Goal: Task Accomplishment & Management: Use online tool/utility

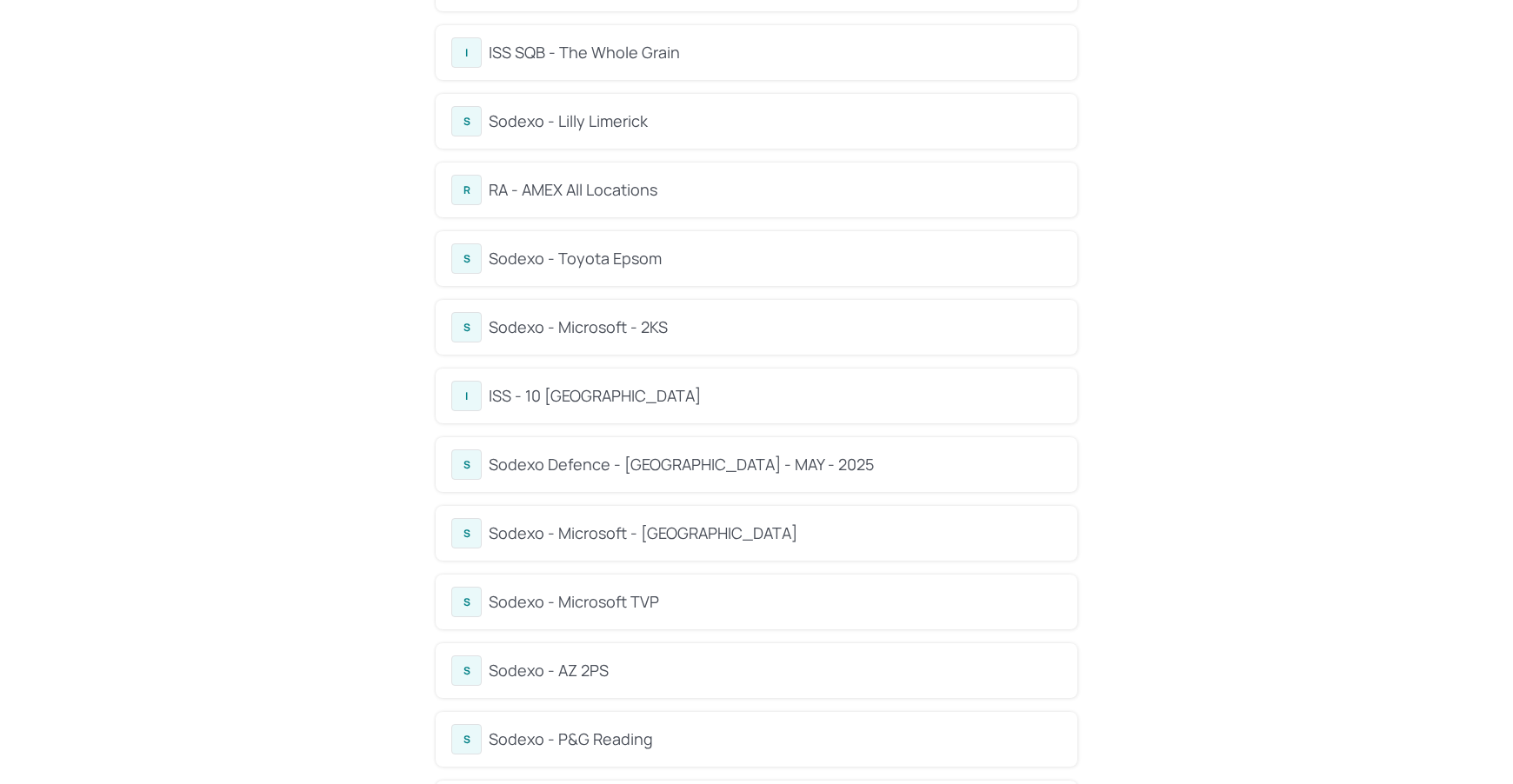
scroll to position [294, 0]
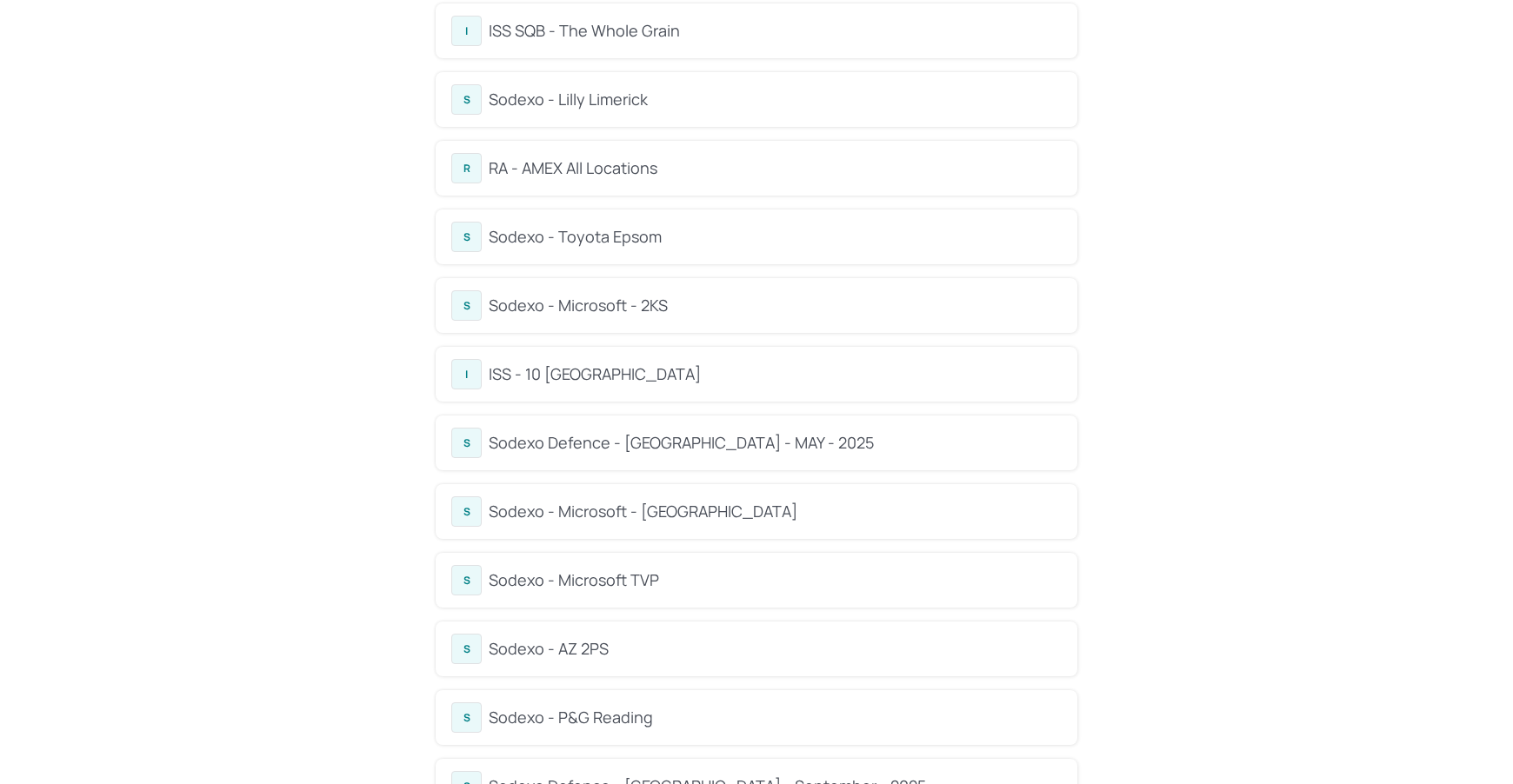
click at [702, 441] on div "Sodexo Defence - Colchester - MAY - 2025" at bounding box center [776, 443] width 573 height 23
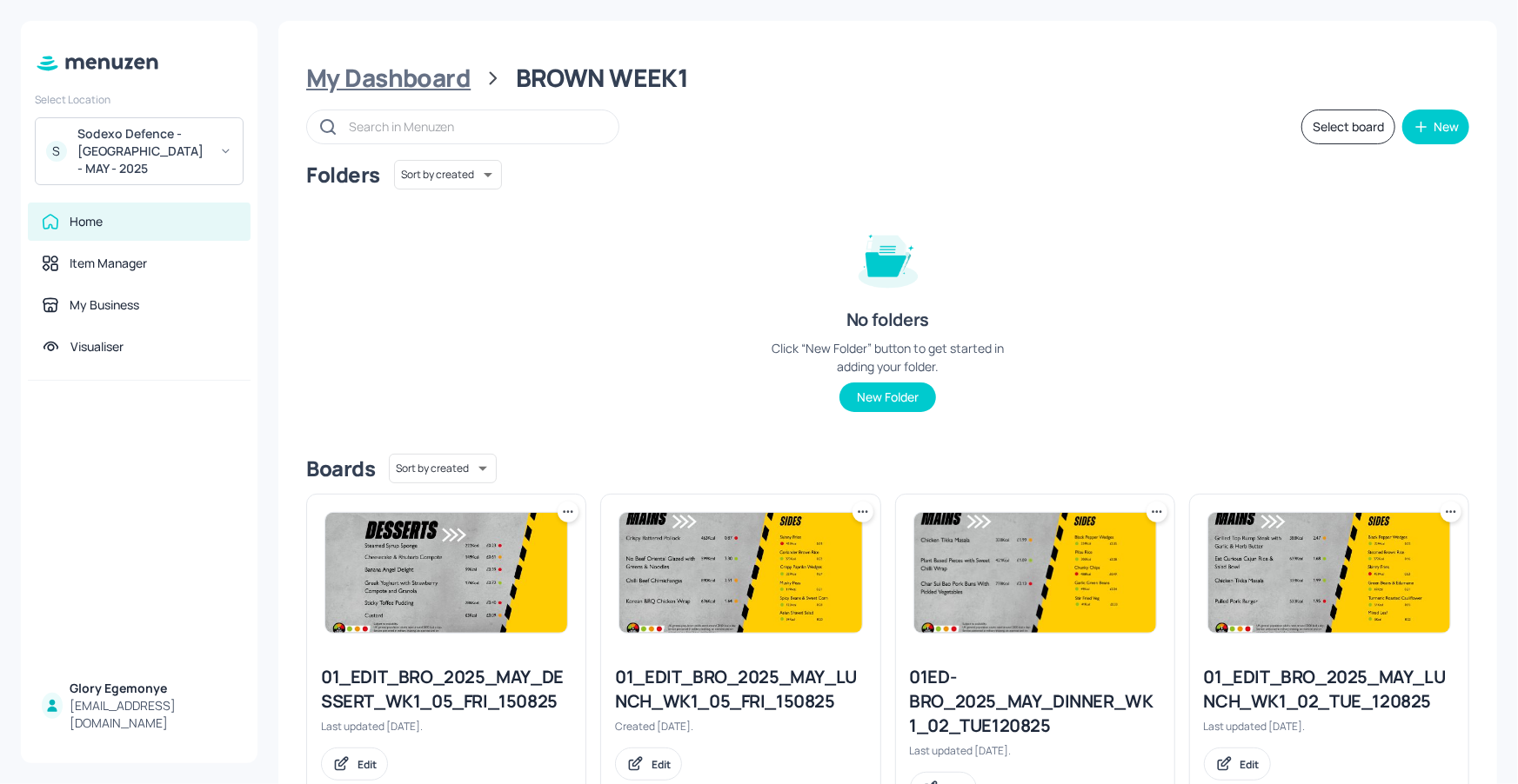
click at [448, 85] on div "My Dashboard" at bounding box center [388, 78] width 164 height 31
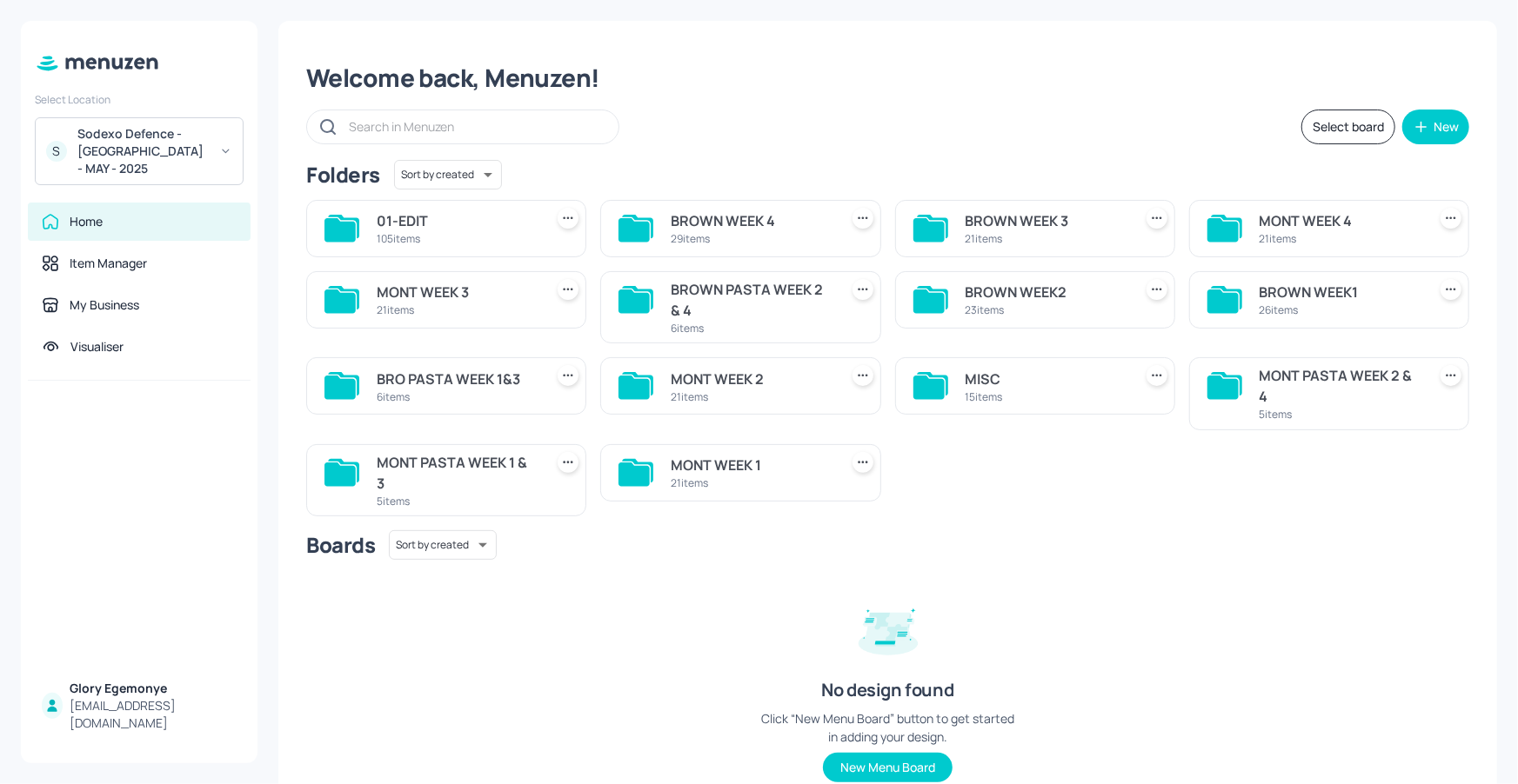
click at [923, 287] on icon at bounding box center [931, 300] width 35 height 27
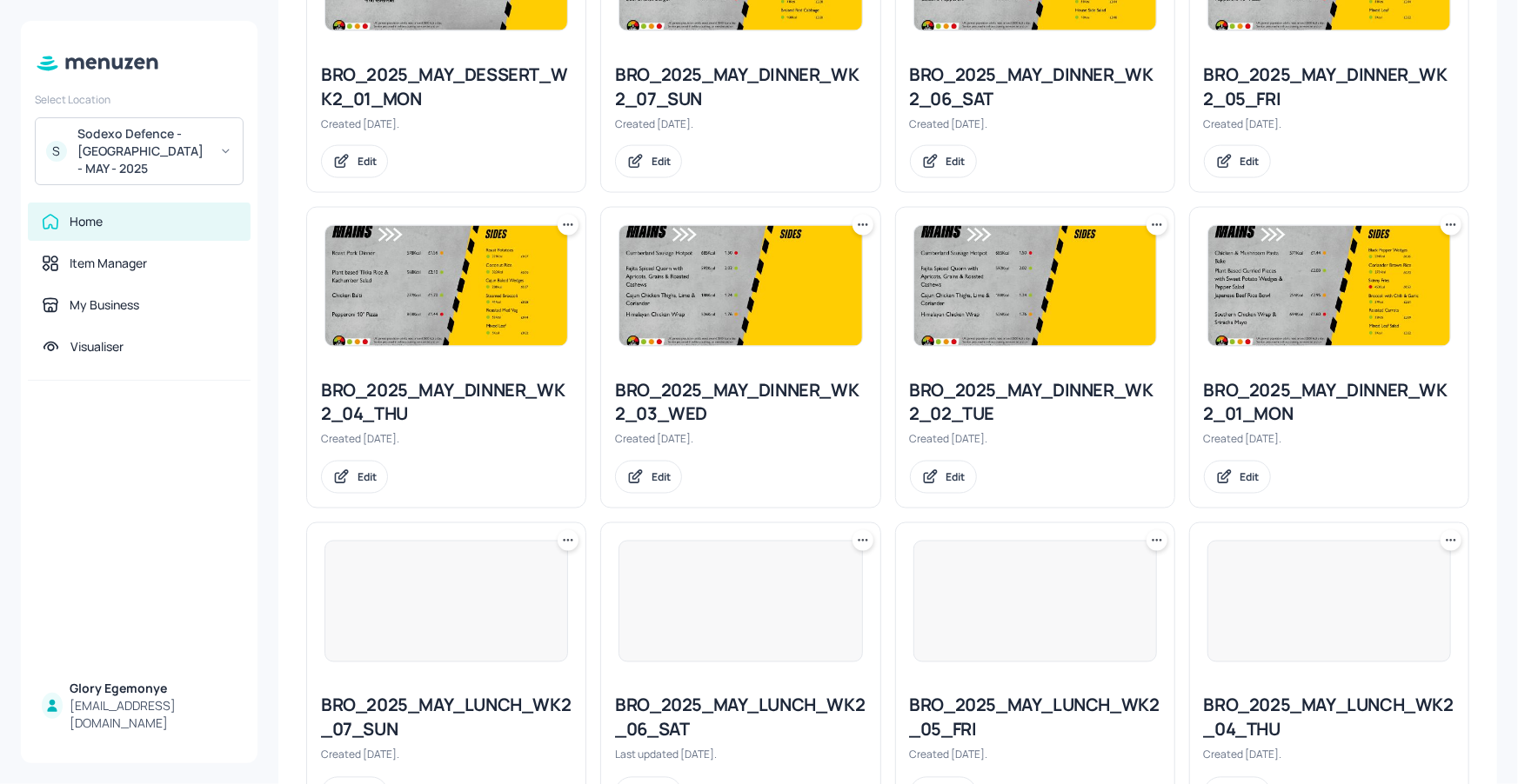
scroll to position [1612, 0]
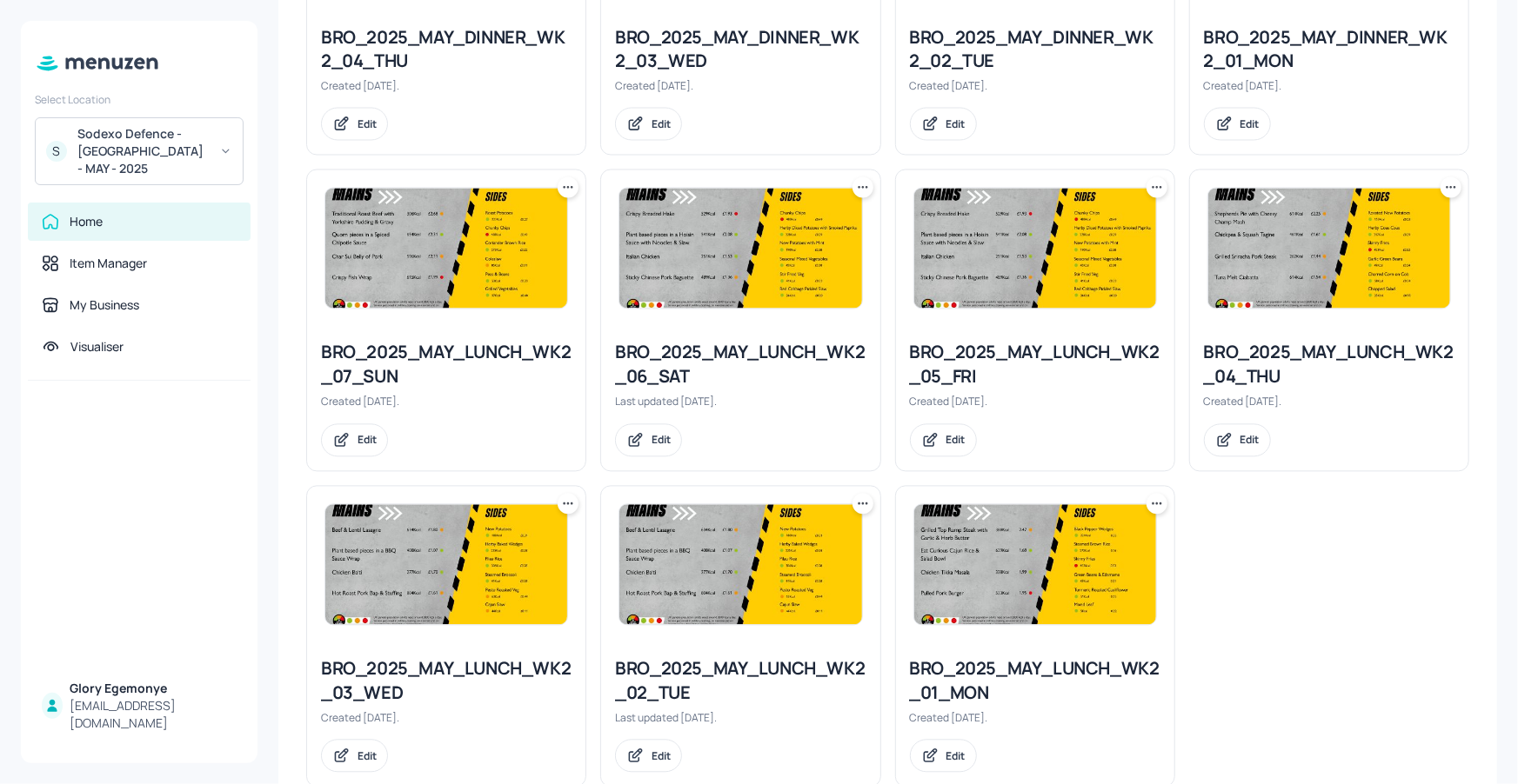
click at [859, 502] on icon at bounding box center [863, 504] width 18 height 18
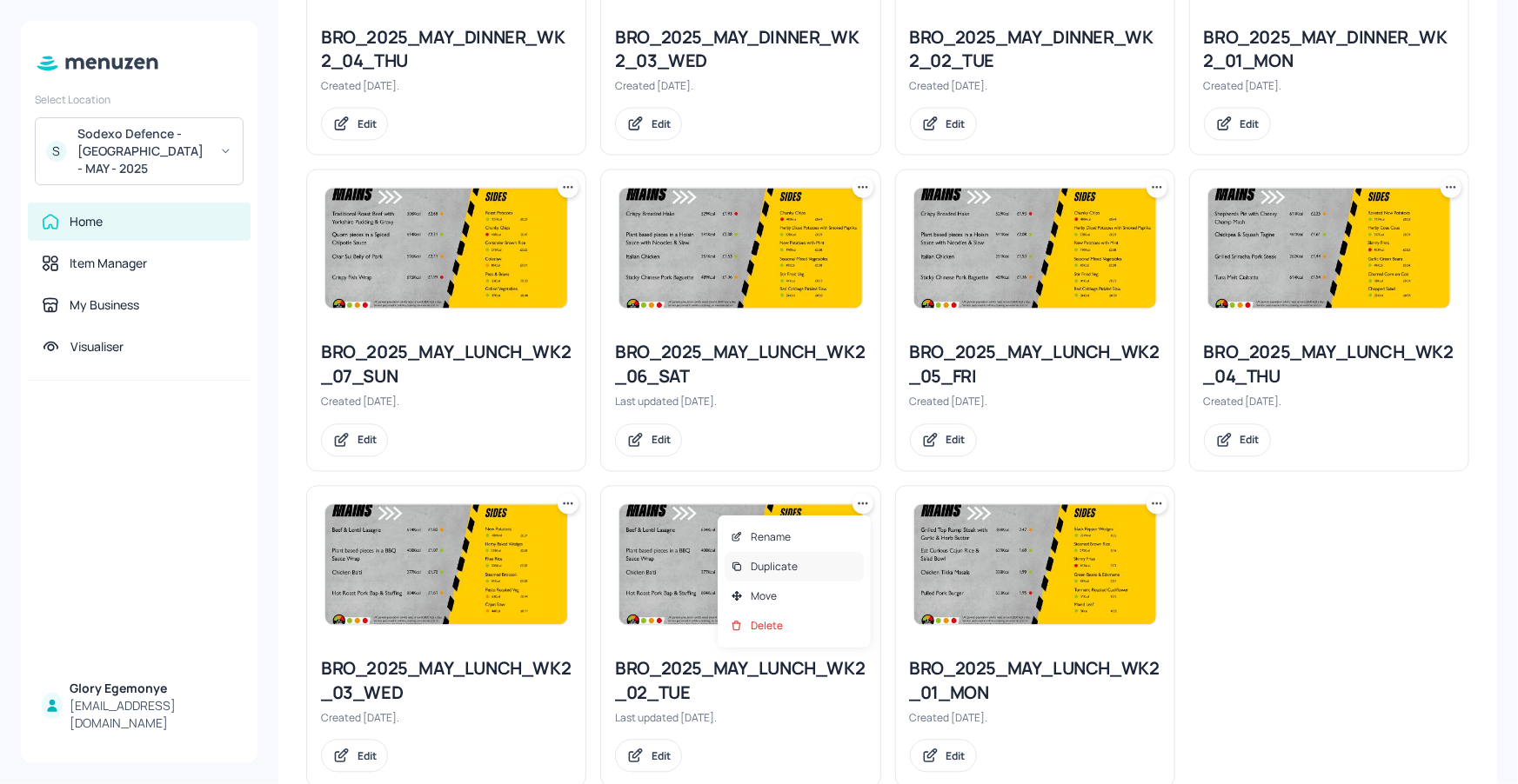
click at [769, 571] on p "Duplicate" at bounding box center [774, 567] width 47 height 16
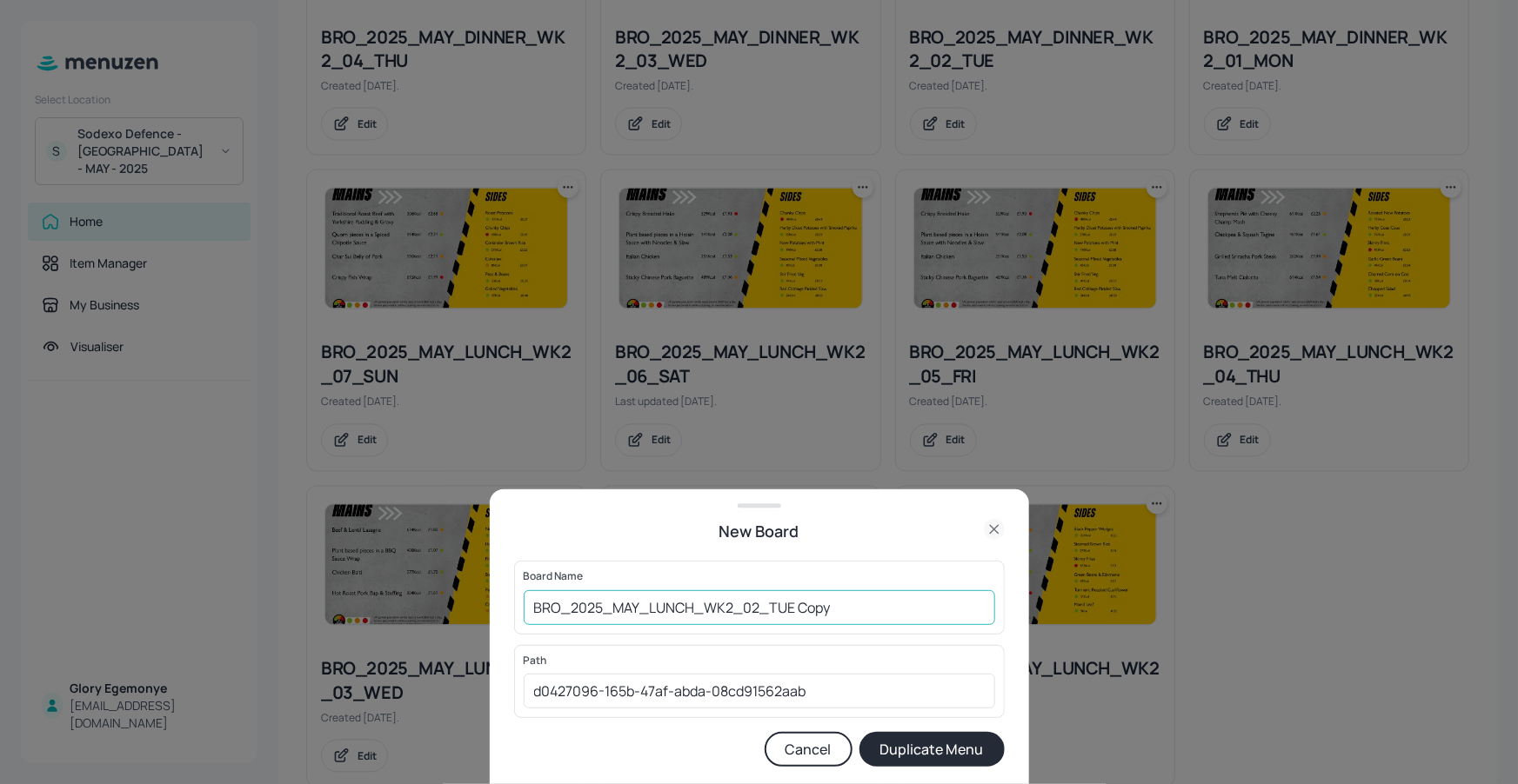
click at [858, 613] on input "BRO_2025_MAY_LUNCH_WK2_02_TUE Copy" at bounding box center [759, 608] width 471 height 35
drag, startPoint x: 530, startPoint y: 609, endPoint x: 516, endPoint y: 587, distance: 26.1
click at [530, 609] on input "BRO_2025_MAY_LUNCH_WK2_02_TUE190825" at bounding box center [759, 608] width 471 height 35
type input "01ED-BRO_2025_MAY_LUNCH_WK2_02_TUE190825"
click at [959, 750] on button "Duplicate Menu" at bounding box center [932, 750] width 146 height 35
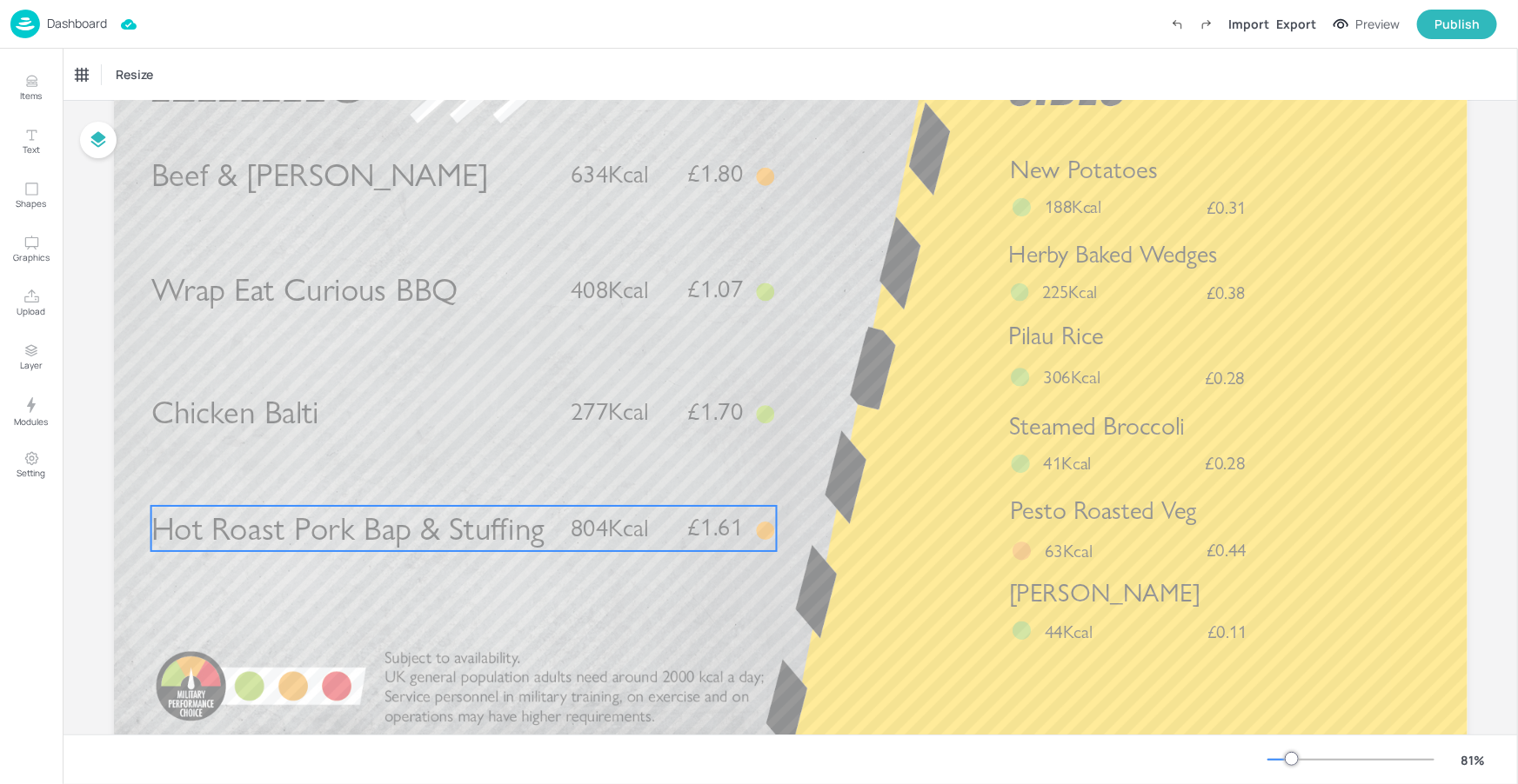
scroll to position [171, 0]
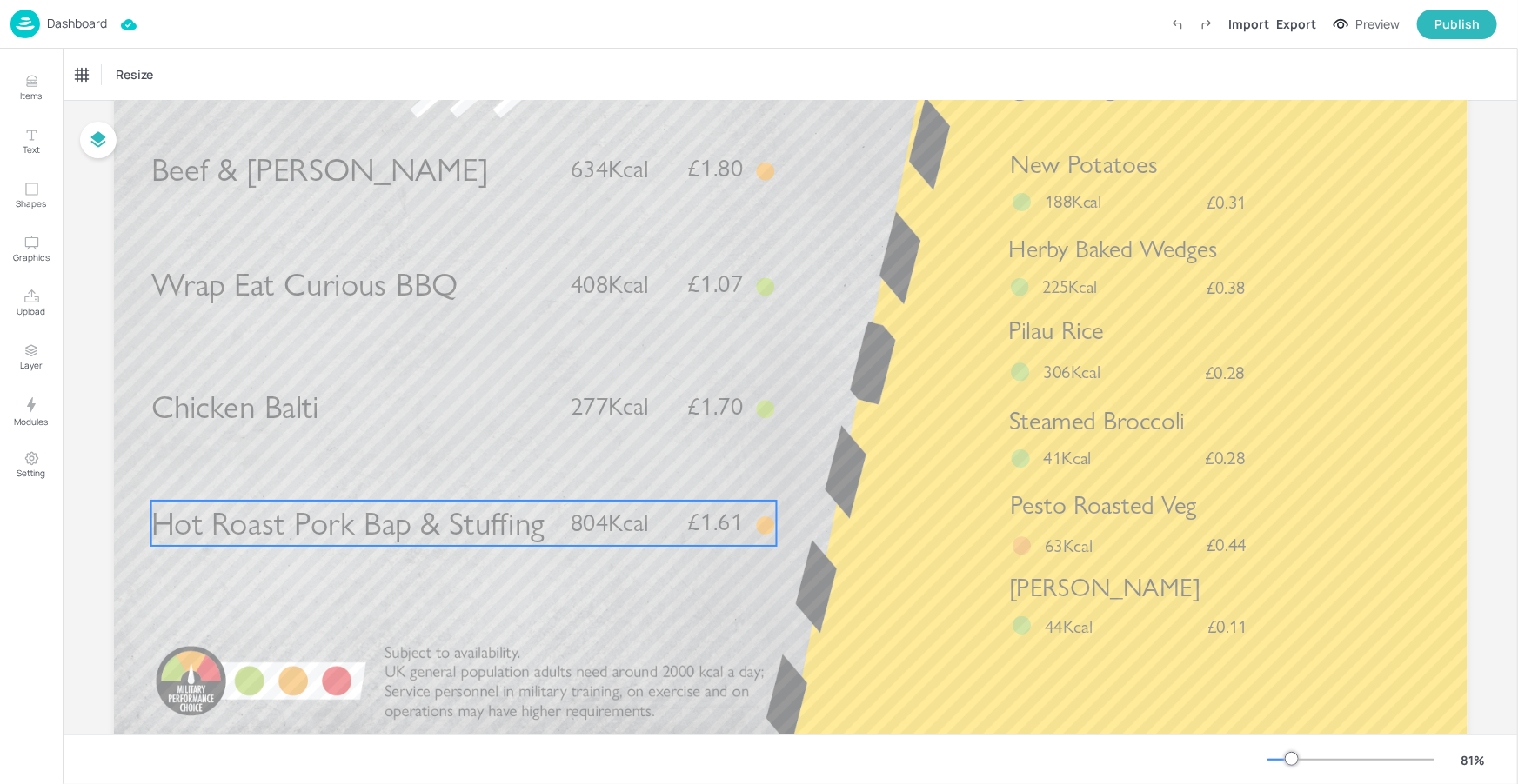
click at [511, 538] on span "Hot Roast Pork Bap & Stuffing" at bounding box center [347, 523] width 393 height 39
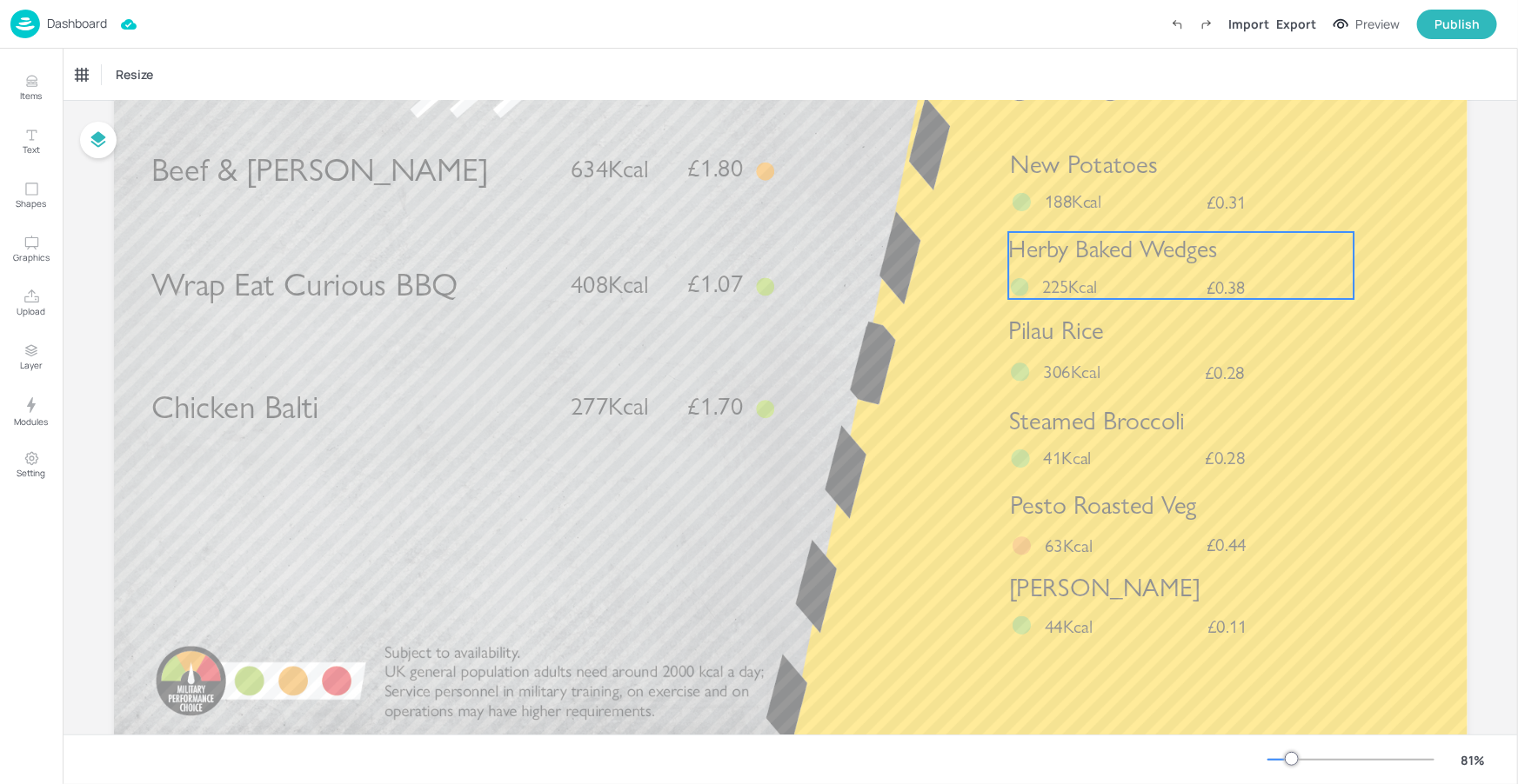
click at [1089, 259] on span "Herby Baked Wedges" at bounding box center [1113, 248] width 209 height 29
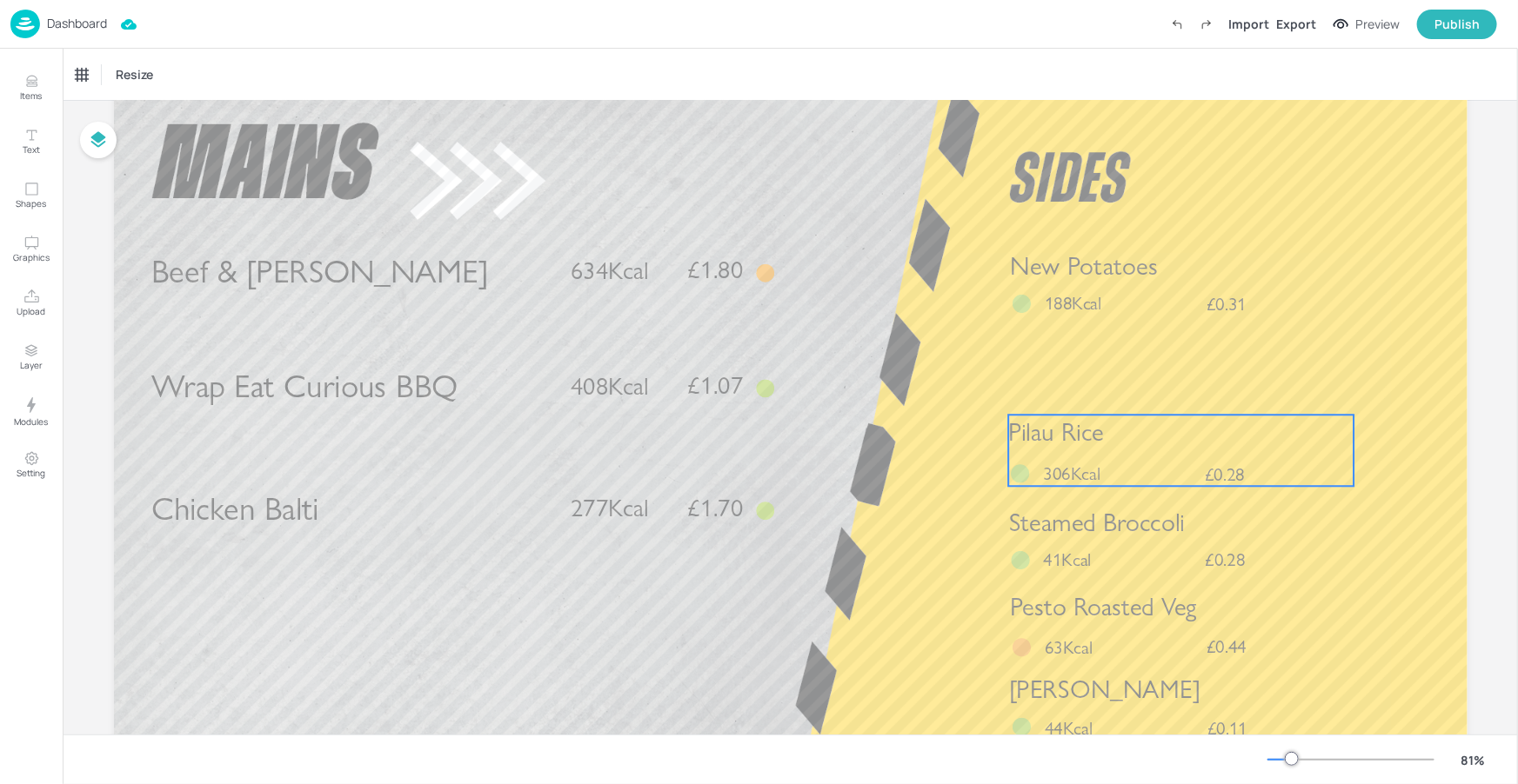
scroll to position [64, 0]
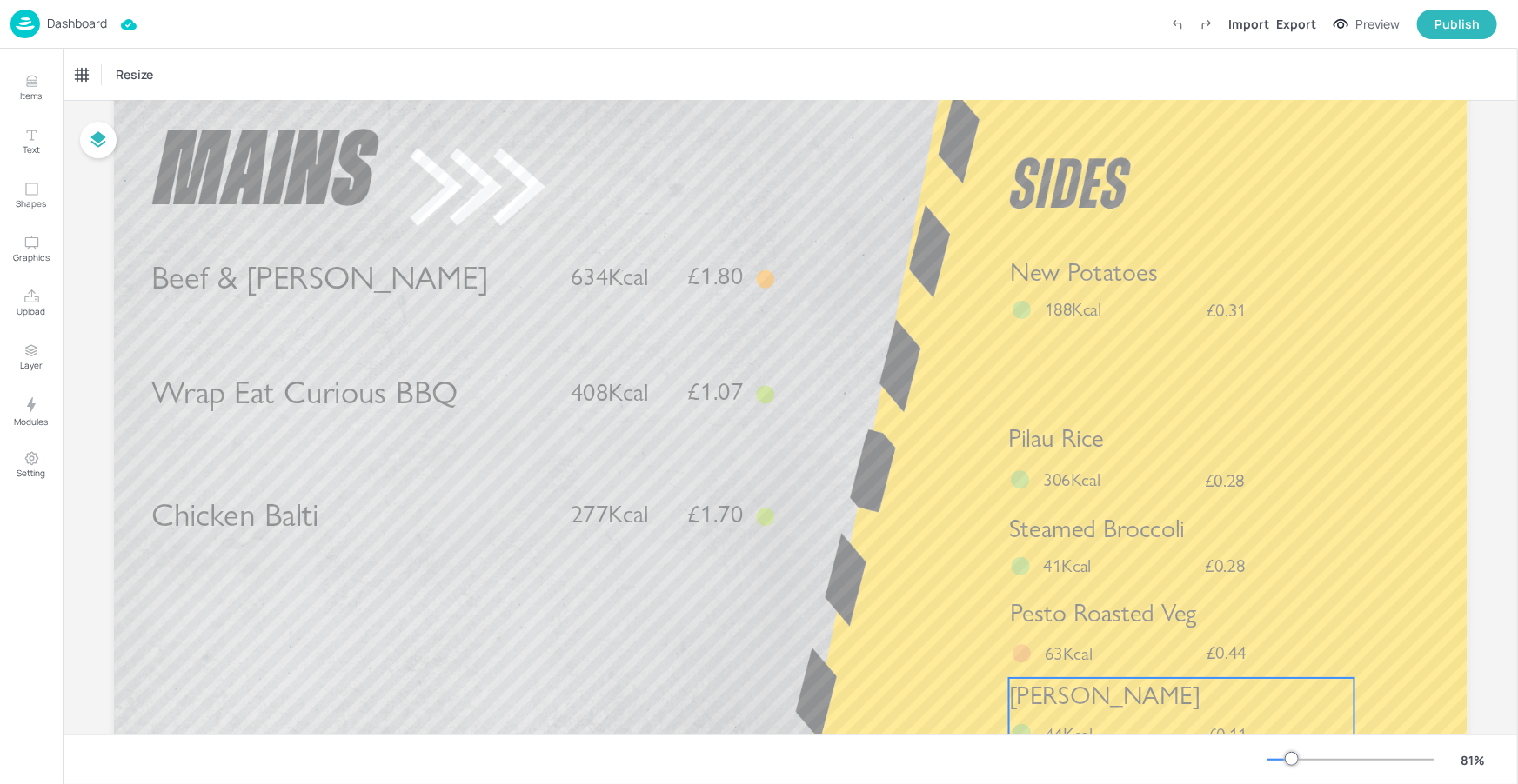
click at [1115, 713] on div "Cajun Slaw £0.11 44Kcal" at bounding box center [1181, 713] width 345 height 69
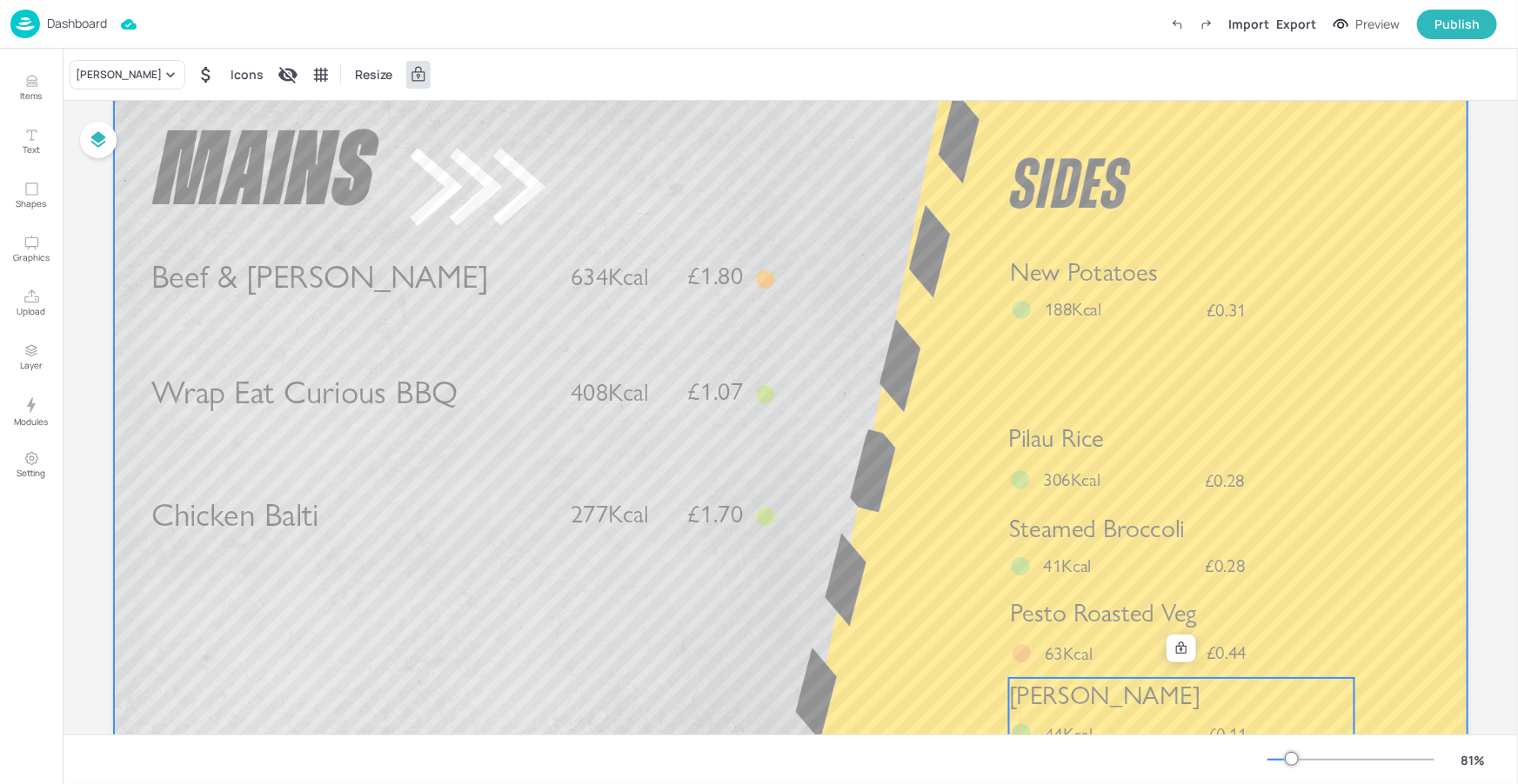
scroll to position [82, 0]
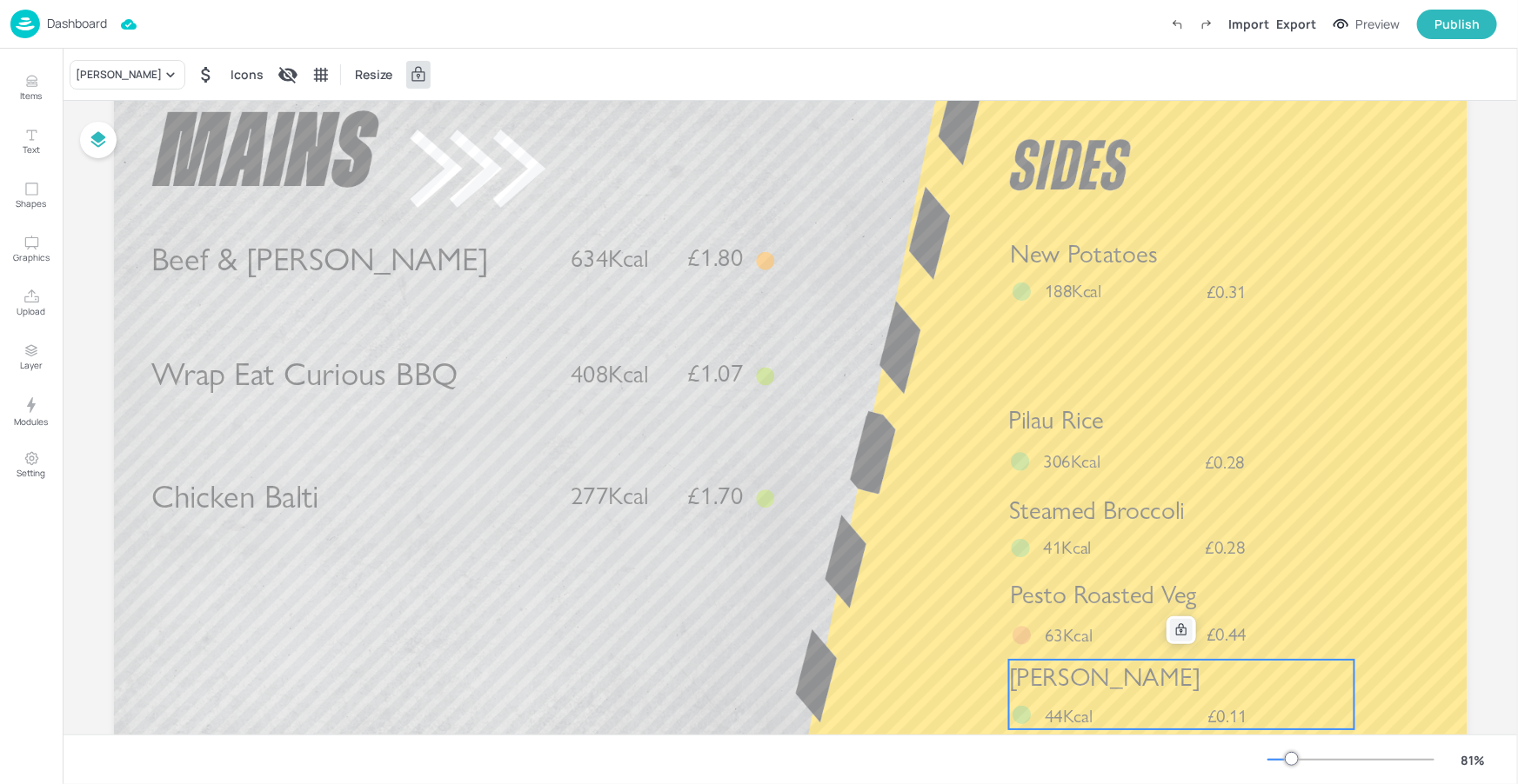
click at [1176, 624] on icon at bounding box center [1181, 631] width 14 height 14
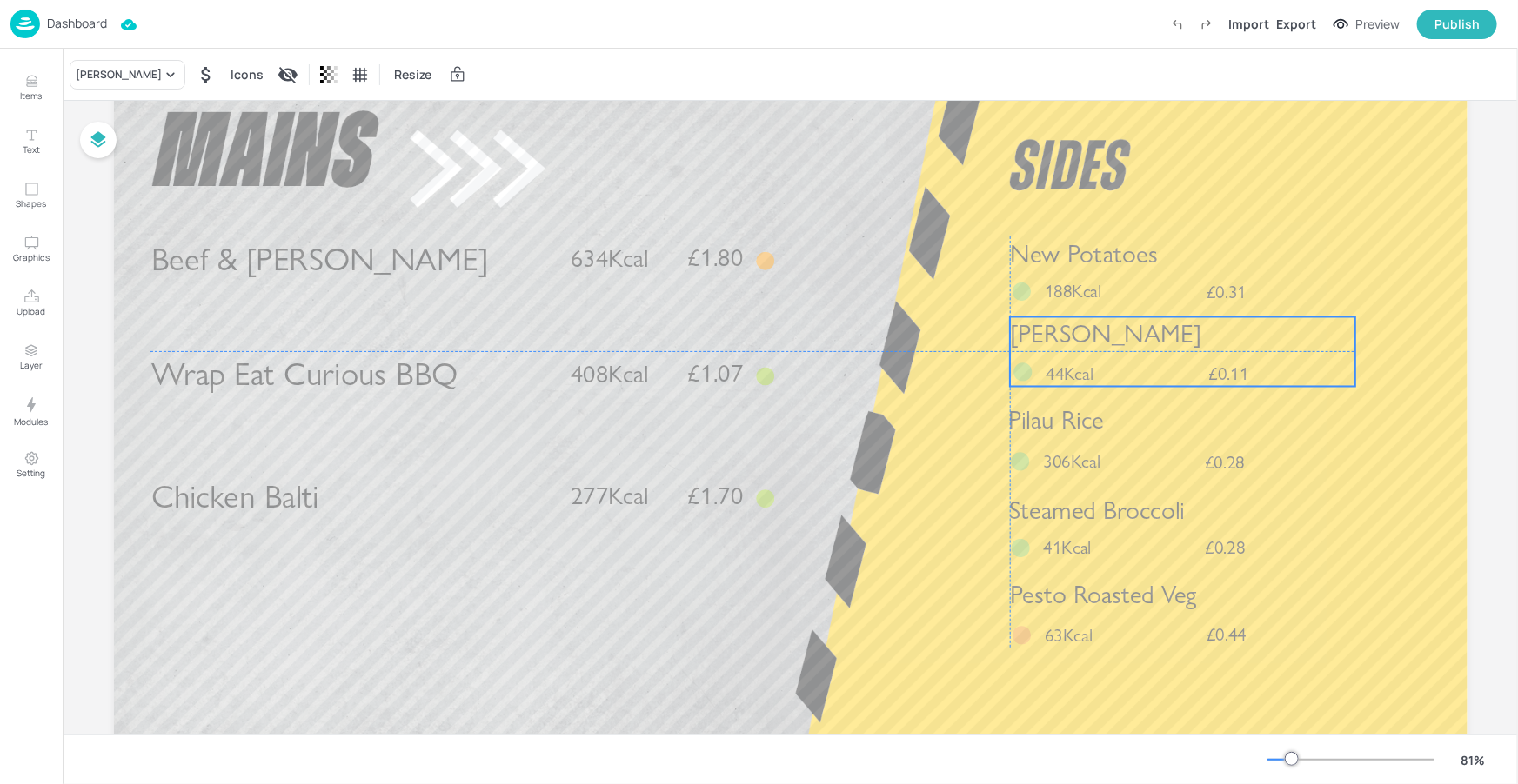
drag, startPoint x: 1151, startPoint y: 673, endPoint x: 1152, endPoint y: 331, distance: 342.0
click at [1152, 331] on p "Cajun Slaw" at bounding box center [1182, 335] width 345 height 35
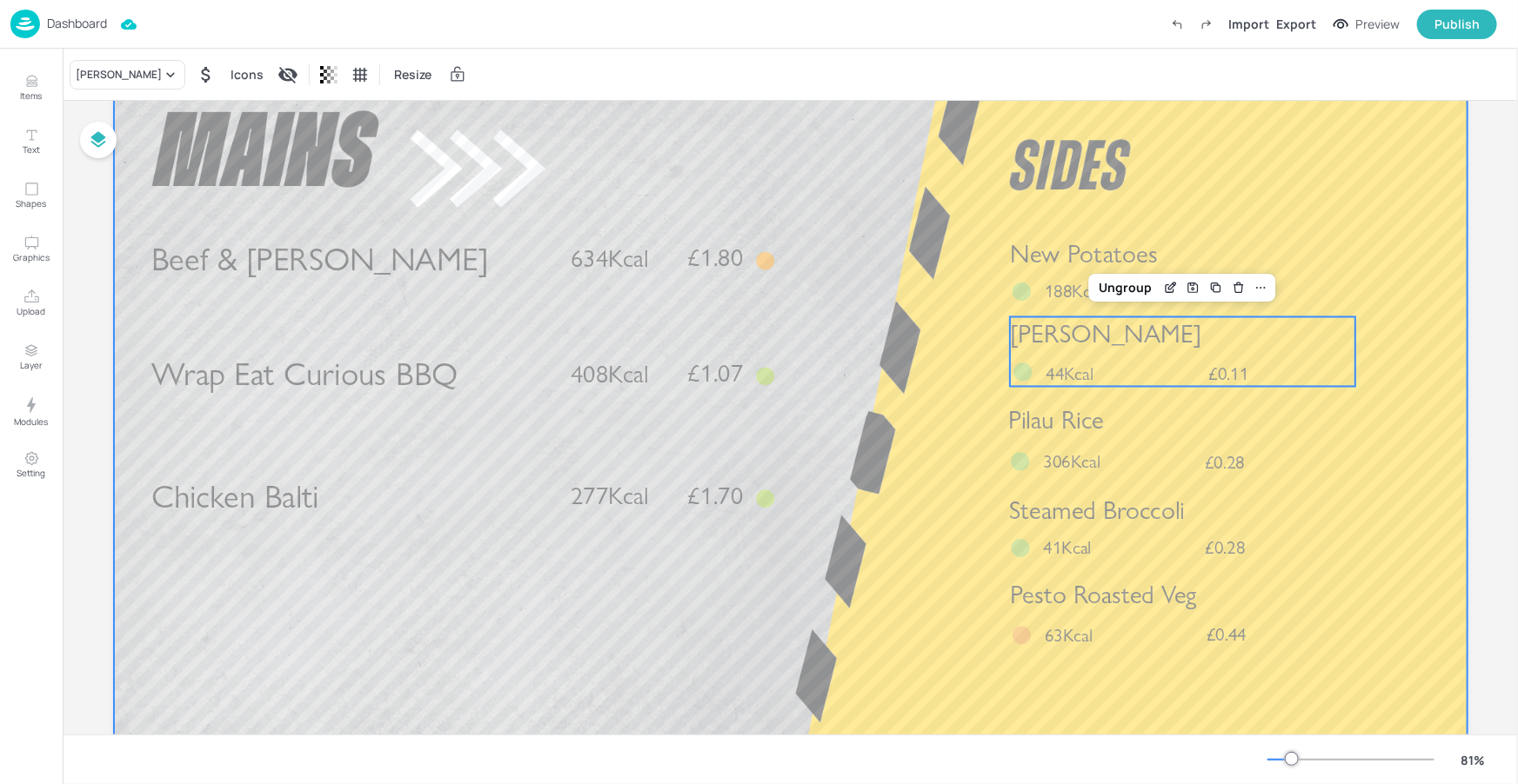
click at [1449, 502] on div at bounding box center [790, 455] width 1354 height 761
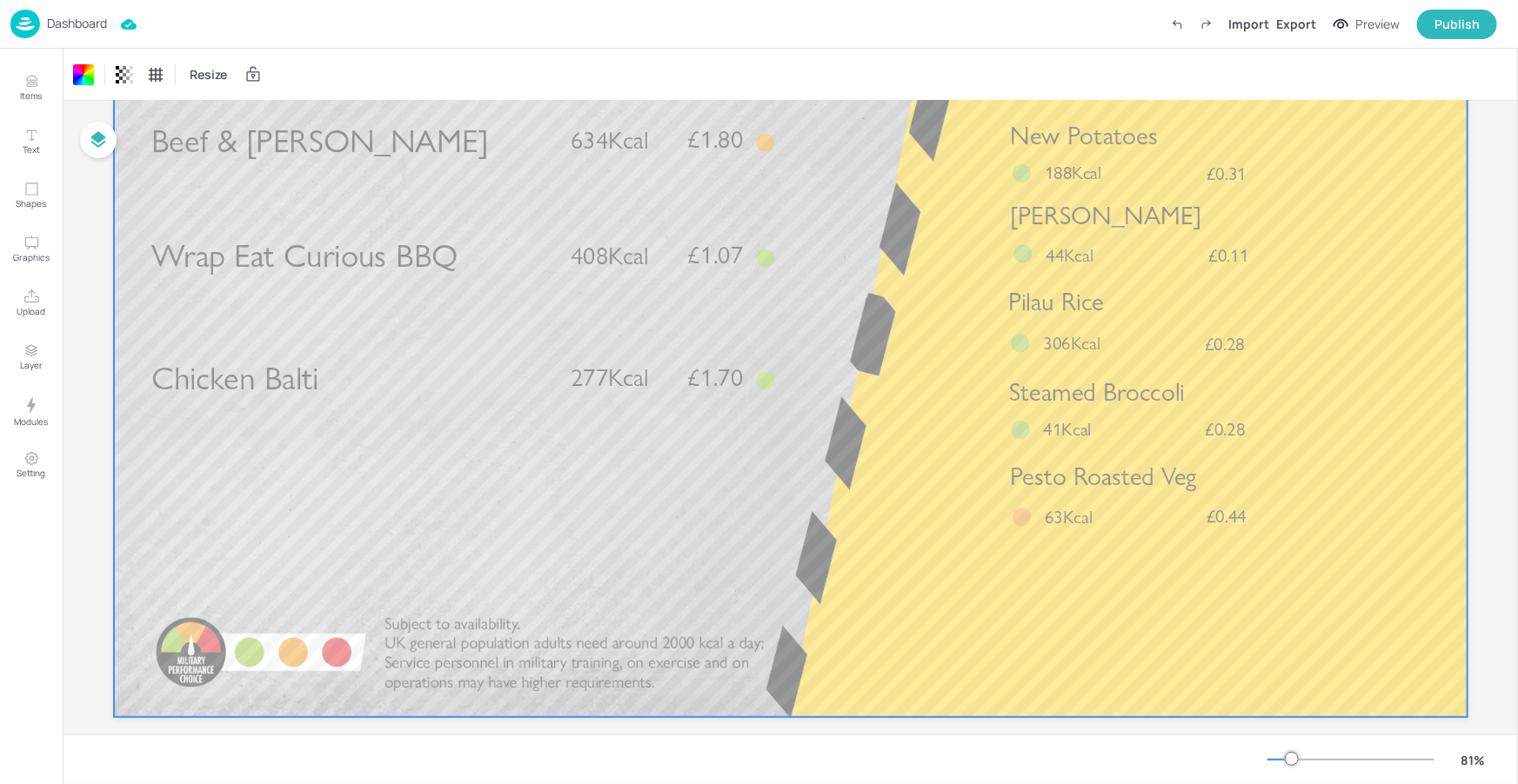
scroll to position [200, 0]
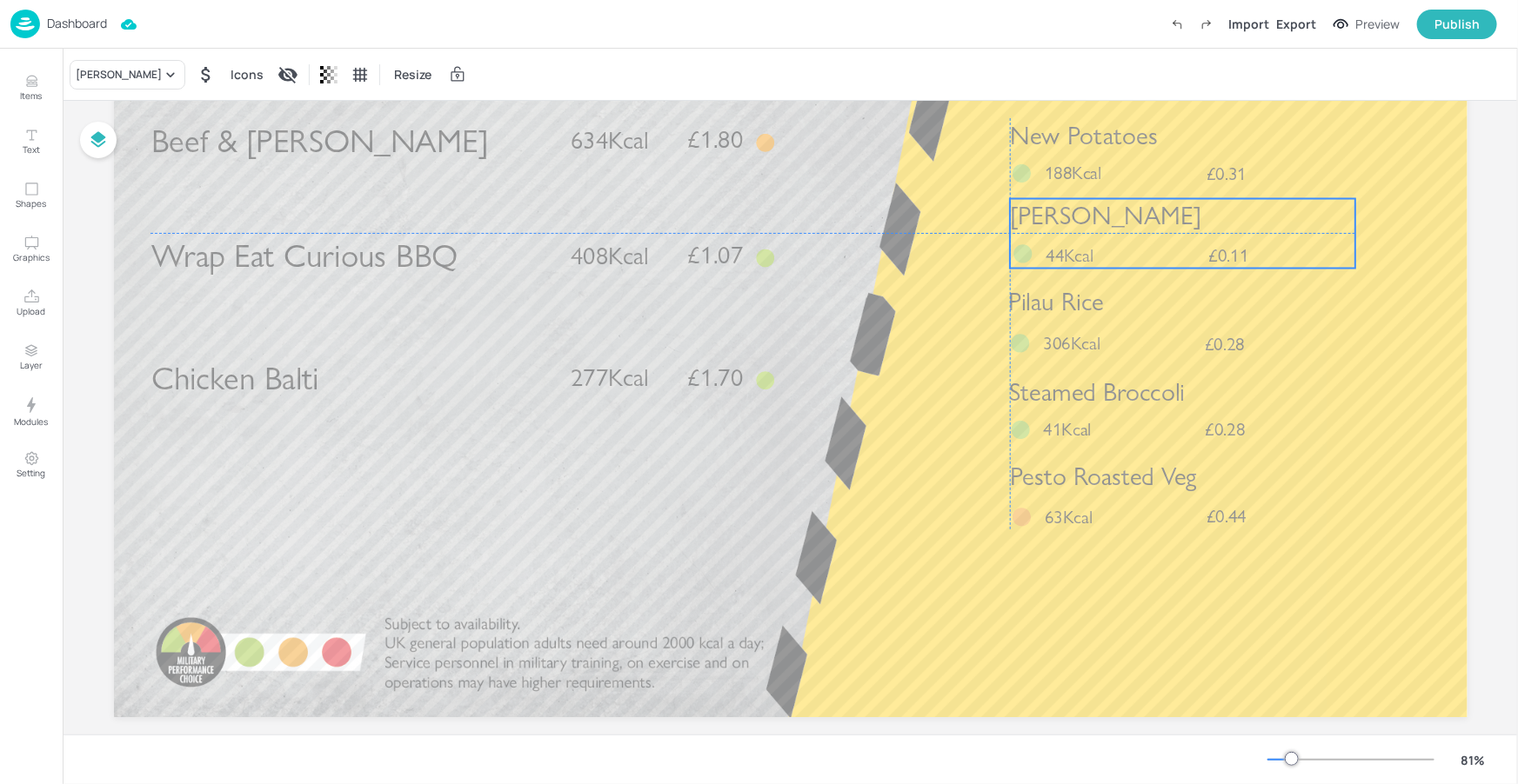
click at [1128, 241] on div "Cajun Slaw £0.11 44Kcal" at bounding box center [1182, 234] width 345 height 69
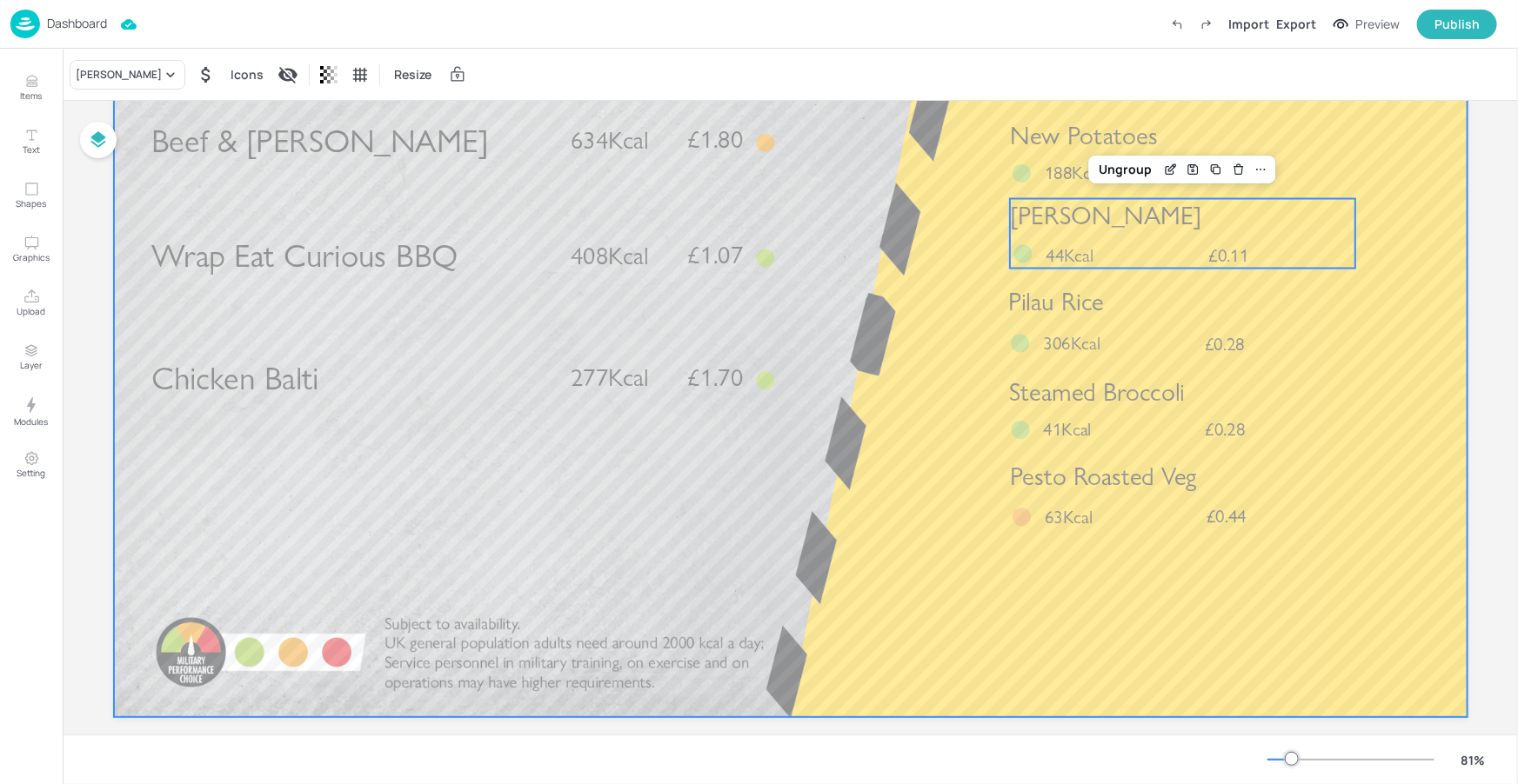
click at [1354, 406] on div at bounding box center [790, 337] width 1354 height 761
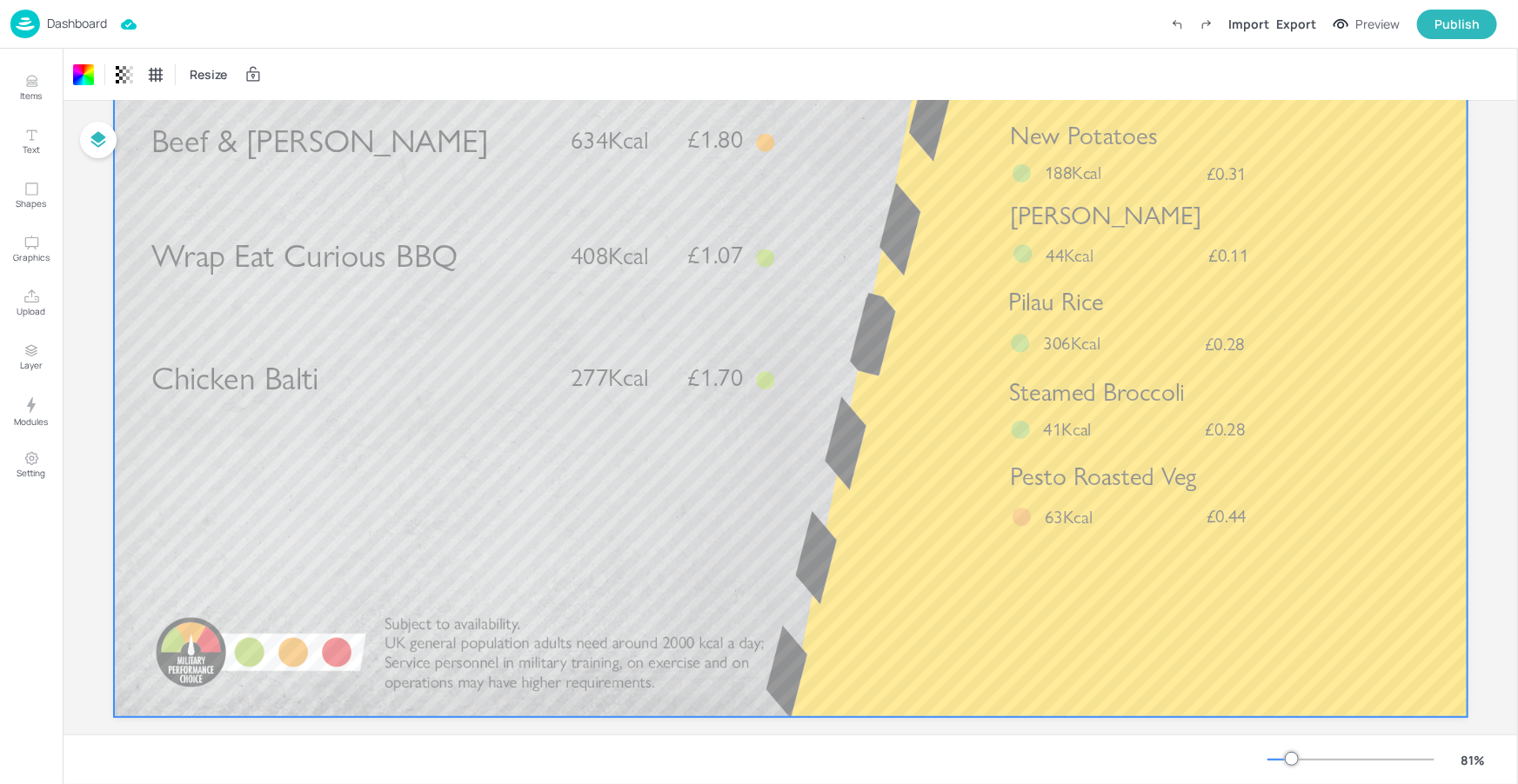
click at [871, 355] on div at bounding box center [790, 337] width 1354 height 761
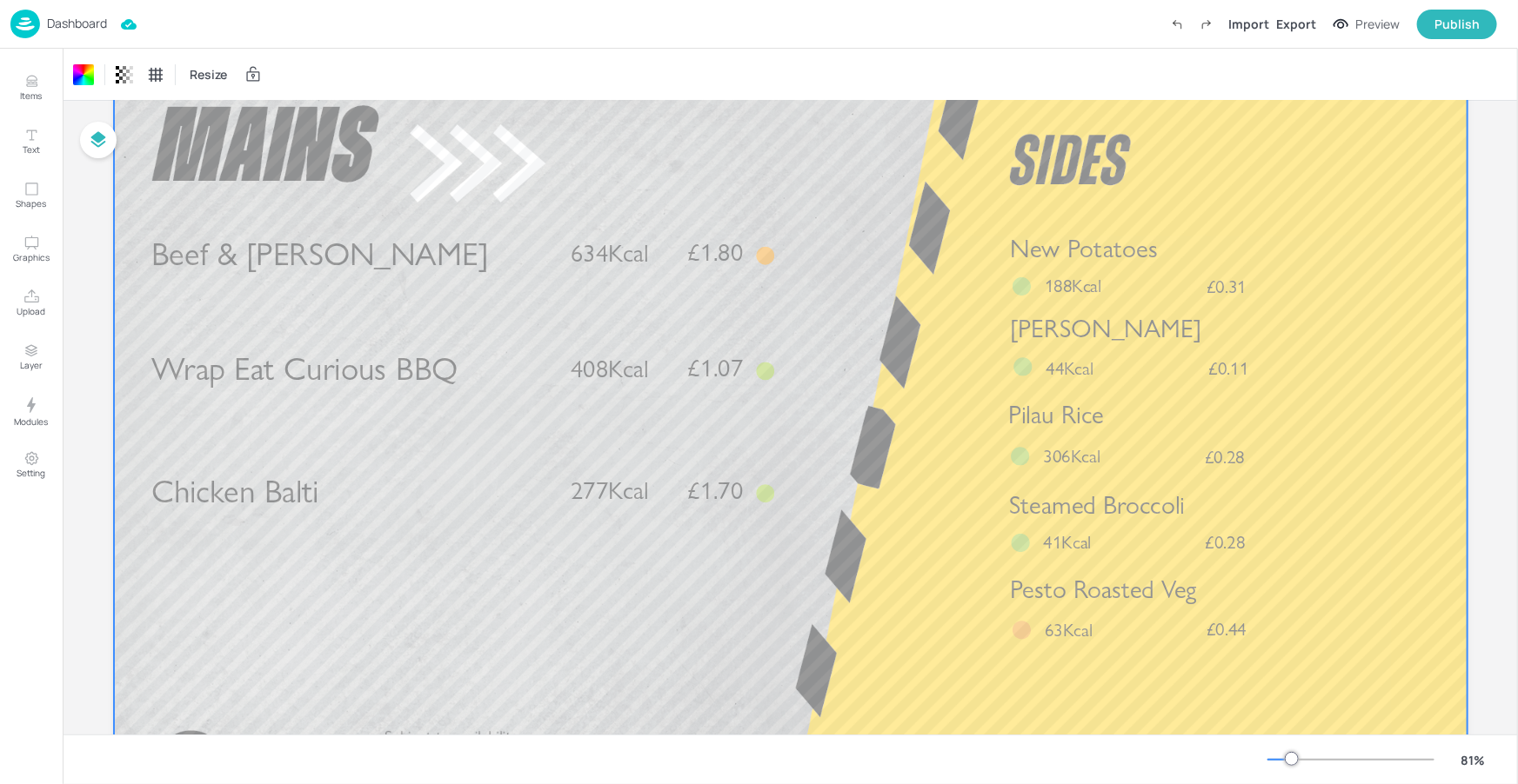
scroll to position [0, 0]
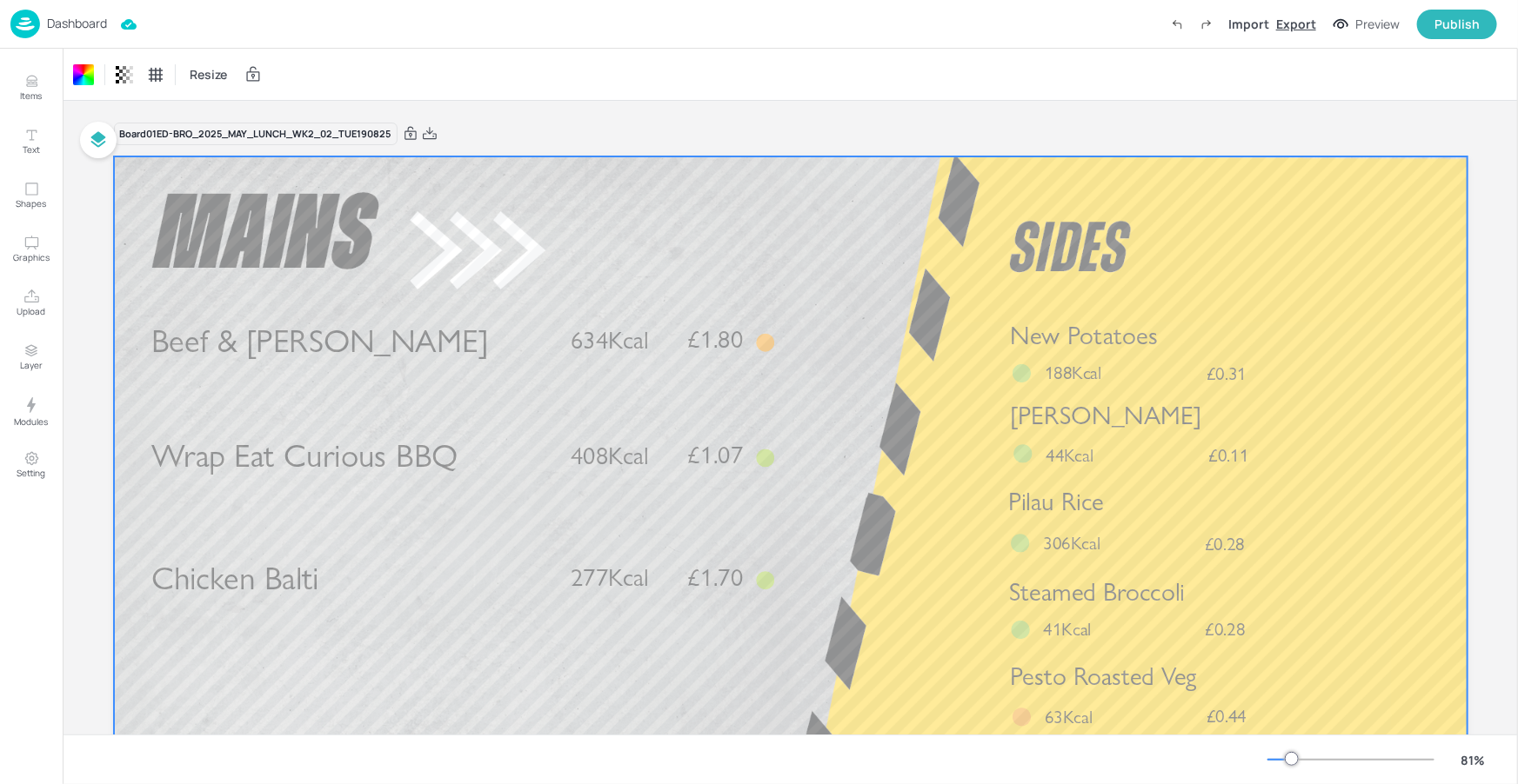
click at [1308, 24] on div "Export" at bounding box center [1296, 23] width 40 height 19
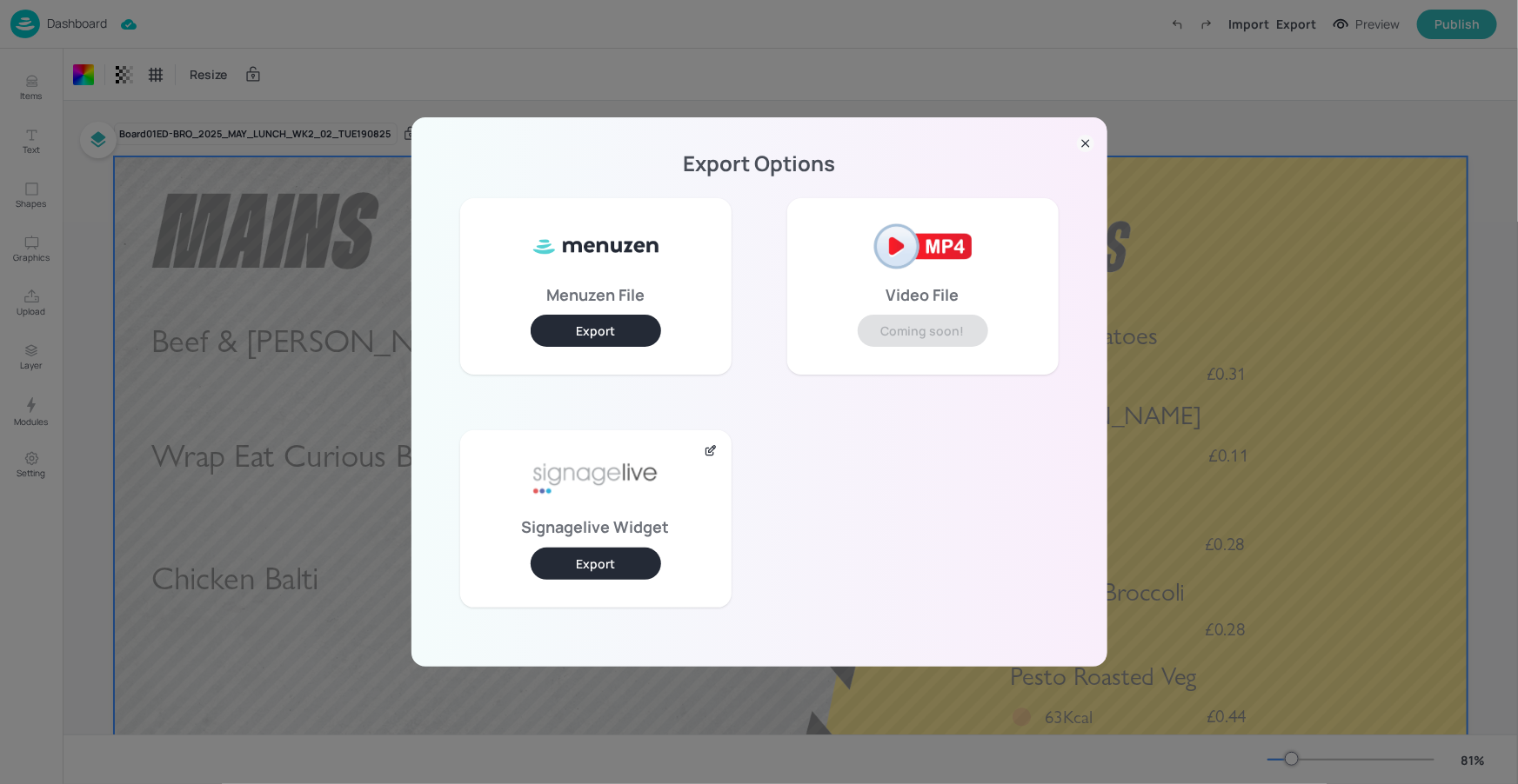
click at [576, 562] on button "Export" at bounding box center [595, 563] width 130 height 32
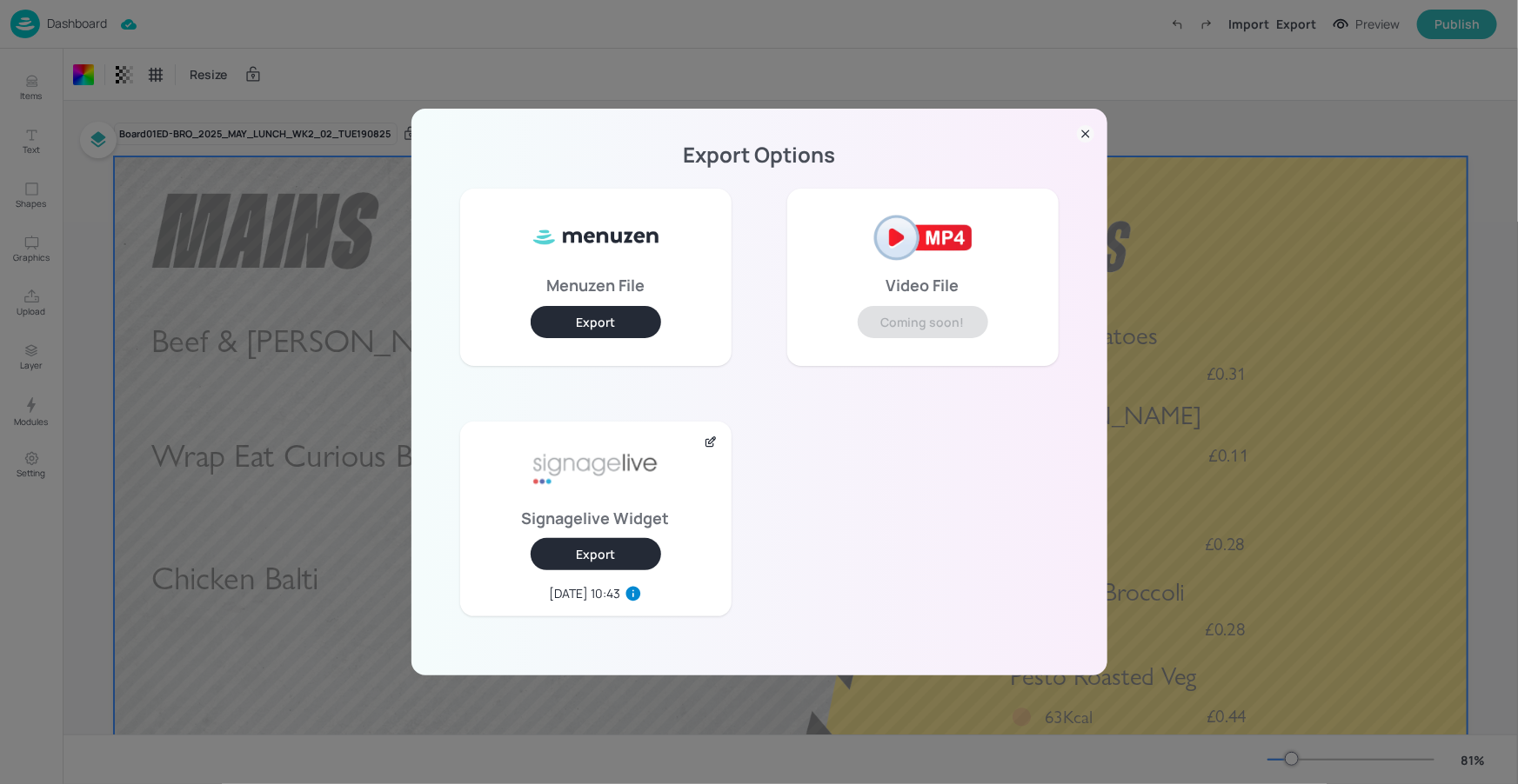
click at [1078, 132] on icon at bounding box center [1086, 134] width 18 height 18
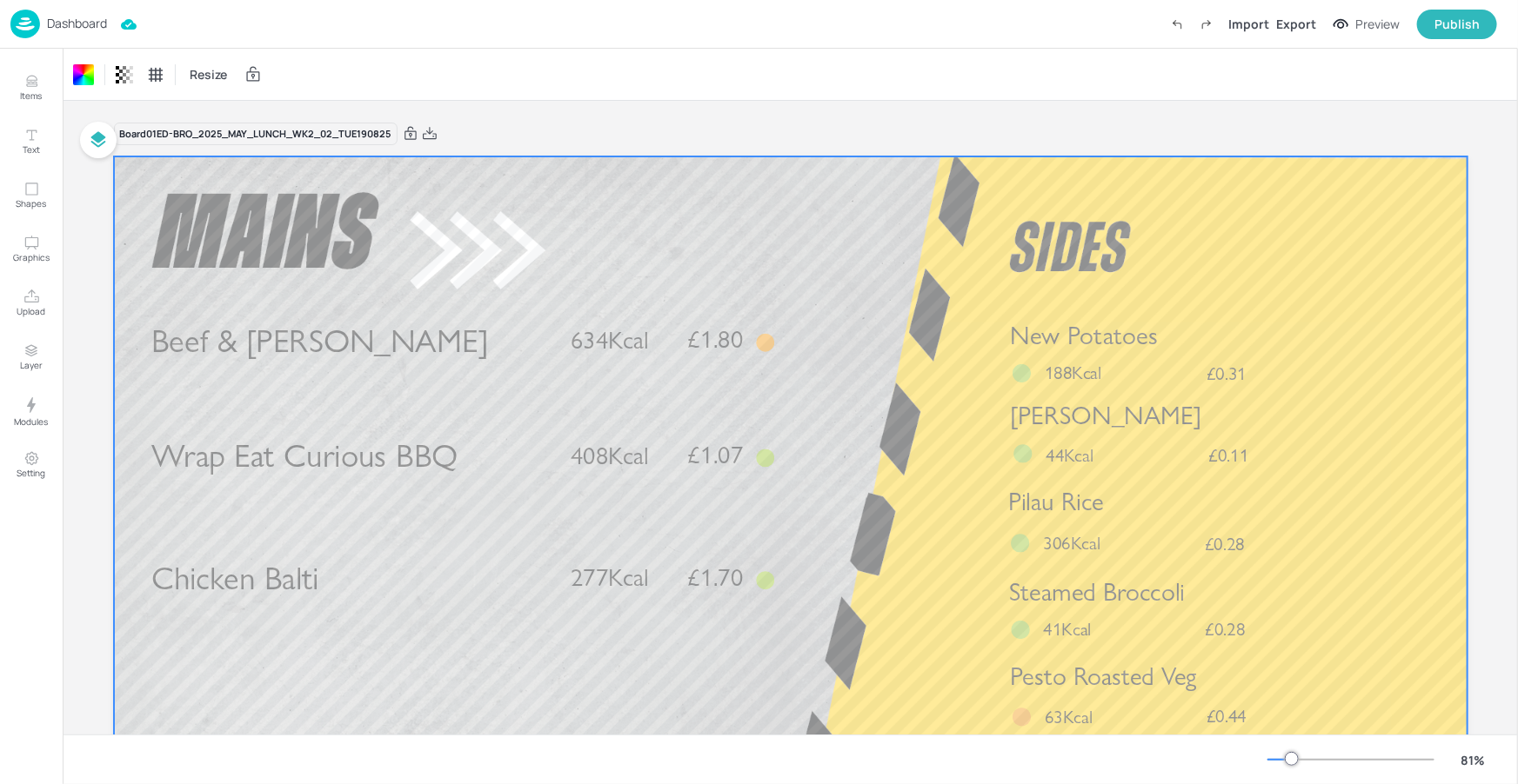
click at [100, 24] on p "Dashboard" at bounding box center [76, 23] width 60 height 12
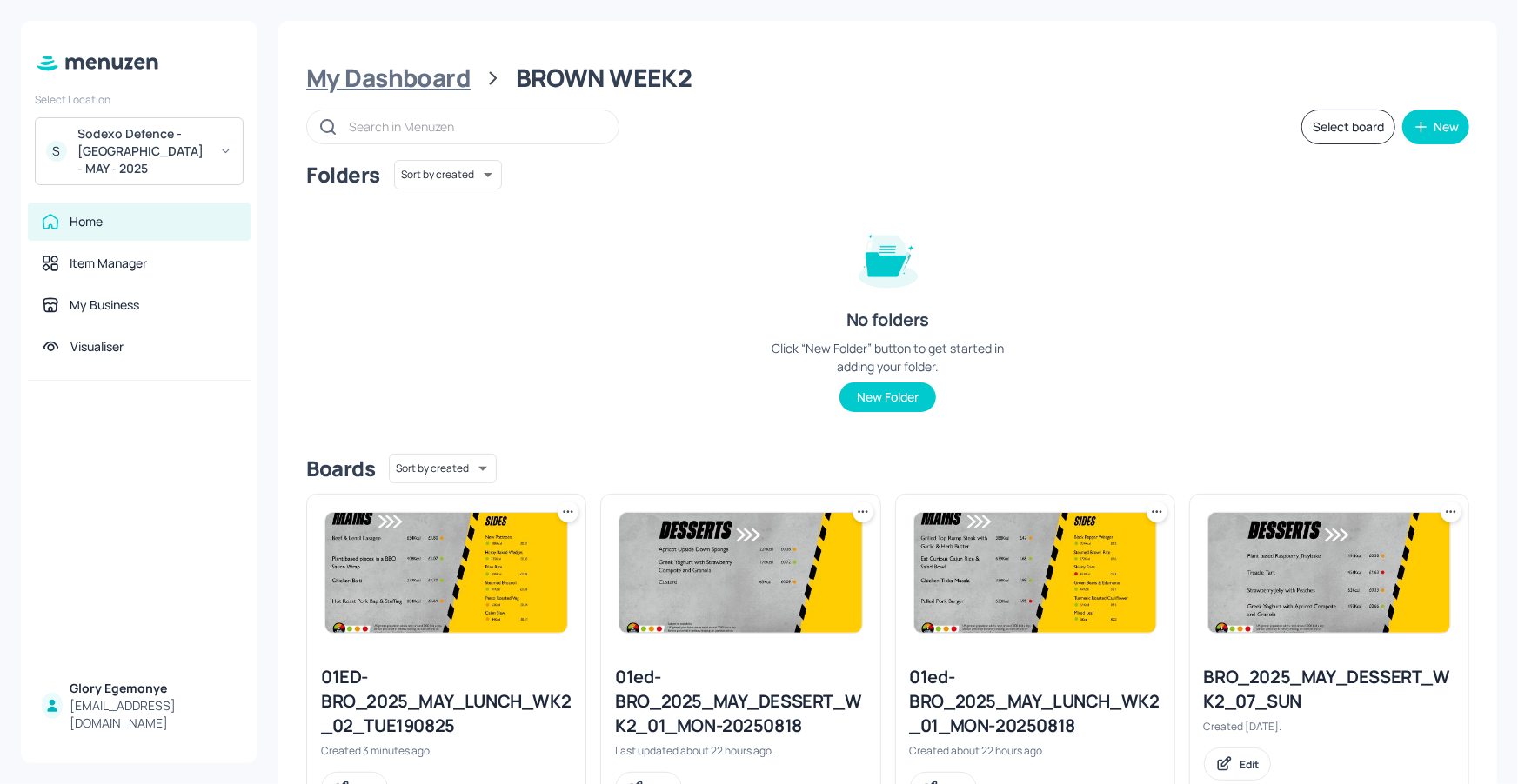
click at [407, 69] on div "My Dashboard" at bounding box center [388, 78] width 164 height 31
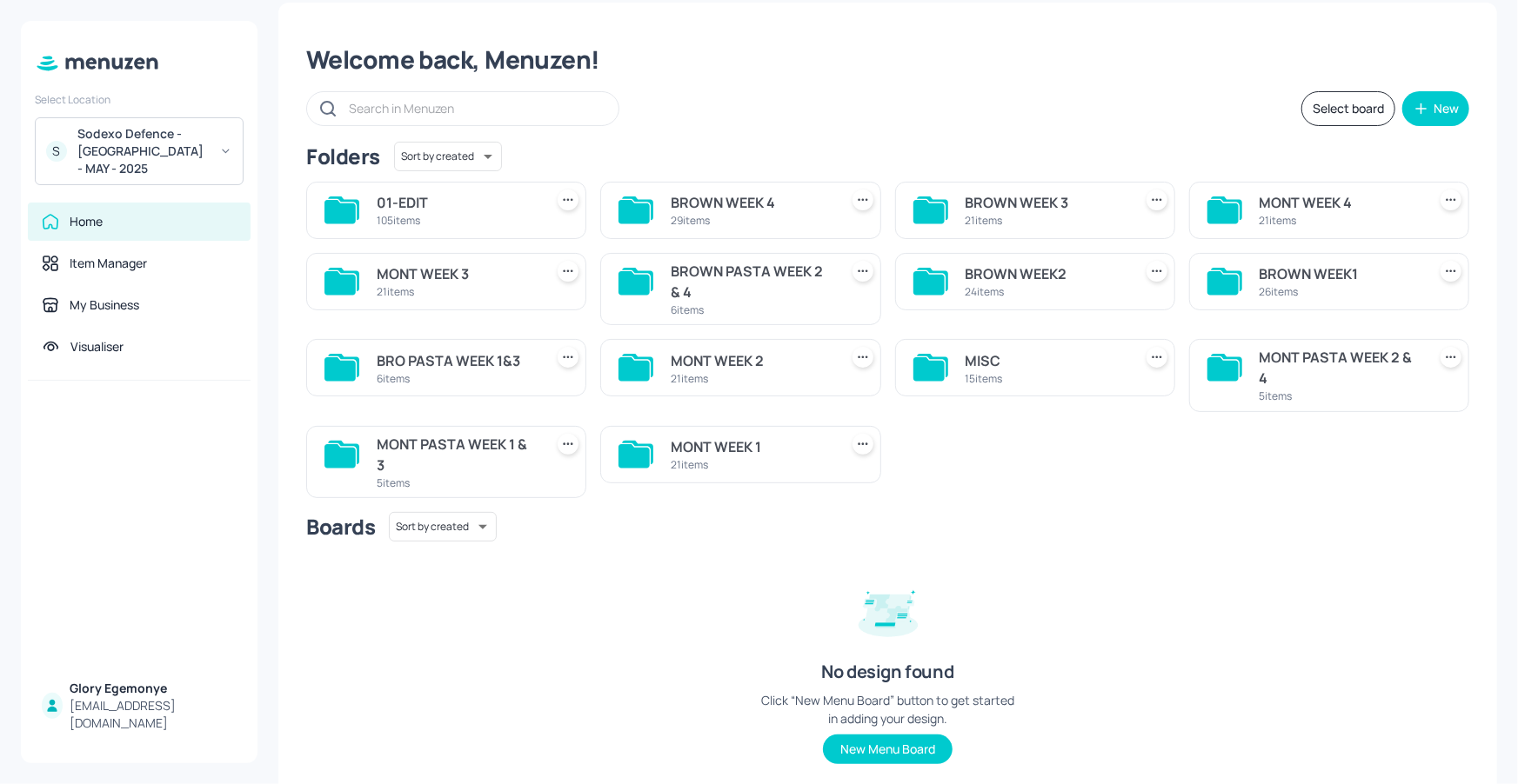
scroll to position [20, 0]
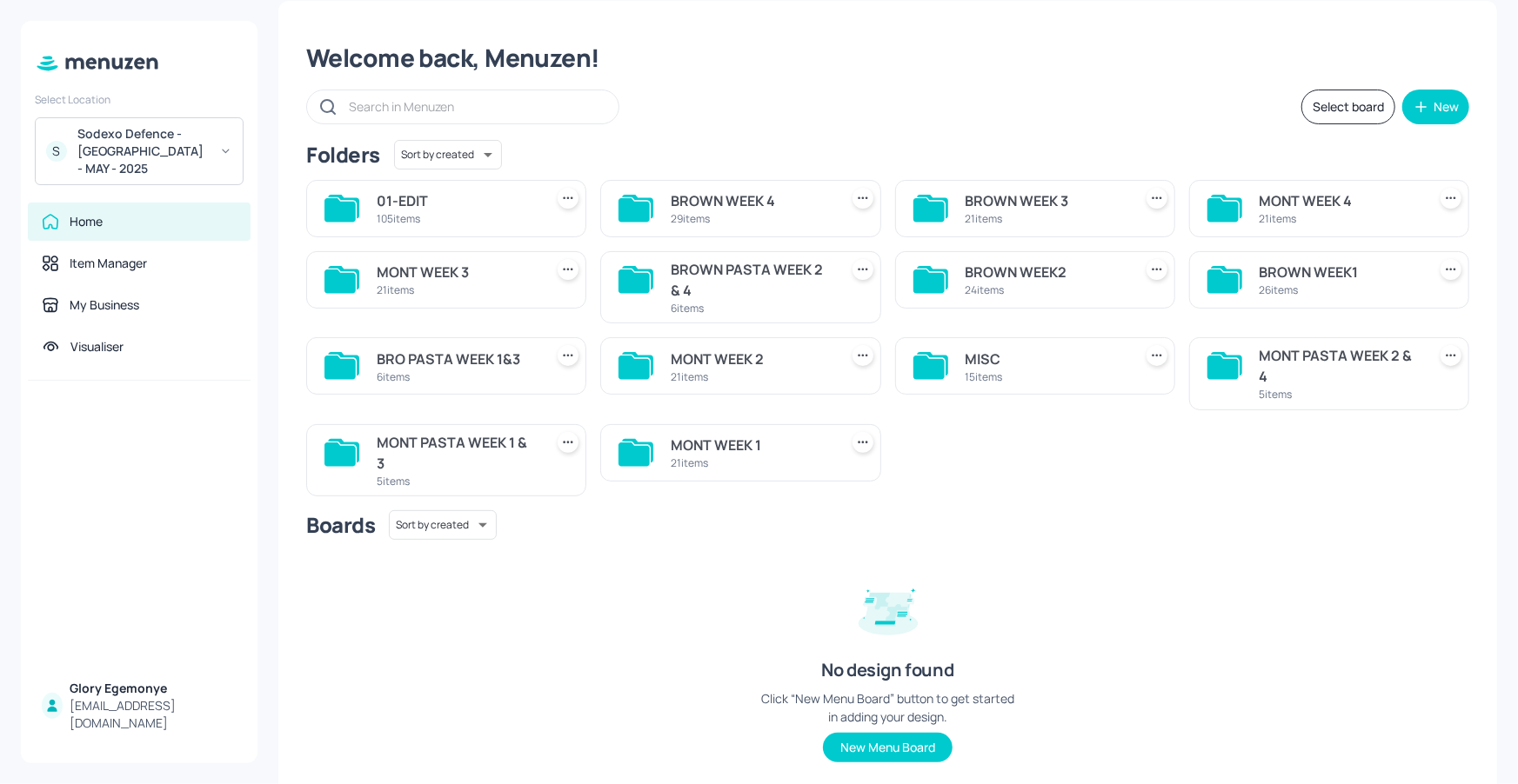
click at [645, 276] on icon at bounding box center [634, 282] width 31 height 23
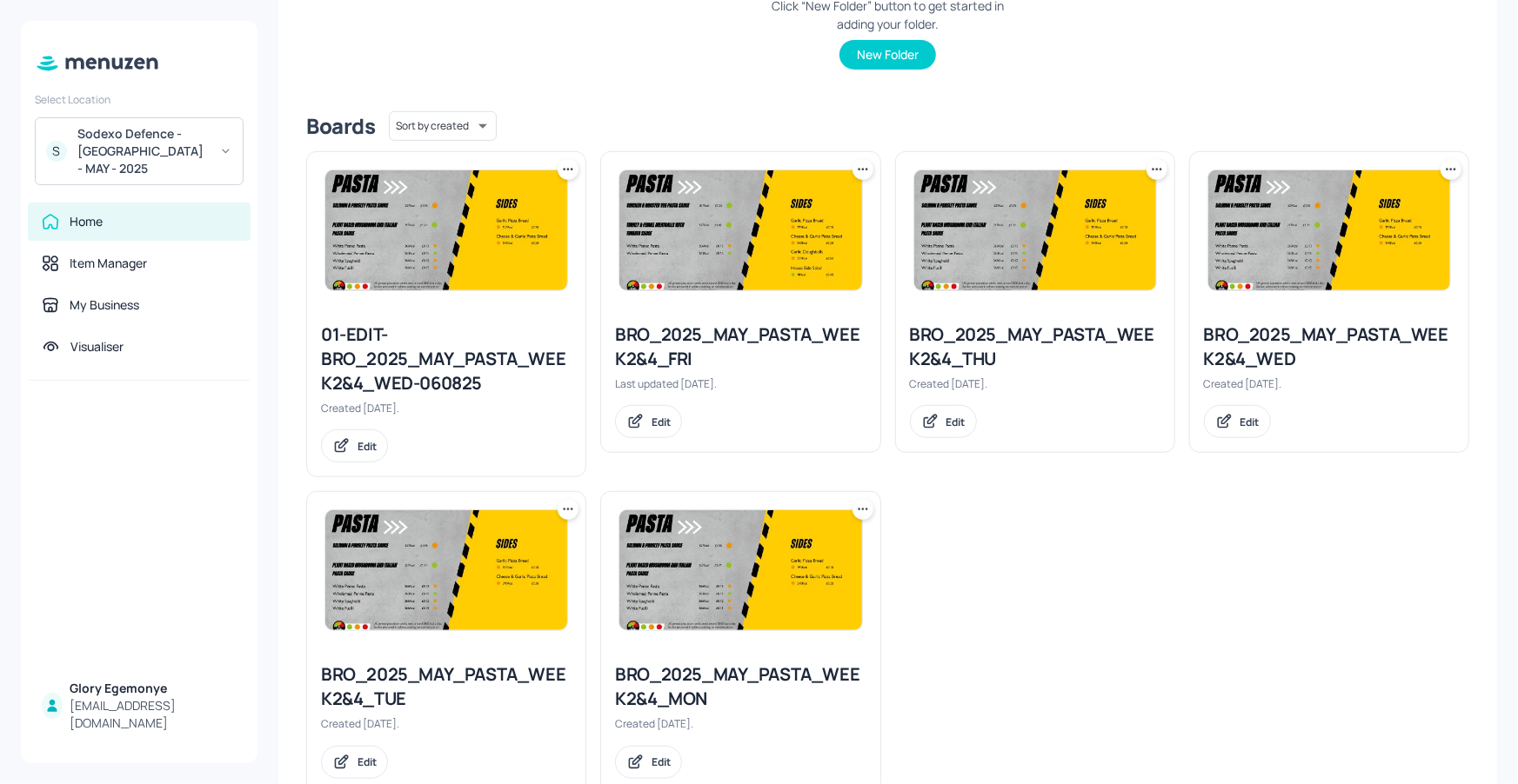
scroll to position [347, 0]
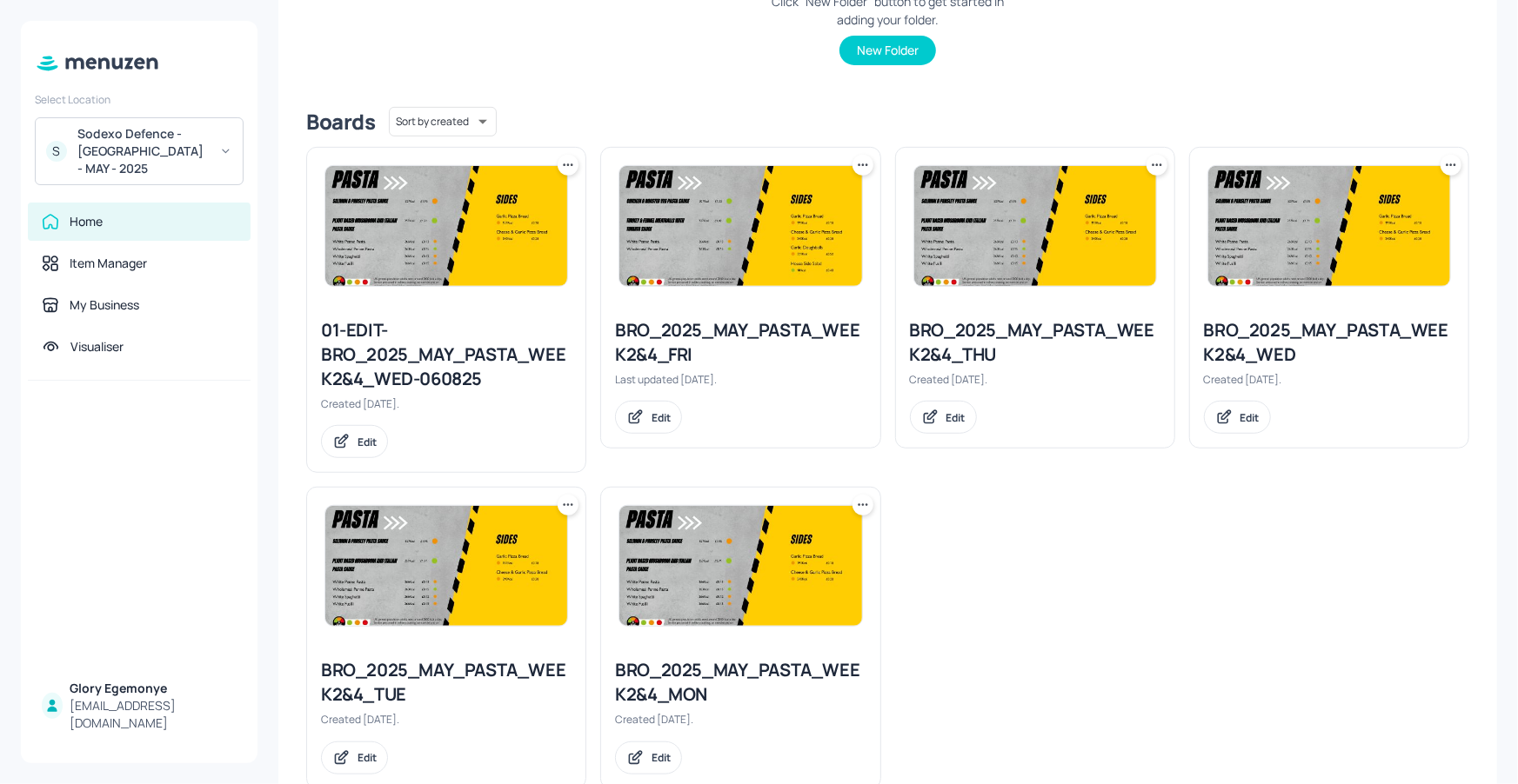
click at [569, 499] on icon at bounding box center [568, 505] width 18 height 18
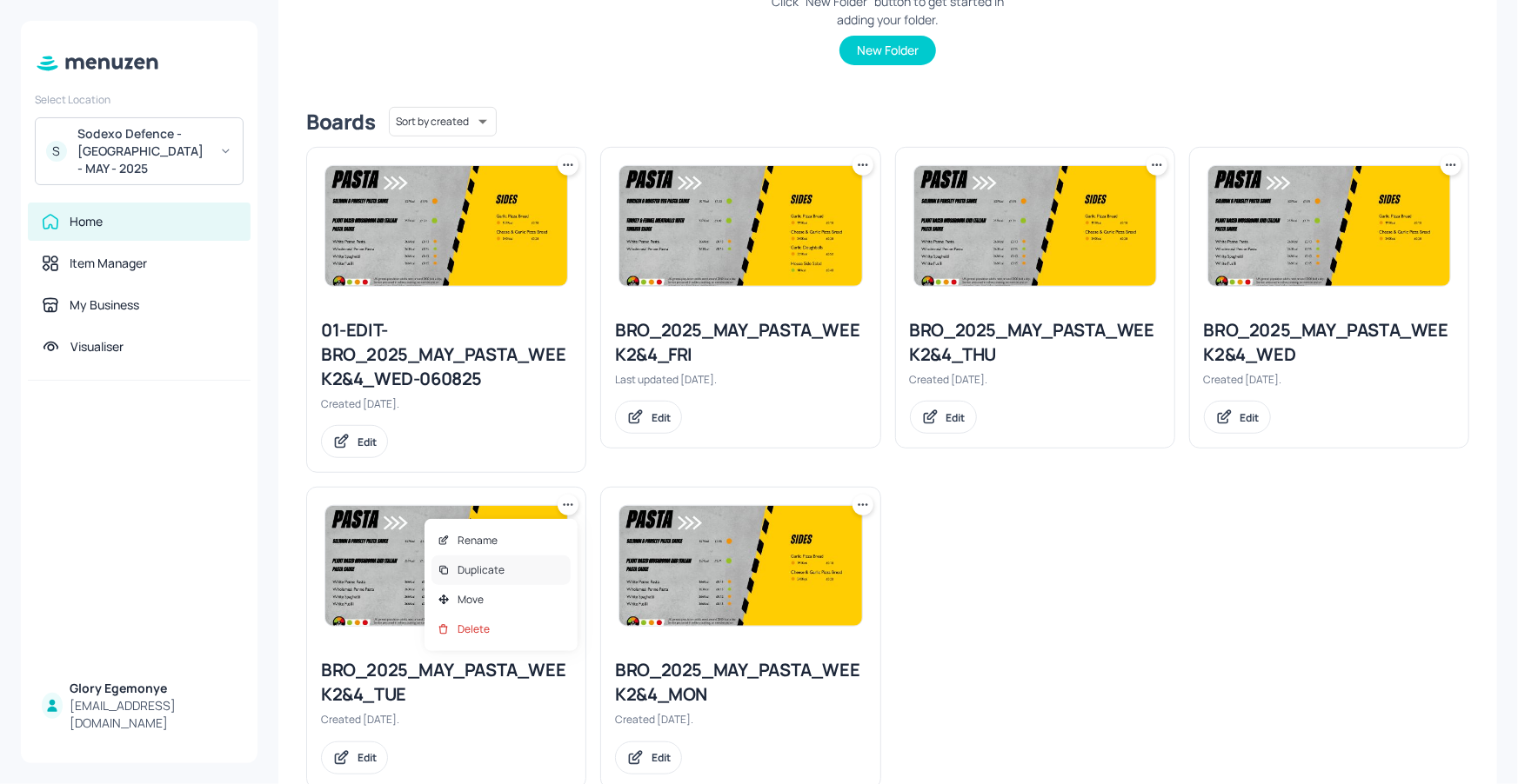
click at [533, 569] on div "Duplicate" at bounding box center [501, 570] width 139 height 29
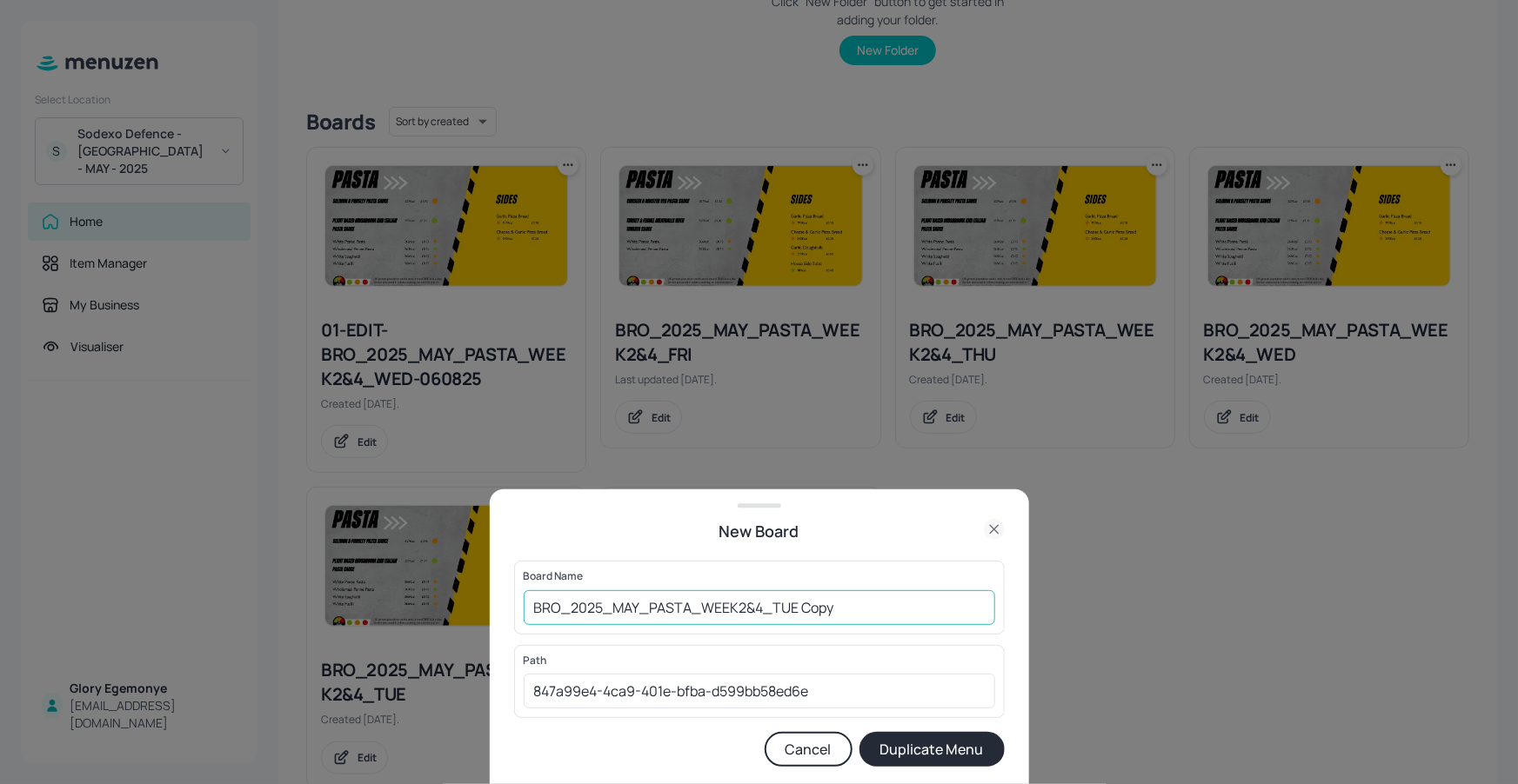
click at [838, 605] on input "BRO_2025_MAY_PASTA_WEEK2&4_TUE Copy" at bounding box center [759, 608] width 471 height 35
click at [532, 611] on input "BRO_2025_MAY_PASTA_WEEK2&4_TUE190825" at bounding box center [759, 608] width 471 height 35
type input "01ED-BRO_2025_MAY_PASTA_WEEK2&4_TUE190825"
click at [882, 747] on button "Duplicate Menu" at bounding box center [932, 750] width 146 height 35
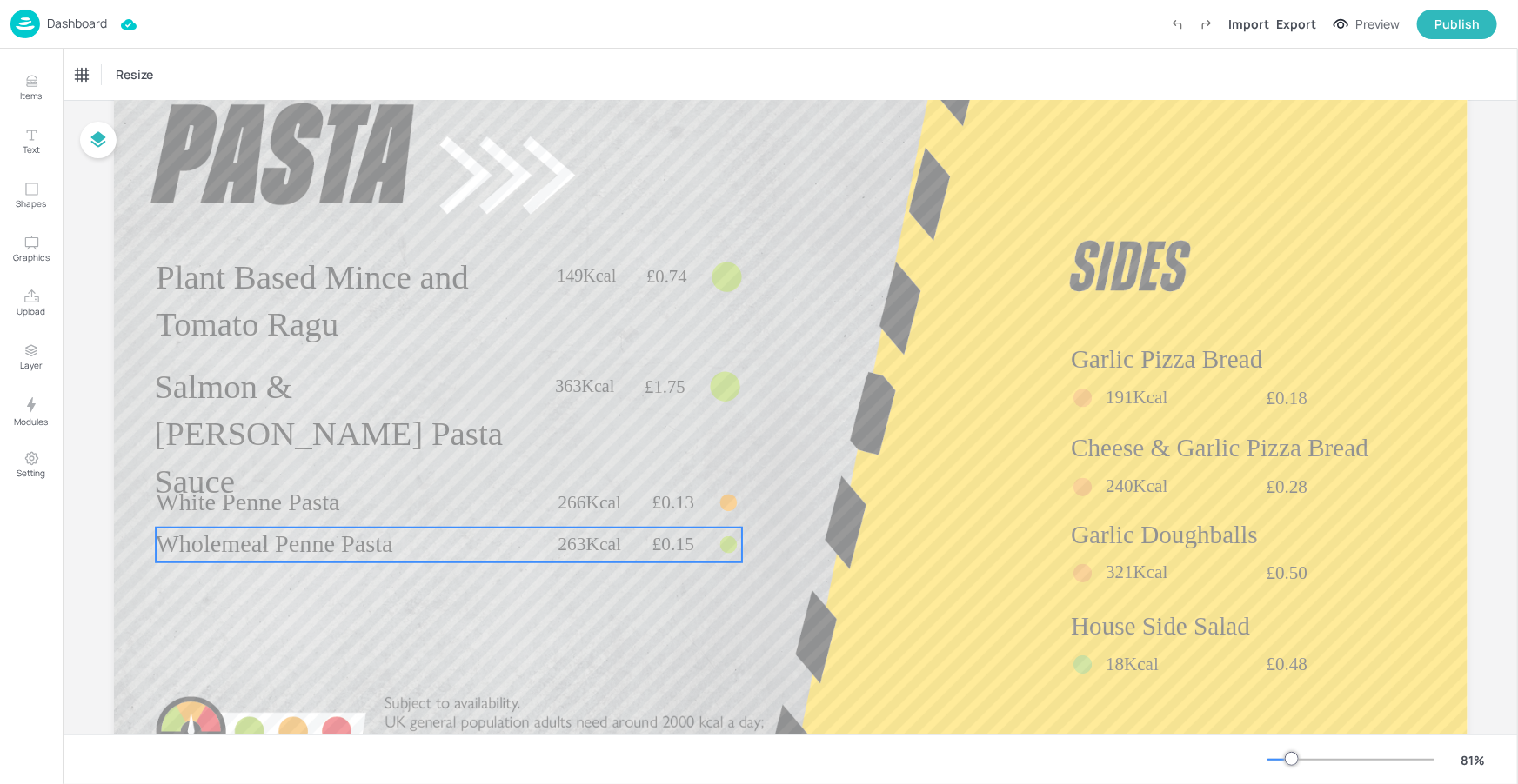
scroll to position [139, 0]
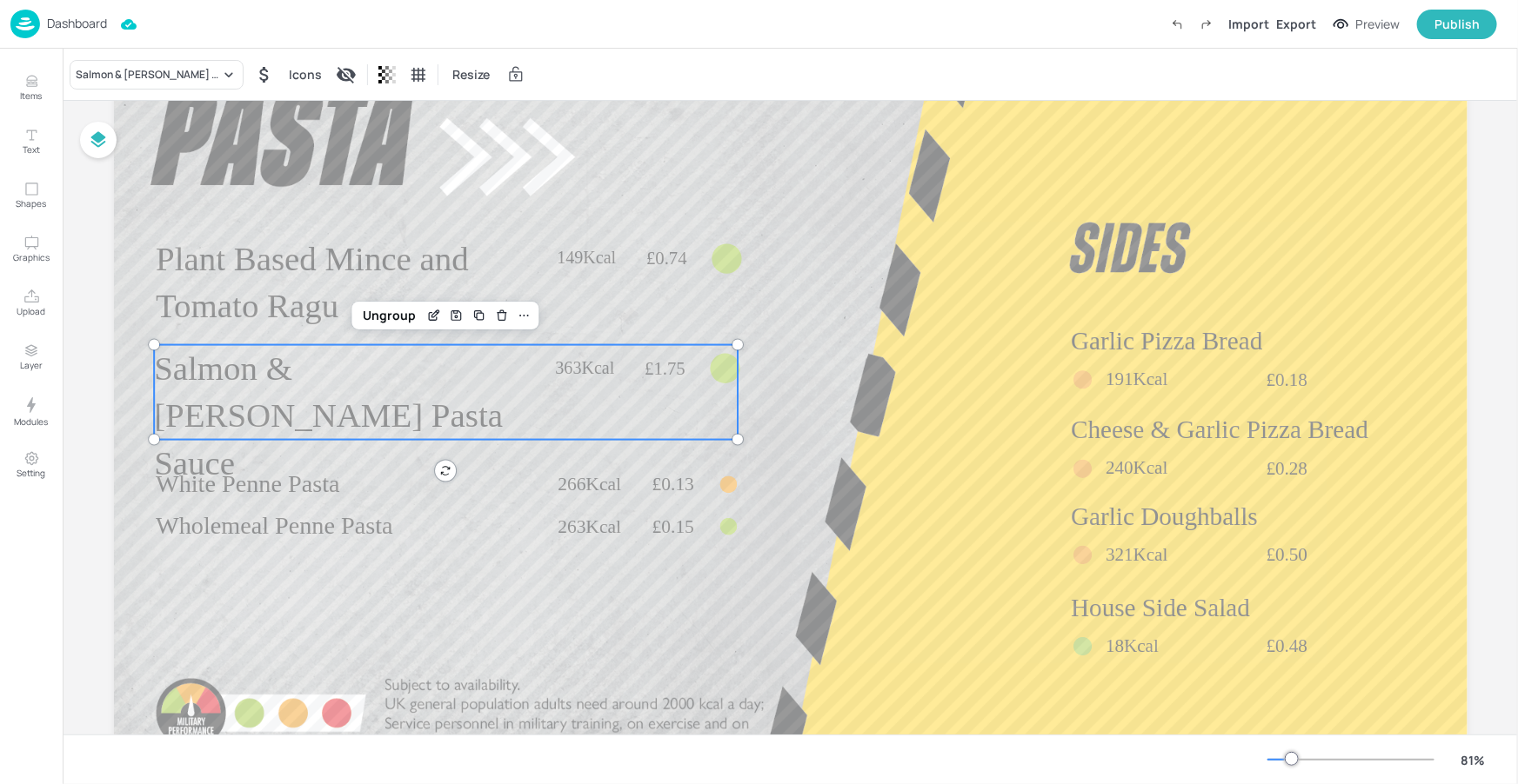
click at [543, 380] on div "363Kcal" at bounding box center [583, 369] width 91 height 24
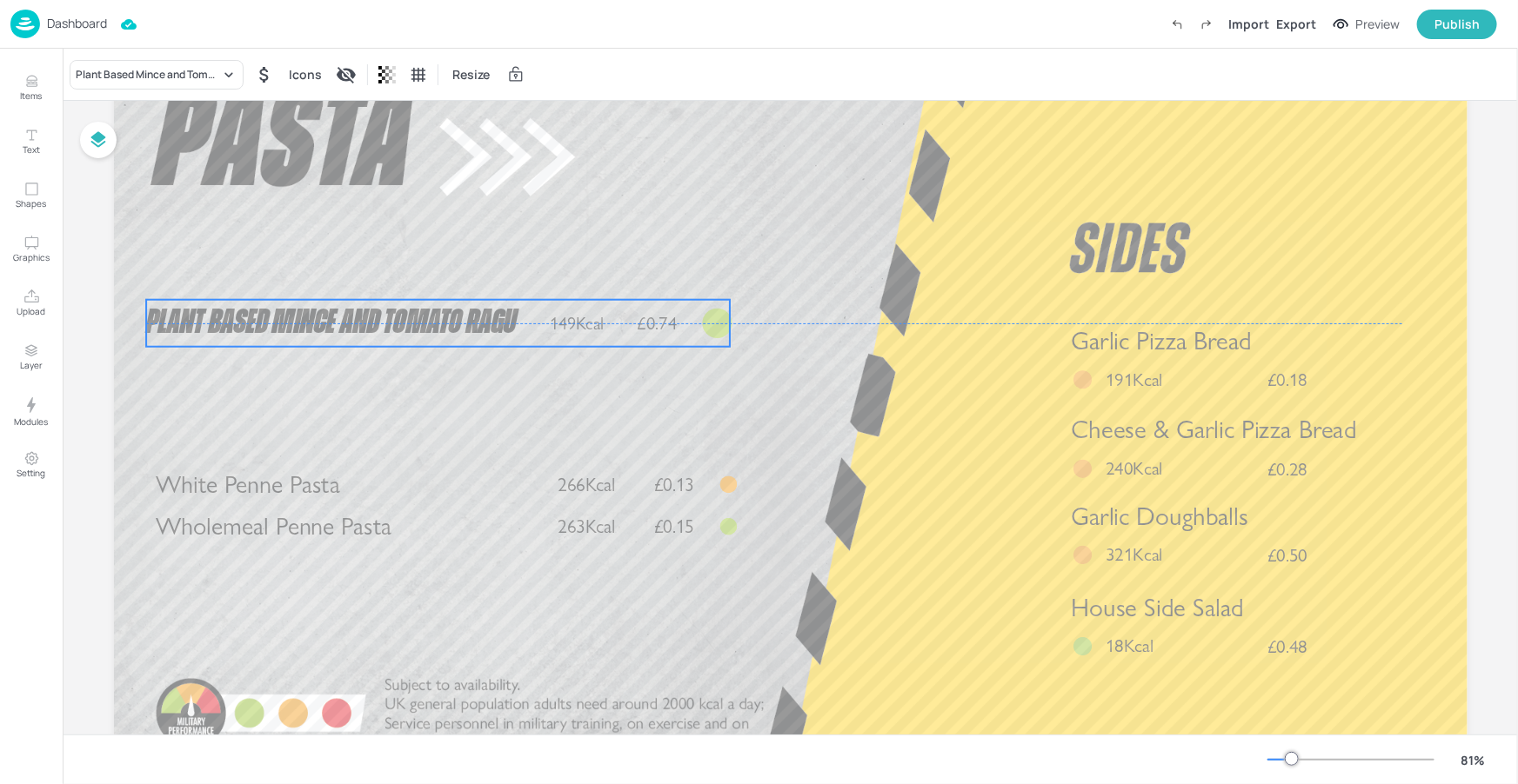
drag, startPoint x: 412, startPoint y: 259, endPoint x: 402, endPoint y: 326, distance: 67.7
click at [402, 326] on span "Plant Based Mince and Tomato Ragu" at bounding box center [331, 323] width 371 height 34
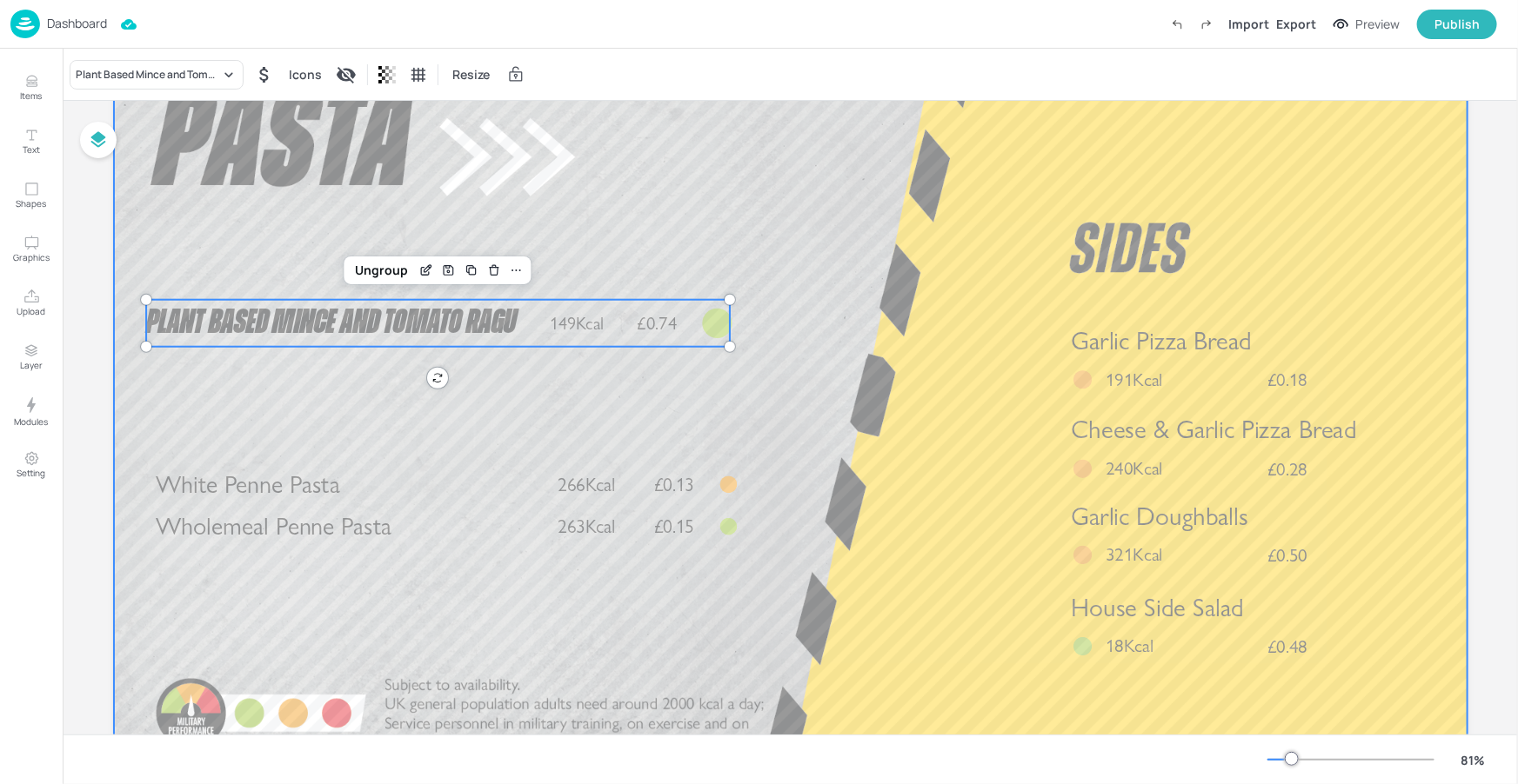
click at [701, 414] on div at bounding box center [790, 398] width 1354 height 761
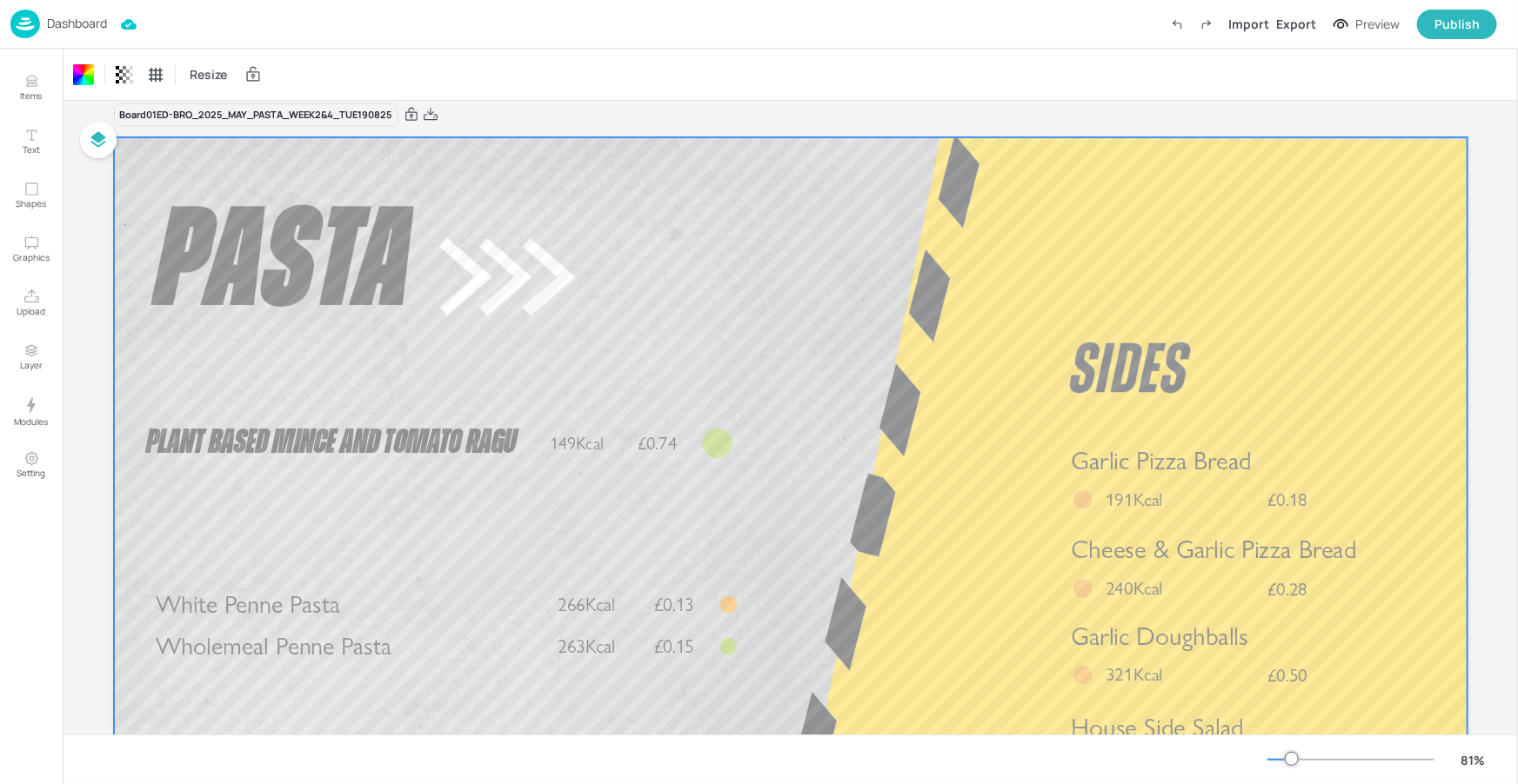
scroll to position [15, 0]
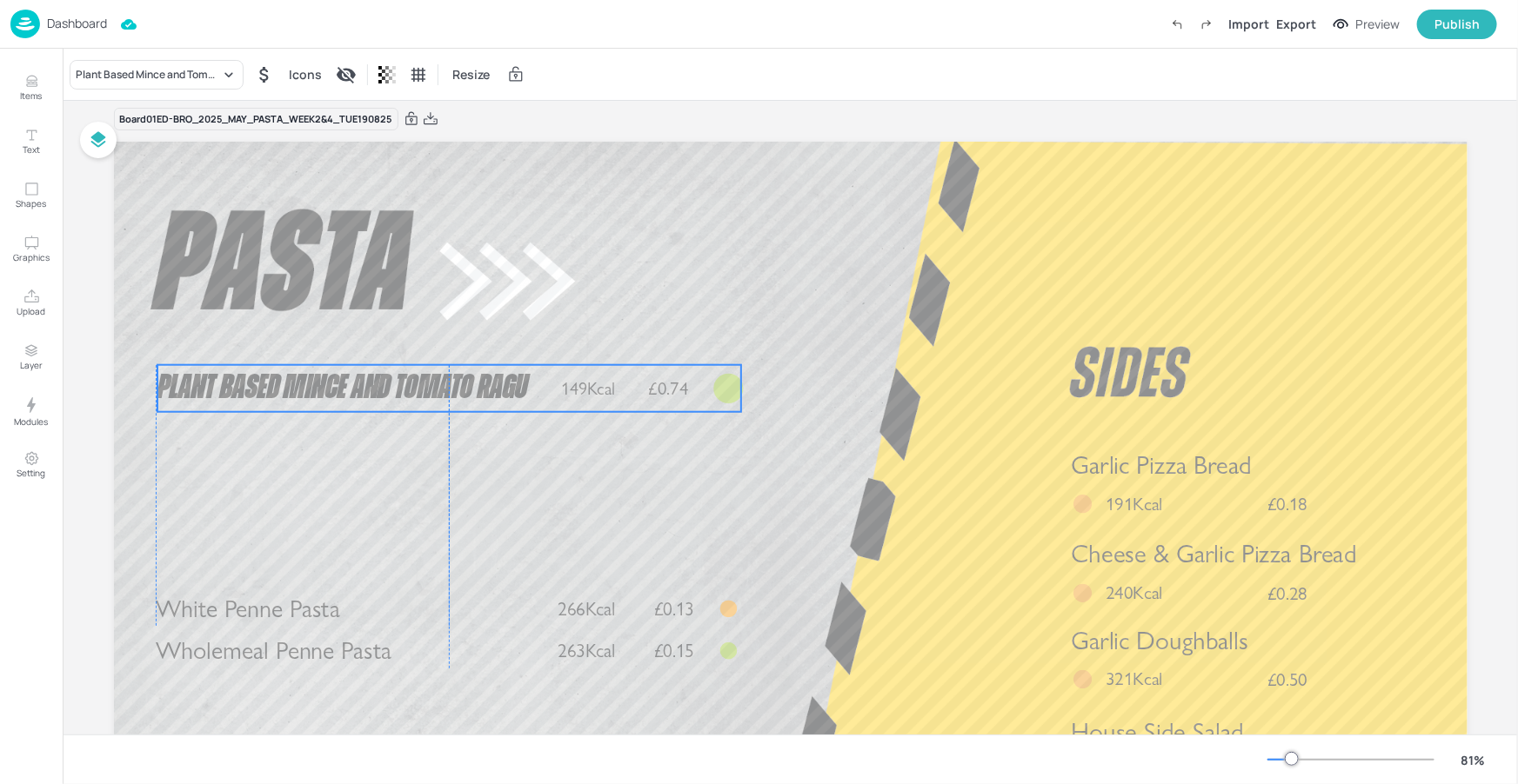
drag, startPoint x: 436, startPoint y: 462, endPoint x: 444, endPoint y: 405, distance: 57.6
click at [444, 405] on span "Plant Based Mince and Tomato Ragu" at bounding box center [342, 388] width 371 height 34
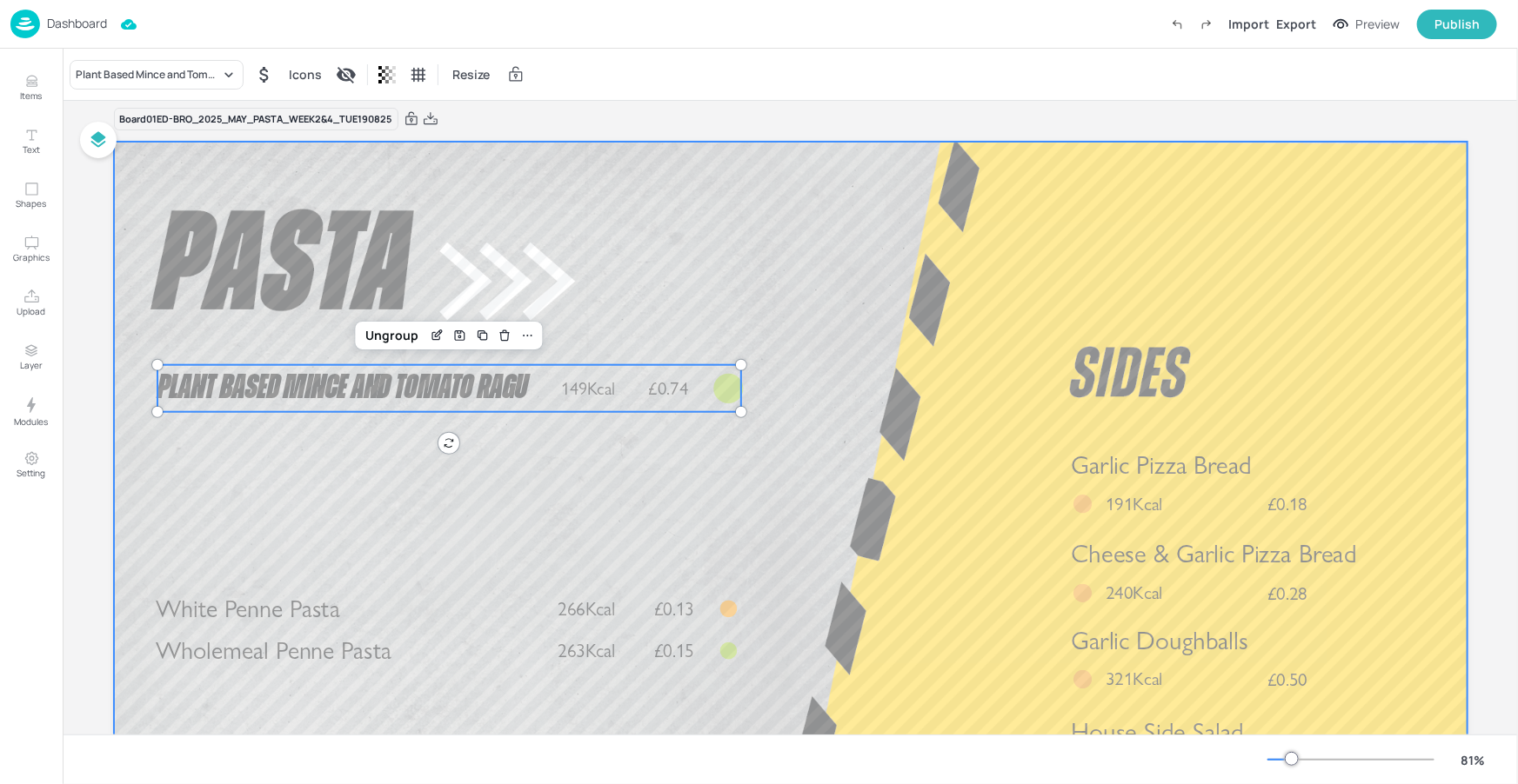
click at [813, 531] on div at bounding box center [790, 522] width 1354 height 761
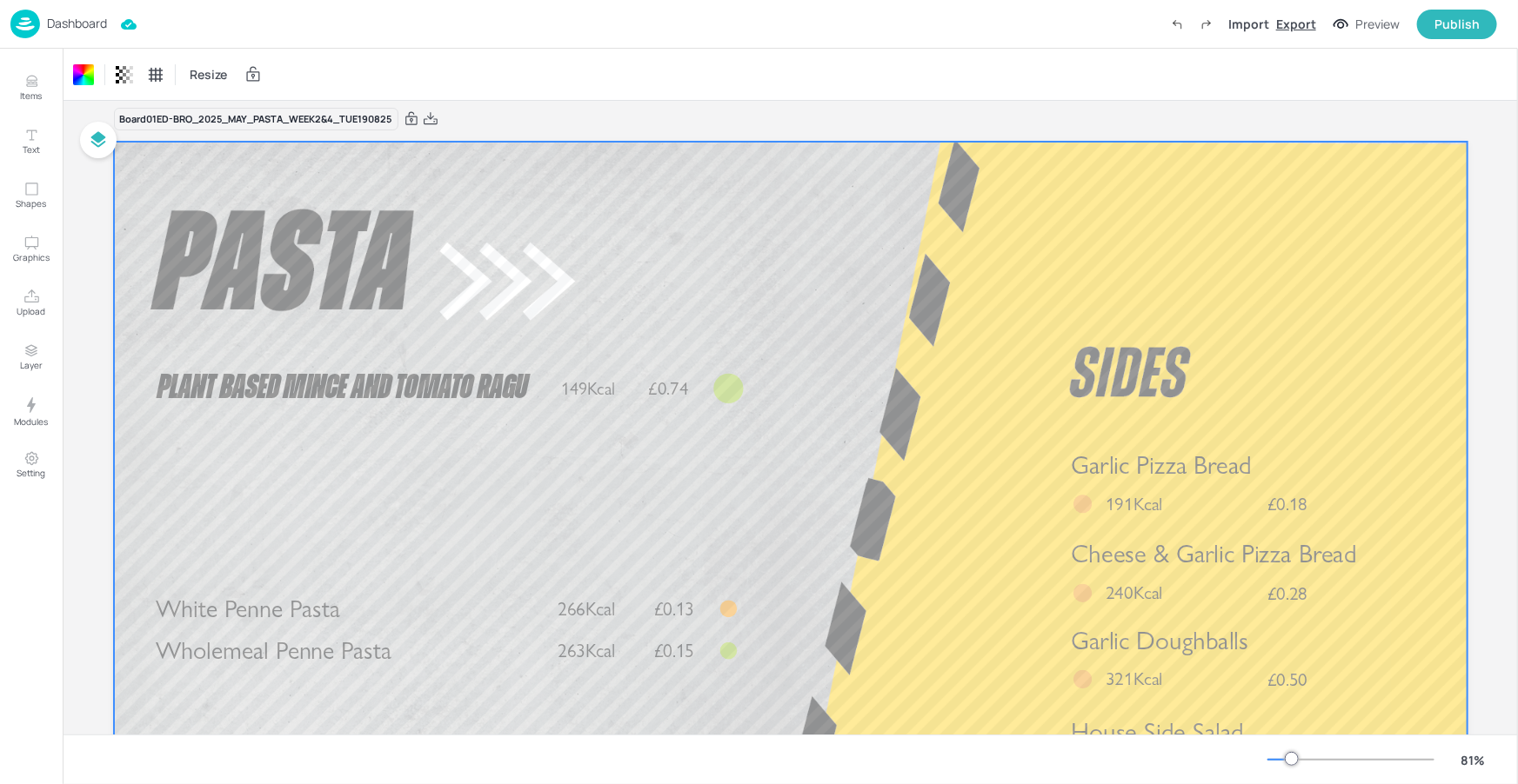
click at [1296, 20] on div "Export" at bounding box center [1296, 23] width 40 height 19
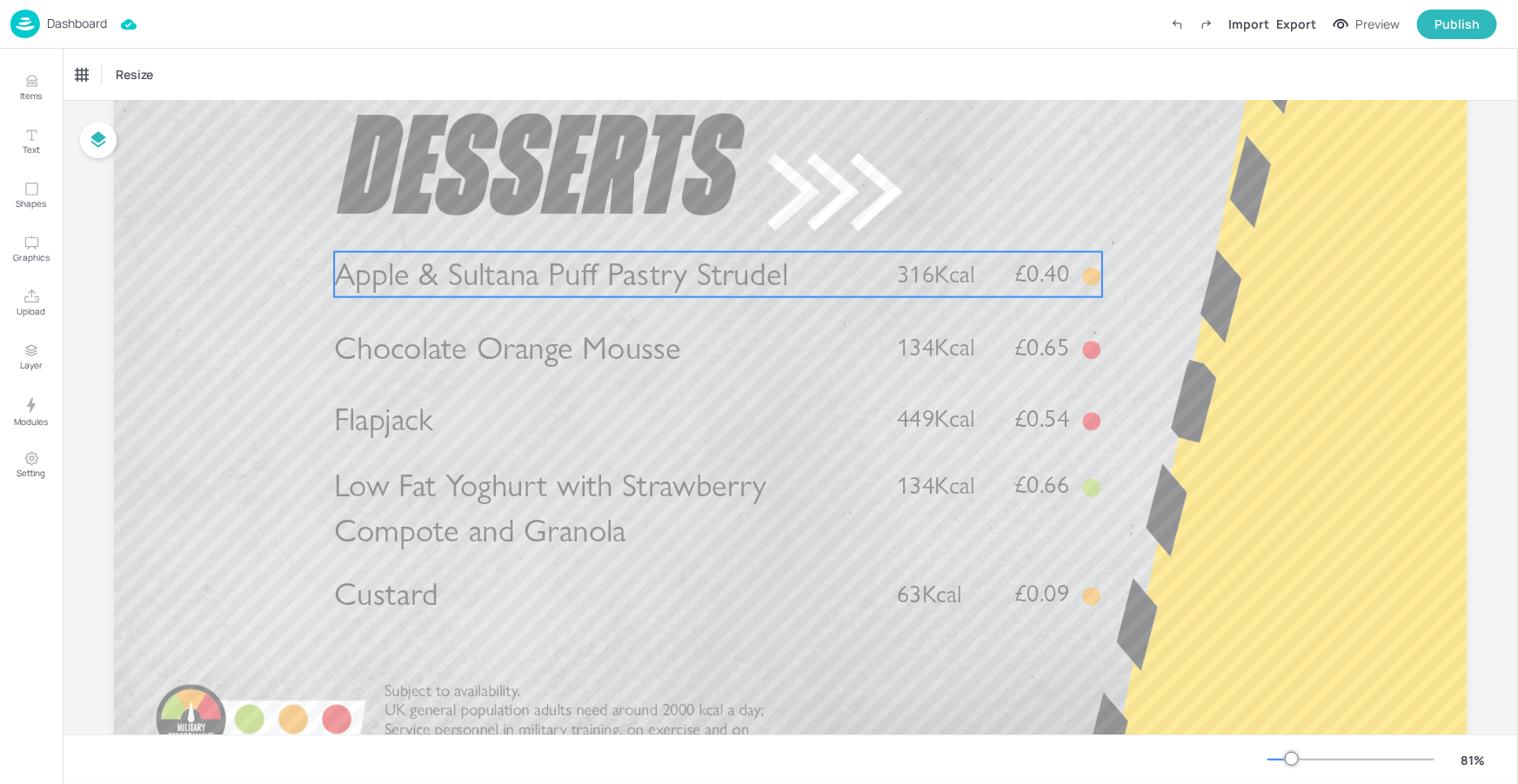
scroll to position [136, 0]
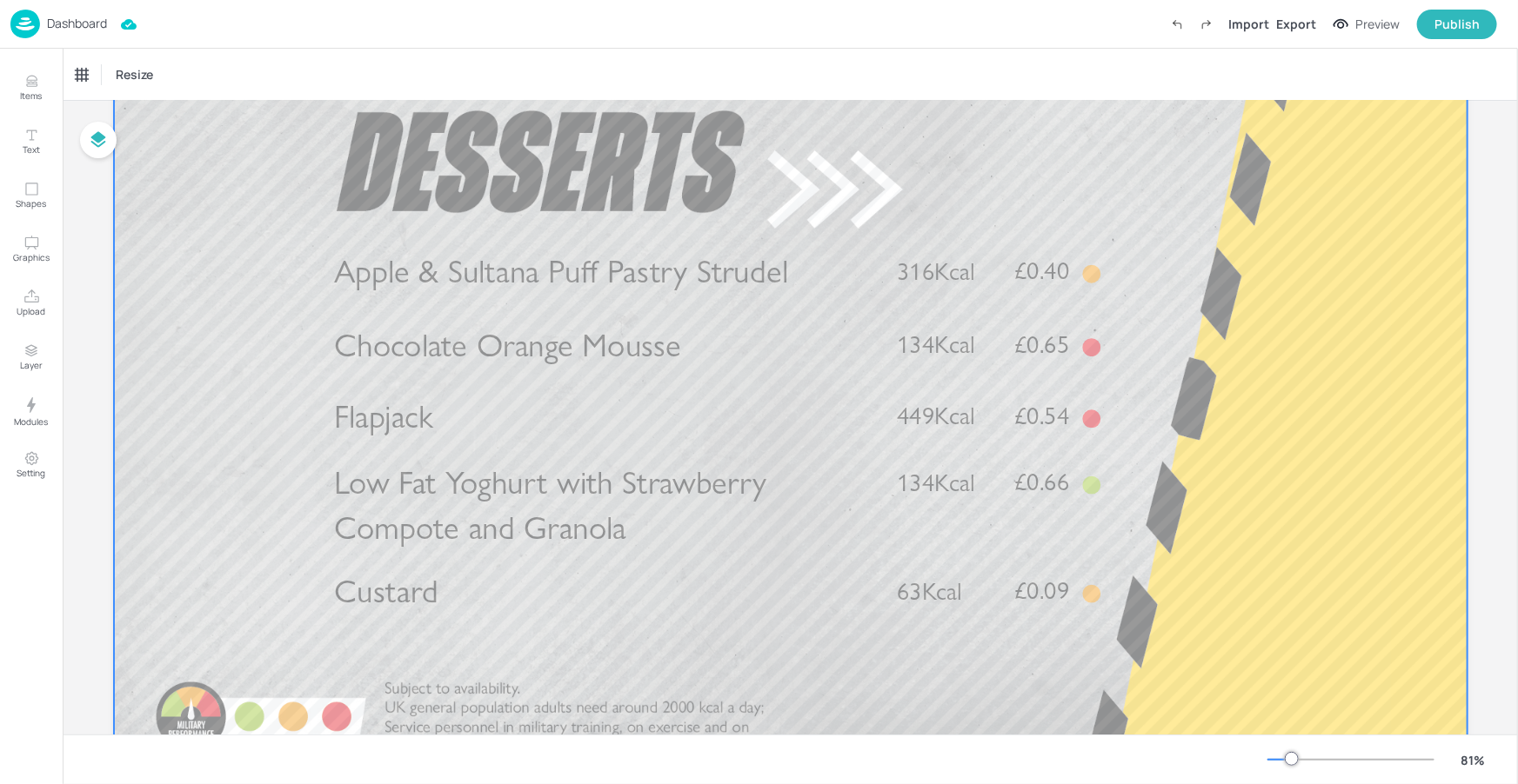
click at [719, 355] on p "Chocolate Orange Mousse" at bounding box center [603, 345] width 538 height 45
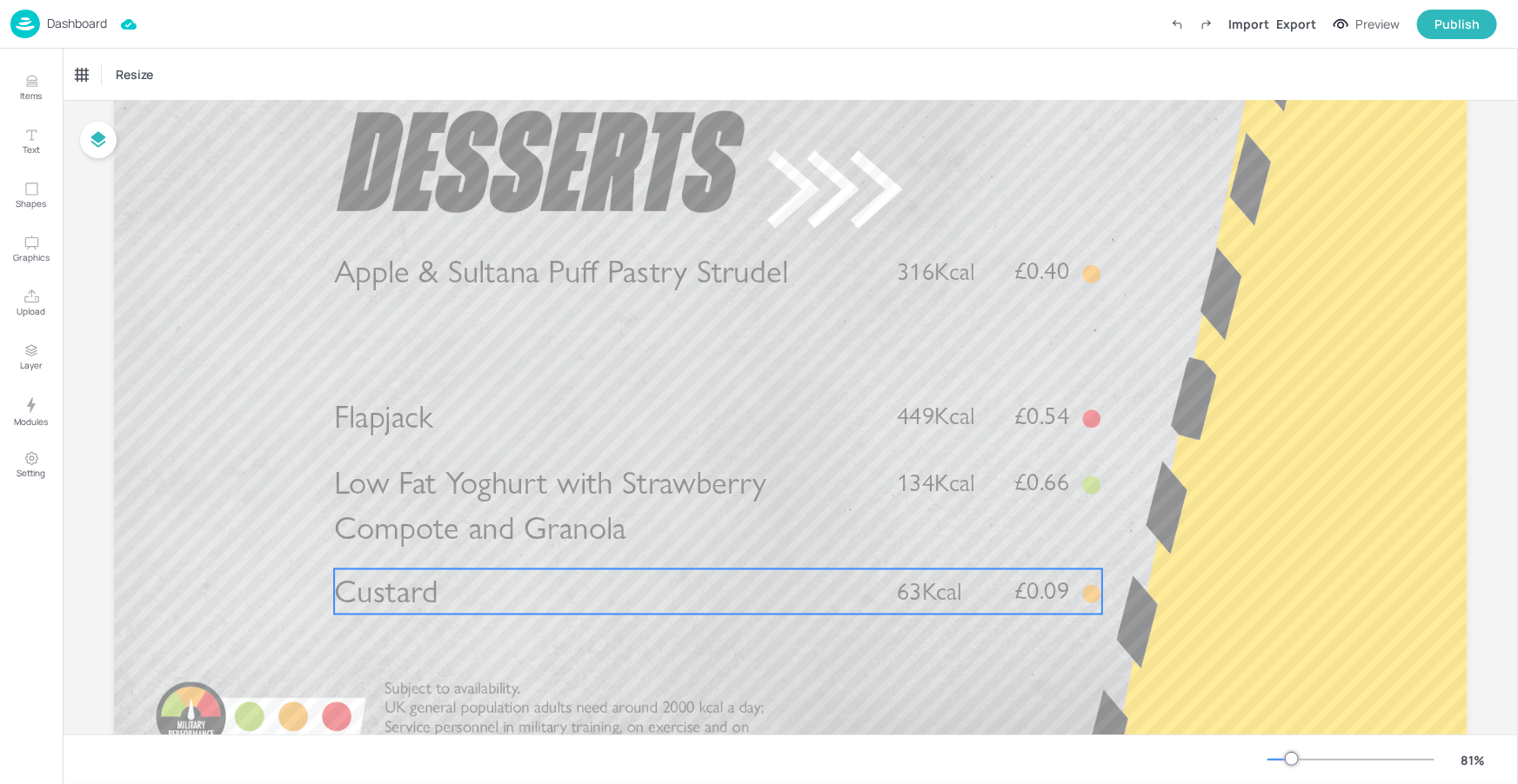
click at [496, 595] on p "Custard" at bounding box center [603, 591] width 538 height 45
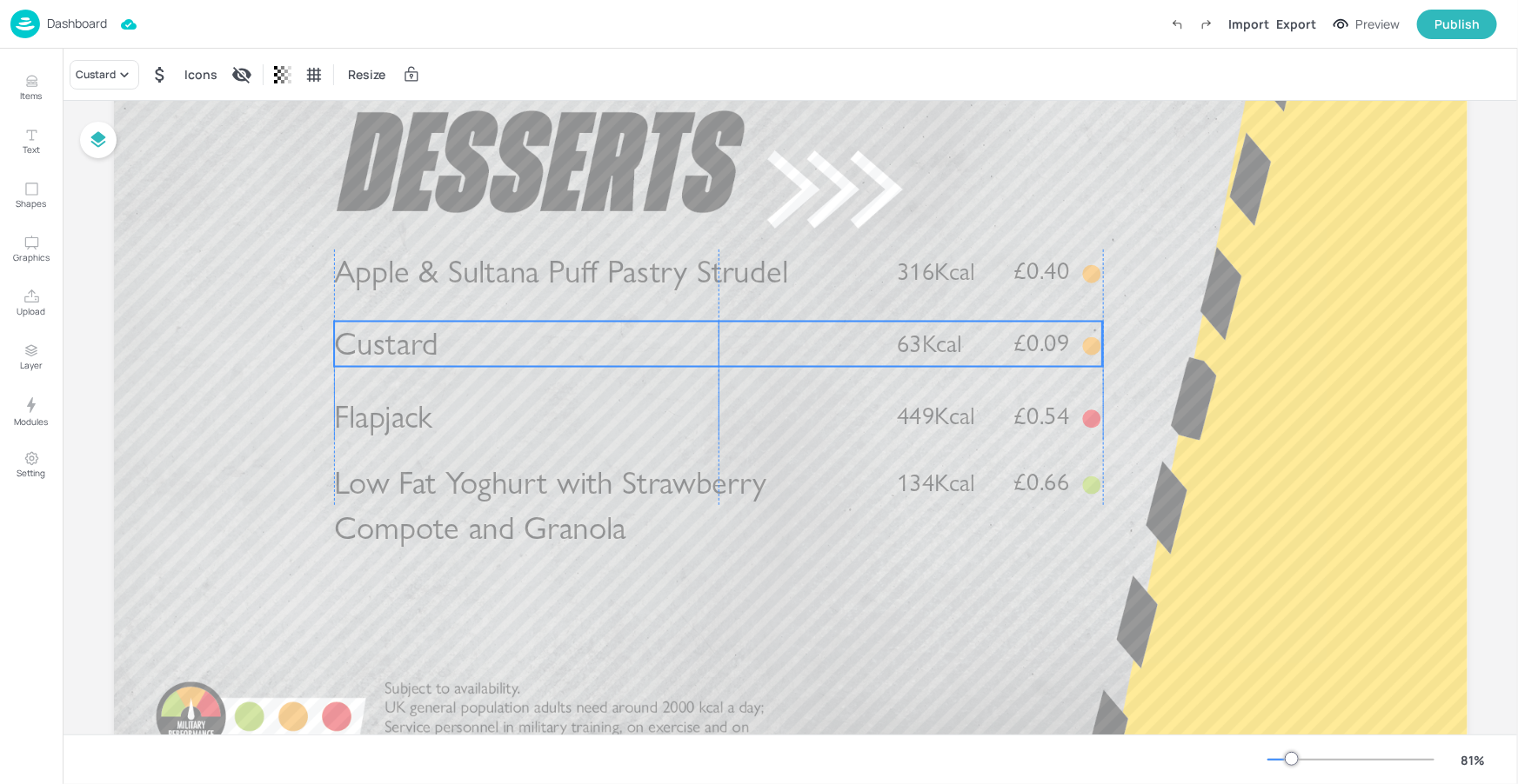
drag, startPoint x: 528, startPoint y: 587, endPoint x: 527, endPoint y: 339, distance: 248.0
click at [527, 339] on p "Custard" at bounding box center [603, 344] width 538 height 45
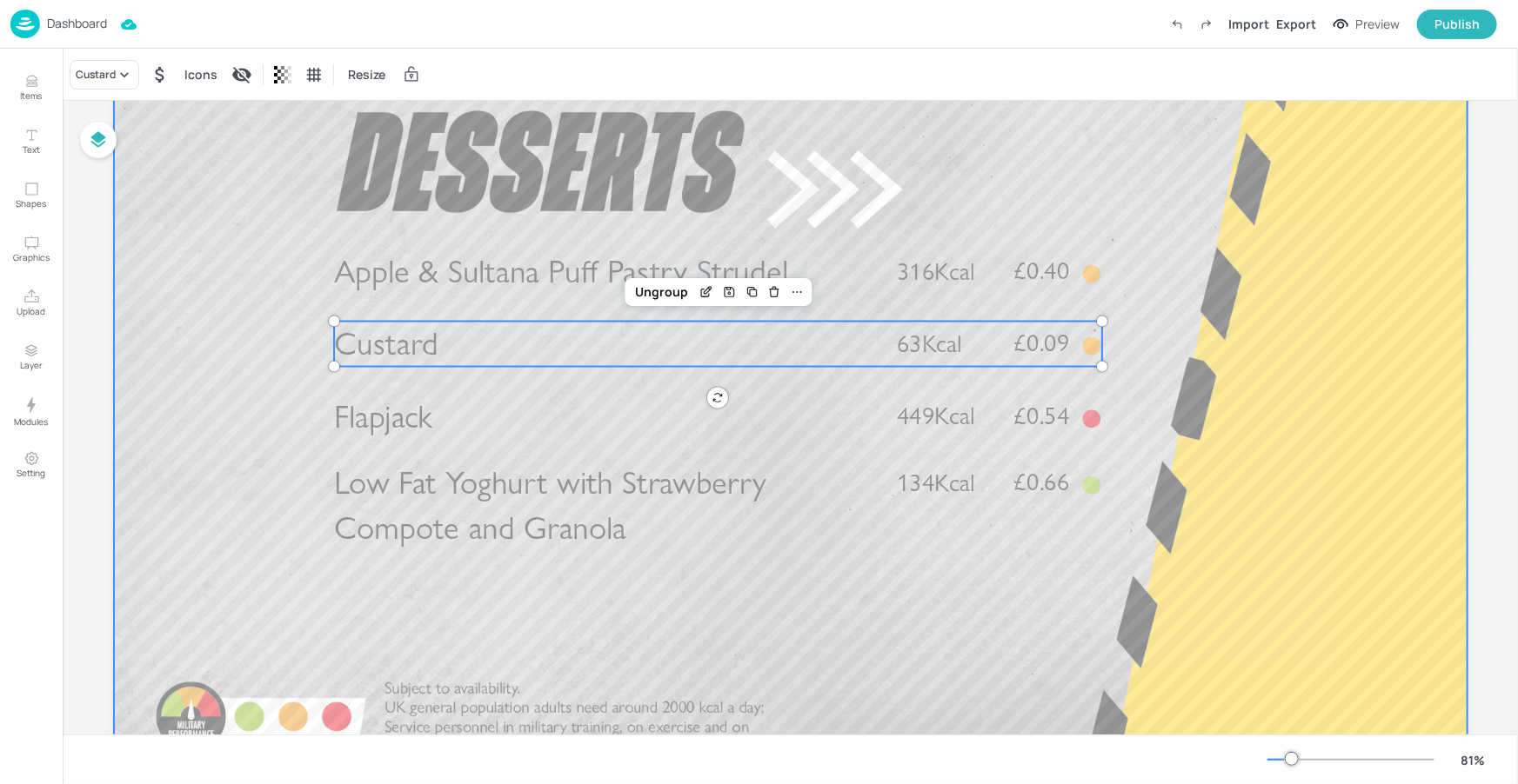
click at [601, 609] on div at bounding box center [790, 401] width 1354 height 761
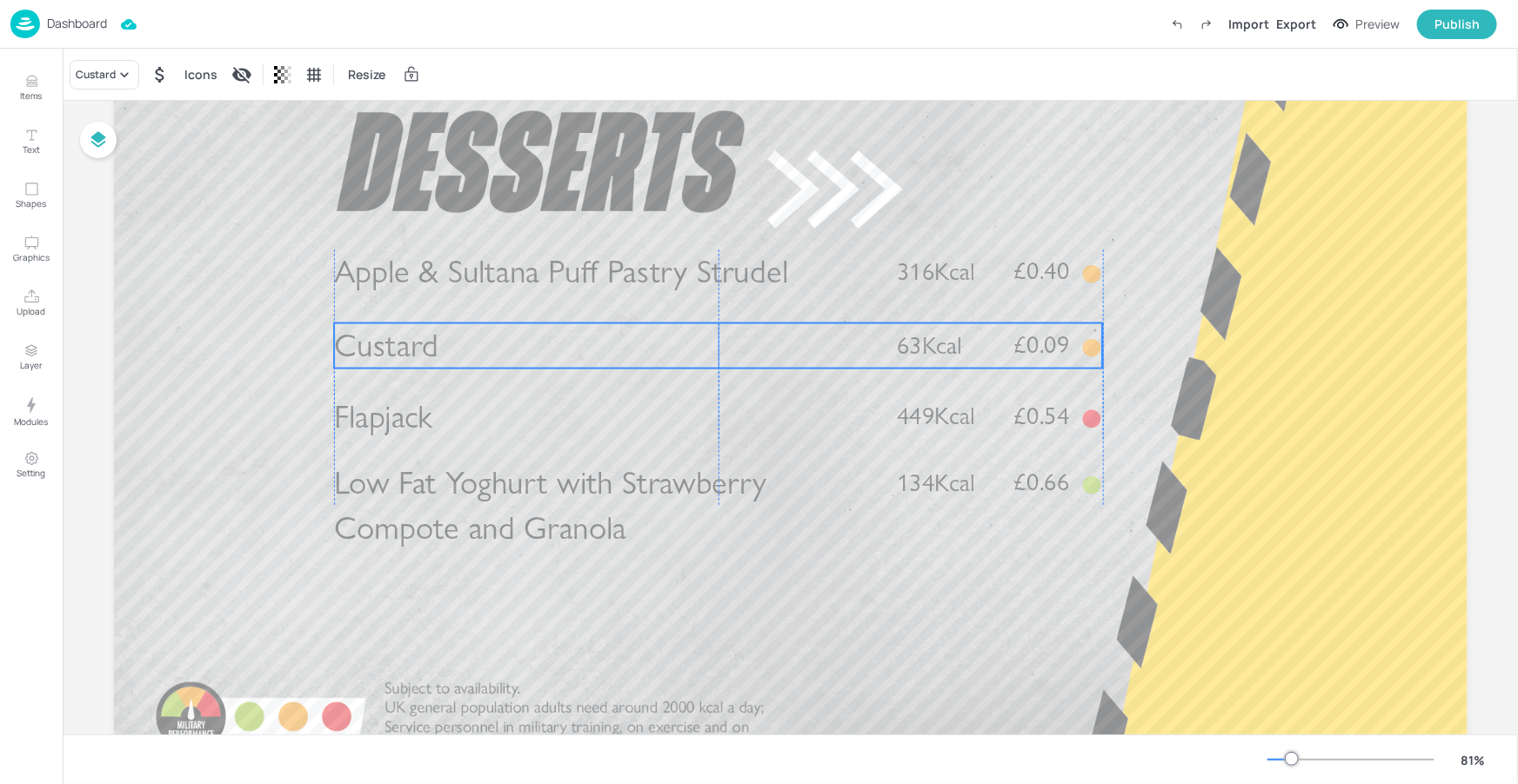
click at [985, 351] on p "63Kcal" at bounding box center [946, 346] width 100 height 35
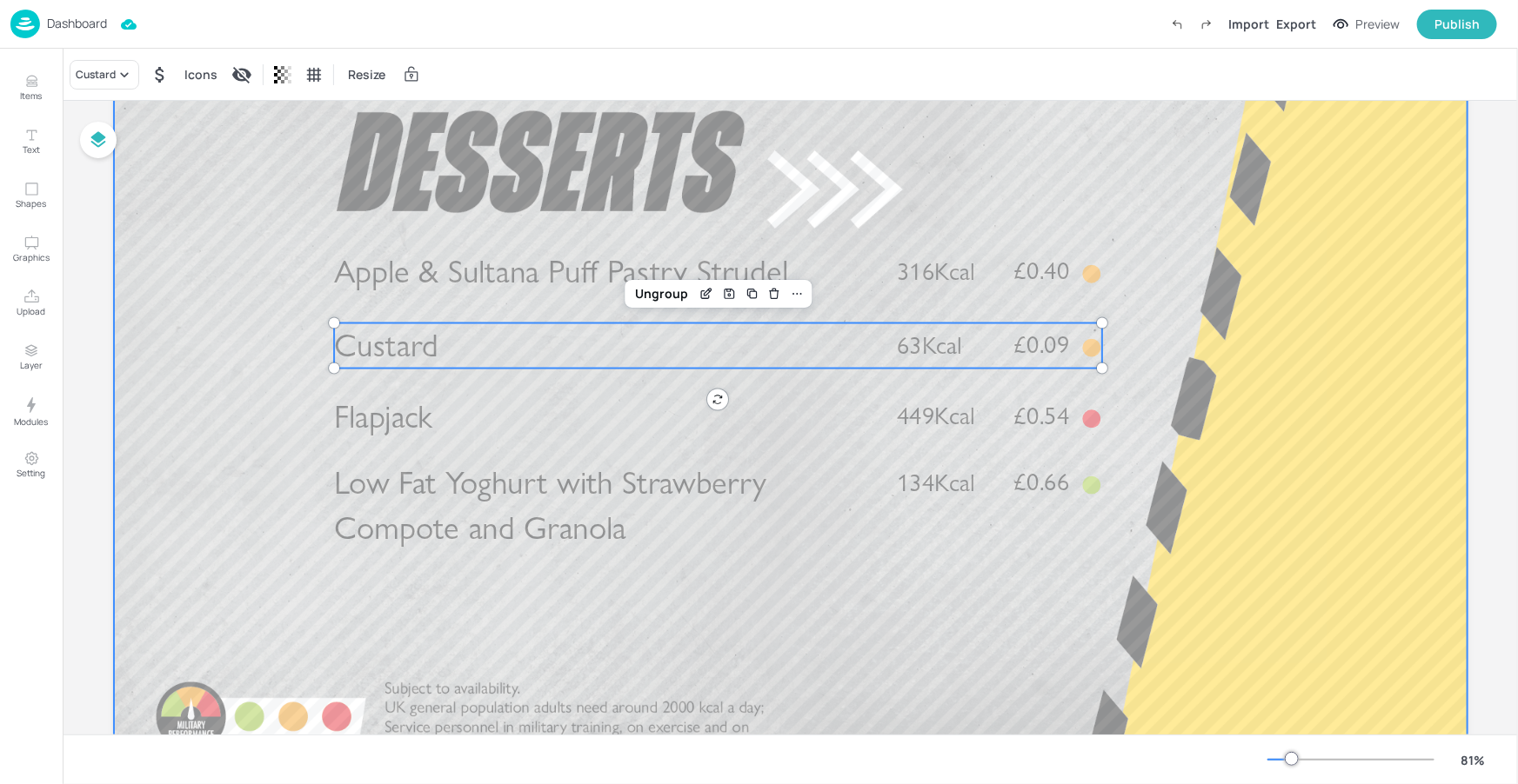
click at [926, 550] on div at bounding box center [790, 401] width 1354 height 761
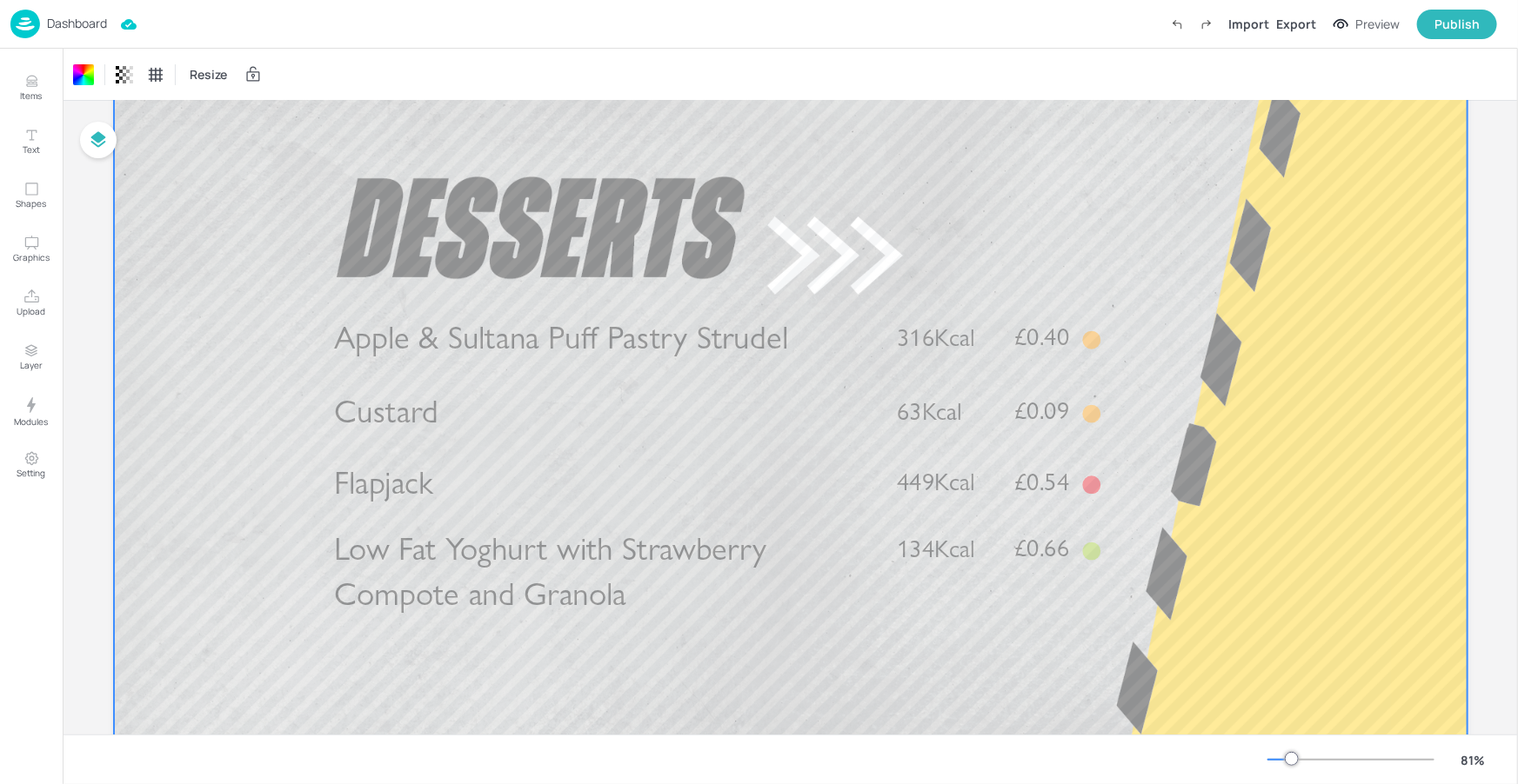
scroll to position [31, 0]
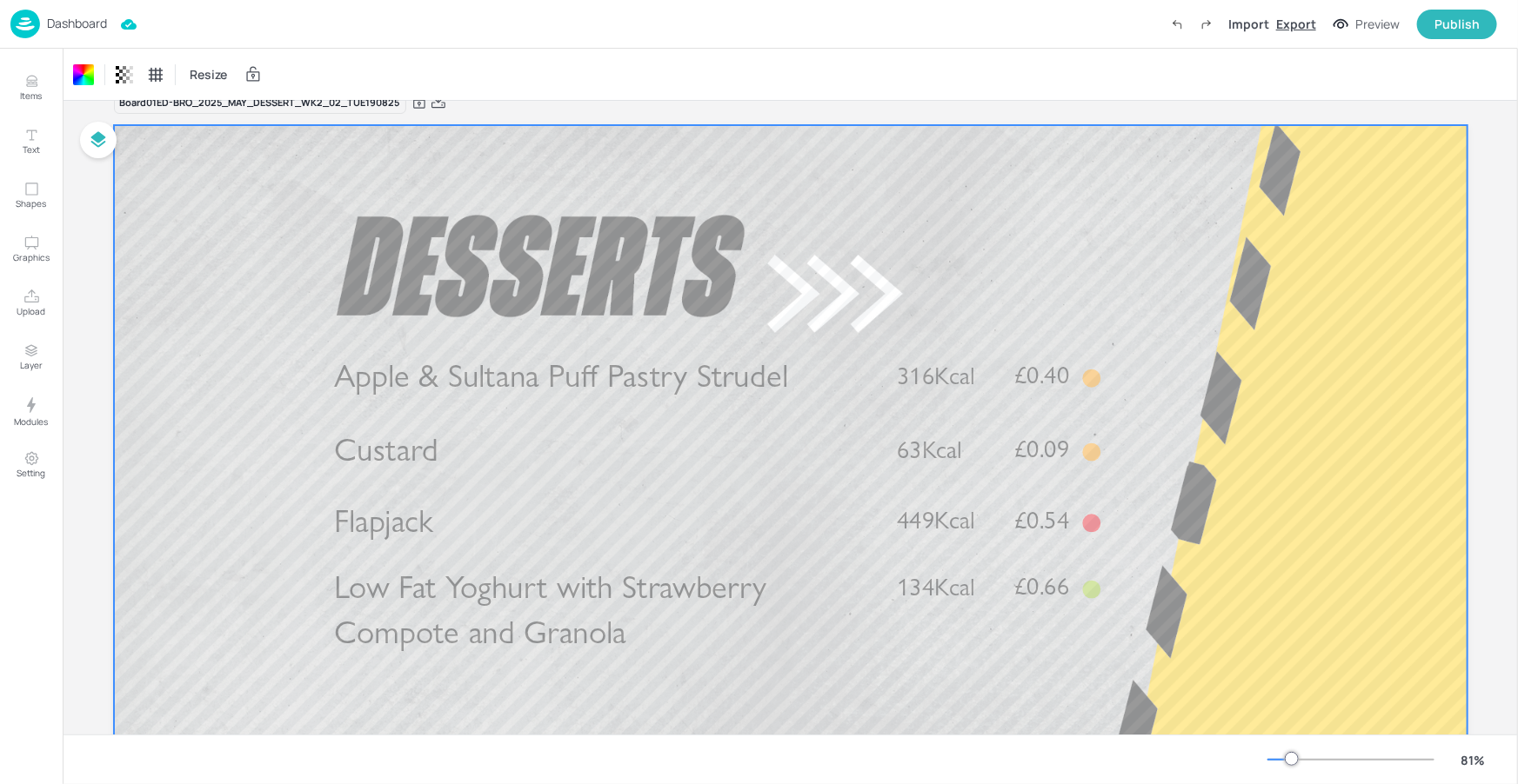
click at [1292, 29] on div "Export" at bounding box center [1296, 23] width 40 height 19
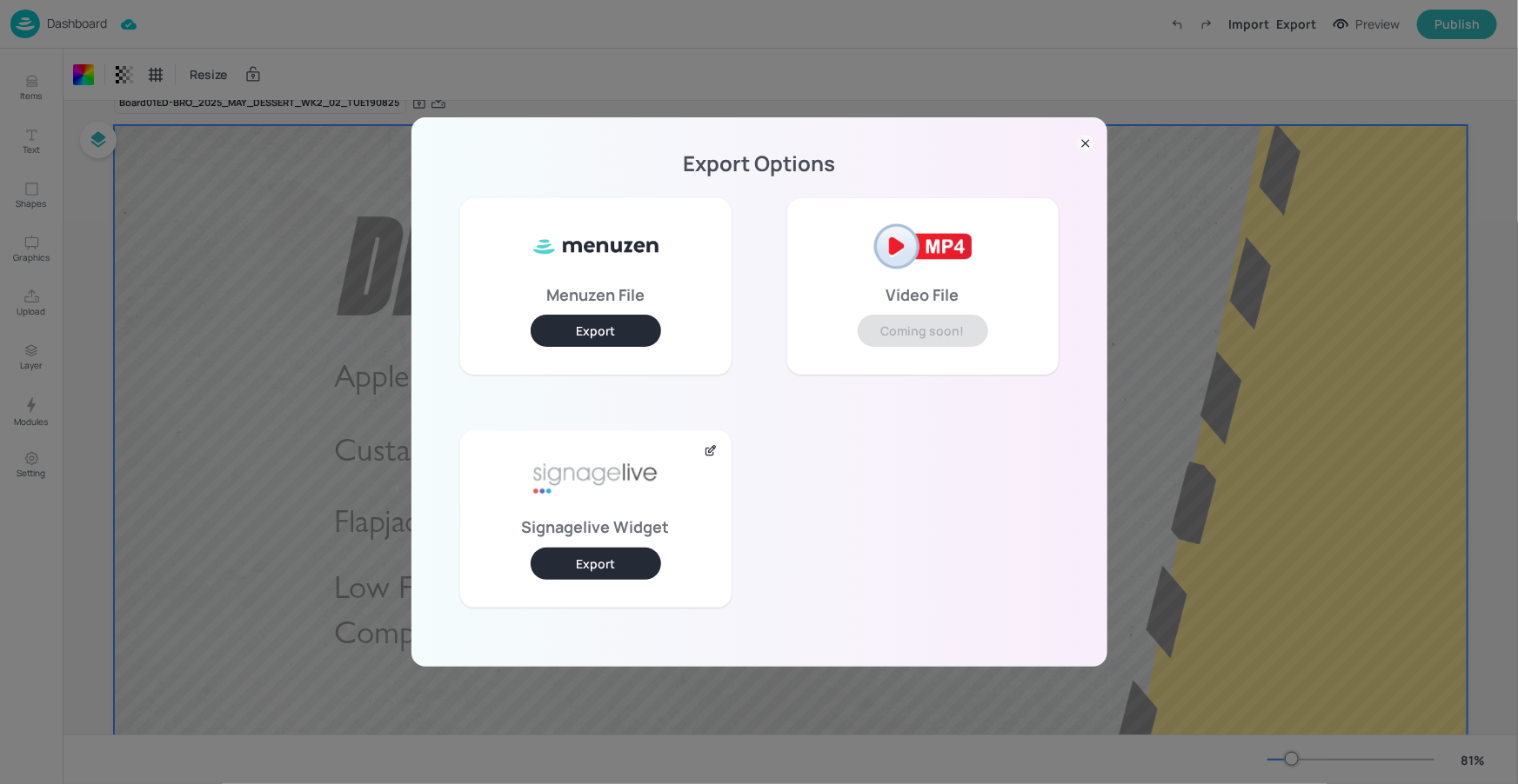
drag, startPoint x: 625, startPoint y: 568, endPoint x: 303, endPoint y: 179, distance: 505.0
click at [624, 567] on button "Export" at bounding box center [595, 563] width 130 height 32
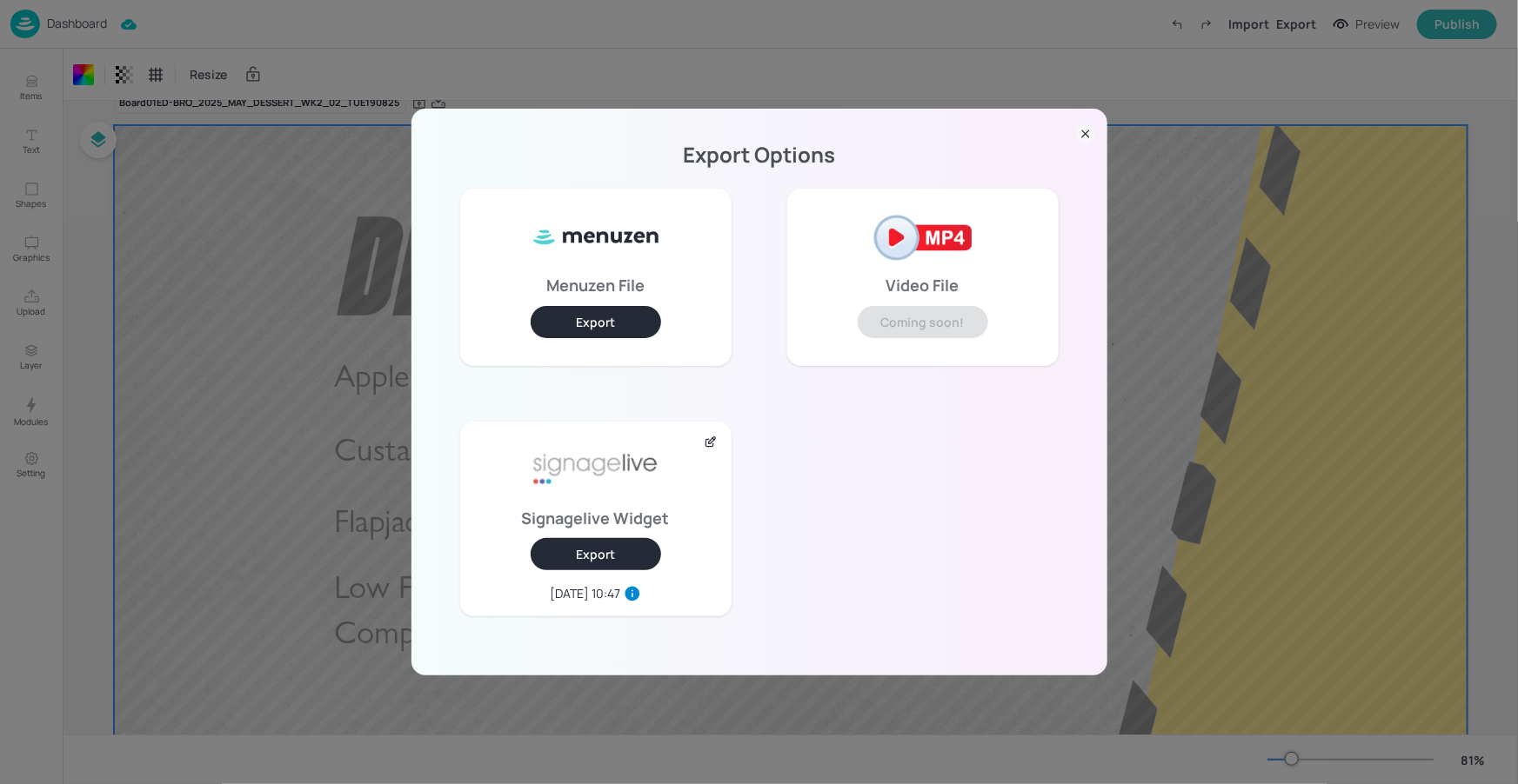
click at [1085, 134] on icon at bounding box center [1085, 134] width 7 height 7
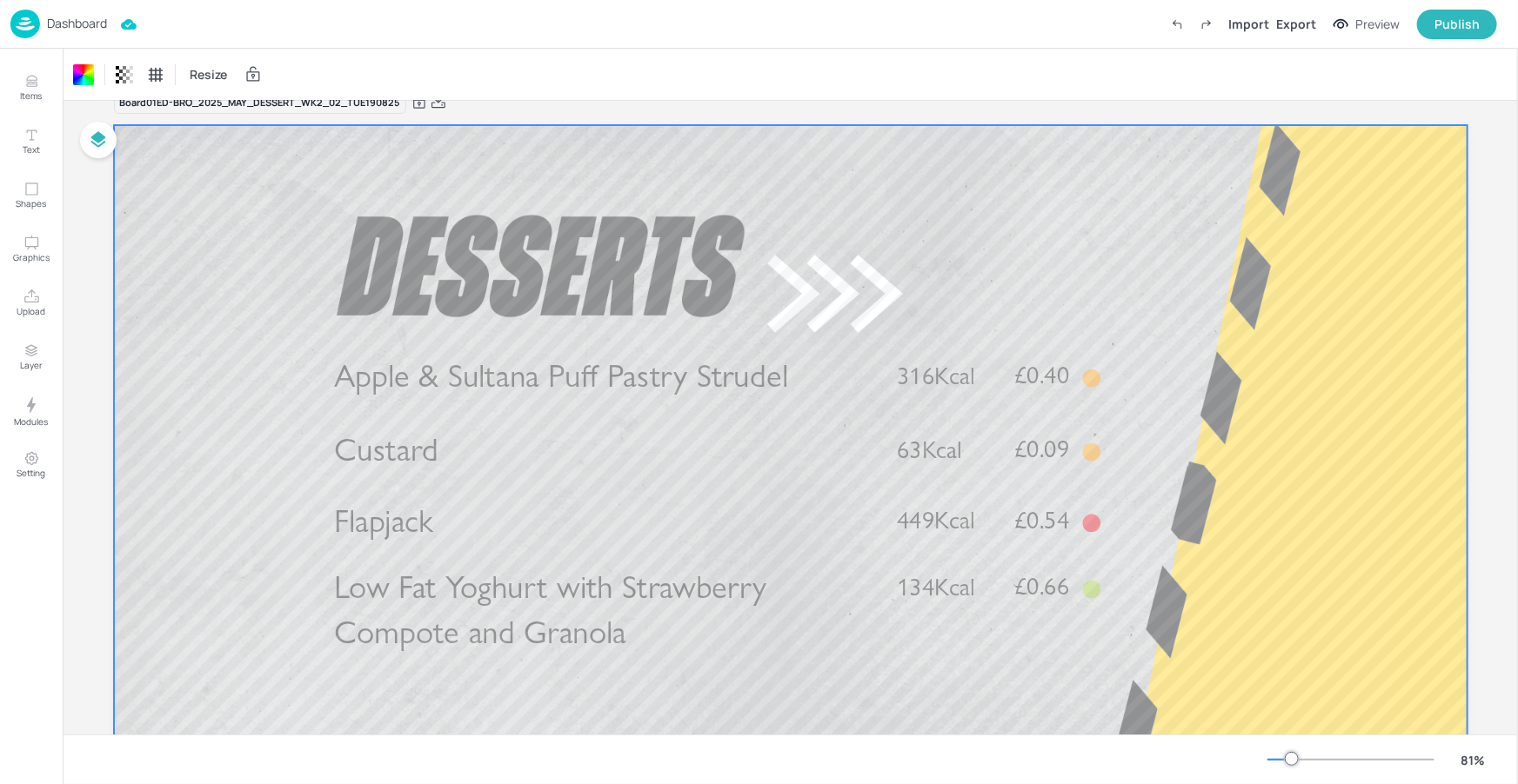
click at [82, 14] on div "Dashboard" at bounding box center [59, 23] width 97 height 28
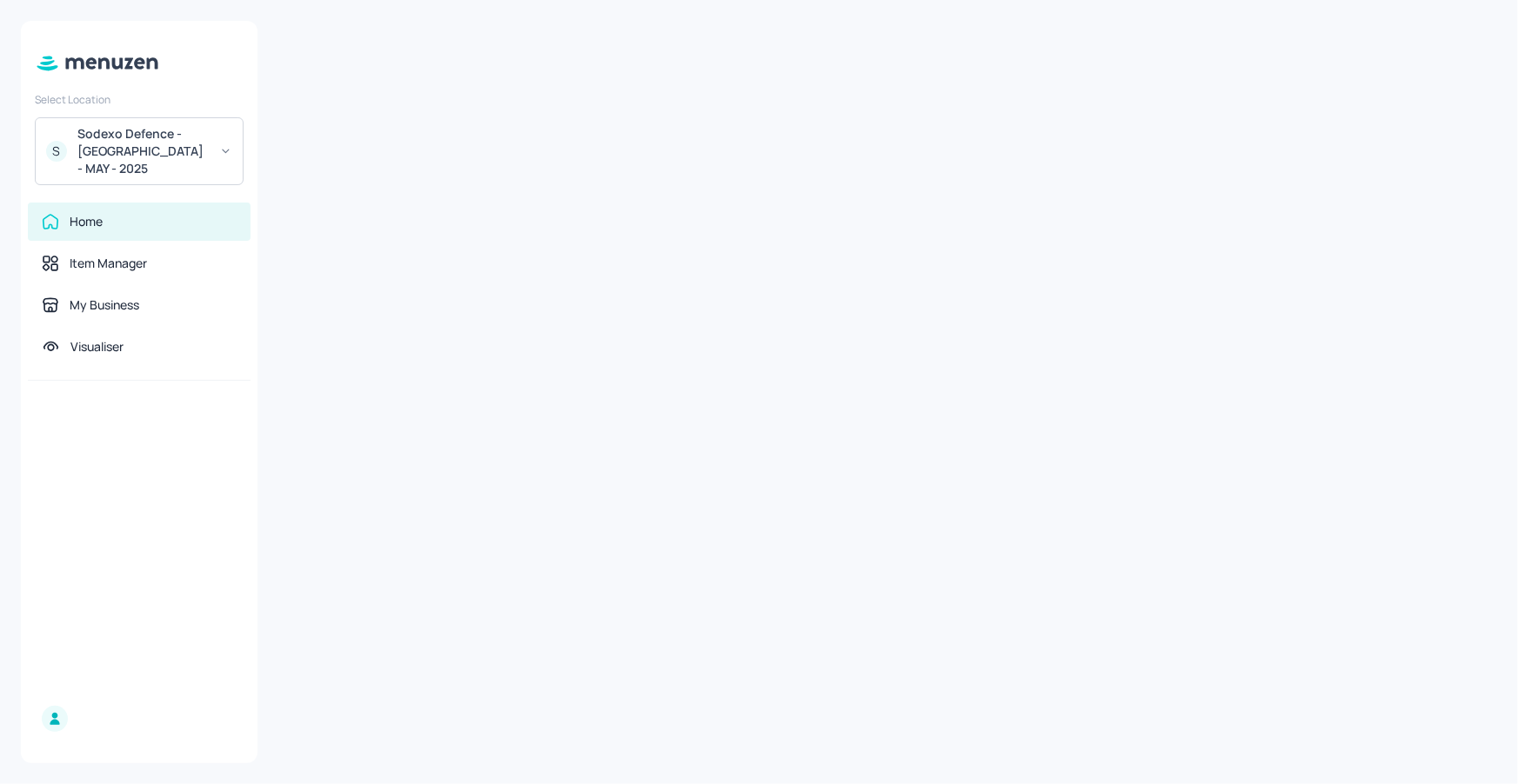
click at [171, 117] on div "S Sodexo Defence - Colchester - MAY - 2025" at bounding box center [139, 151] width 208 height 67
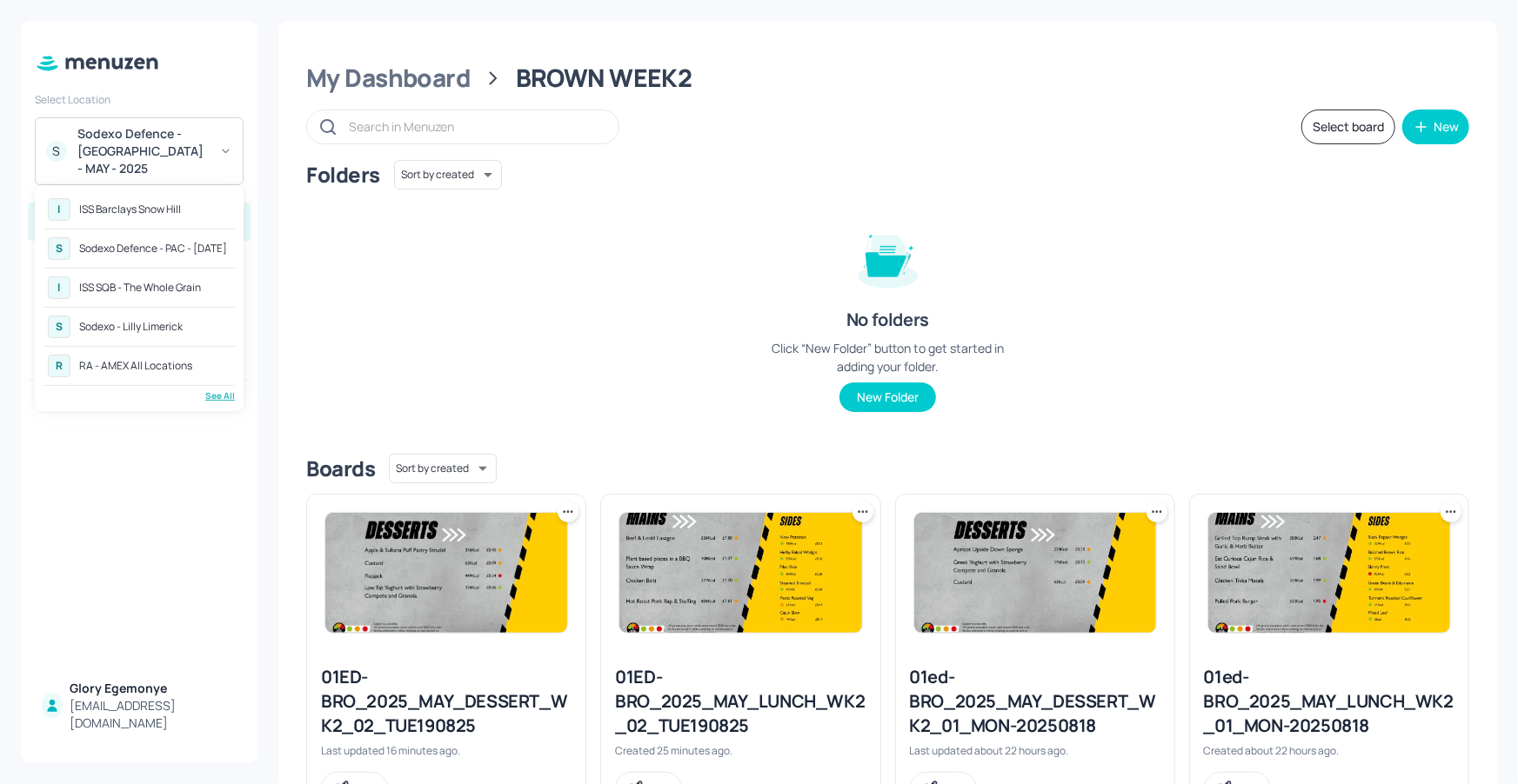
click at [160, 155] on div at bounding box center [759, 392] width 1518 height 784
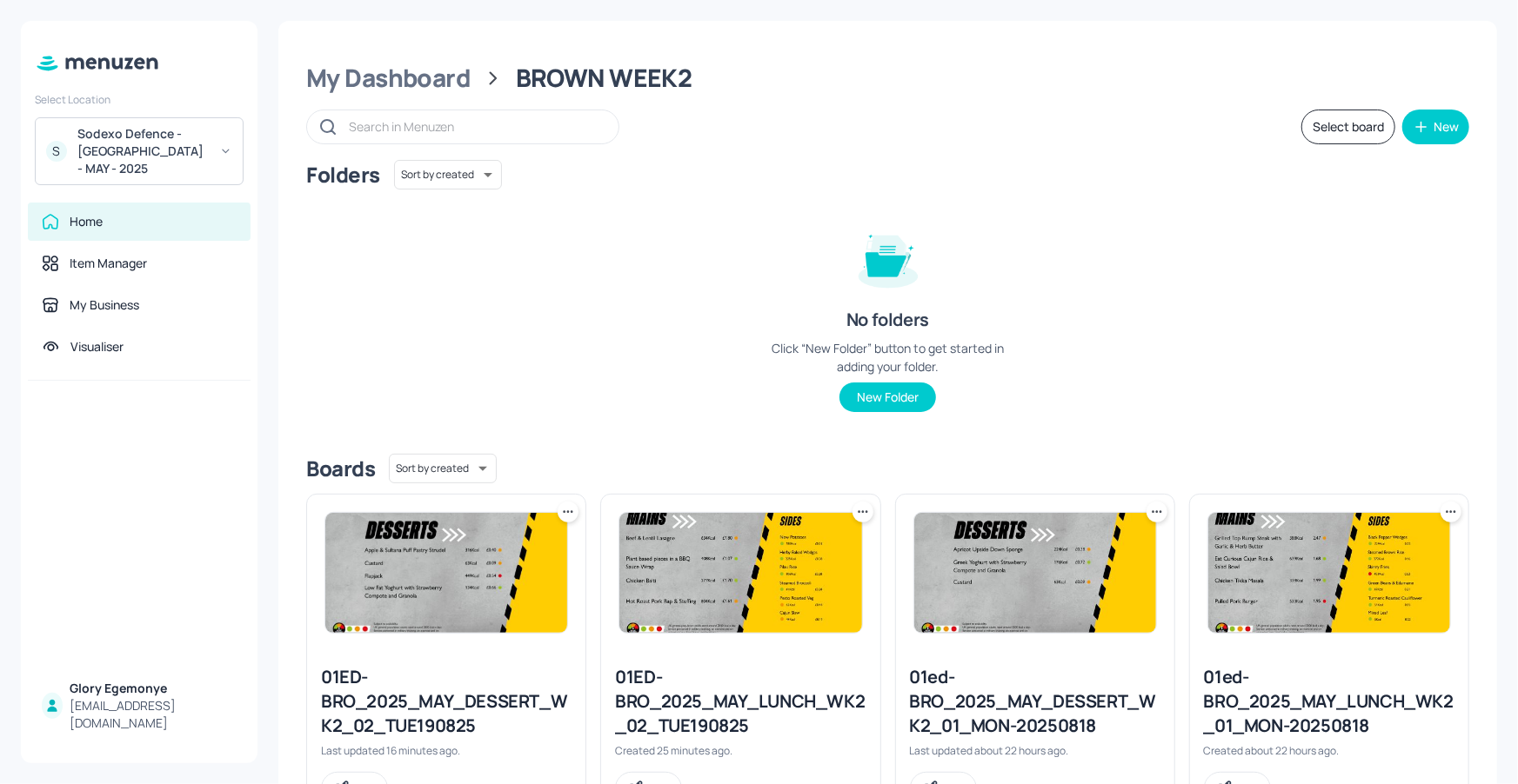
click at [163, 156] on div "Sodexo Defence - Colchester - MAY - 2025" at bounding box center [143, 151] width 131 height 52
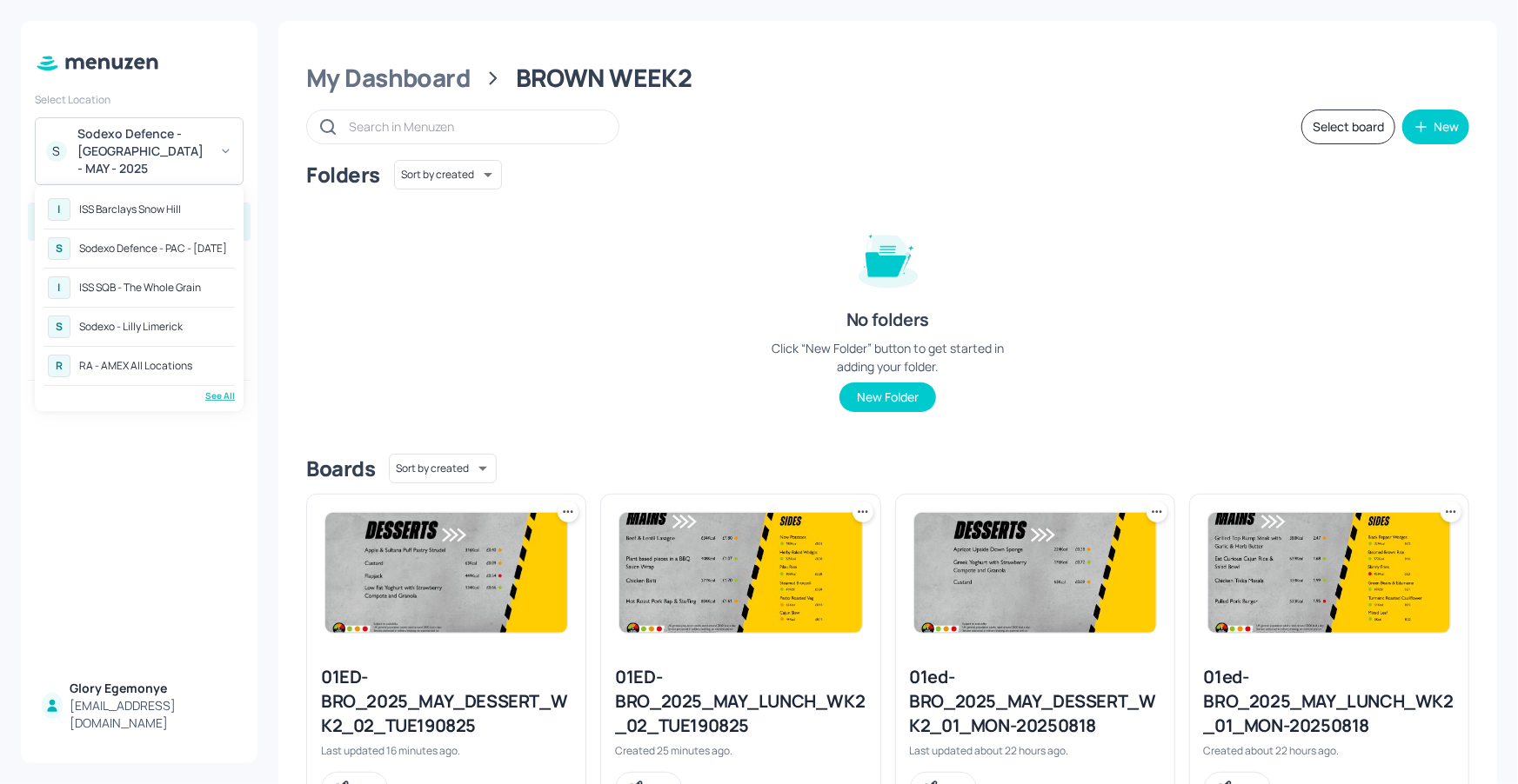
click at [218, 400] on div "See All" at bounding box center [139, 395] width 192 height 13
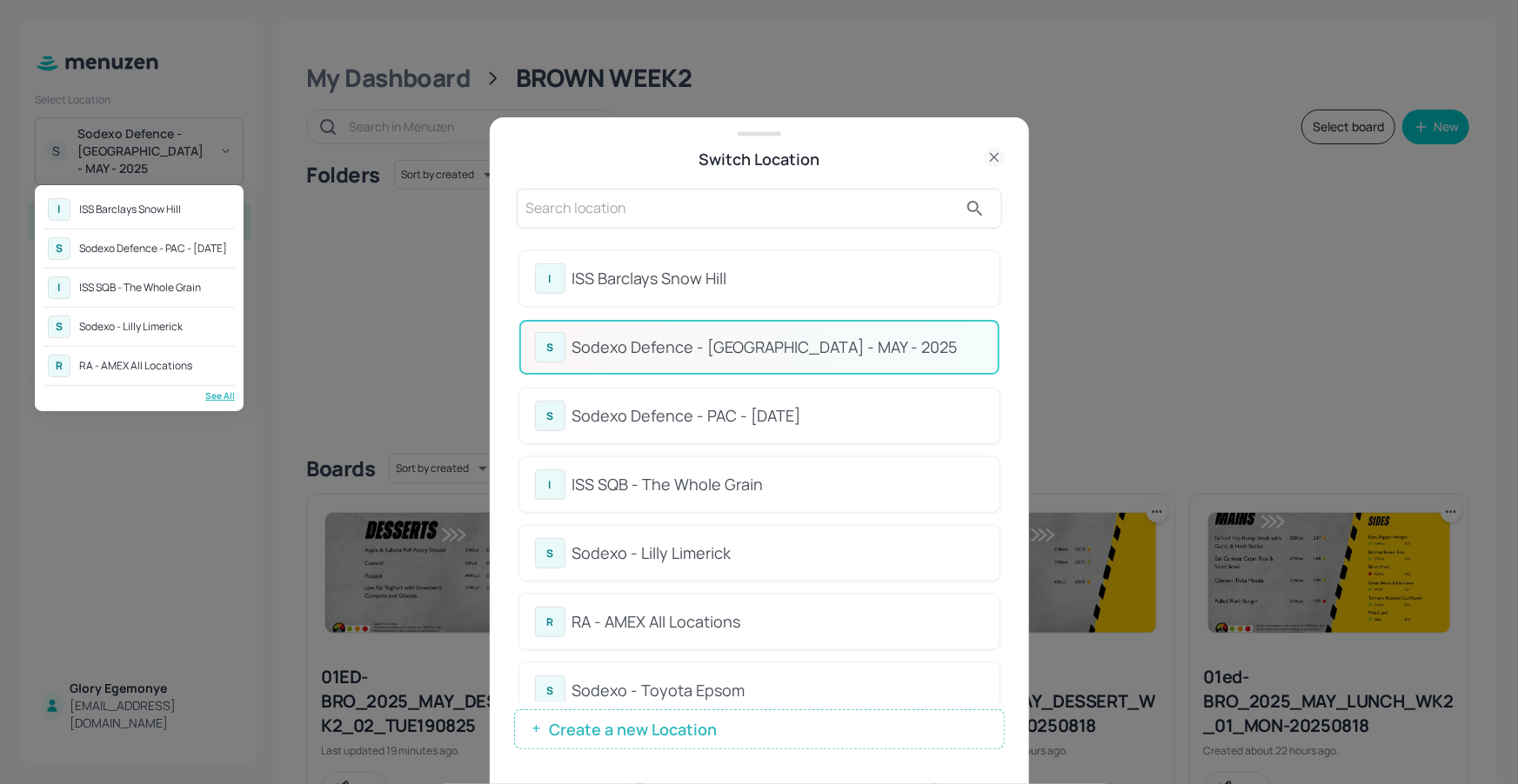
click at [1003, 274] on div at bounding box center [759, 392] width 1518 height 784
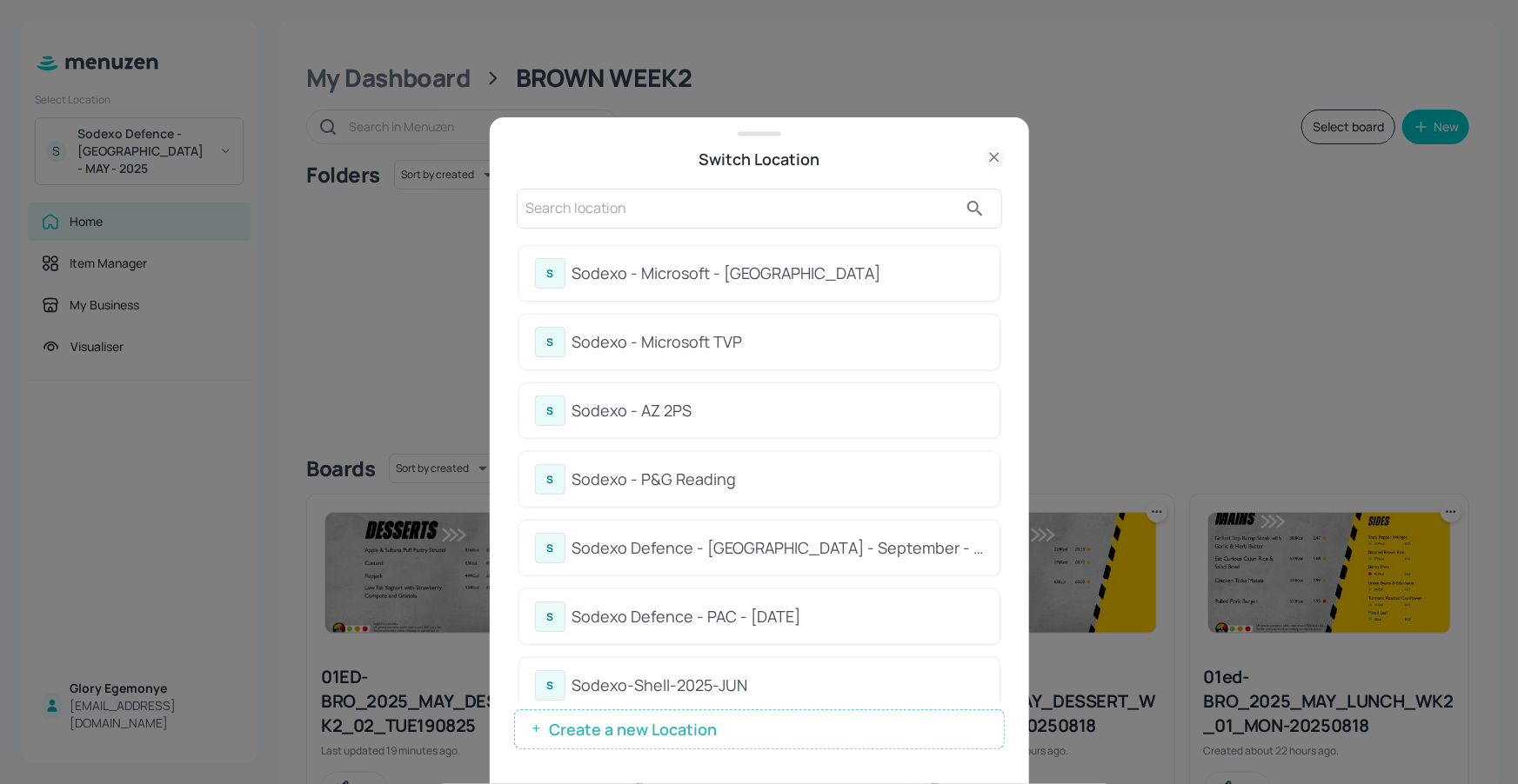
scroll to position [617, 0]
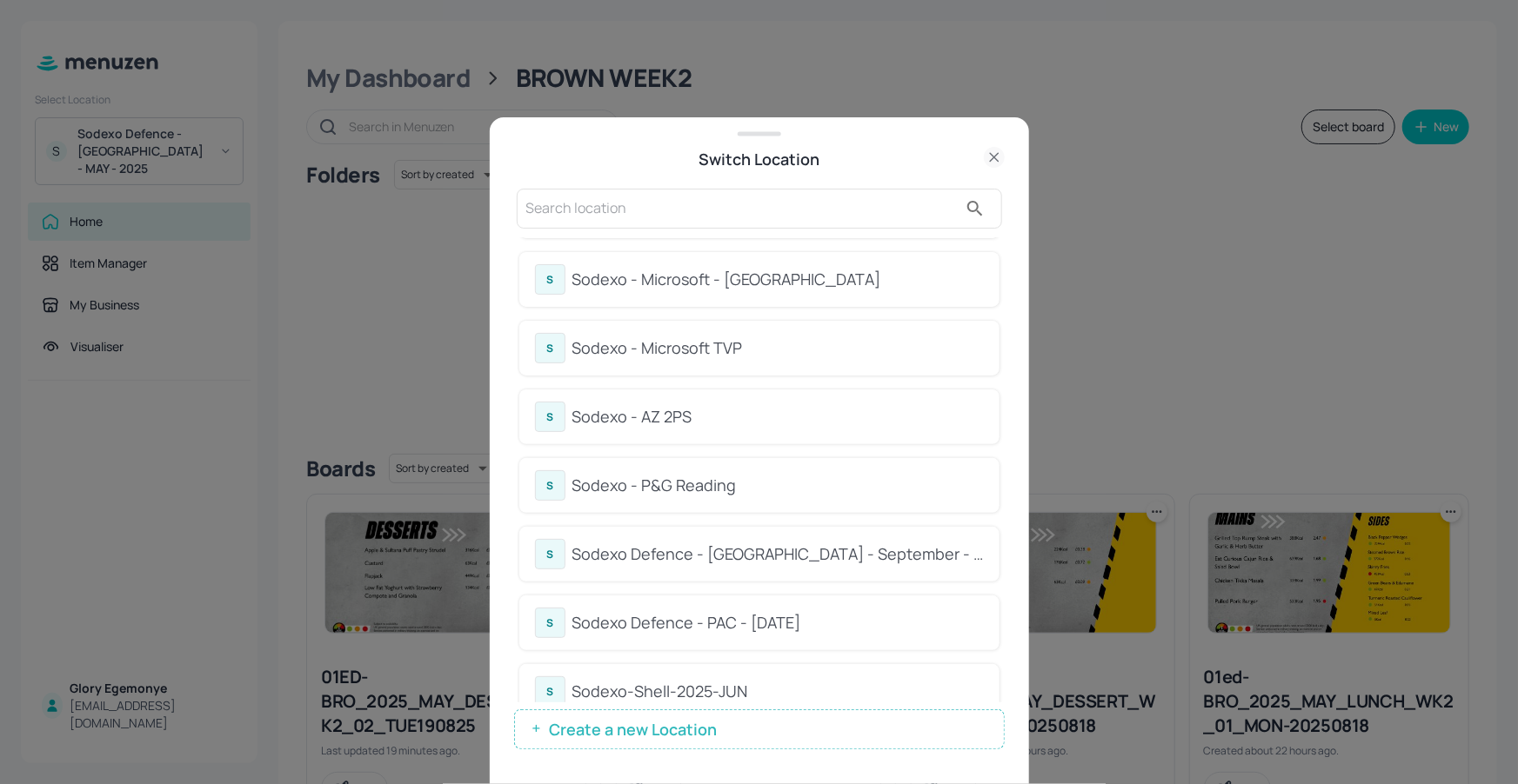
click at [694, 405] on div "Sodexo - AZ 2PS" at bounding box center [778, 416] width 412 height 23
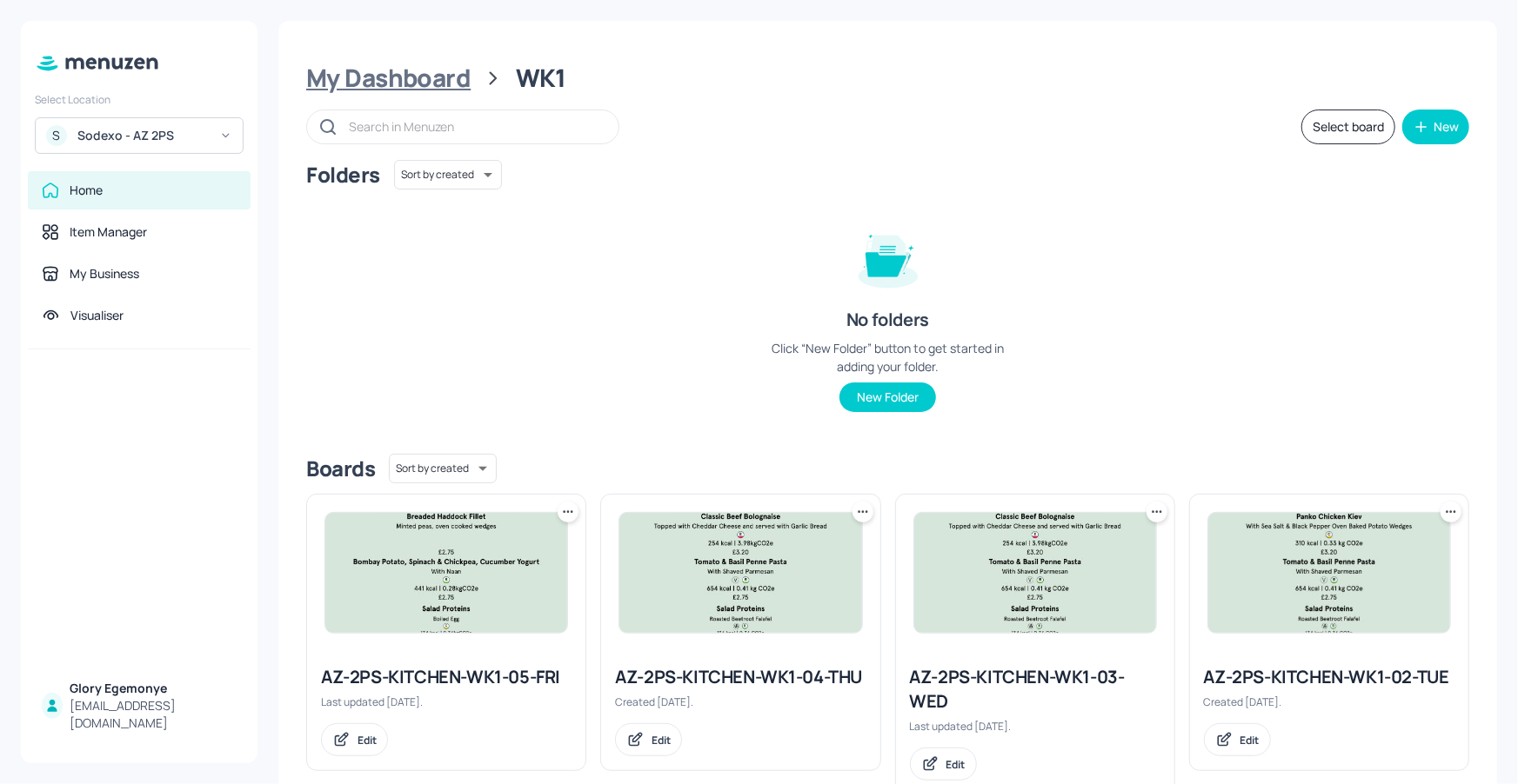
click at [367, 91] on div "My Dashboard" at bounding box center [388, 78] width 164 height 31
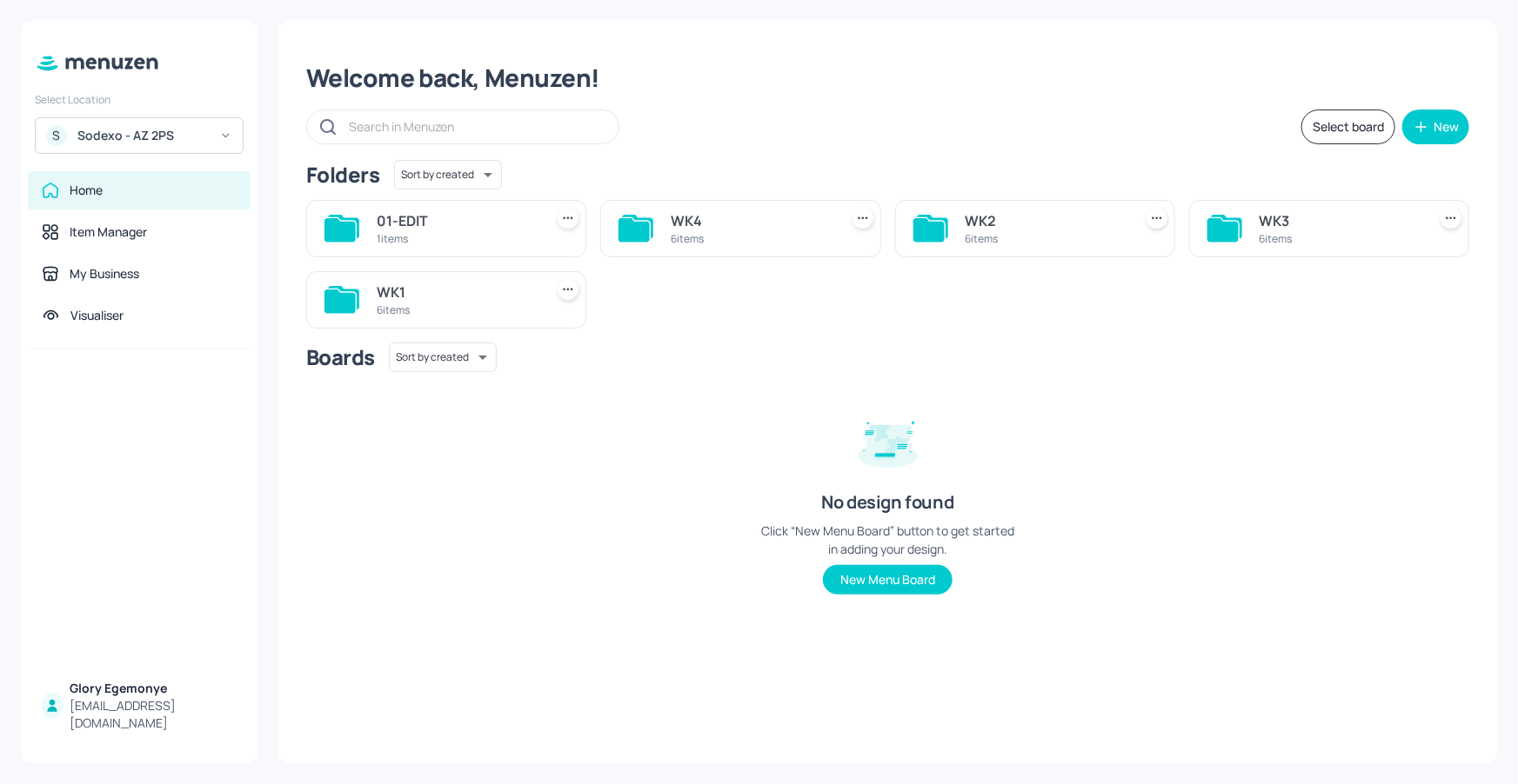
click at [352, 293] on icon at bounding box center [340, 301] width 31 height 23
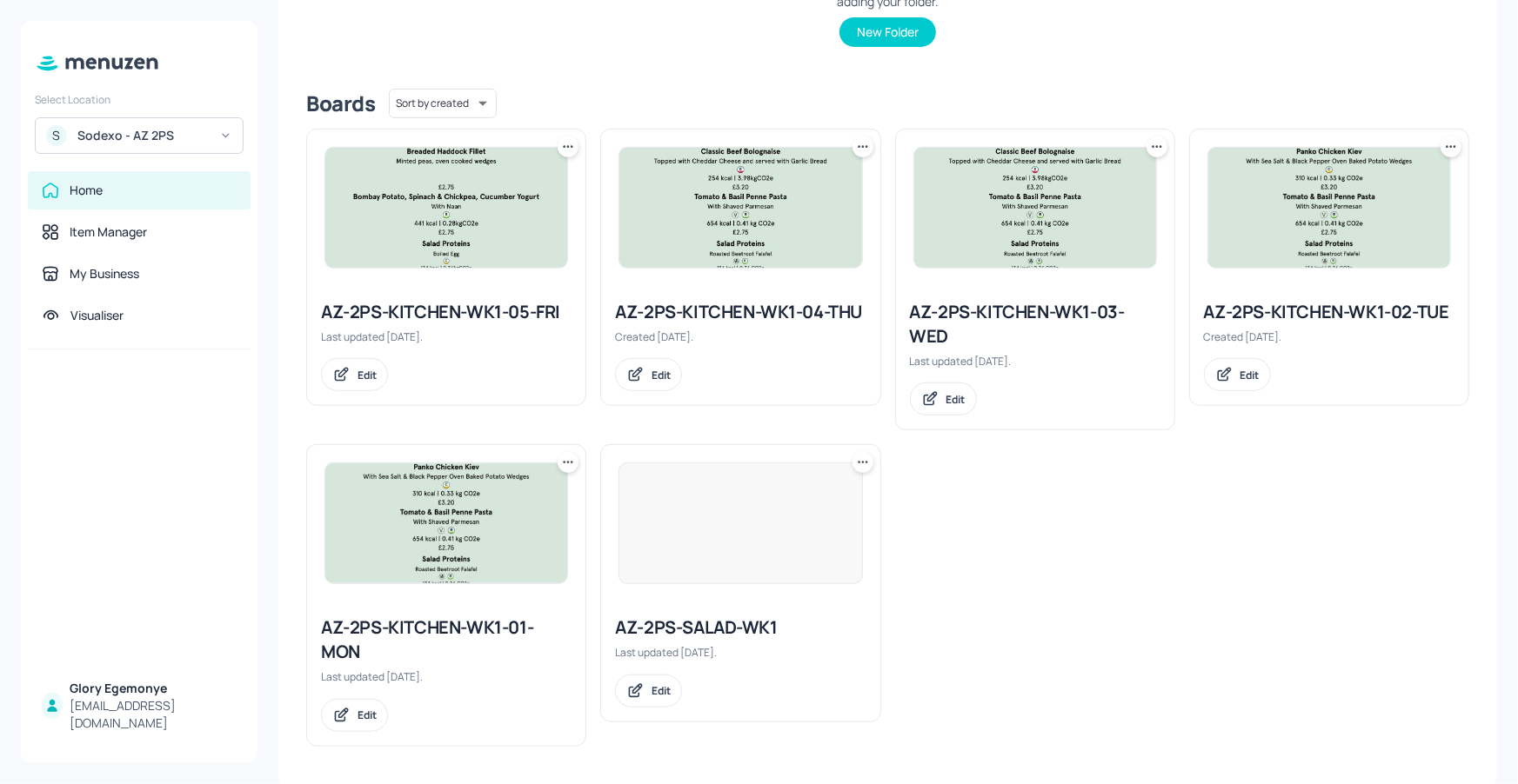
scroll to position [368, 0]
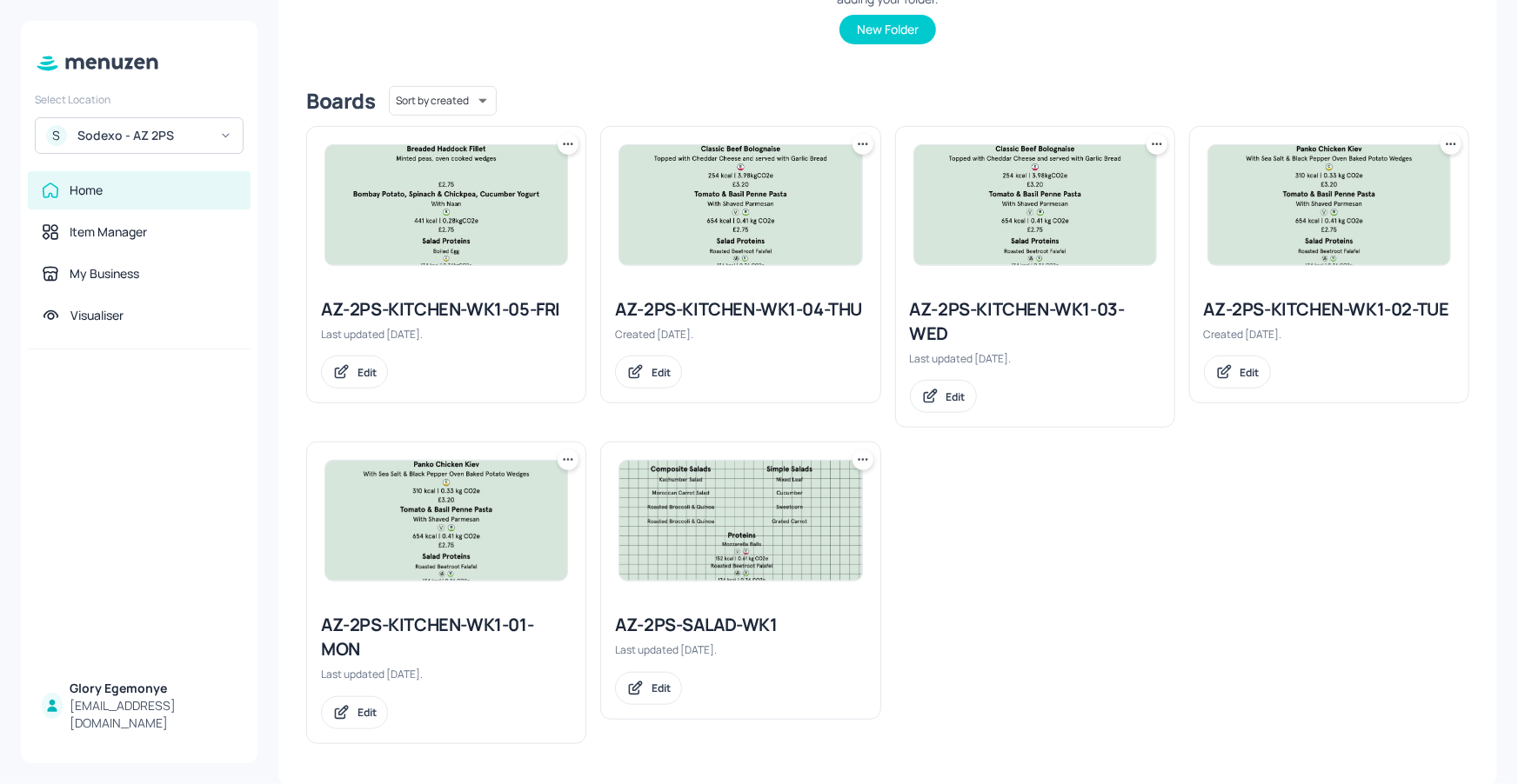
click at [1219, 294] on div "AZ-2PS-KITCHEN-WK1-02-TUE Created [DATE]. Edit" at bounding box center [1329, 343] width 279 height 119
click at [1217, 301] on div "AZ-2PS-KITCHEN-WK1-02-TUE" at bounding box center [1329, 309] width 250 height 24
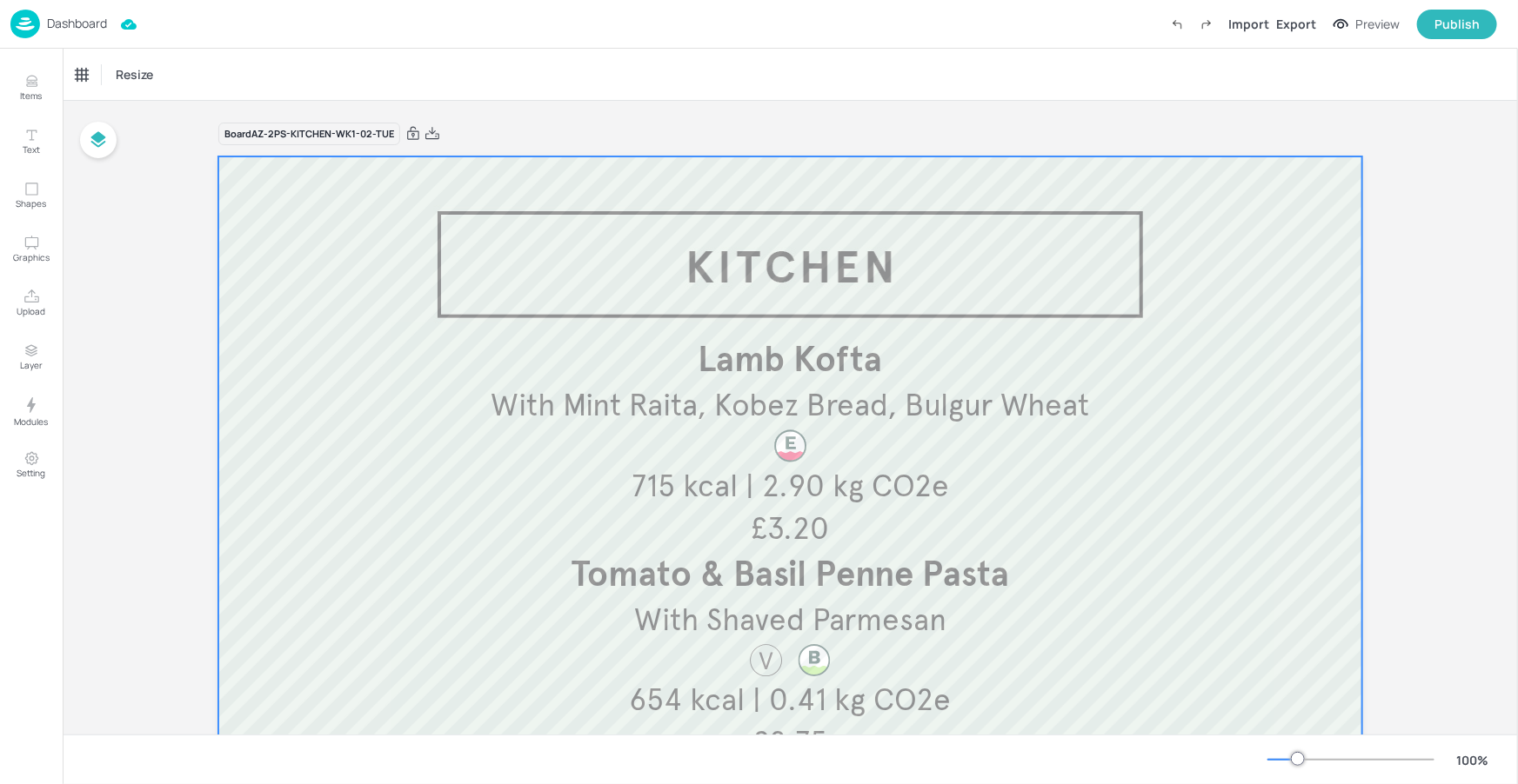
drag, startPoint x: 1295, startPoint y: 333, endPoint x: 1285, endPoint y: 331, distance: 10.2
click at [1295, 333] on div at bounding box center [789, 626] width 1143 height 938
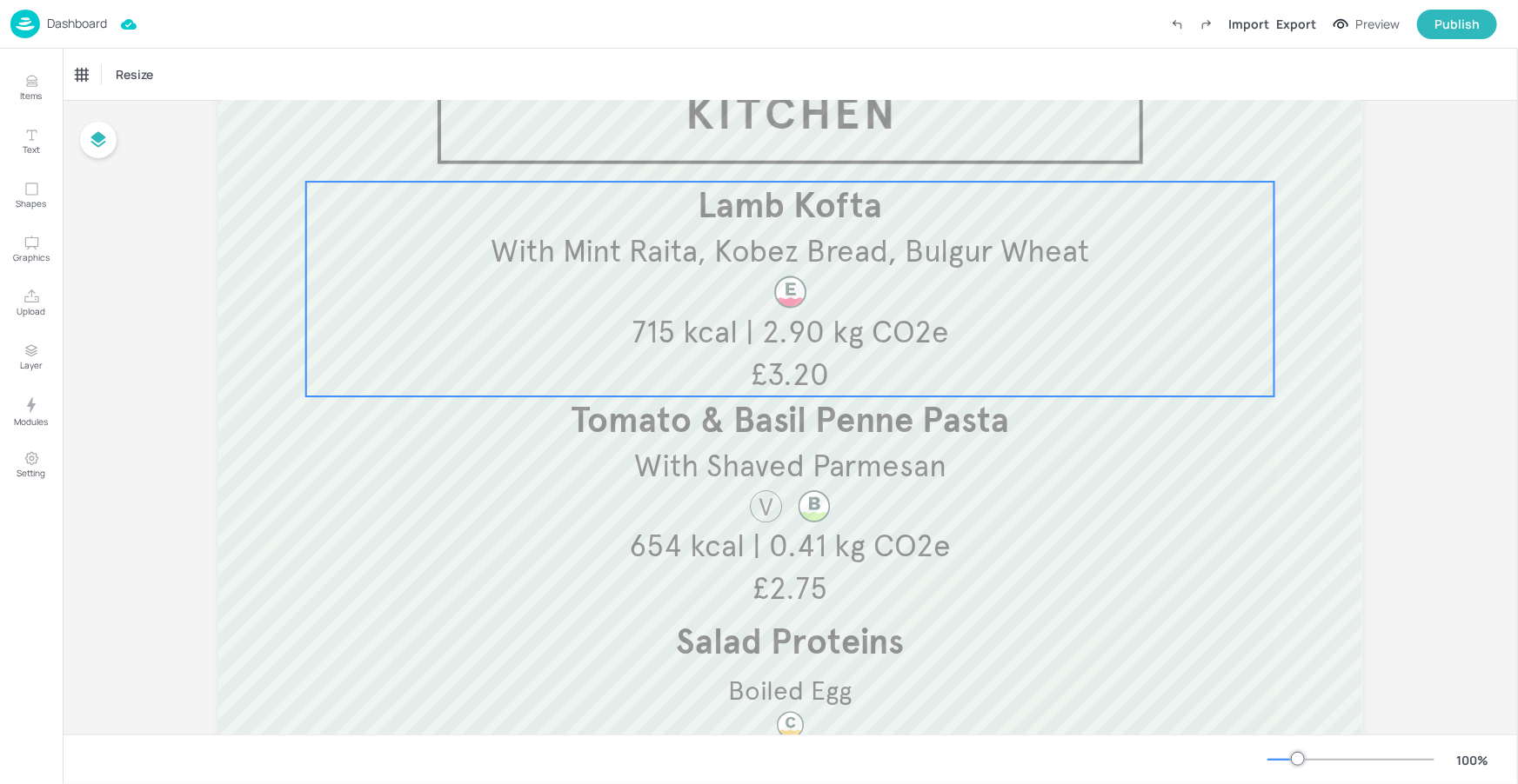
scroll to position [156, 0]
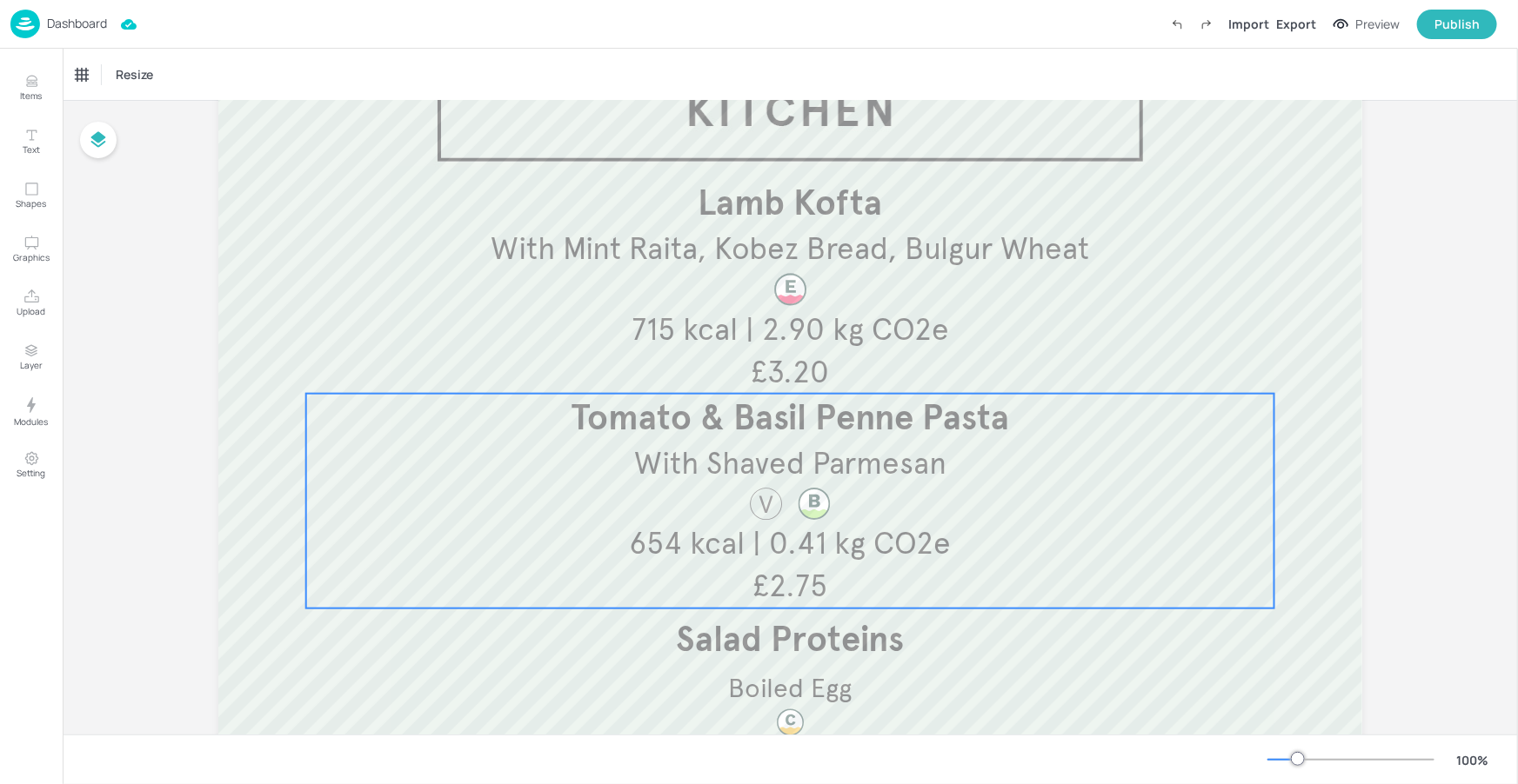
click at [994, 478] on p "With Shaved Parmesan" at bounding box center [790, 464] width 962 height 43
click at [178, 87] on div "Tomato & Basil Penne Pasta" at bounding box center [152, 74] width 164 height 29
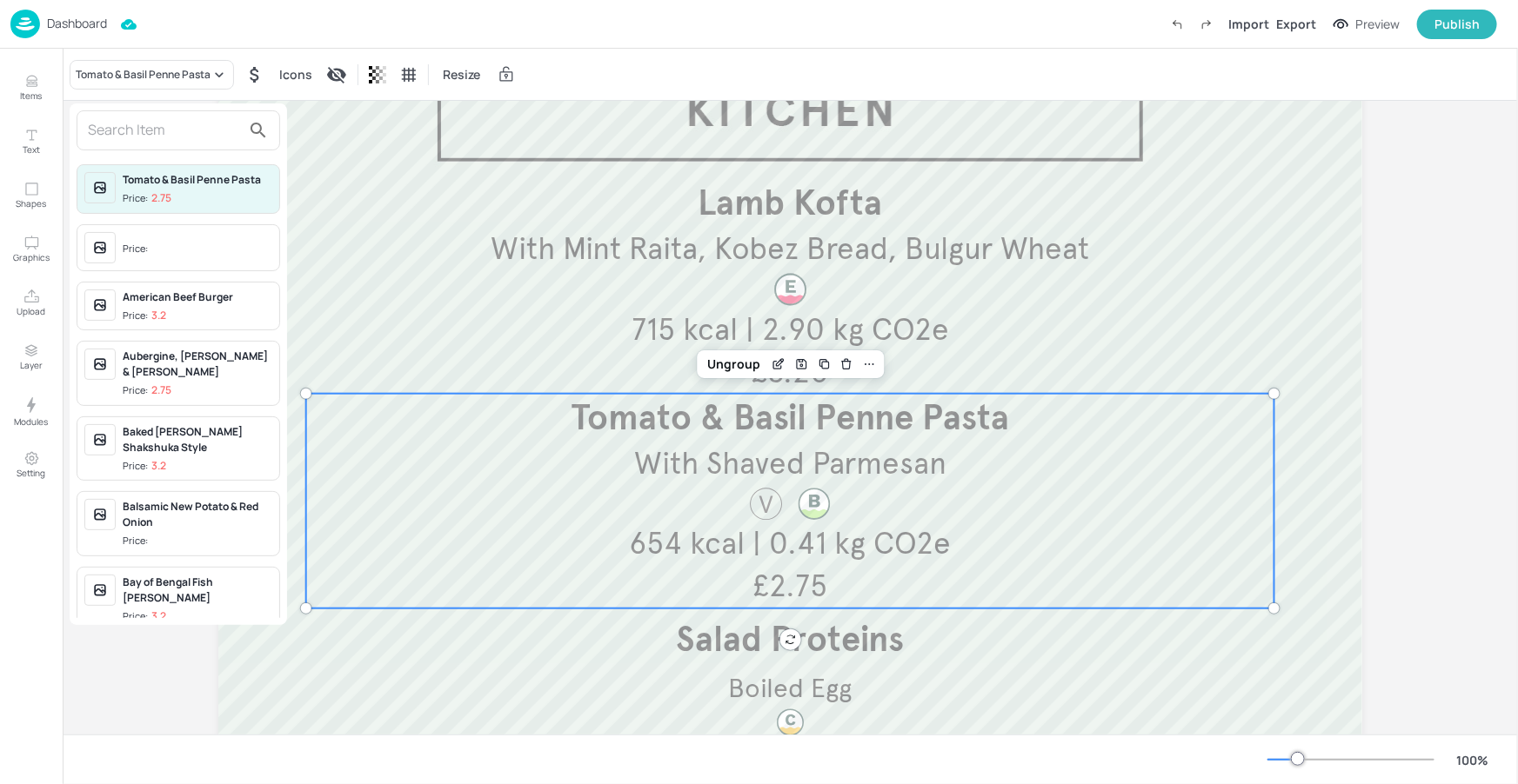
click at [172, 138] on input "text" at bounding box center [164, 130] width 154 height 27
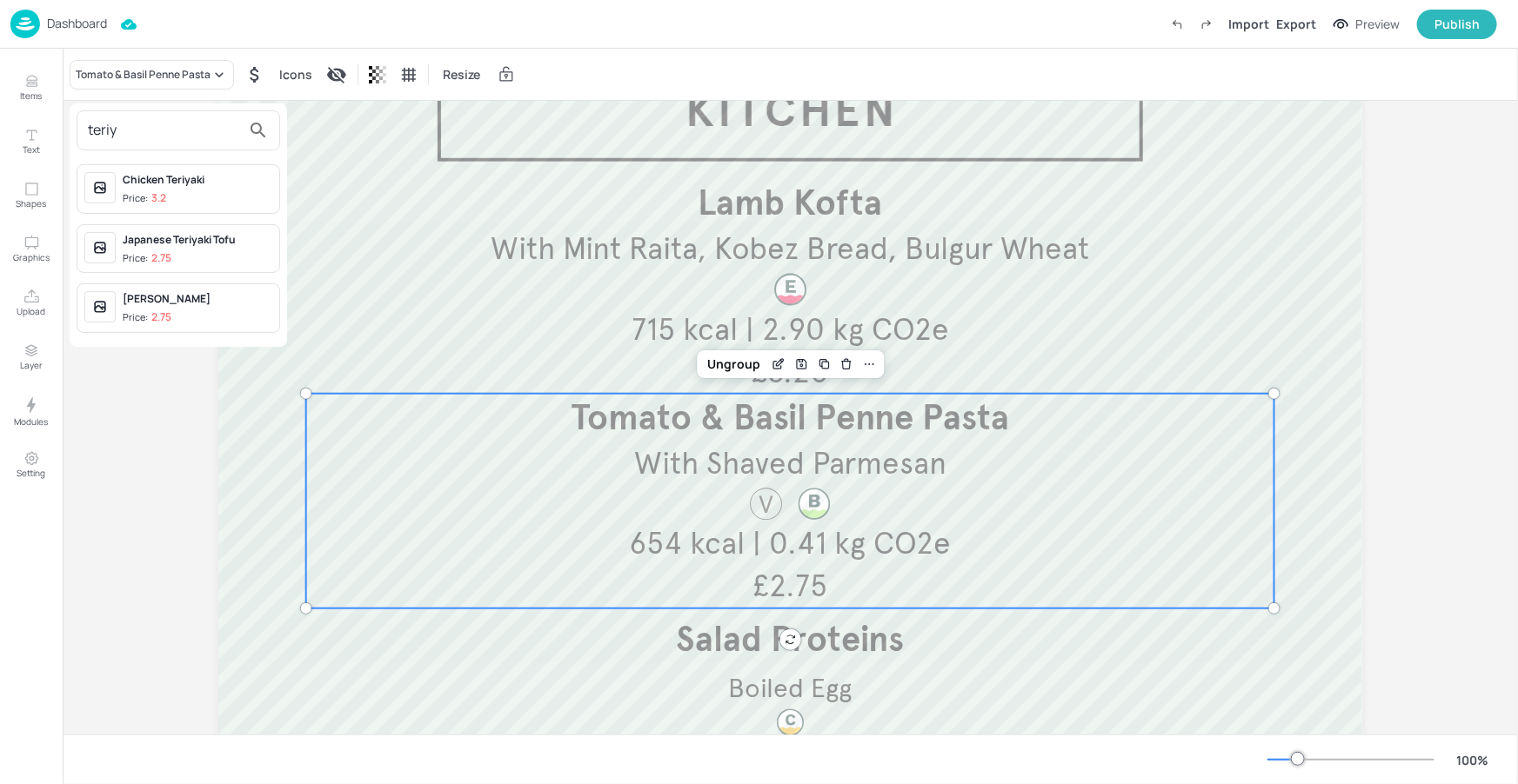
type input "teriy"
click at [189, 255] on span "Price: 2.75" at bounding box center [197, 258] width 150 height 15
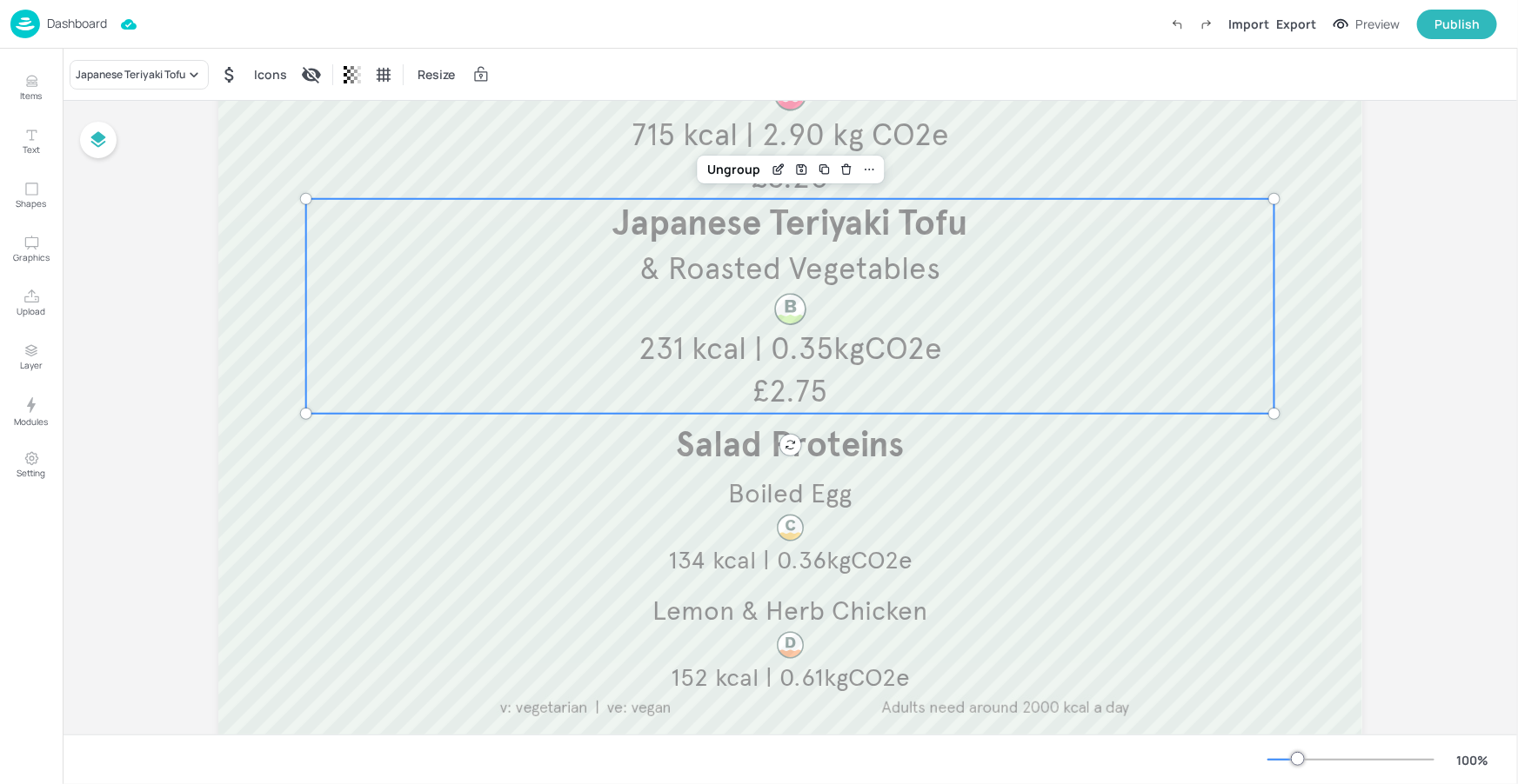
scroll to position [404, 0]
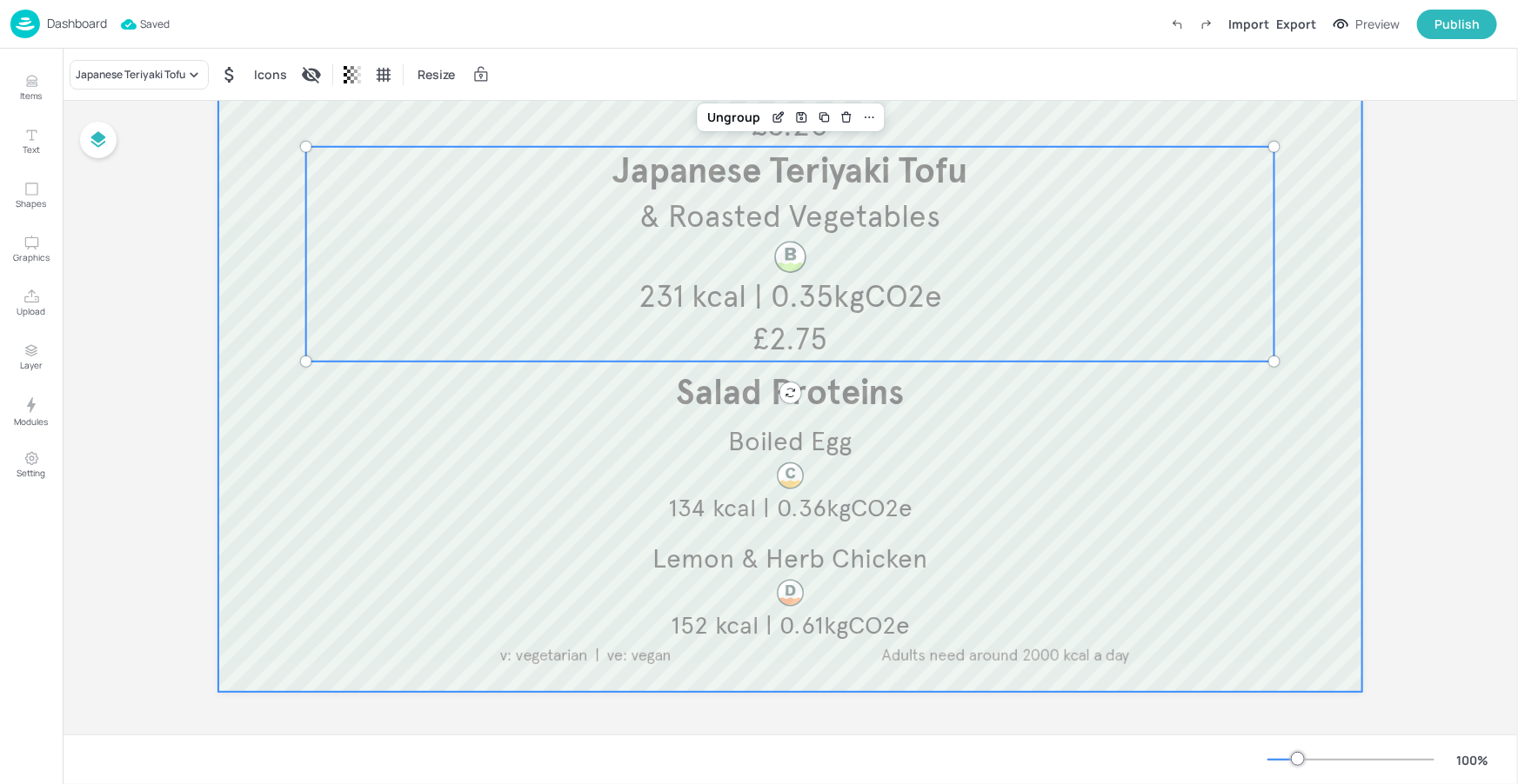
click at [1165, 672] on div at bounding box center [789, 222] width 1143 height 938
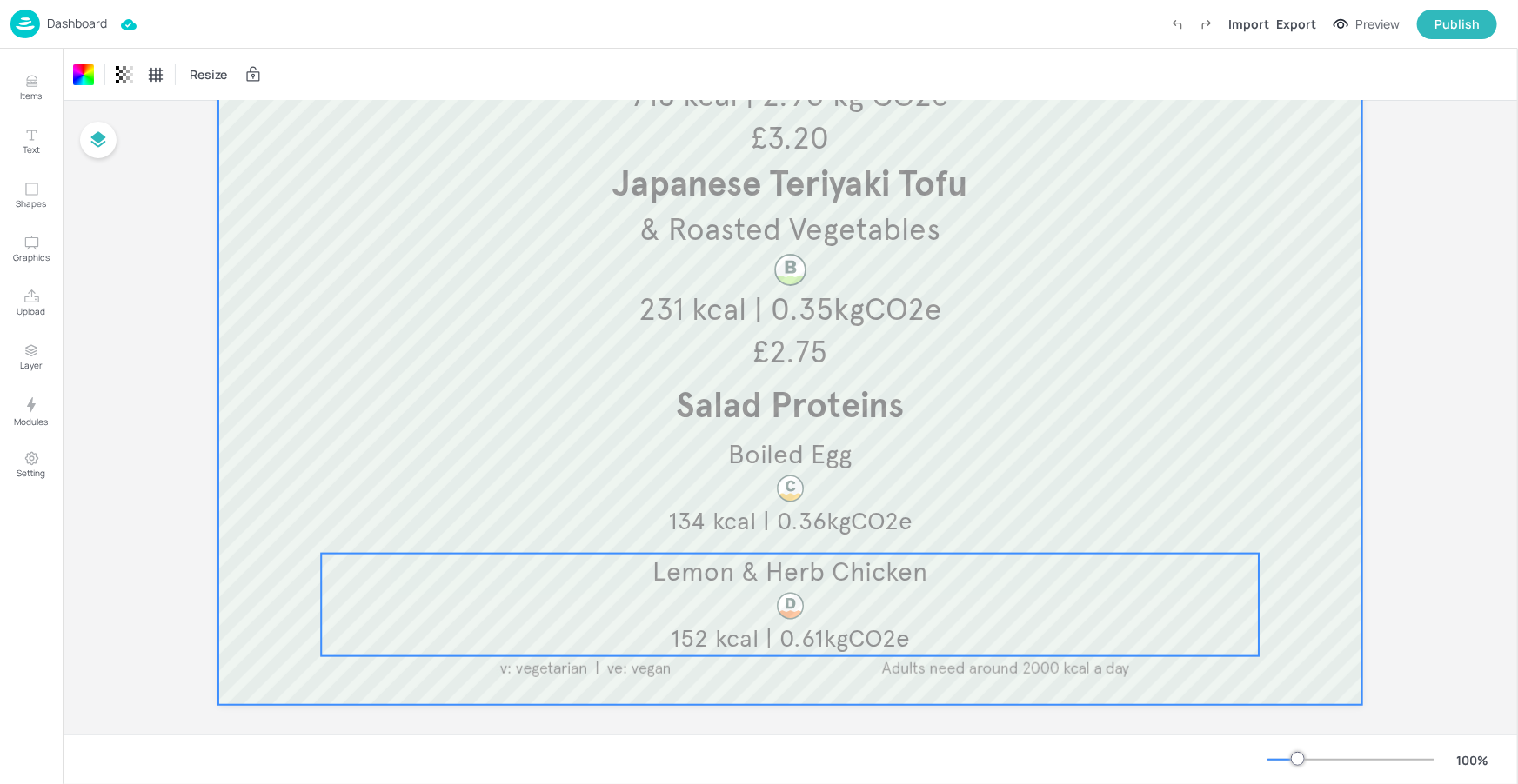
scroll to position [387, 0]
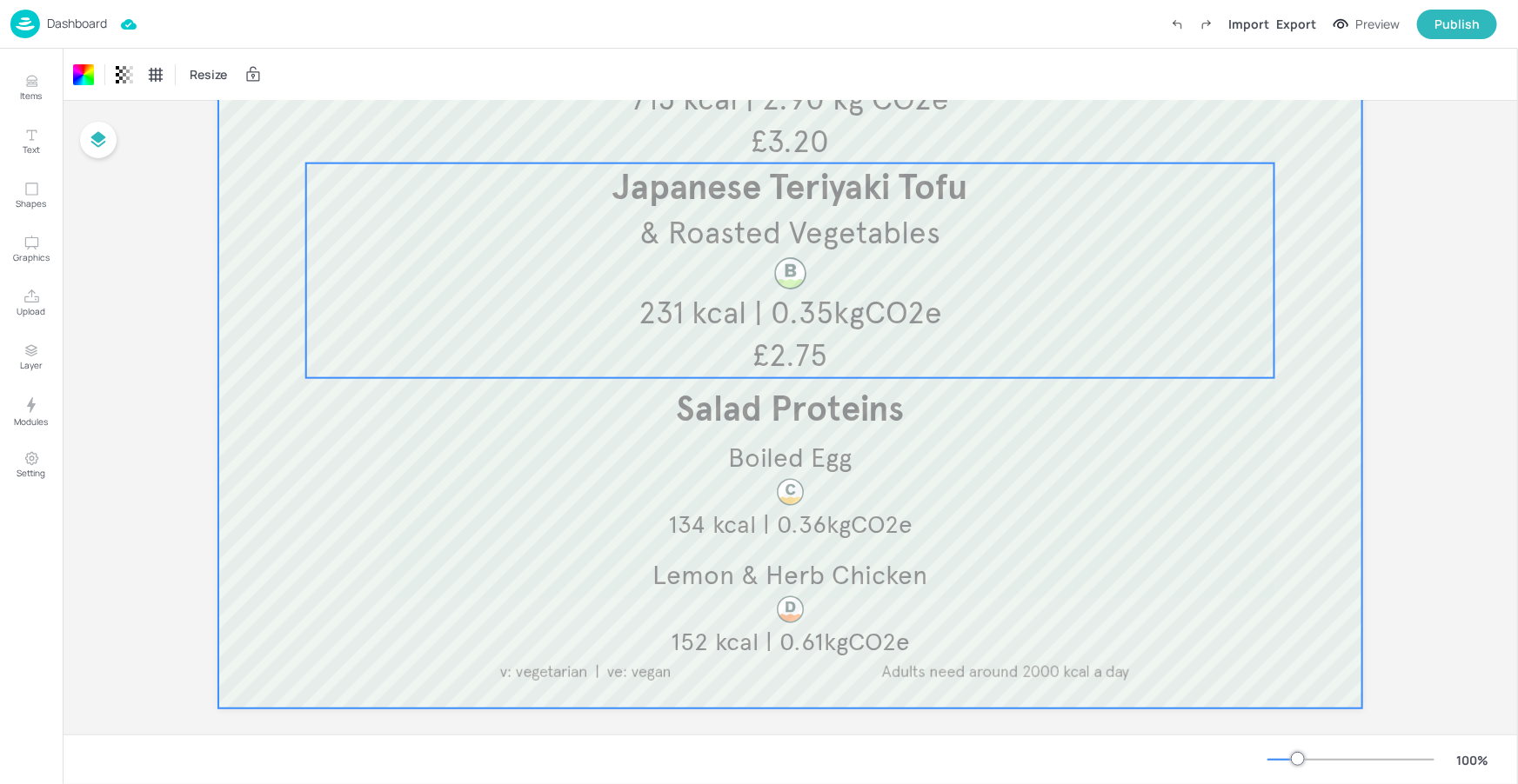
click at [700, 224] on span "& Roasted Vegetables" at bounding box center [790, 233] width 301 height 38
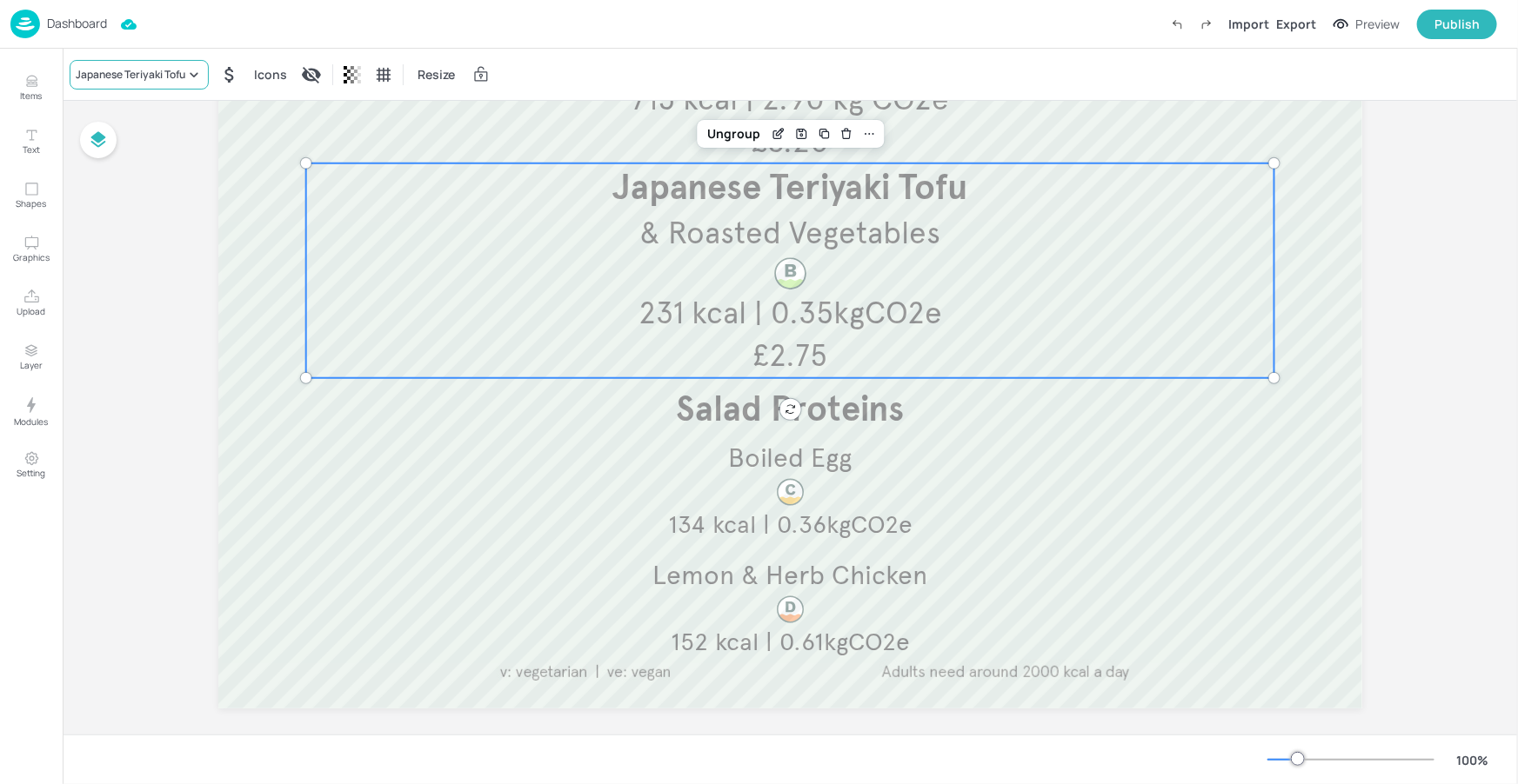
click at [171, 77] on div "Japanese Teriyaki Tofu" at bounding box center [130, 74] width 110 height 16
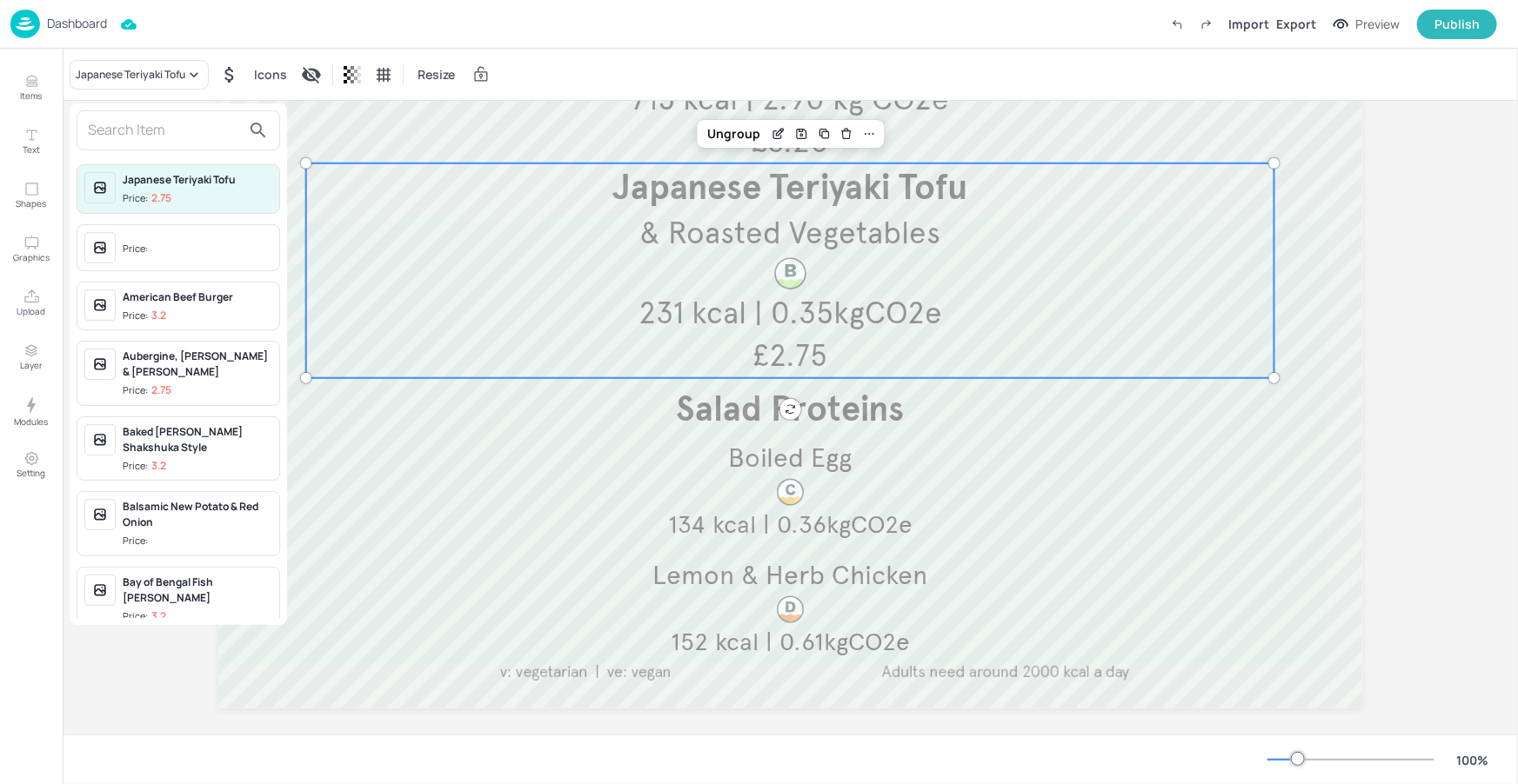
click at [134, 124] on input "text" at bounding box center [164, 130] width 154 height 27
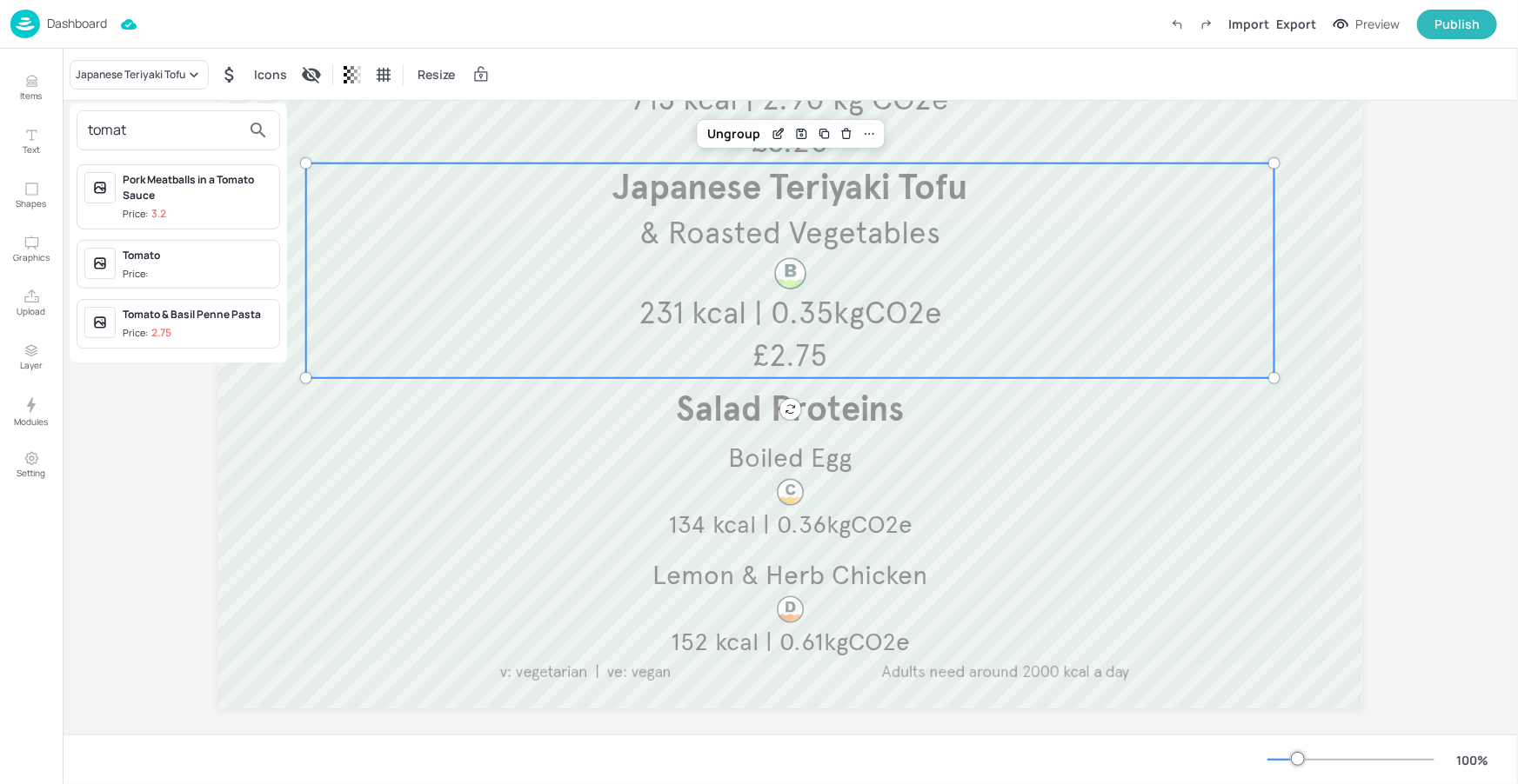
type input "tomat"
click at [157, 327] on p "2.75" at bounding box center [161, 332] width 20 height 12
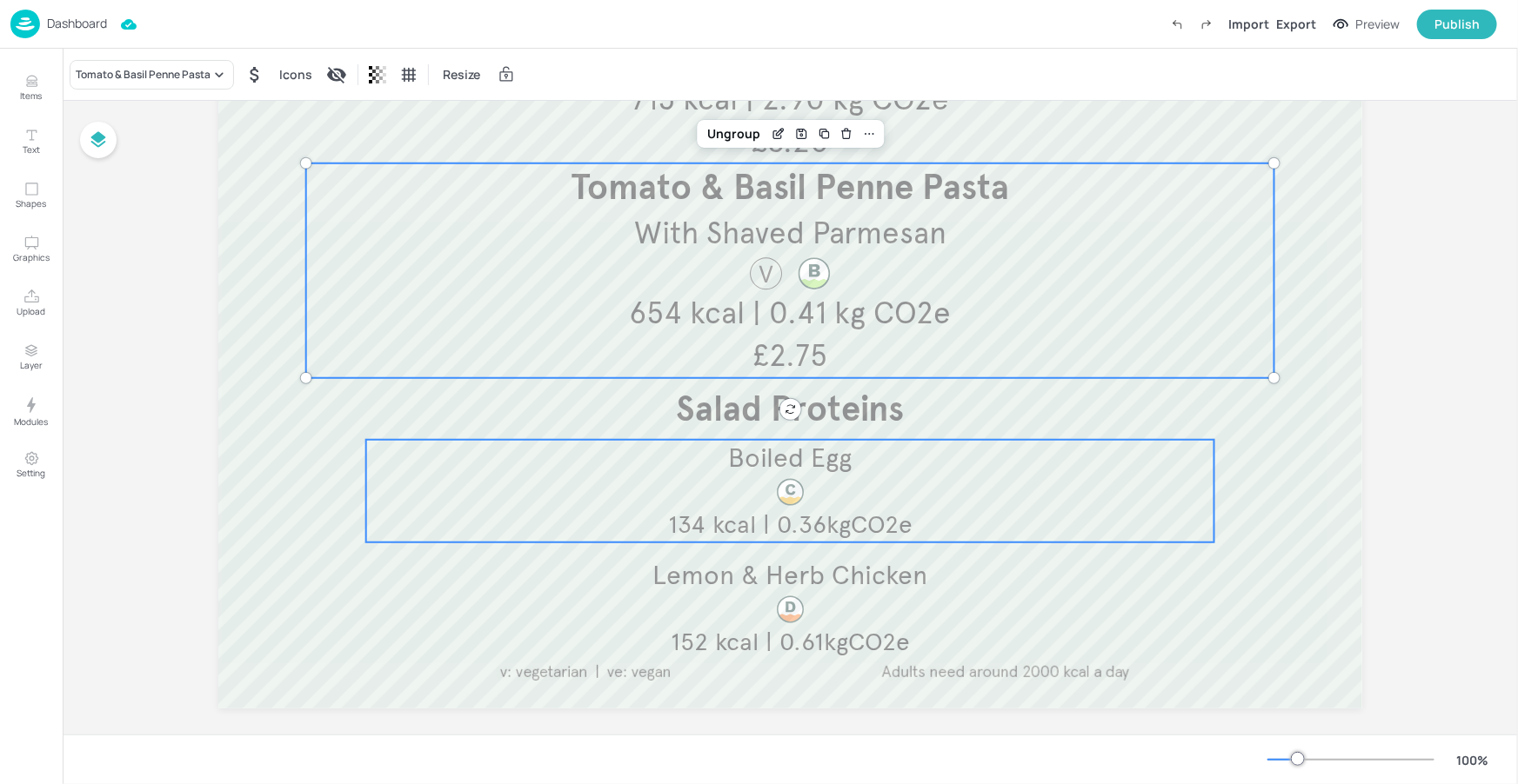
click at [312, 519] on div at bounding box center [789, 239] width 1143 height 938
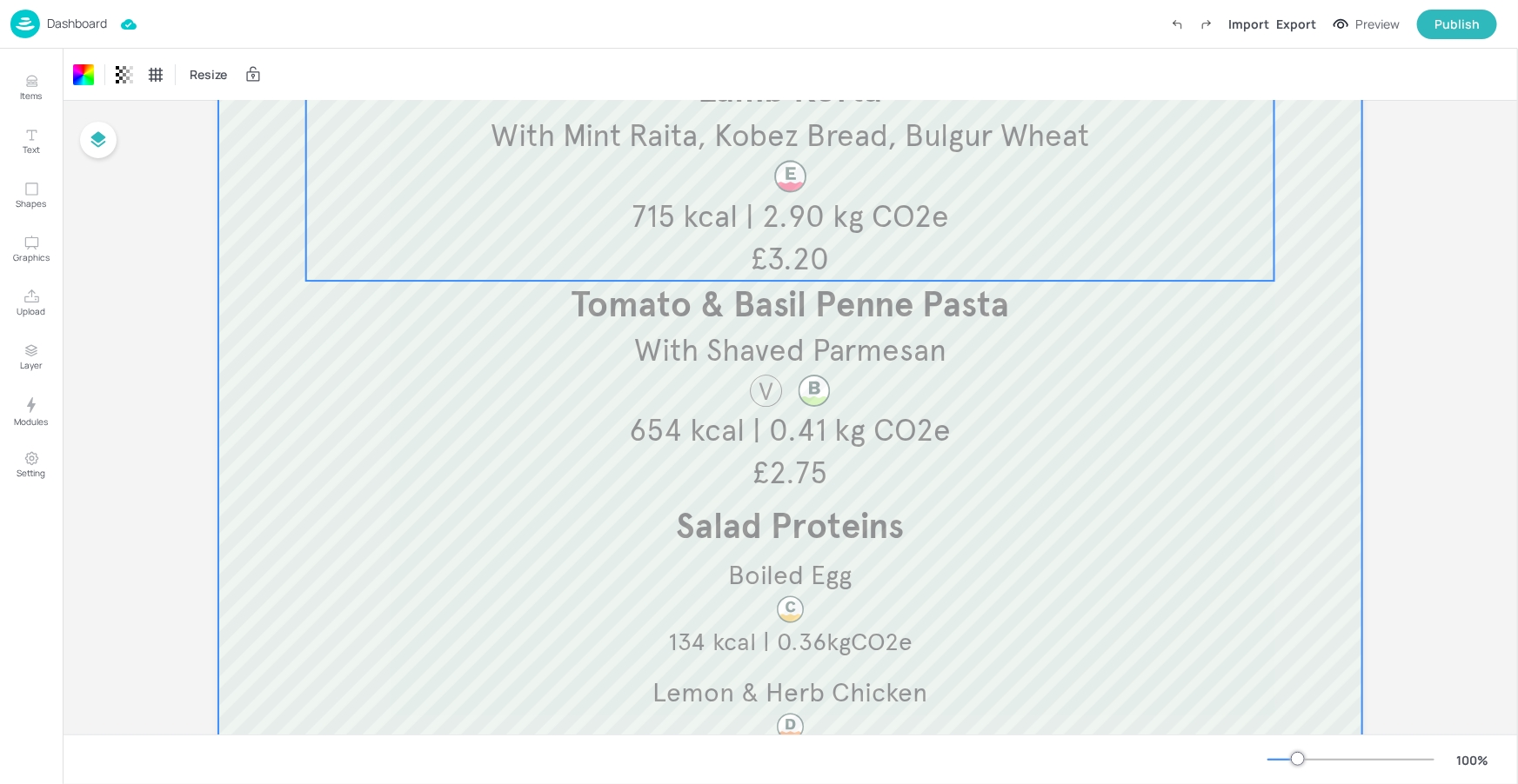
scroll to position [60, 0]
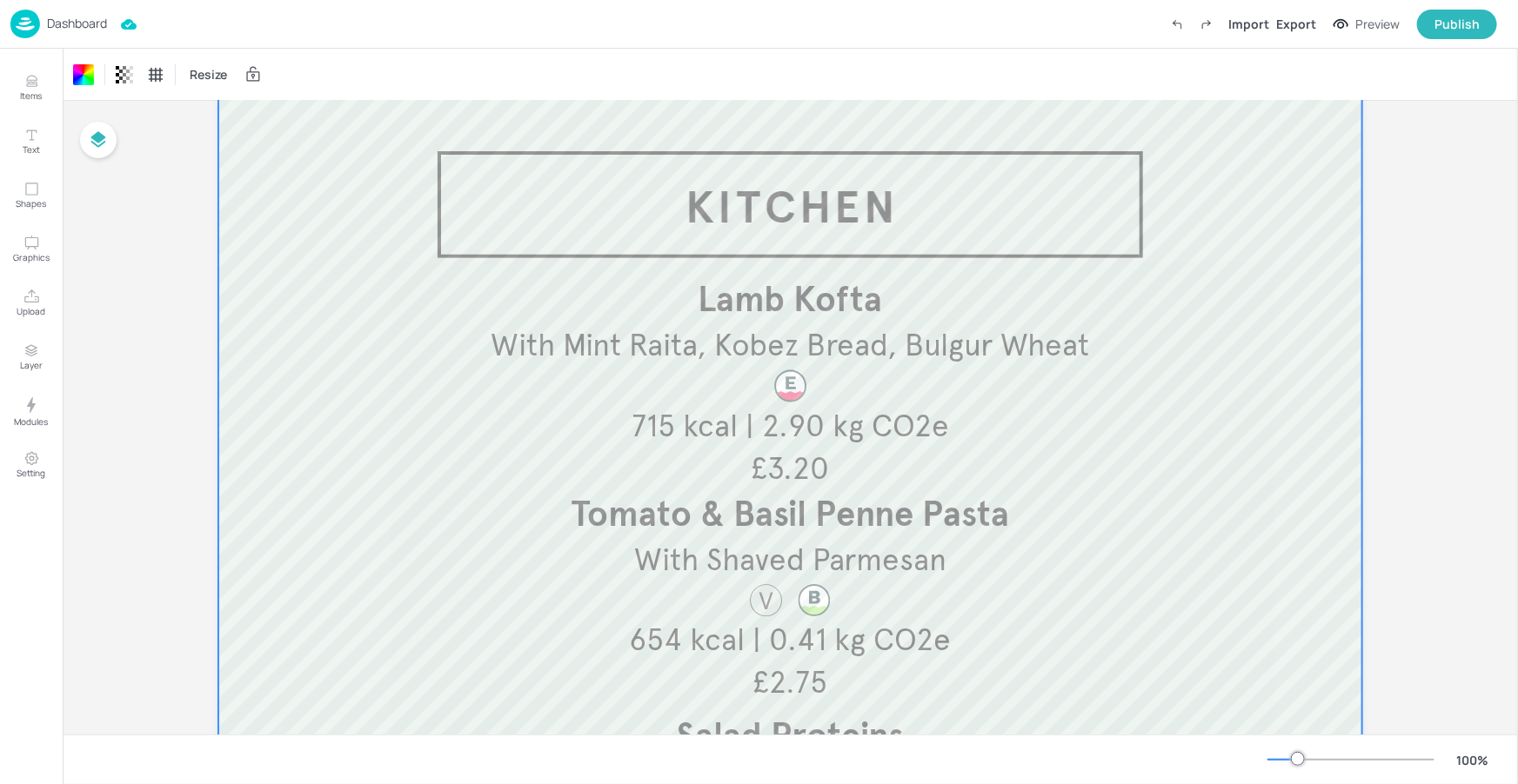
click at [83, 25] on p "Dashboard" at bounding box center [76, 23] width 60 height 12
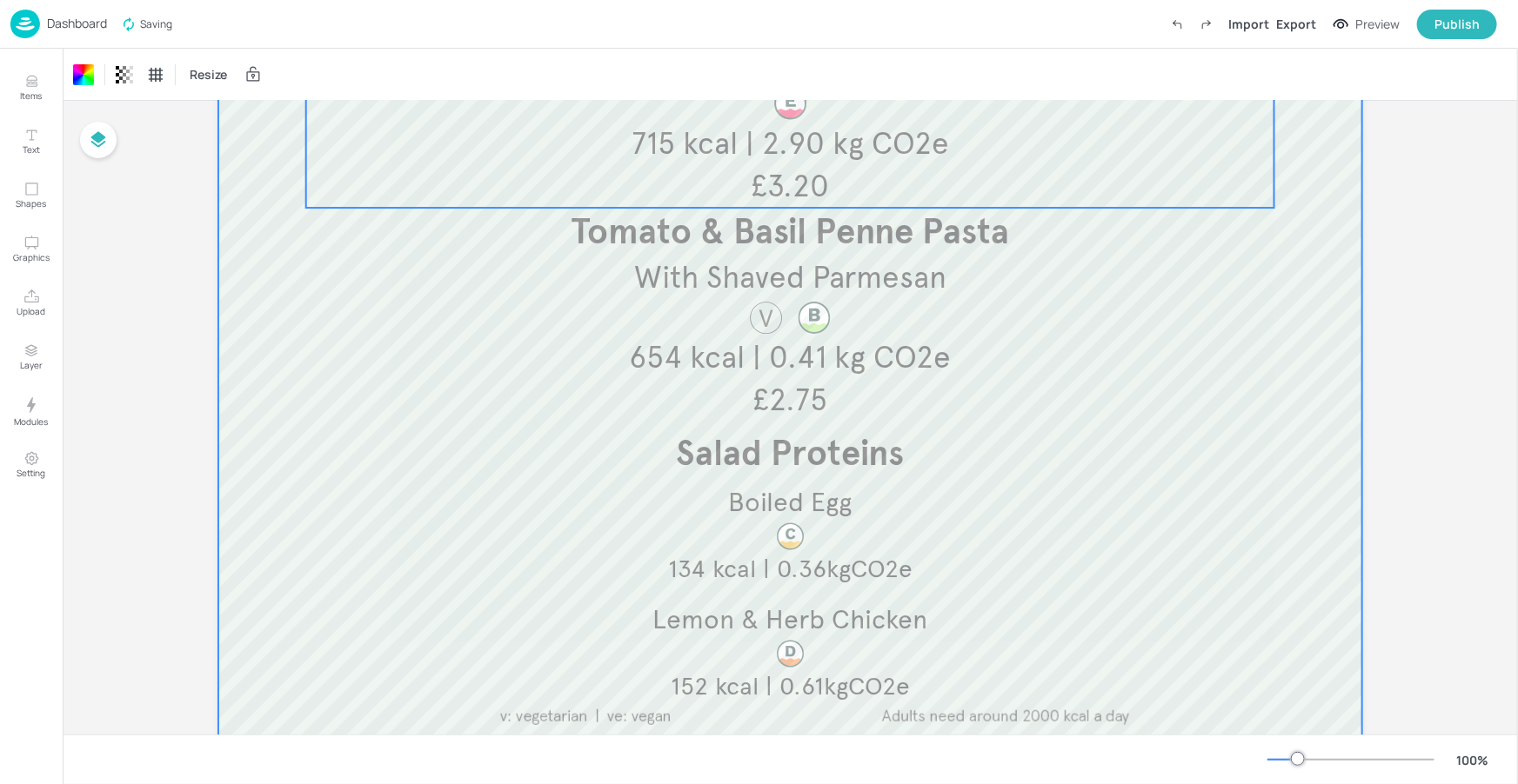
scroll to position [240, 0]
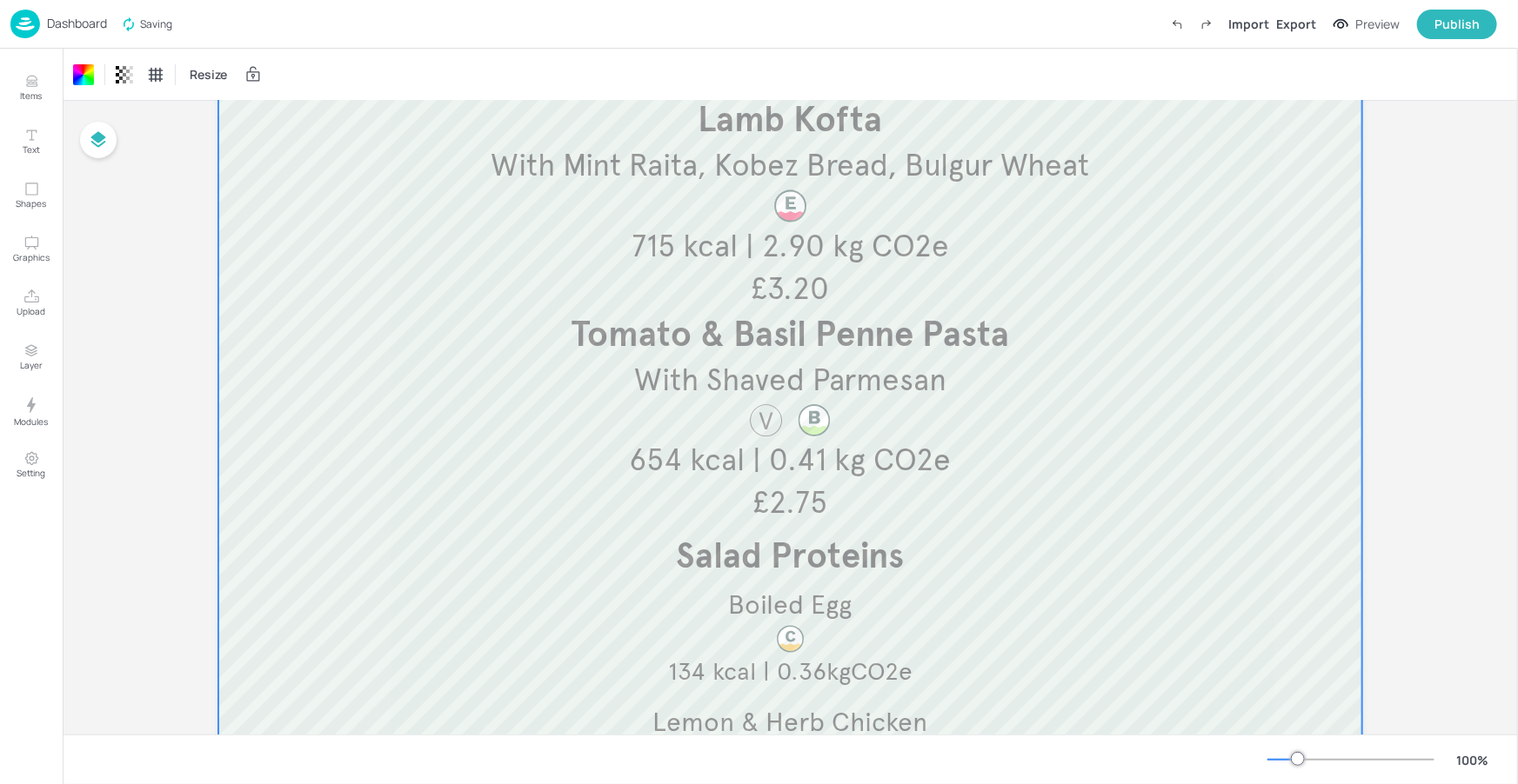
click at [76, 24] on p "Dashboard" at bounding box center [76, 23] width 60 height 12
click at [58, 12] on div "Dashboard" at bounding box center [59, 23] width 97 height 28
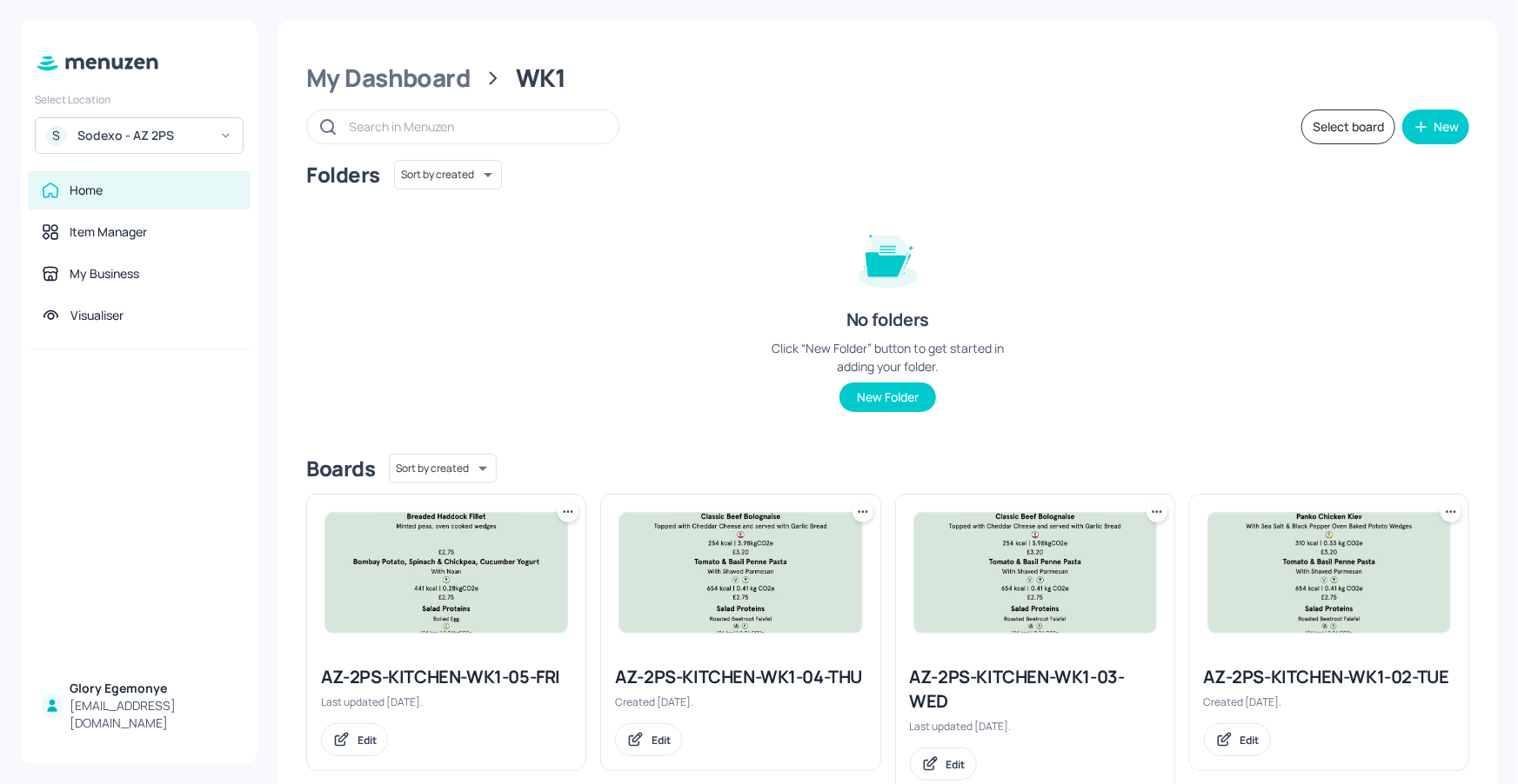
scroll to position [368, 0]
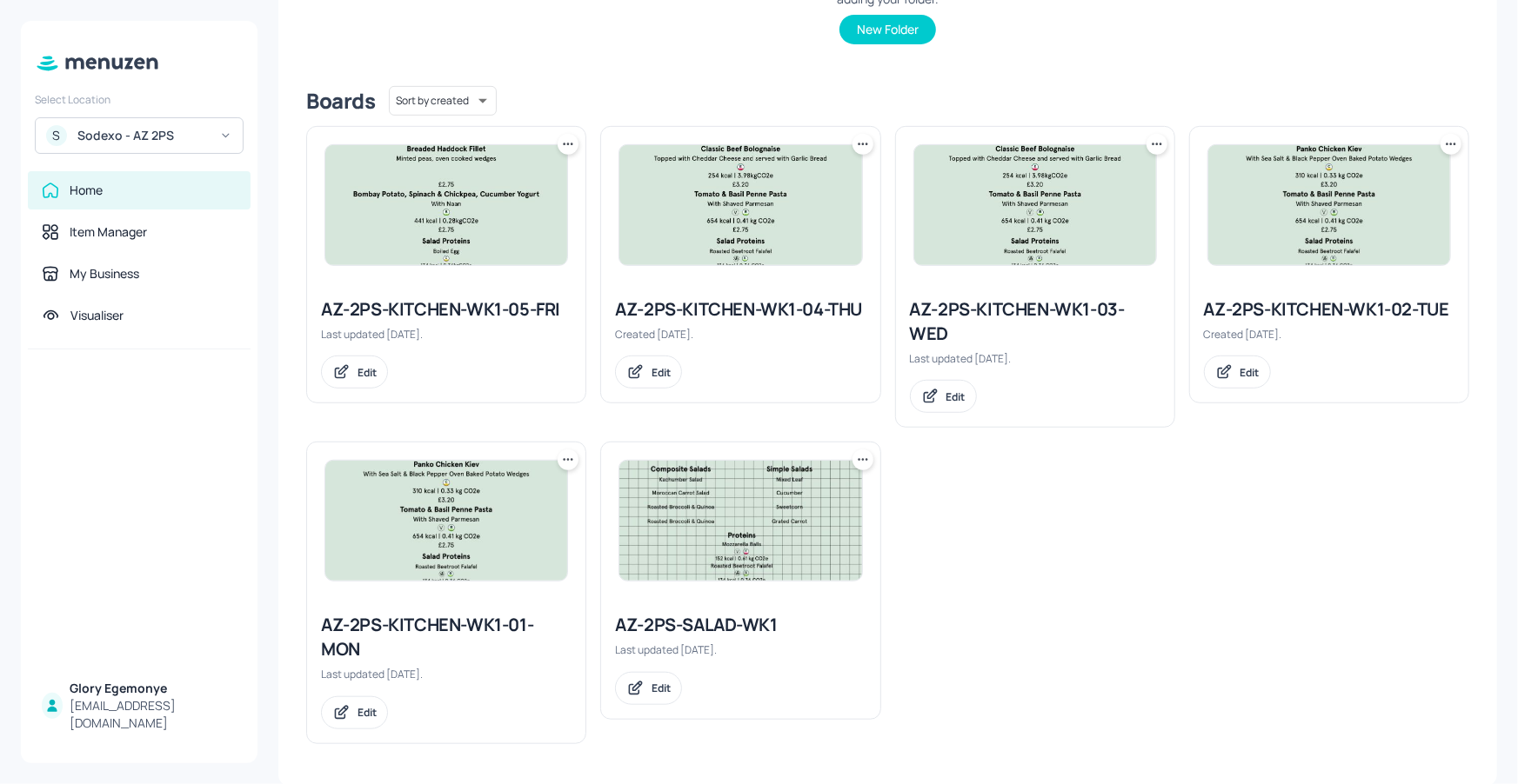
click at [1448, 142] on icon at bounding box center [1451, 145] width 18 height 18
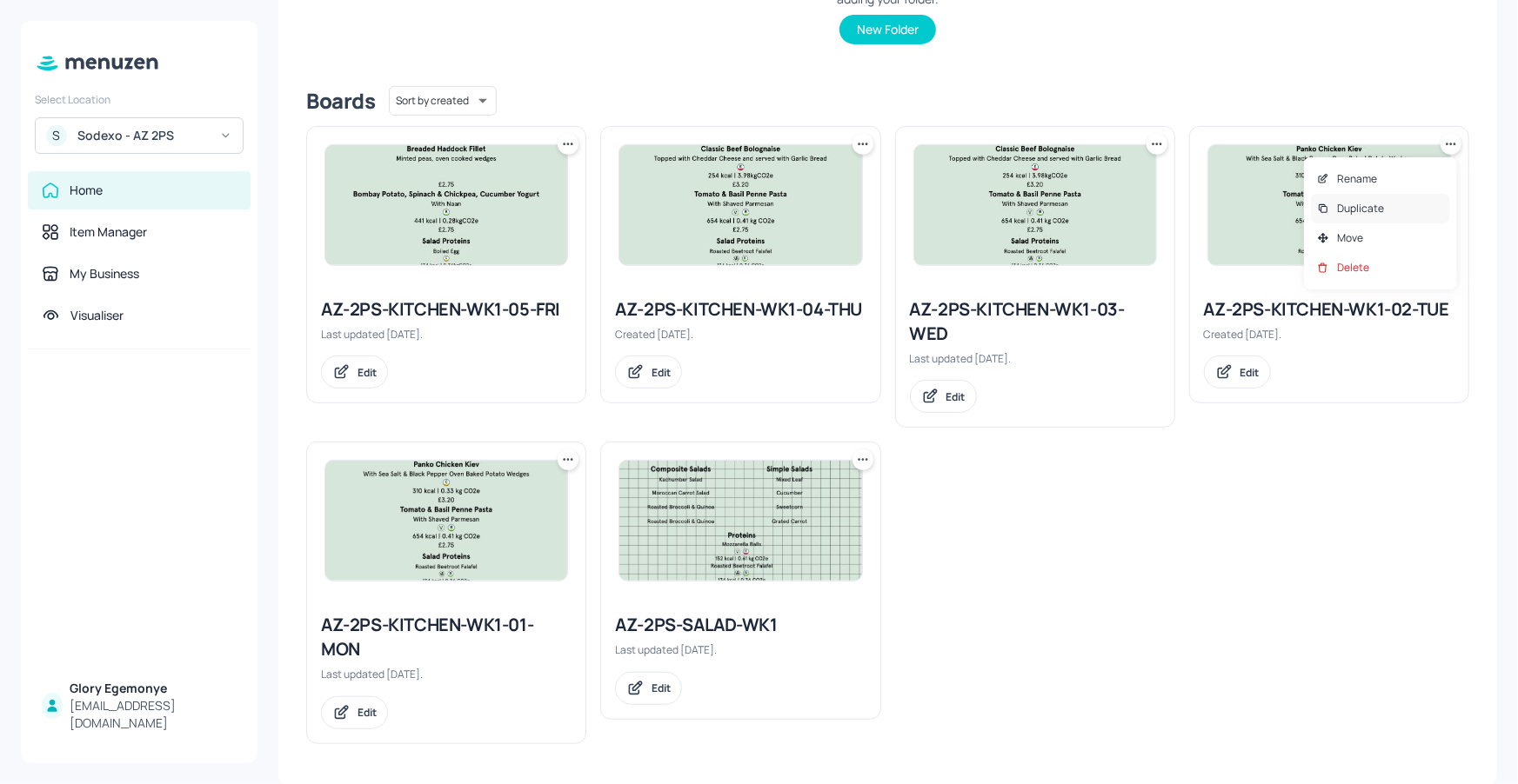
click at [1388, 208] on div "Duplicate" at bounding box center [1380, 208] width 139 height 29
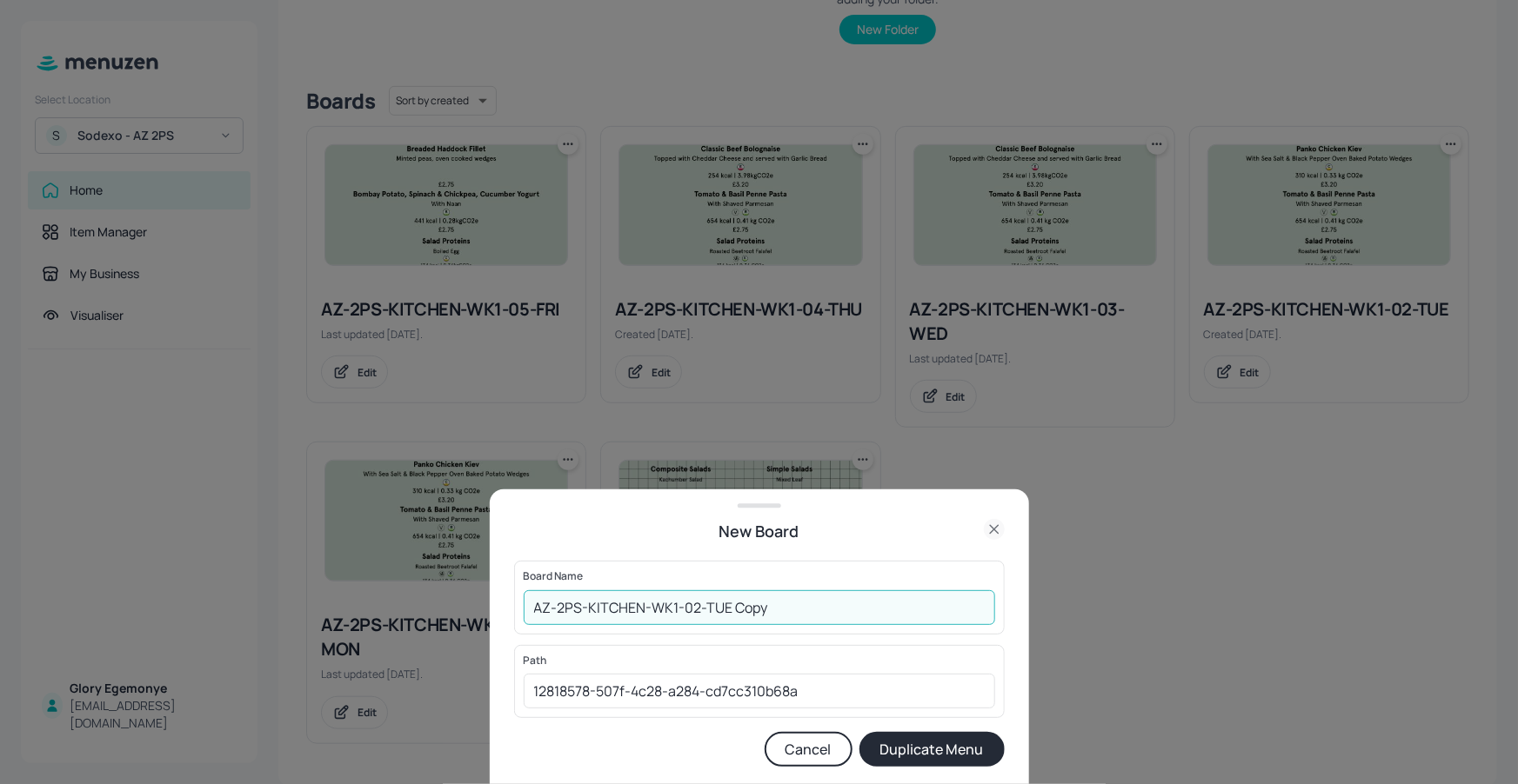
drag, startPoint x: 834, startPoint y: 615, endPoint x: 739, endPoint y: 608, distance: 95.3
click at [734, 608] on input "AZ-2PS-KITCHEN-WK1-02-TUE Copy" at bounding box center [759, 608] width 471 height 35
click at [523, 609] on input "AZ-2PS-KITCHEN-WK1-02-TUE190825" at bounding box center [759, 608] width 471 height 35
type input "01ED-AZ-2PS-KITCHEN-WK1-02-TUE190825"
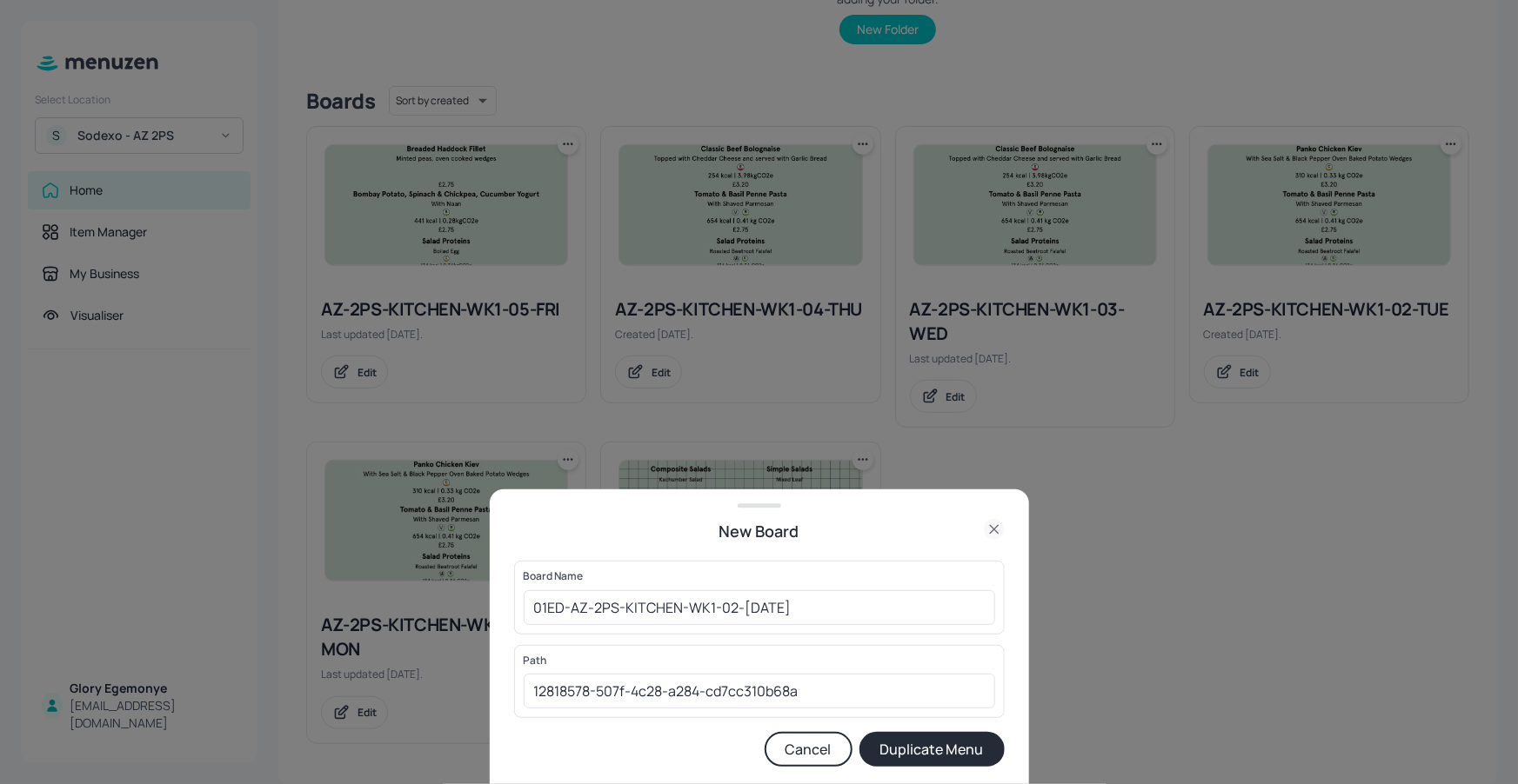
click at [908, 756] on button "Duplicate Menu" at bounding box center [932, 750] width 146 height 35
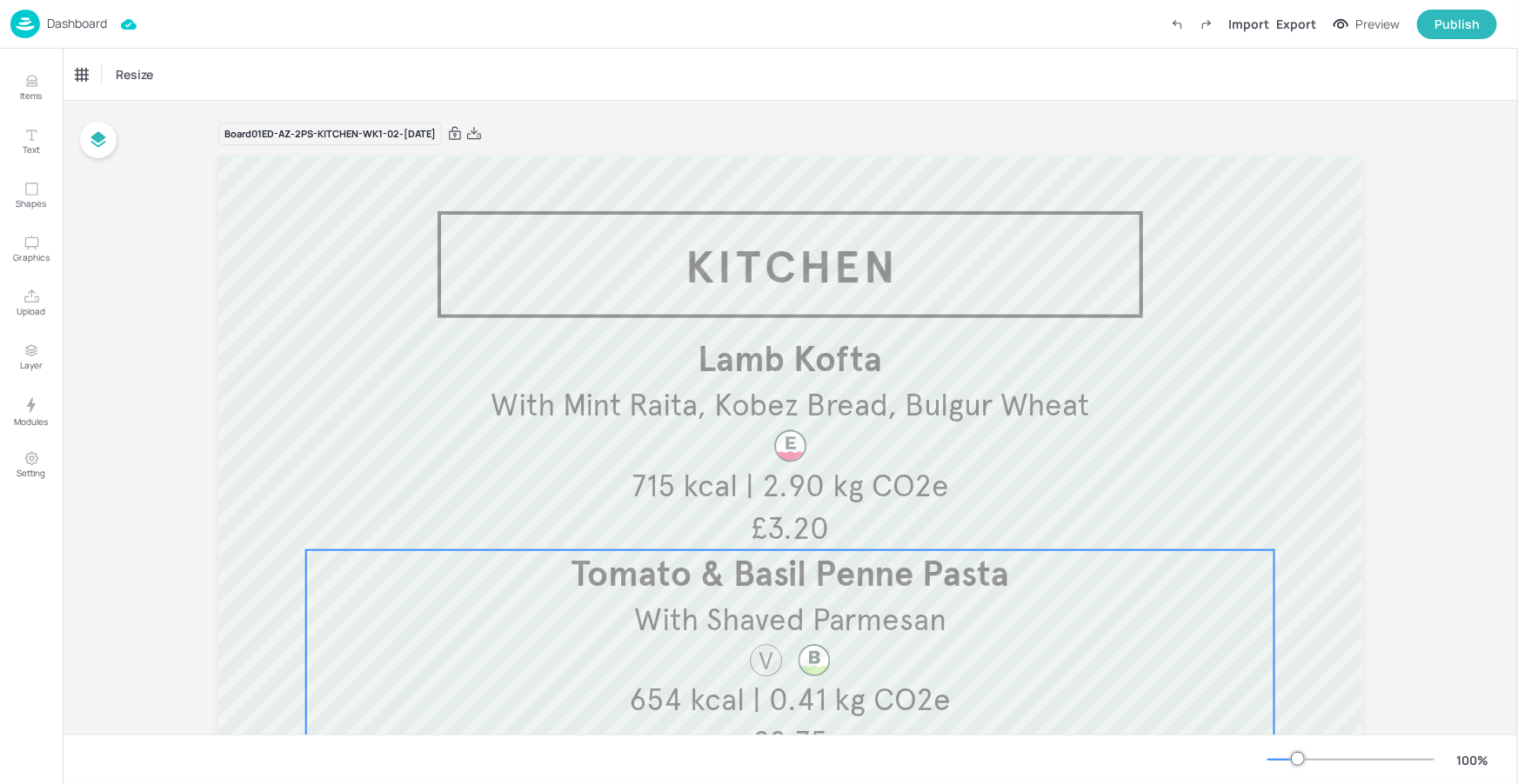
click at [749, 608] on span "With Shaved Parmesan" at bounding box center [789, 619] width 312 height 38
click at [205, 78] on div "Tomato & Basil Penne Pasta" at bounding box center [143, 74] width 135 height 16
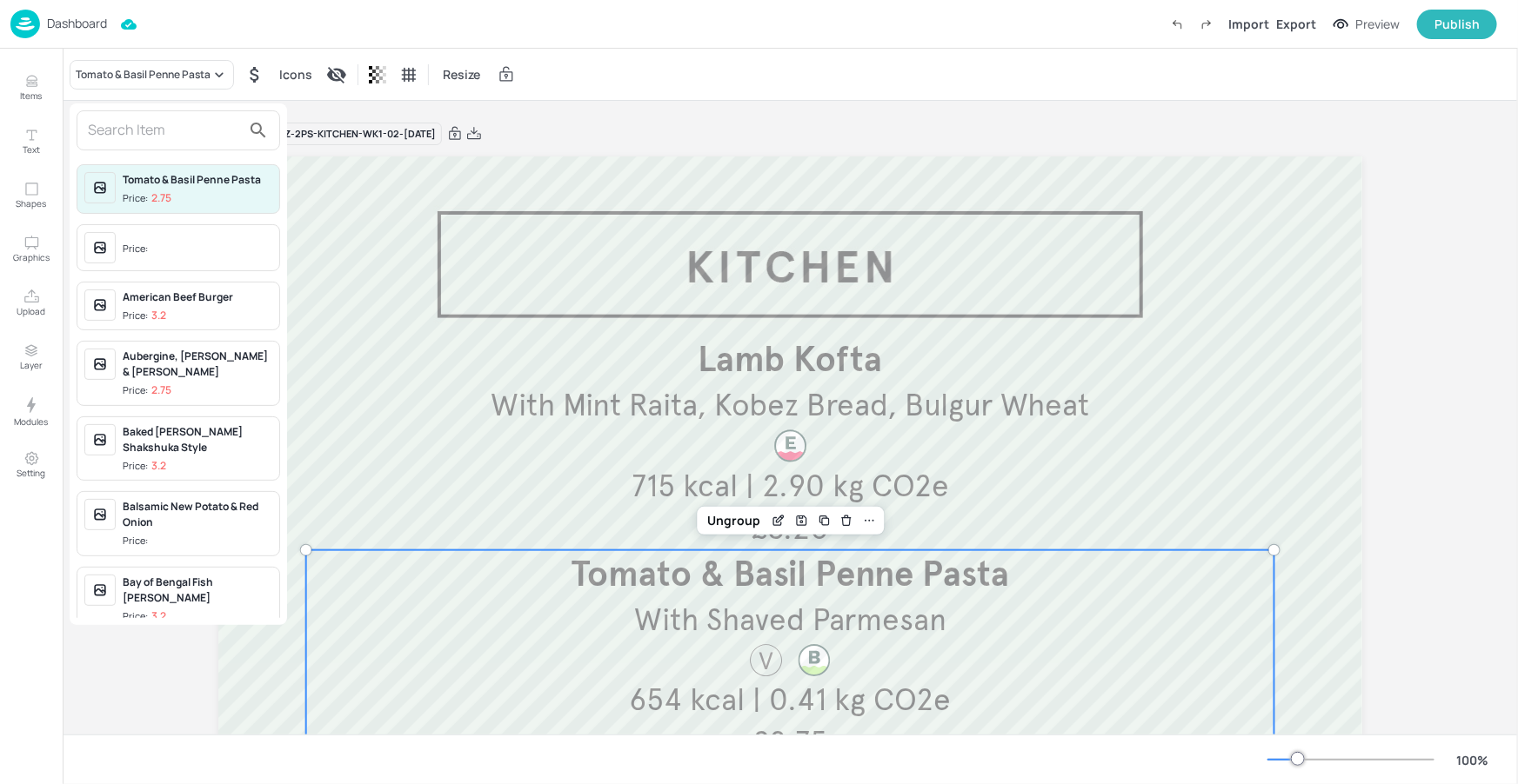
click at [186, 144] on input "text" at bounding box center [164, 130] width 154 height 27
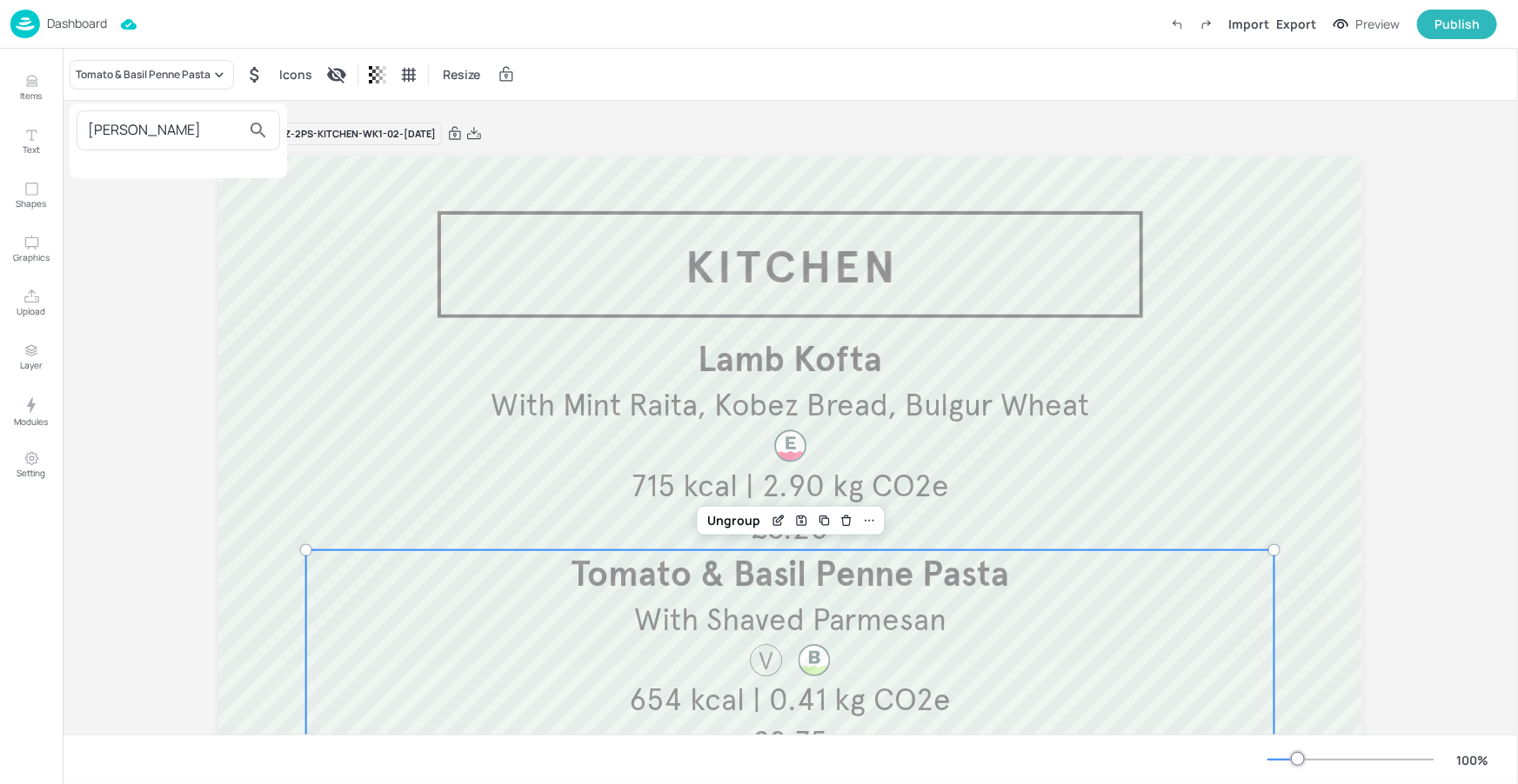
type input "J"
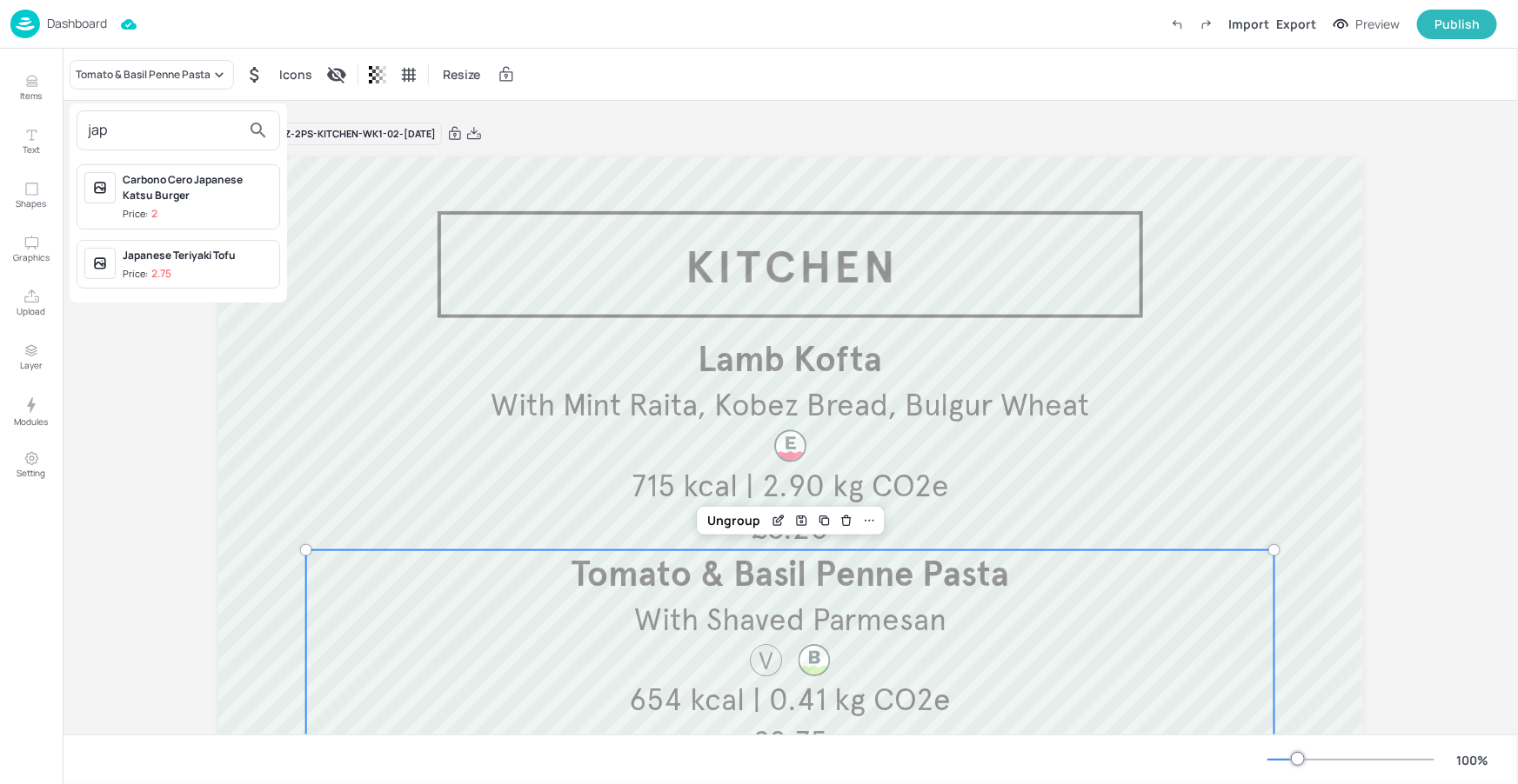
type input "jap"
click at [165, 251] on div "Japanese Teriyaki Tofu" at bounding box center [197, 255] width 150 height 16
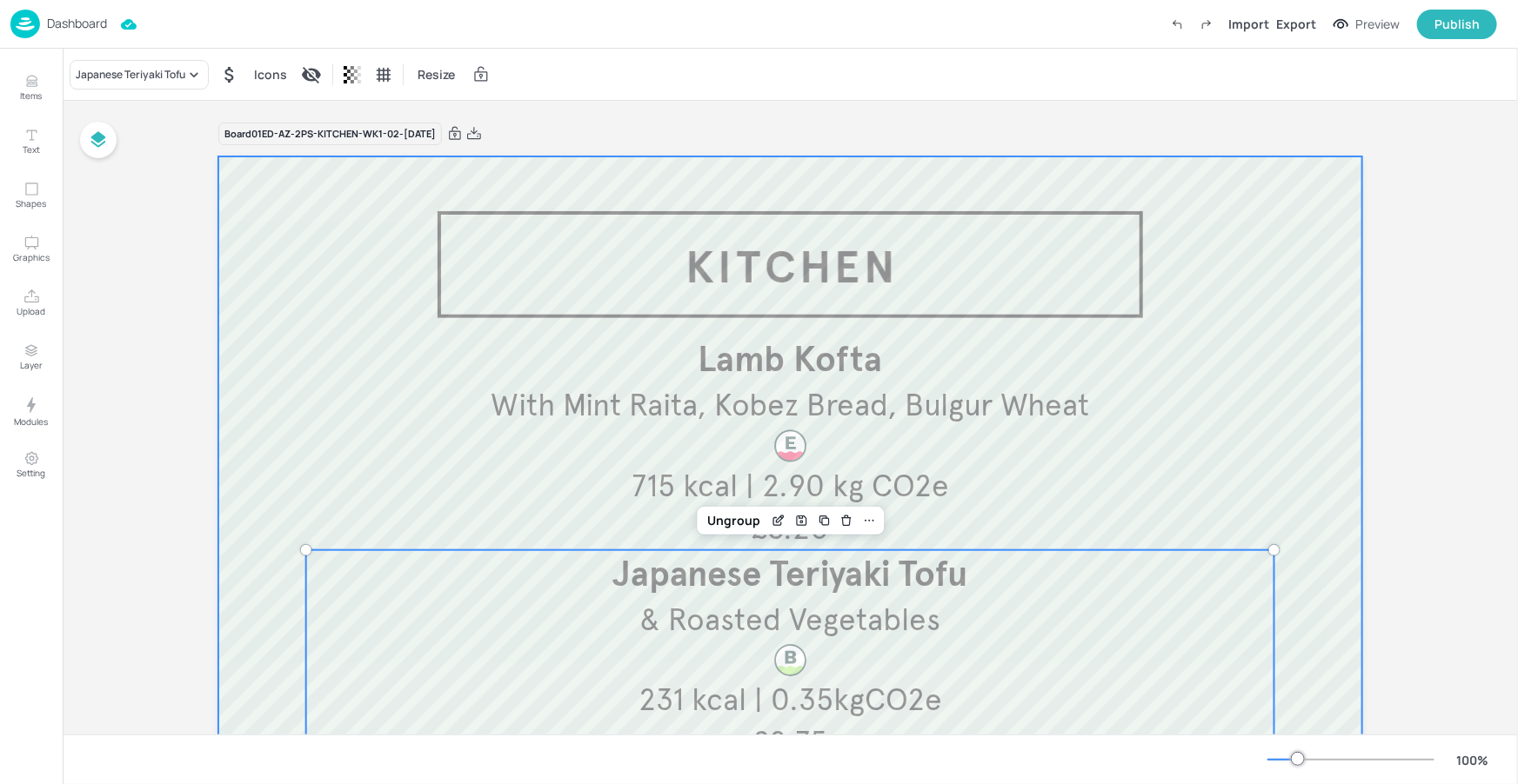
click at [633, 282] on div at bounding box center [789, 626] width 1143 height 938
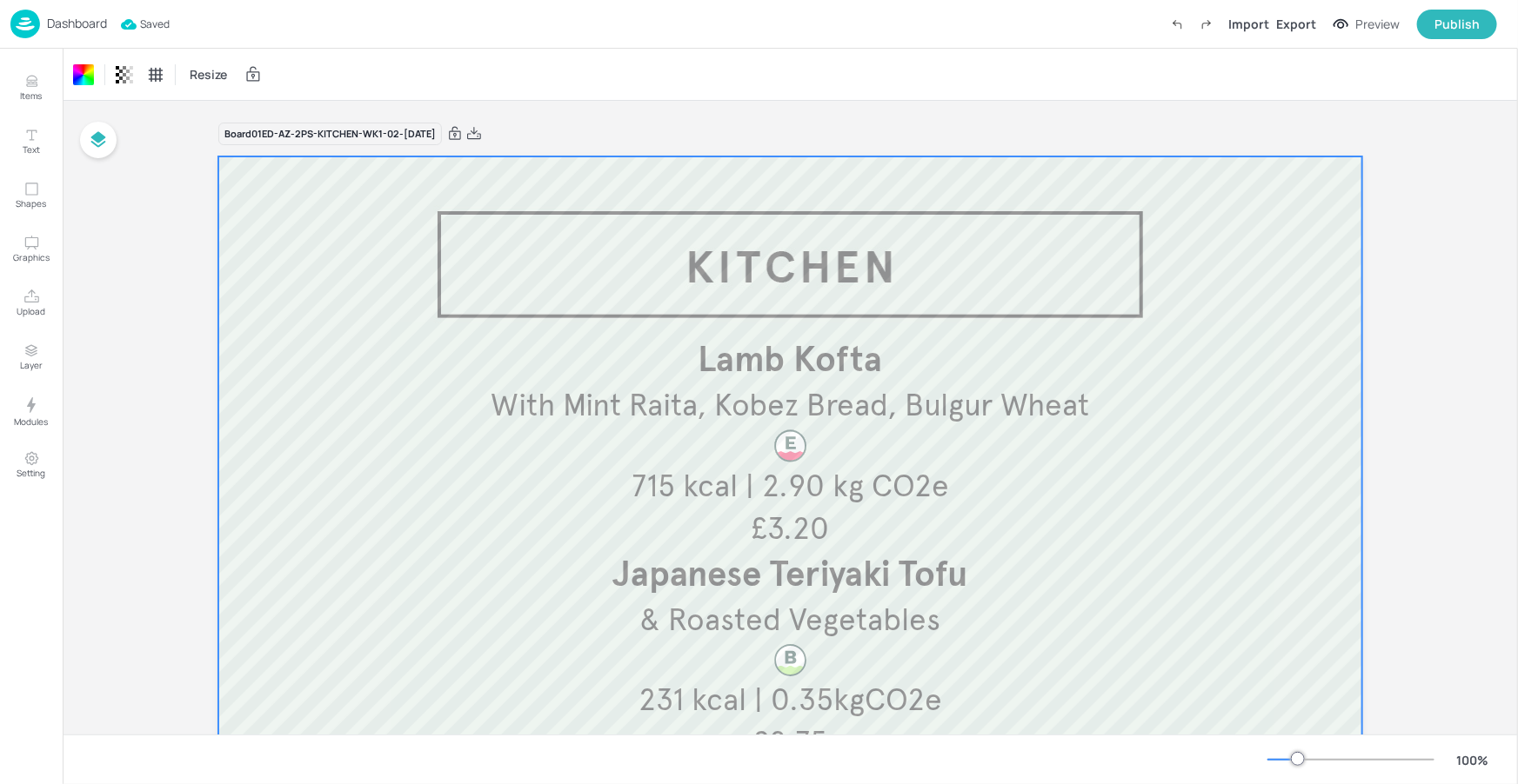
click at [81, 21] on p "Dashboard" at bounding box center [76, 23] width 60 height 12
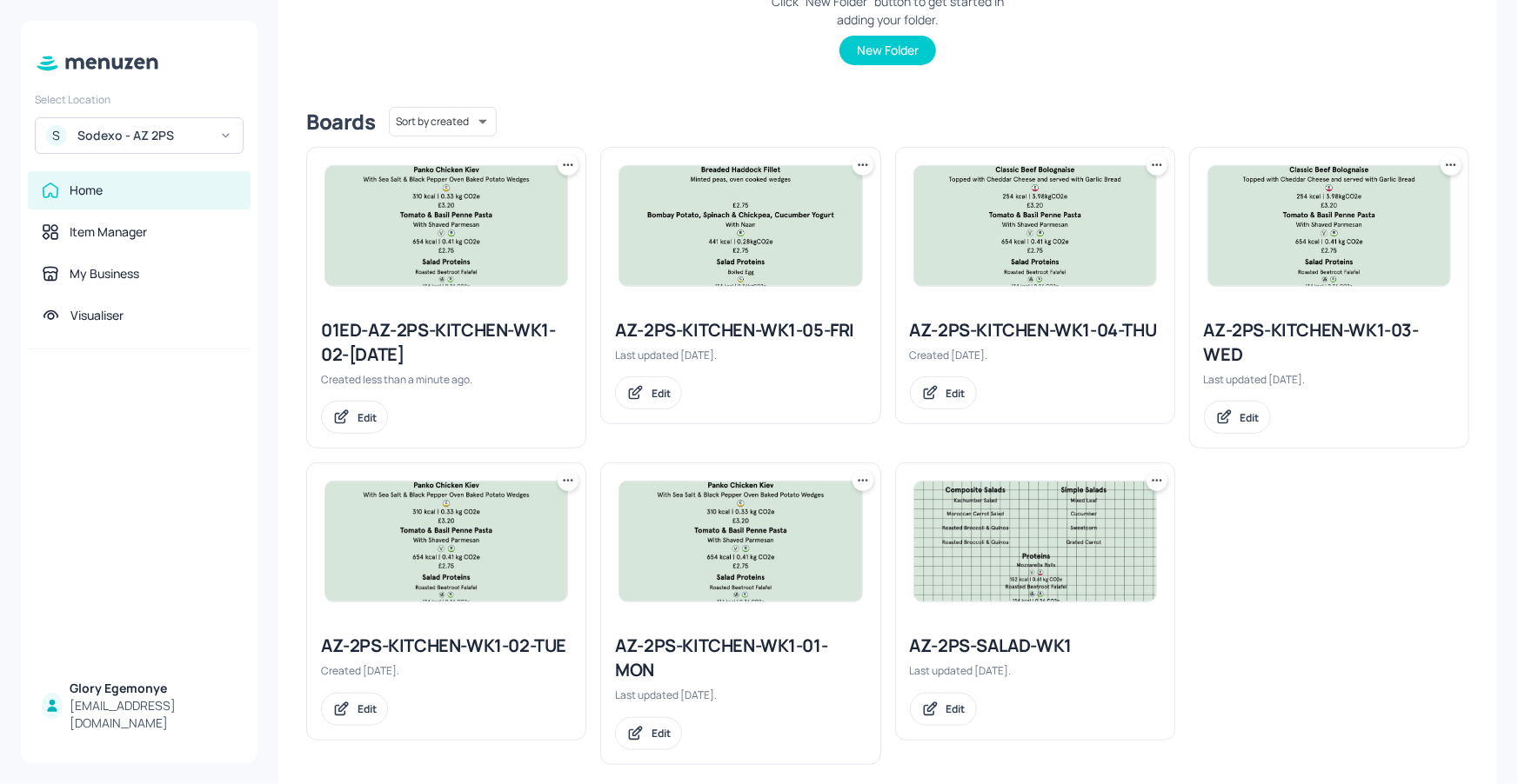
scroll to position [345, 0]
drag, startPoint x: 991, startPoint y: 644, endPoint x: 962, endPoint y: 640, distance: 29.3
click at [1152, 488] on icon at bounding box center [1157, 483] width 18 height 18
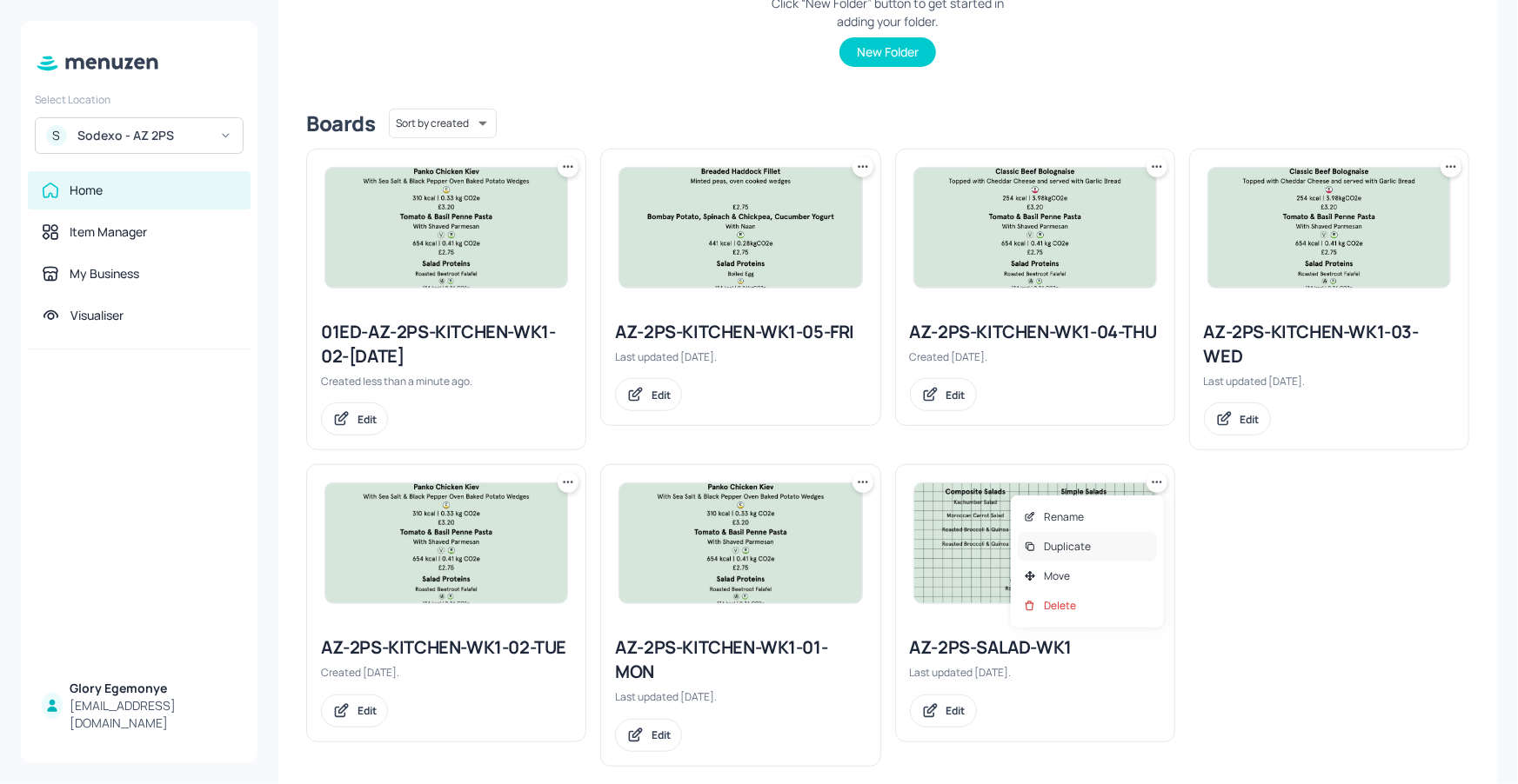
click at [1091, 552] on div "Duplicate" at bounding box center [1087, 546] width 139 height 29
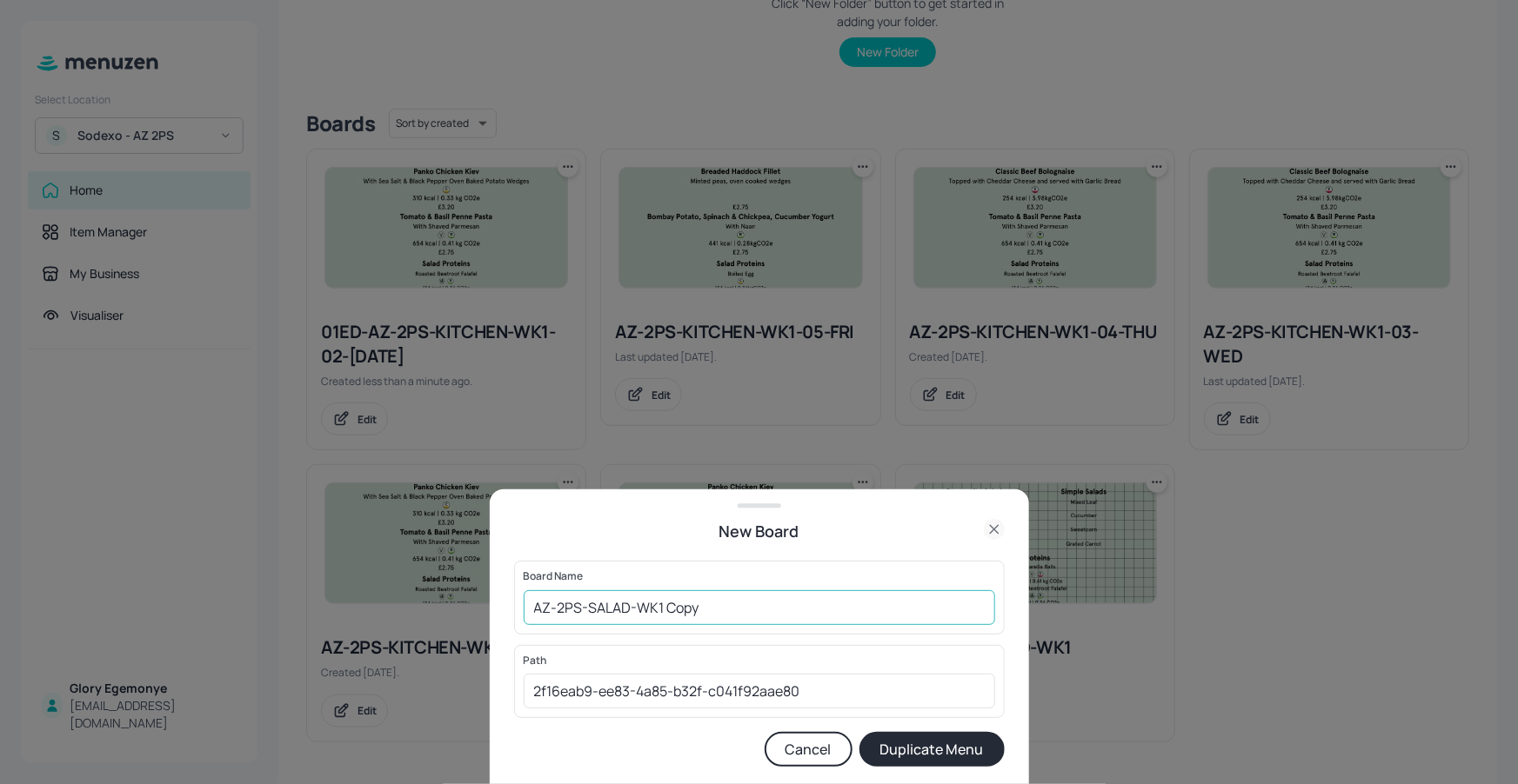
click at [871, 618] on input "AZ-2PS-SALAD-WK1 Copy" at bounding box center [759, 608] width 471 height 35
click at [534, 609] on input "AZ-2PS-SALAD-WK1190825" at bounding box center [759, 608] width 471 height 35
type input "01ED-AZ-2PS-SALAD-WK1190825"
click at [899, 734] on button "Duplicate Menu" at bounding box center [932, 750] width 146 height 35
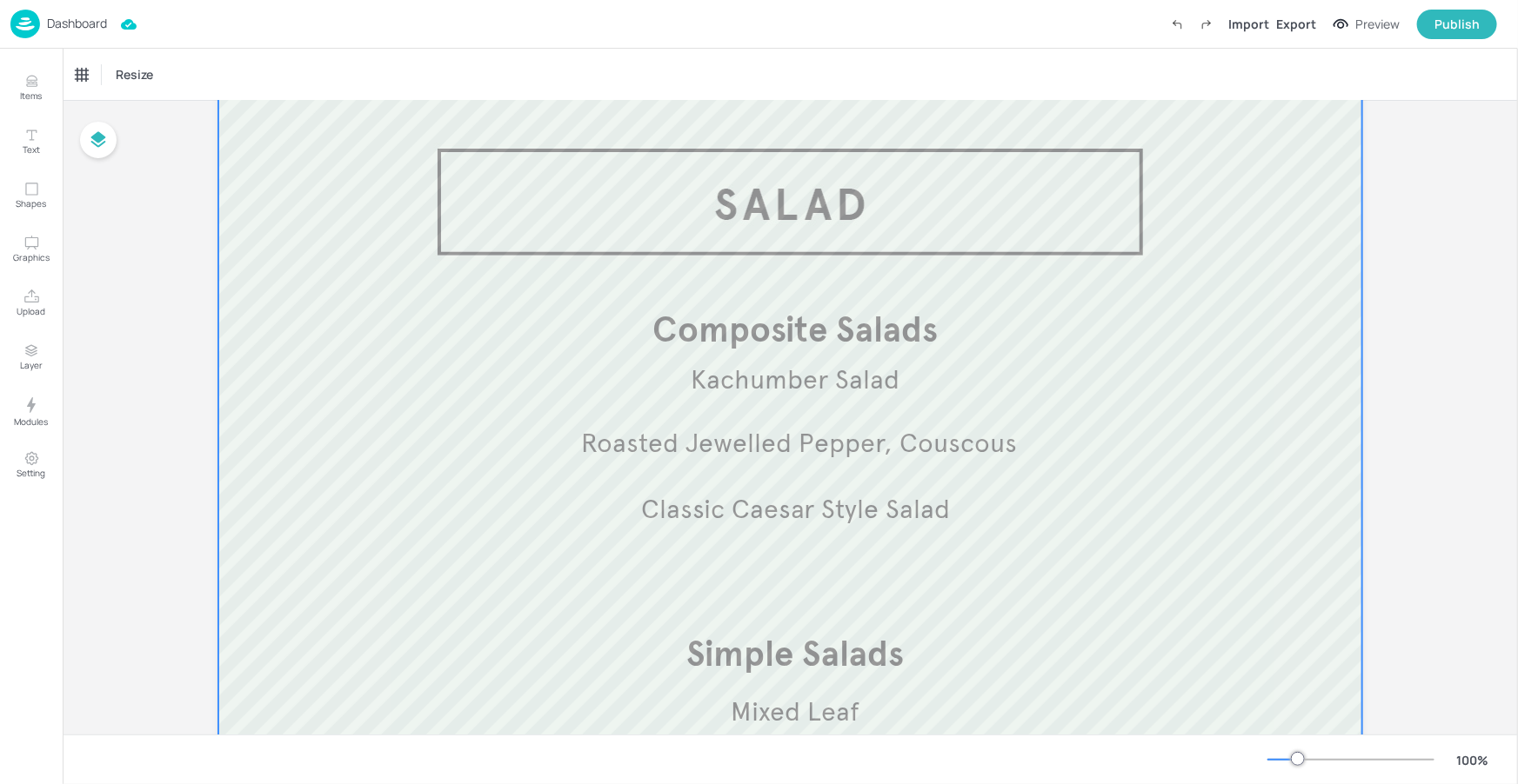
scroll to position [139, 0]
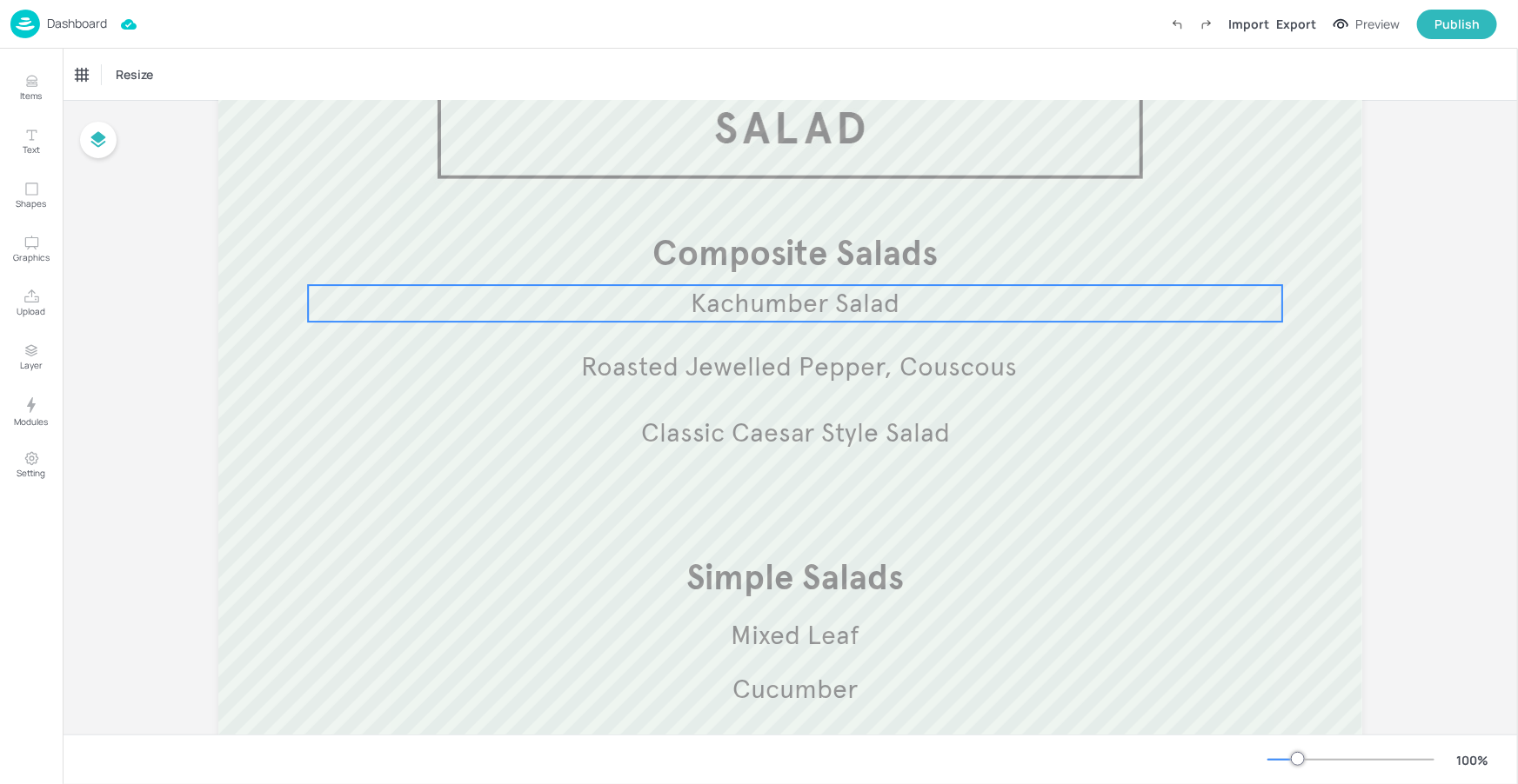
click at [845, 302] on span "Kachumber Salad" at bounding box center [794, 302] width 208 height 32
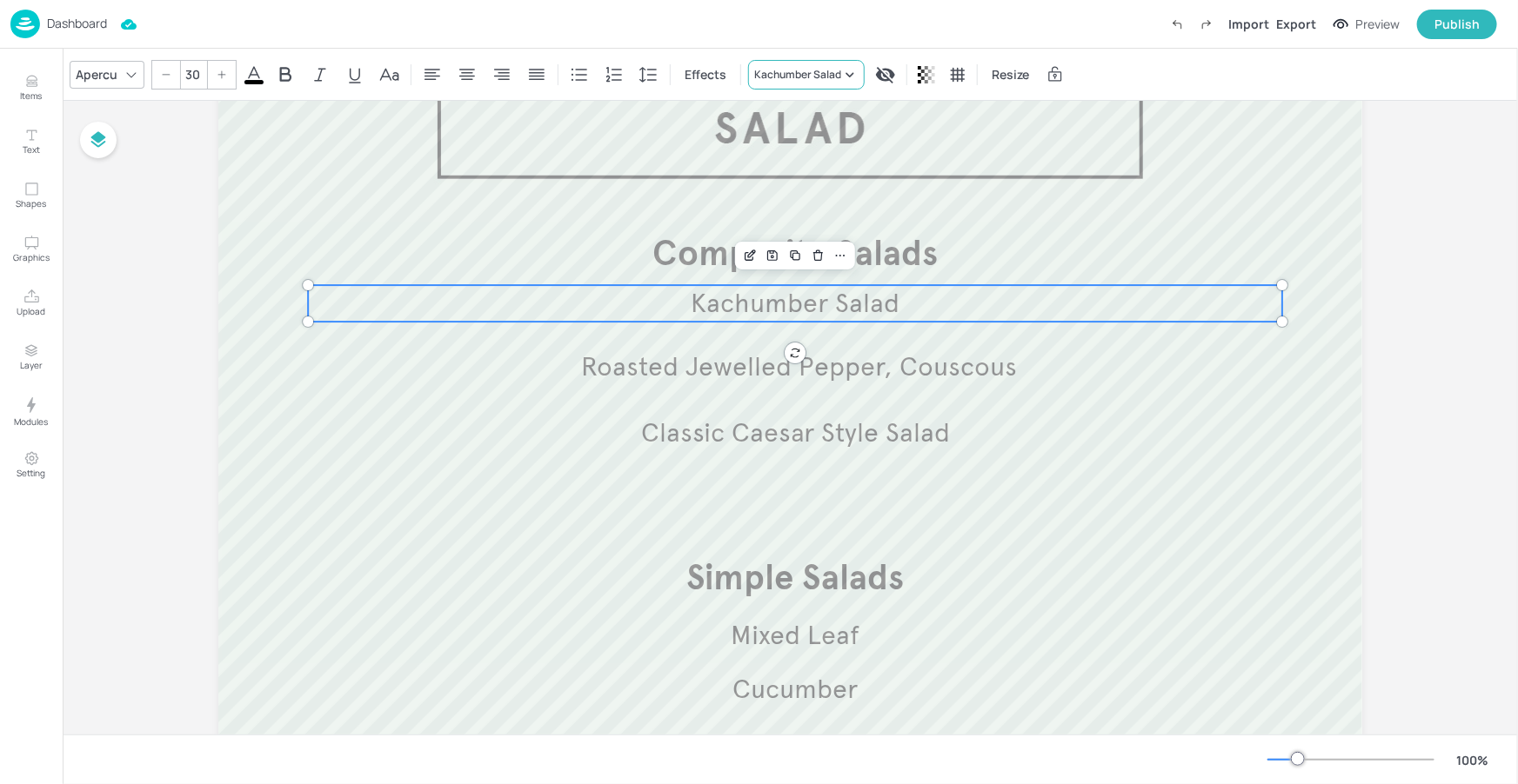
click at [806, 70] on div "Kachumber Salad" at bounding box center [797, 74] width 87 height 16
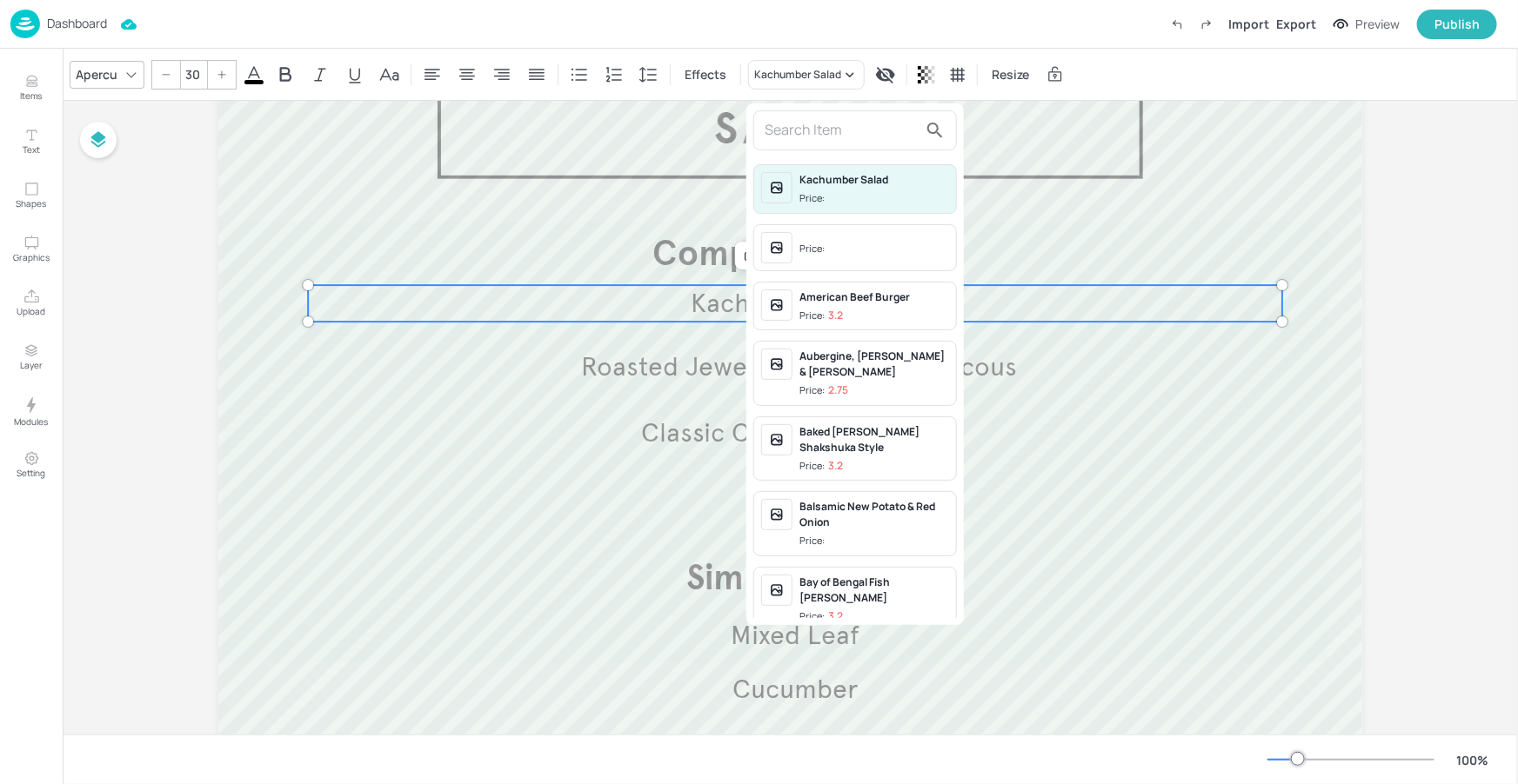
click at [791, 136] on input "text" at bounding box center [841, 130] width 154 height 27
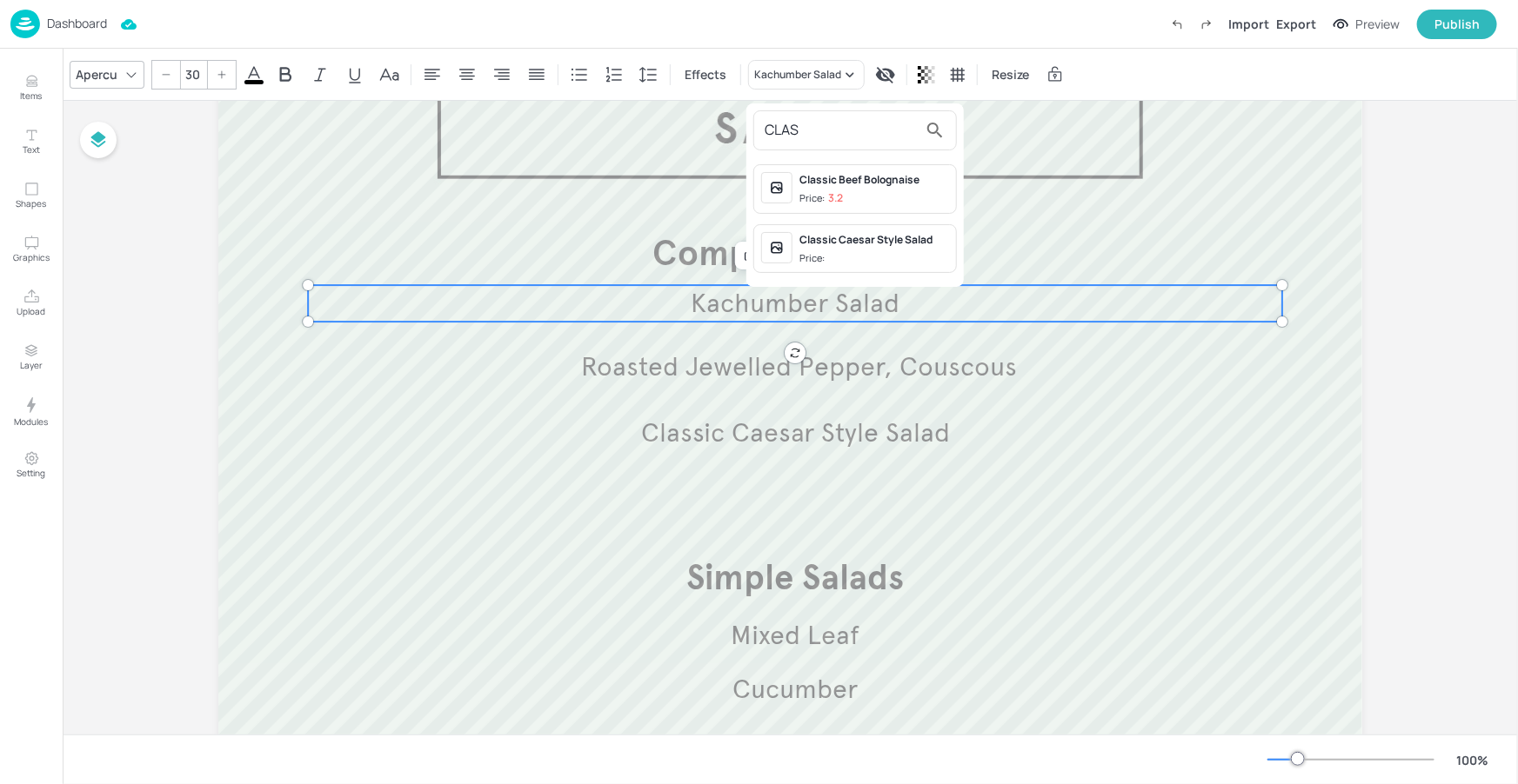
type input "CLAS"
click at [852, 254] on span "Price:" at bounding box center [873, 258] width 150 height 15
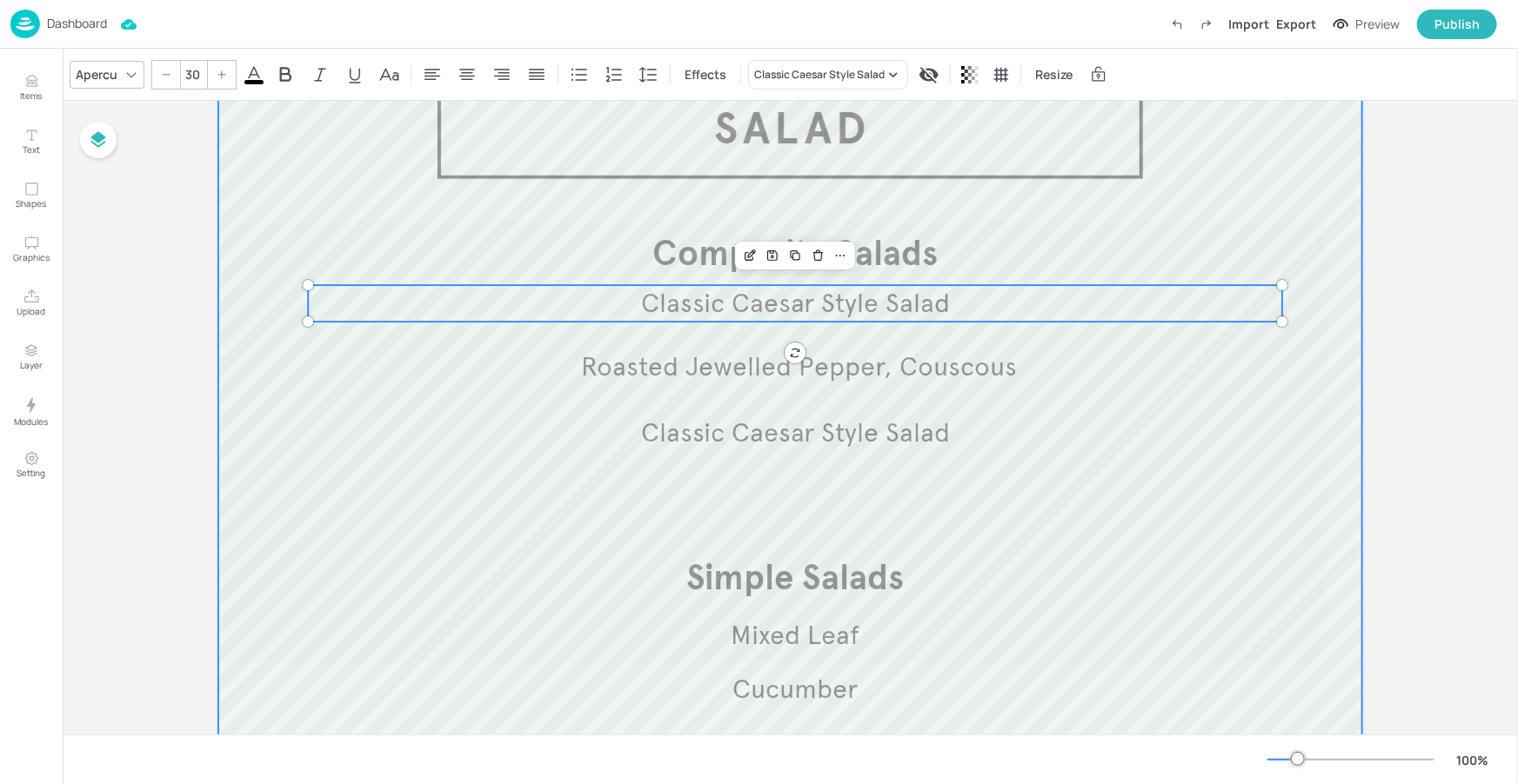
click at [1271, 208] on div at bounding box center [789, 487] width 1143 height 938
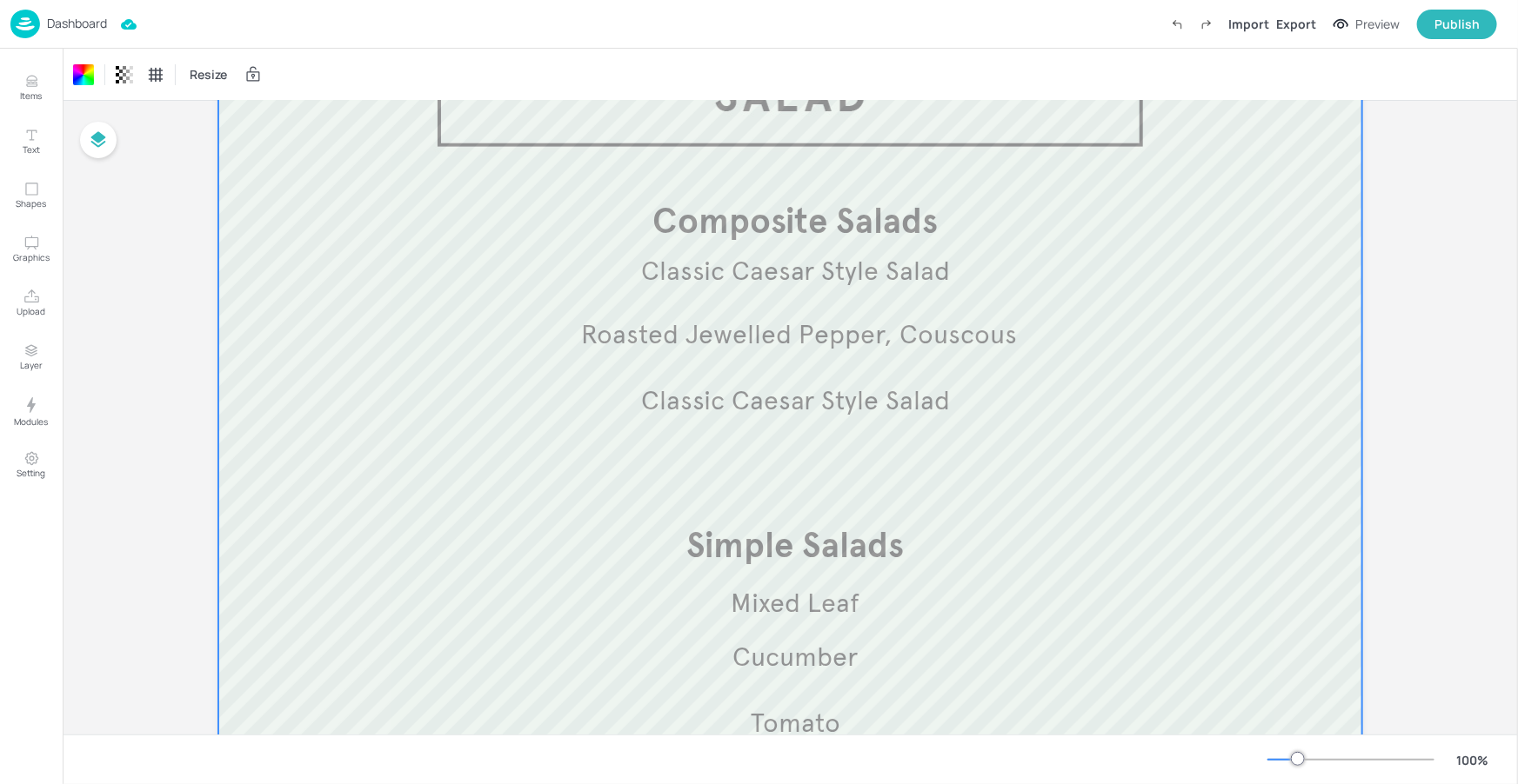
scroll to position [160, 0]
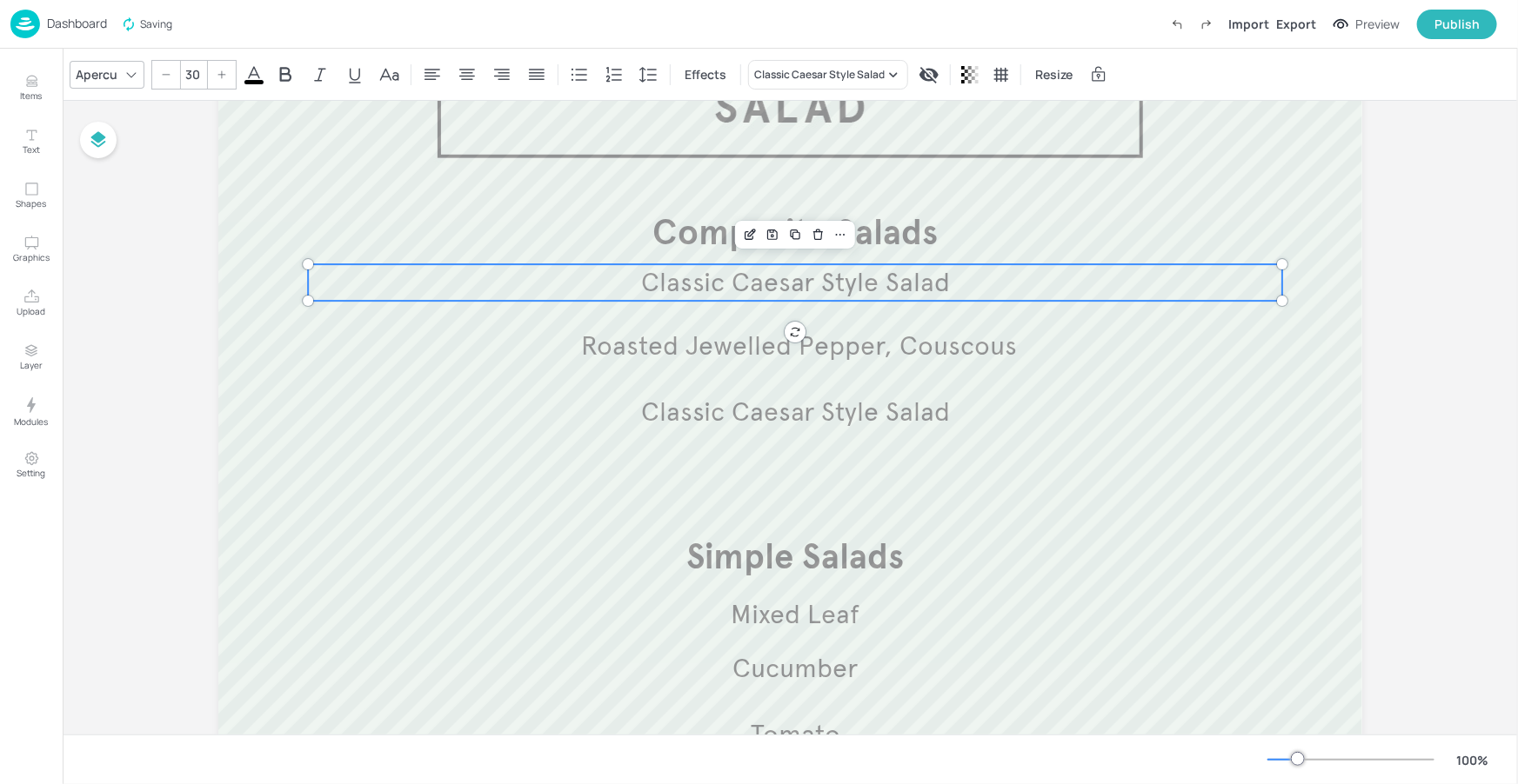
click at [755, 282] on span "Classic Caesar Style Salad" at bounding box center [795, 282] width 309 height 32
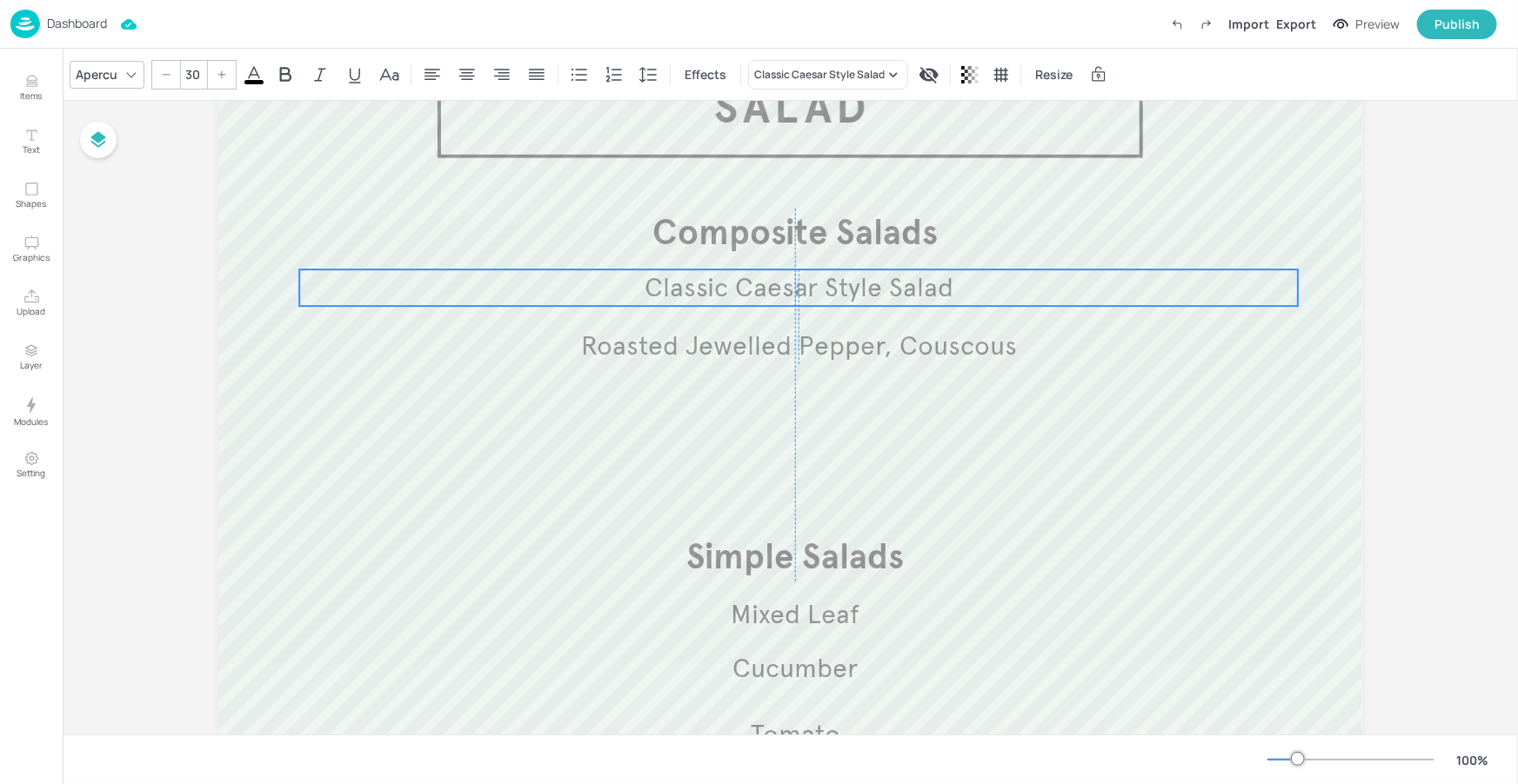
drag, startPoint x: 793, startPoint y: 405, endPoint x: 793, endPoint y: 281, distance: 124.0
click at [793, 281] on span "Classic Caesar Style Salad" at bounding box center [799, 286] width 309 height 32
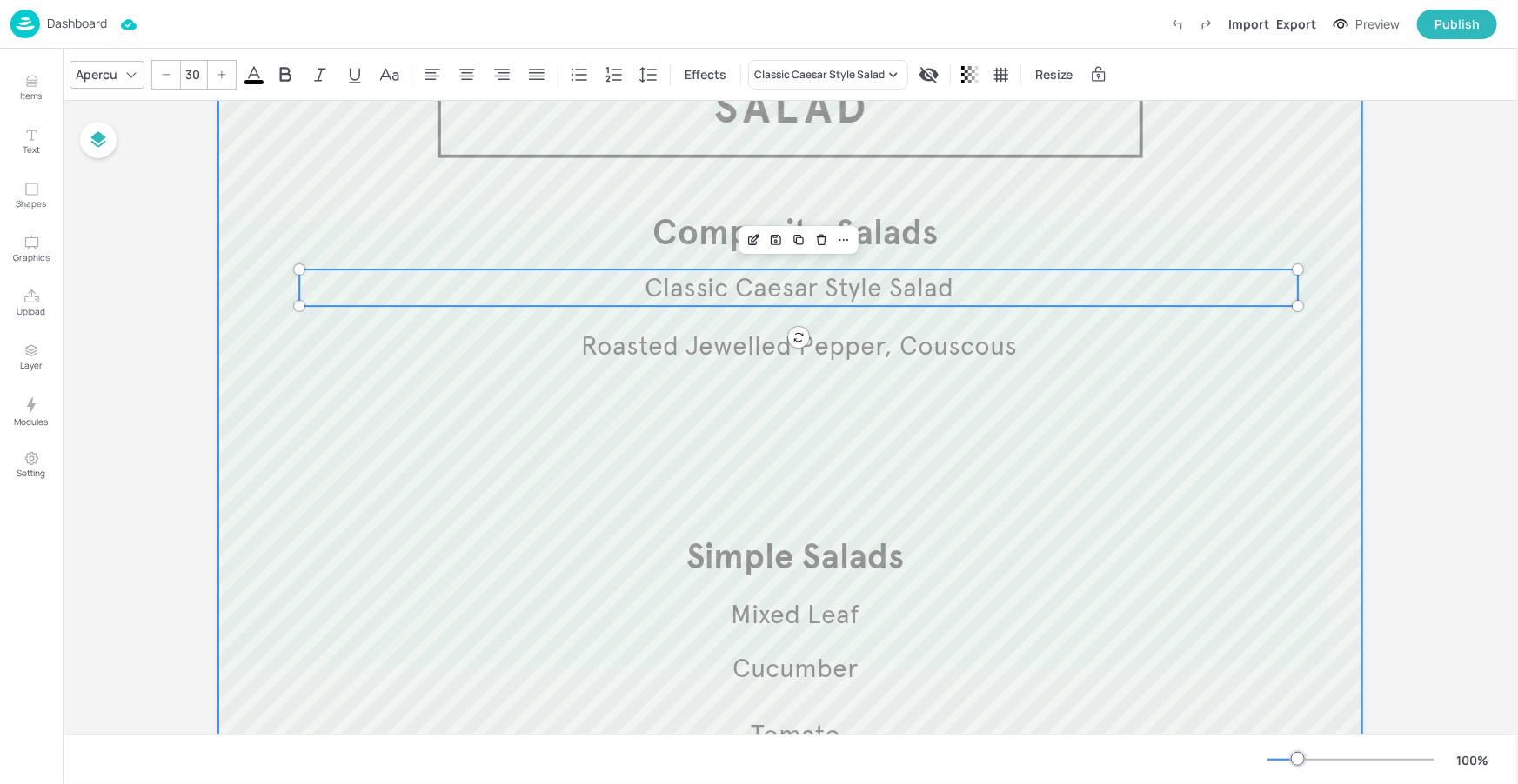
click at [863, 446] on div at bounding box center [789, 465] width 1143 height 938
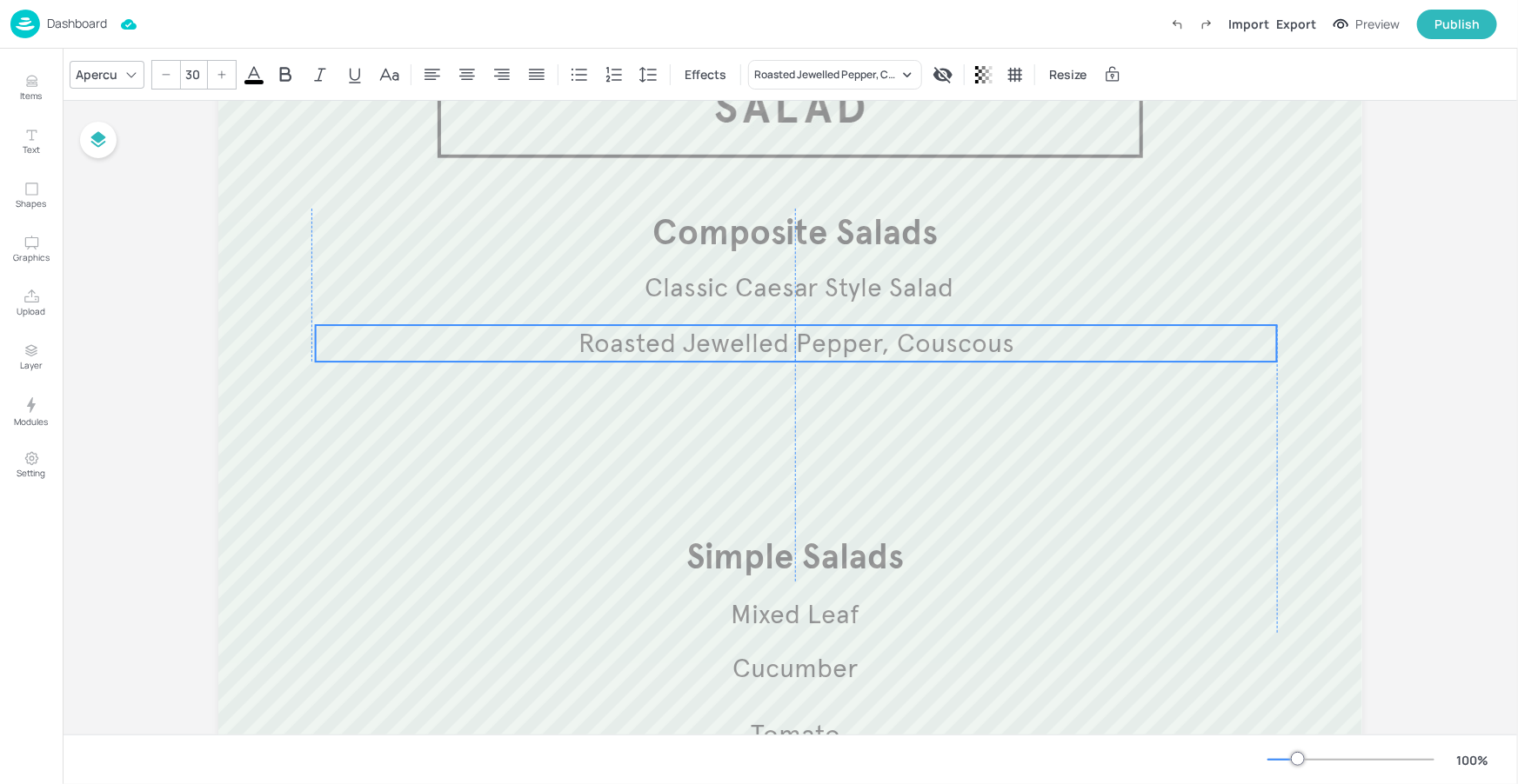
click at [929, 351] on span "Roasted Jewelled Pepper, Couscous" at bounding box center [796, 342] width 436 height 32
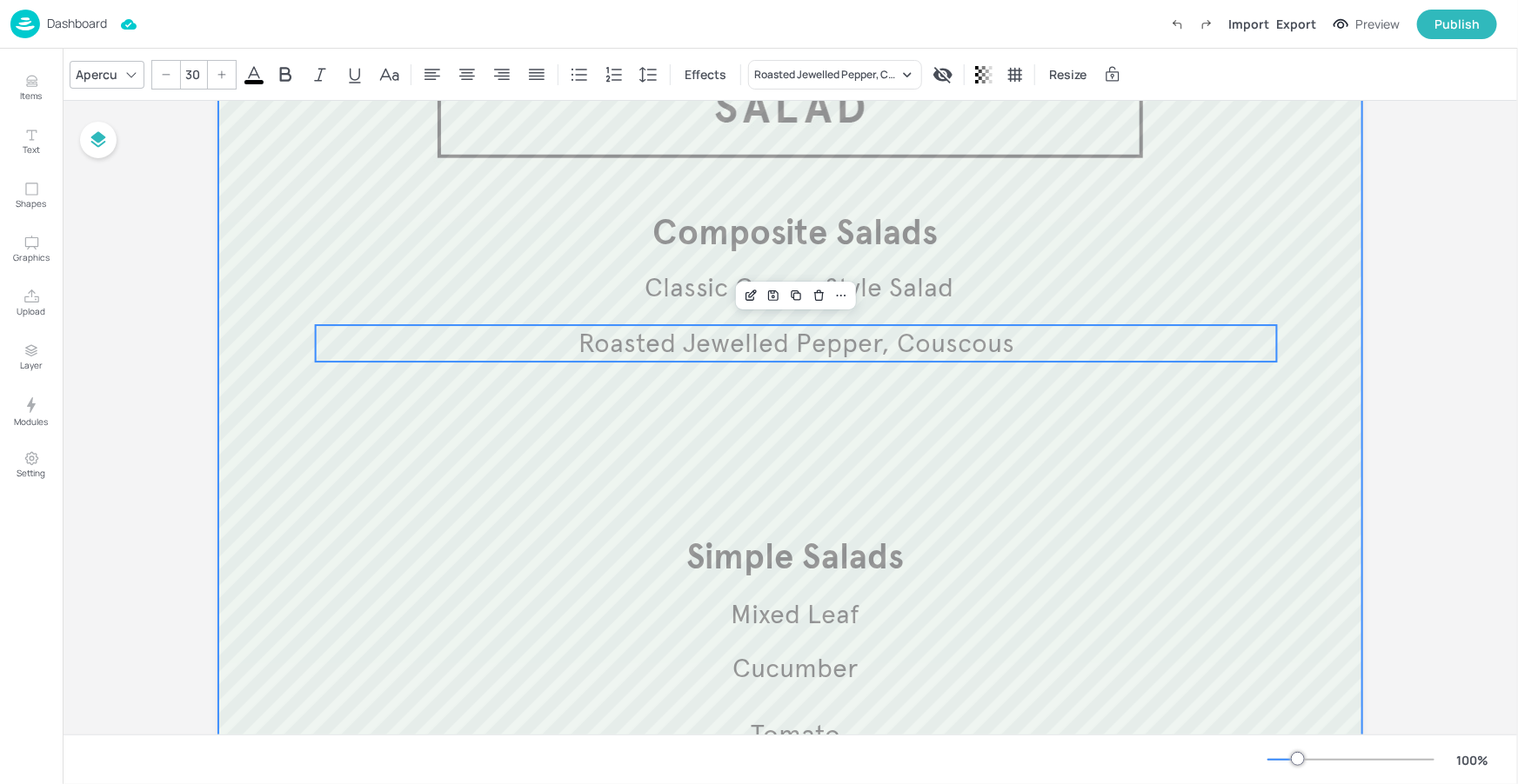
click at [1071, 483] on div at bounding box center [789, 465] width 1143 height 938
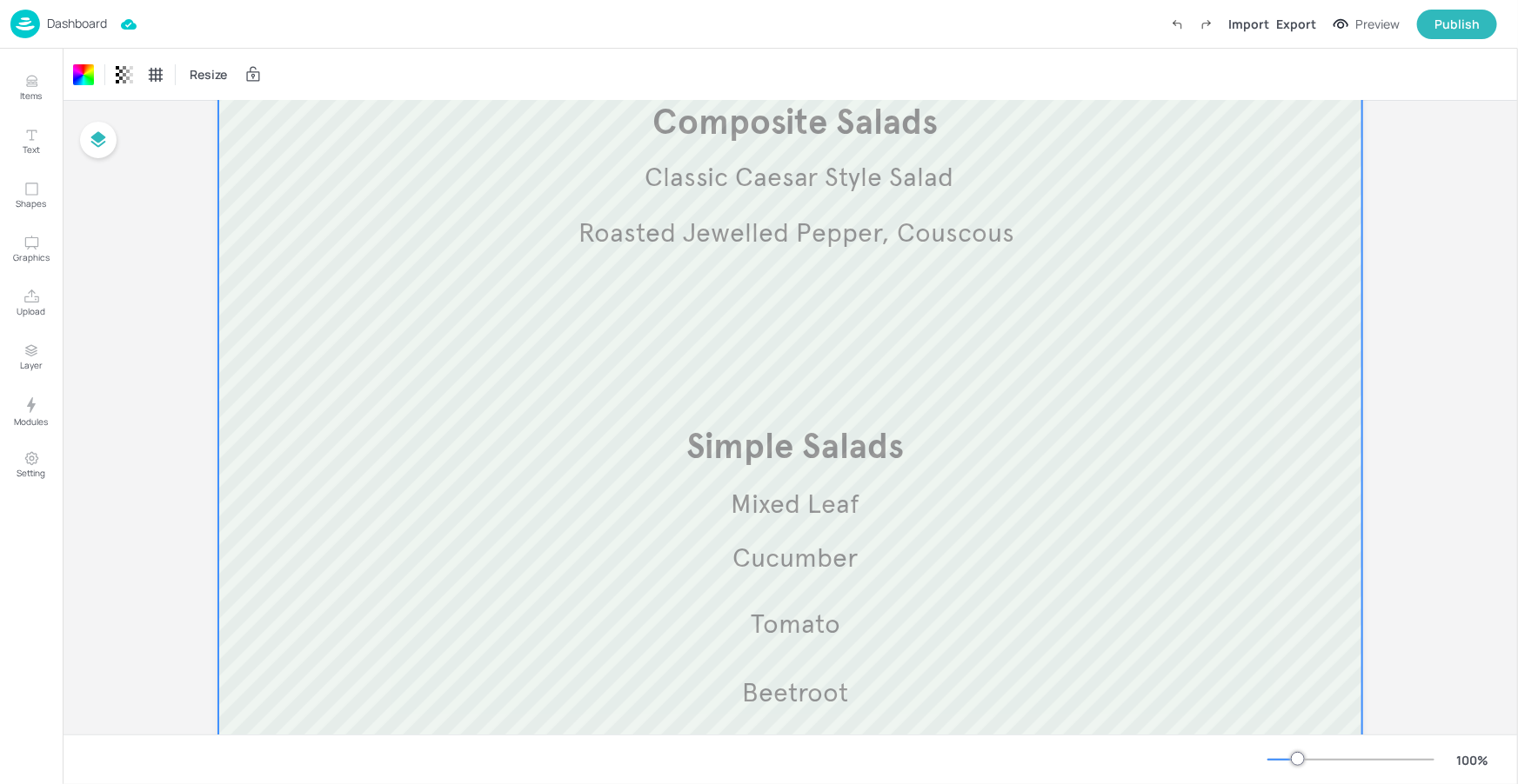
scroll to position [404, 0]
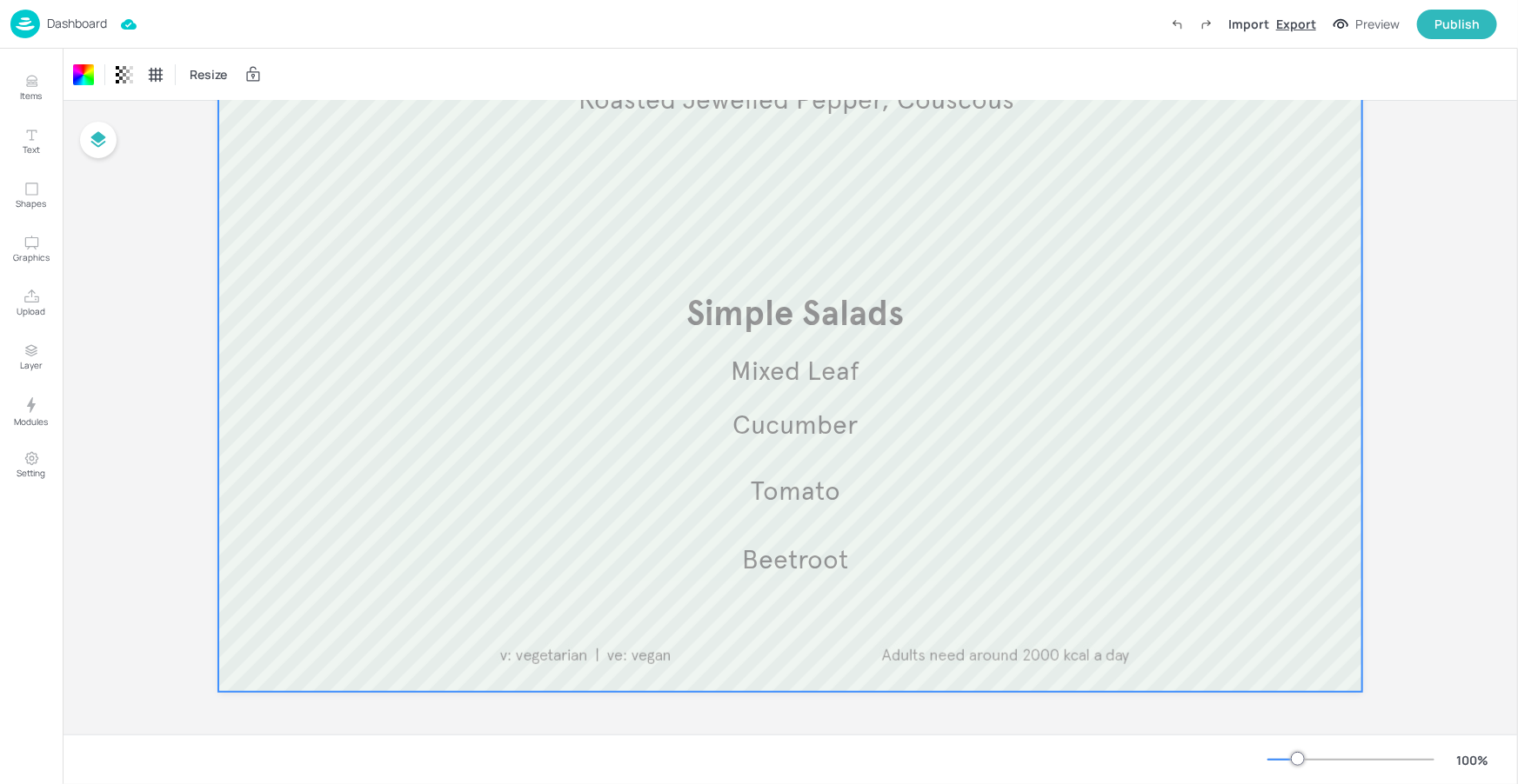
click at [1303, 16] on div "Export" at bounding box center [1296, 23] width 40 height 19
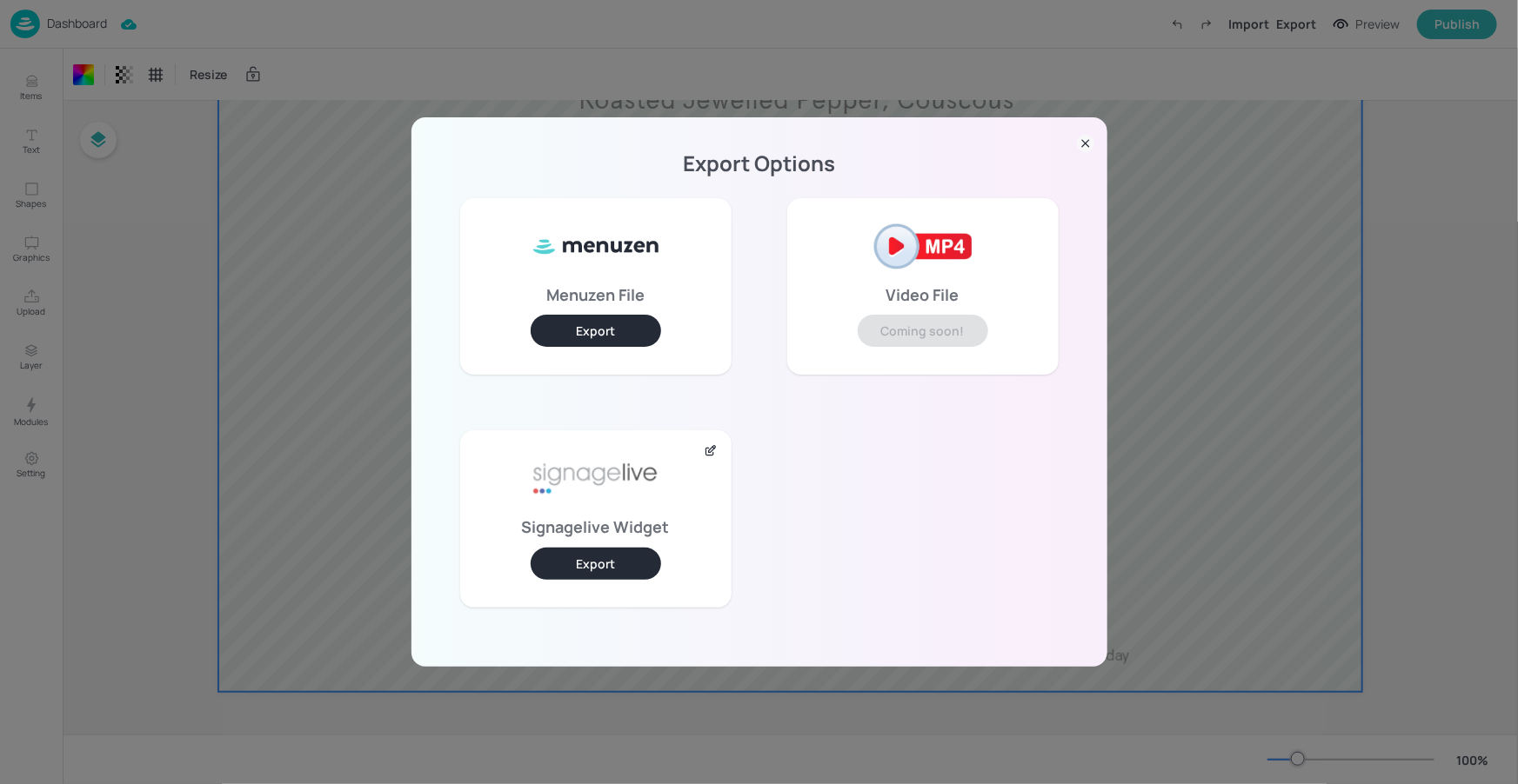
click at [1188, 90] on div "Export Options Menuzen File Export Video File Coming soon! Signagelive Widget E…" at bounding box center [759, 392] width 1518 height 784
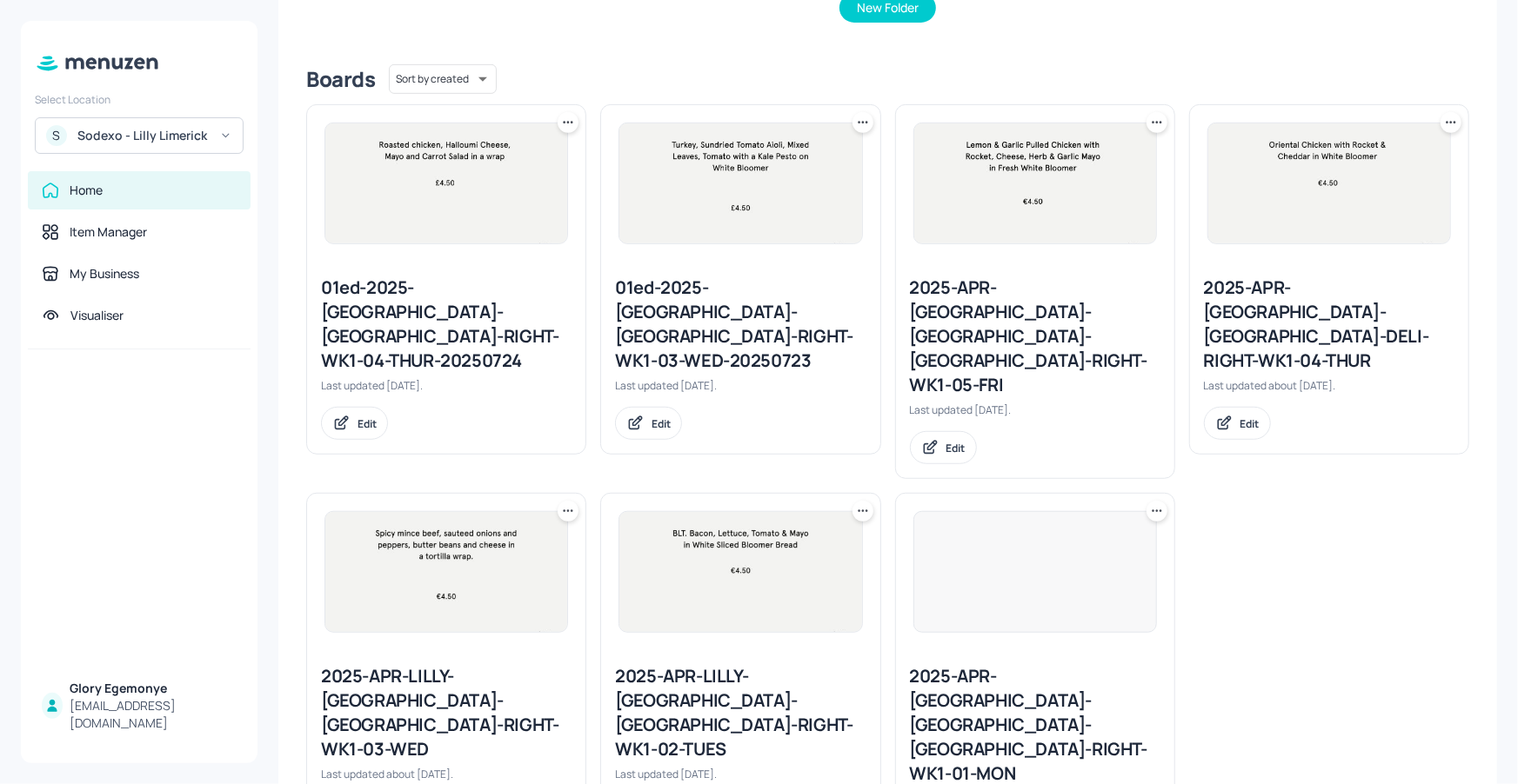
scroll to position [392, 0]
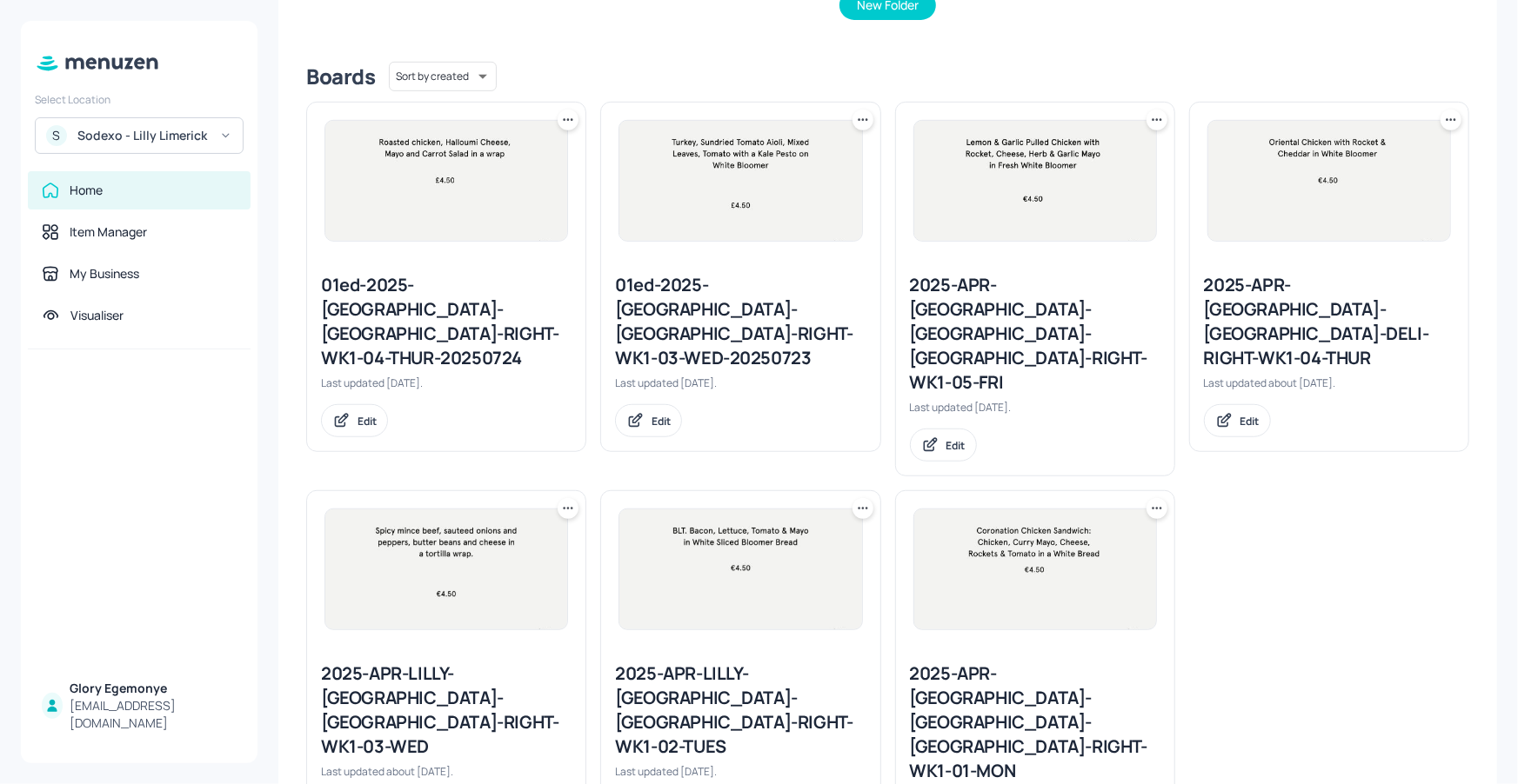
click at [434, 662] on div "2025-APR-LILLY-[GEOGRAPHIC_DATA]-[GEOGRAPHIC_DATA]-RIGHT-WK1-03-WED" at bounding box center [446, 711] width 250 height 98
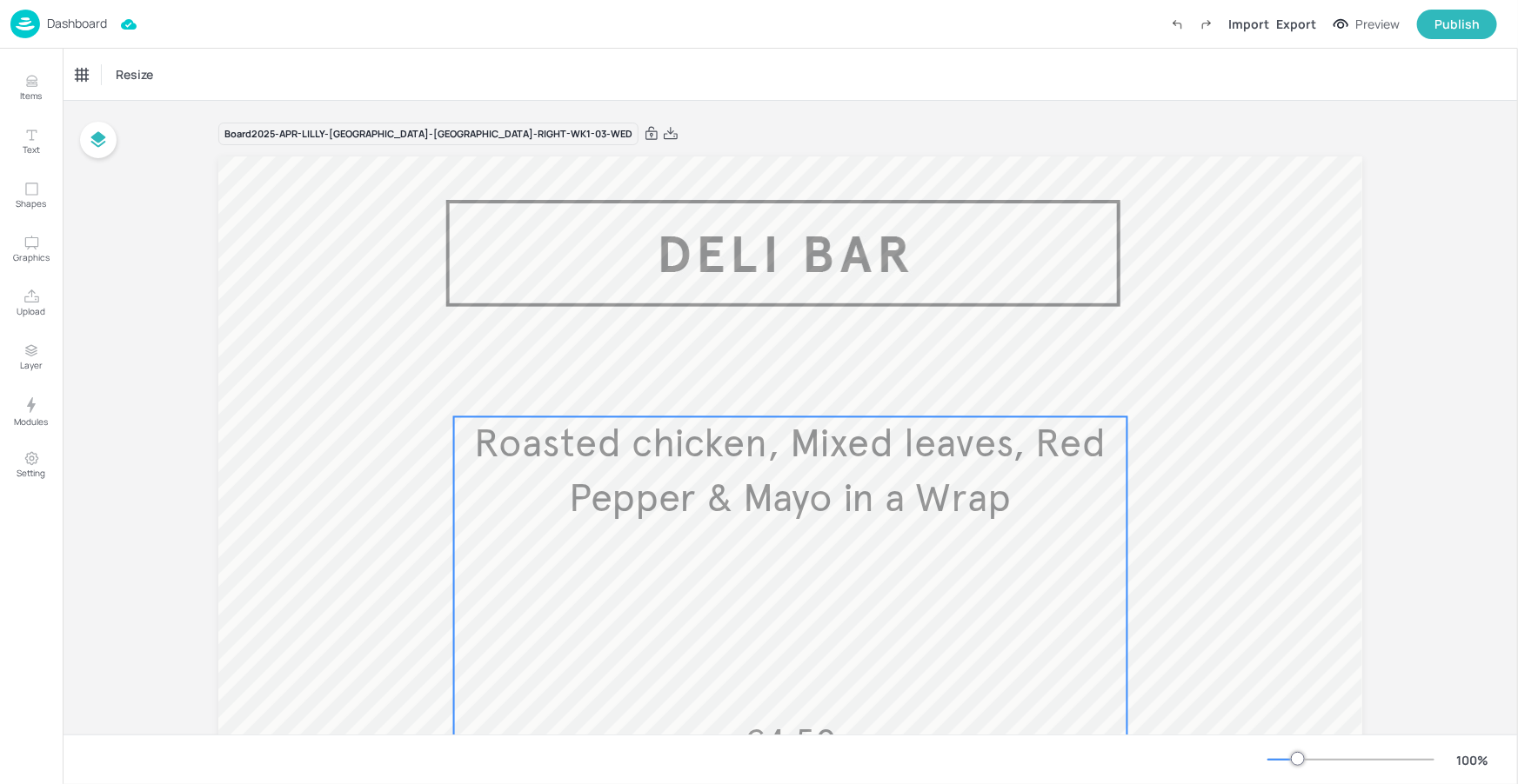
click at [753, 447] on span "Roasted chicken, Mixed leaves, Red Pepper & Mayo in a Wrap" at bounding box center [790, 472] width 632 height 104
click at [783, 387] on div "Edit Item" at bounding box center [778, 387] width 22 height 22
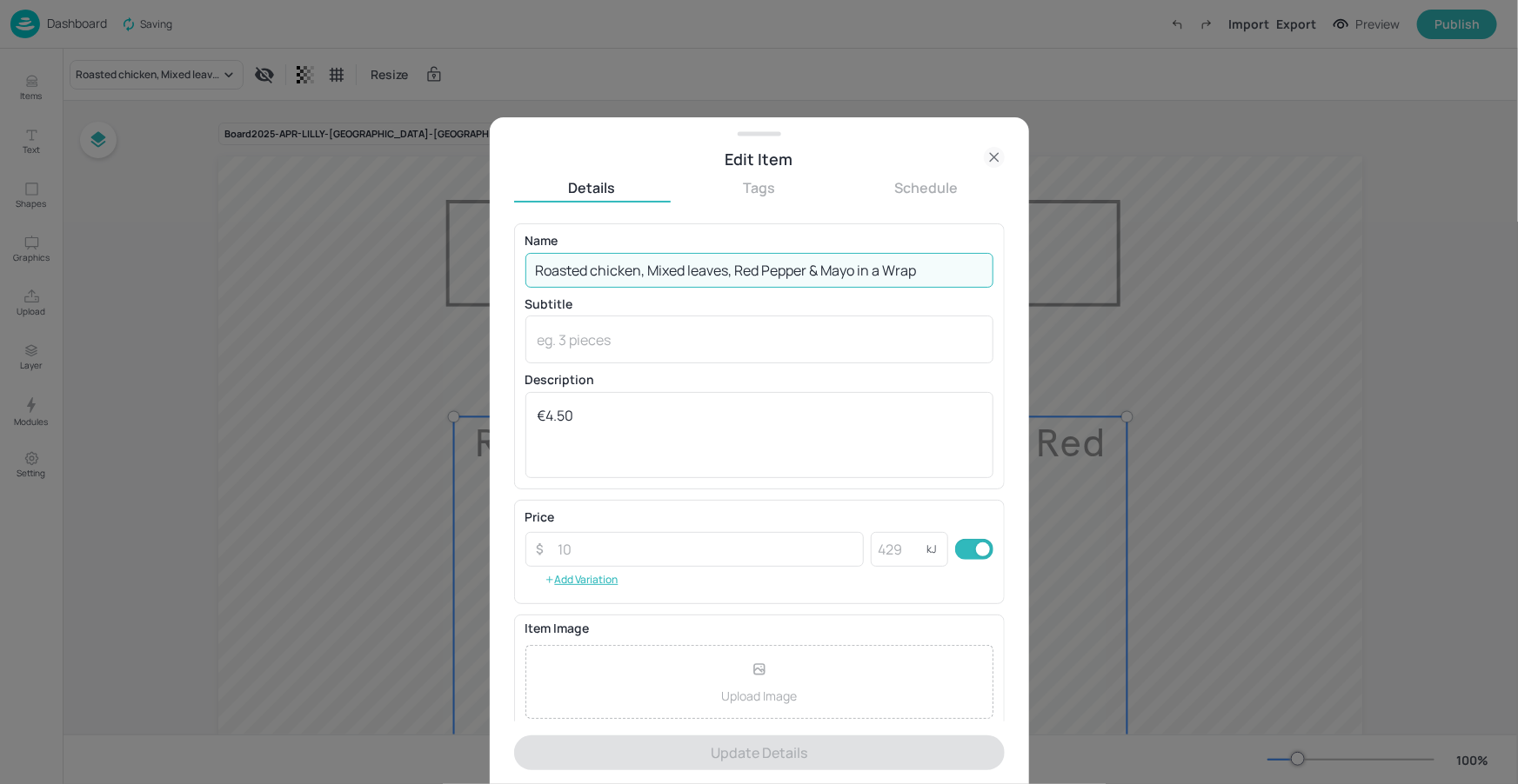
drag, startPoint x: 934, startPoint y: 270, endPoint x: 523, endPoint y: 274, distance: 411.0
click at [525, 274] on input "Roasted chicken, Mixed leaves, Red Pepper & Mayo in a Wrap" at bounding box center [759, 271] width 468 height 35
paste input "Garlic Mayo & BBQ Sausage with Pickled Red Onion, Cheddar Cheese & Rocket in a …"
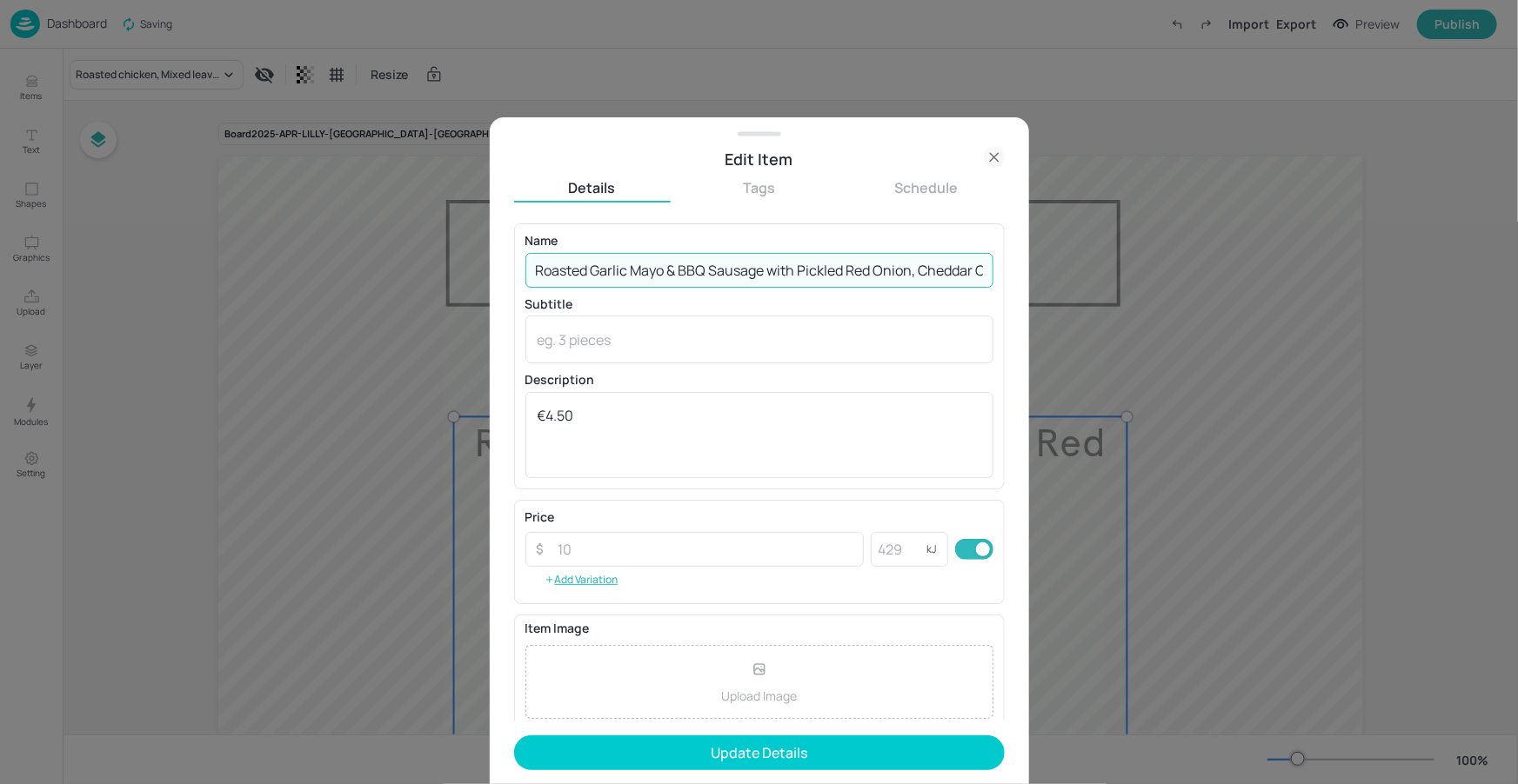
drag, startPoint x: 621, startPoint y: 273, endPoint x: 572, endPoint y: 270, distance: 49.1
click at [514, 268] on div "Name Roasted Garlic Mayo & BBQ Sausage with Pickled Red Onion, Cheddar Cheese &…" at bounding box center [760, 356] width 491 height 265
click at [613, 270] on input "Roasted Garlic Mayo & BBQ Sausage with Pickled Red Onion, Cheddar Cheese & Rock…" at bounding box center [759, 271] width 468 height 35
drag, startPoint x: 712, startPoint y: 269, endPoint x: 931, endPoint y: 244, distance: 220.4
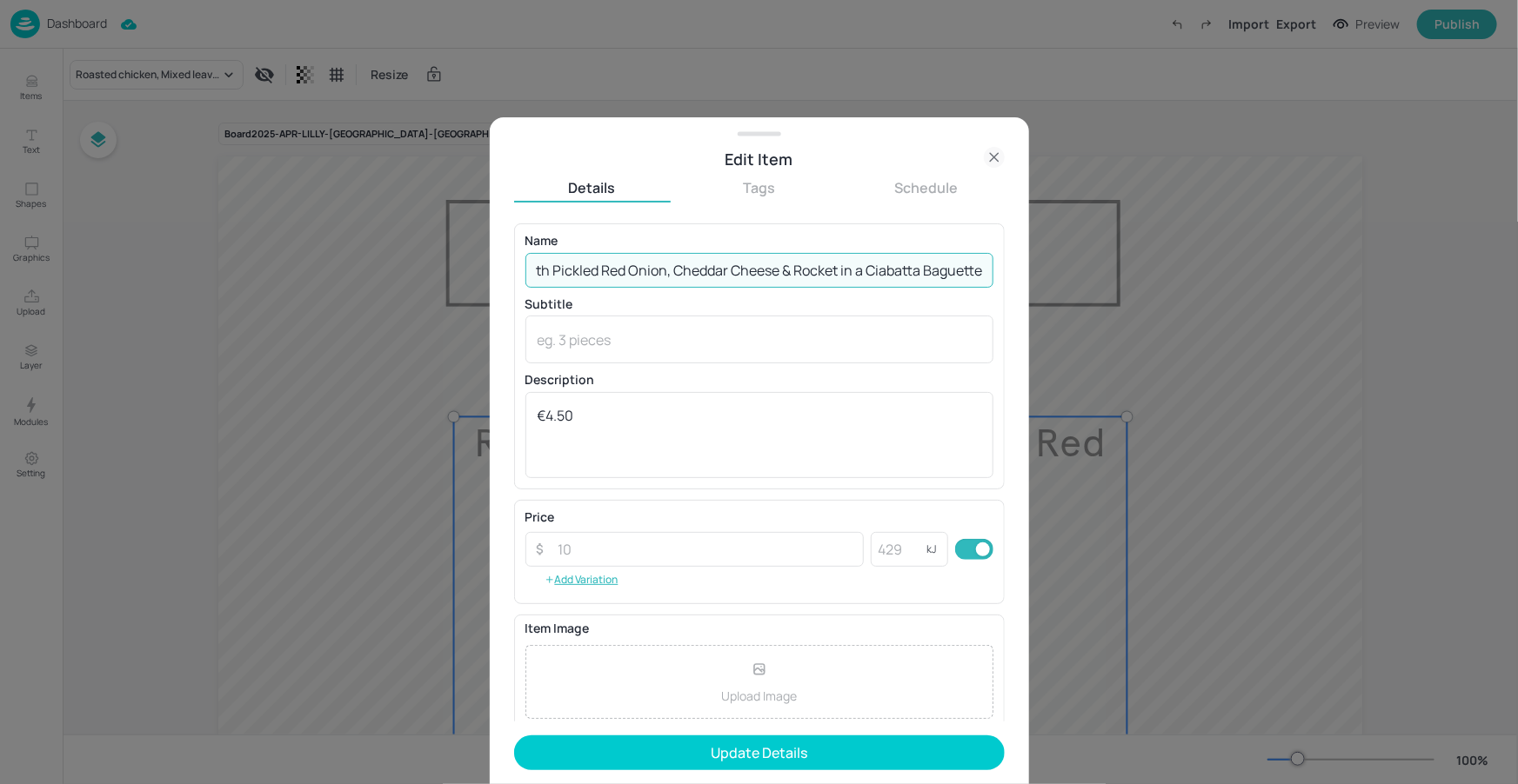
click at [974, 264] on input "Roasted Garlic Mayo & BBQ Sausage with Pickled Red Onion, Cheddar Cheese & Rock…" at bounding box center [759, 271] width 468 height 35
type input "Roasted Garlic Mayo & BBQ Sausage with Pickled Red Onion, Cheddar Cheese & Rock…"
click at [915, 236] on p "Name" at bounding box center [759, 240] width 468 height 12
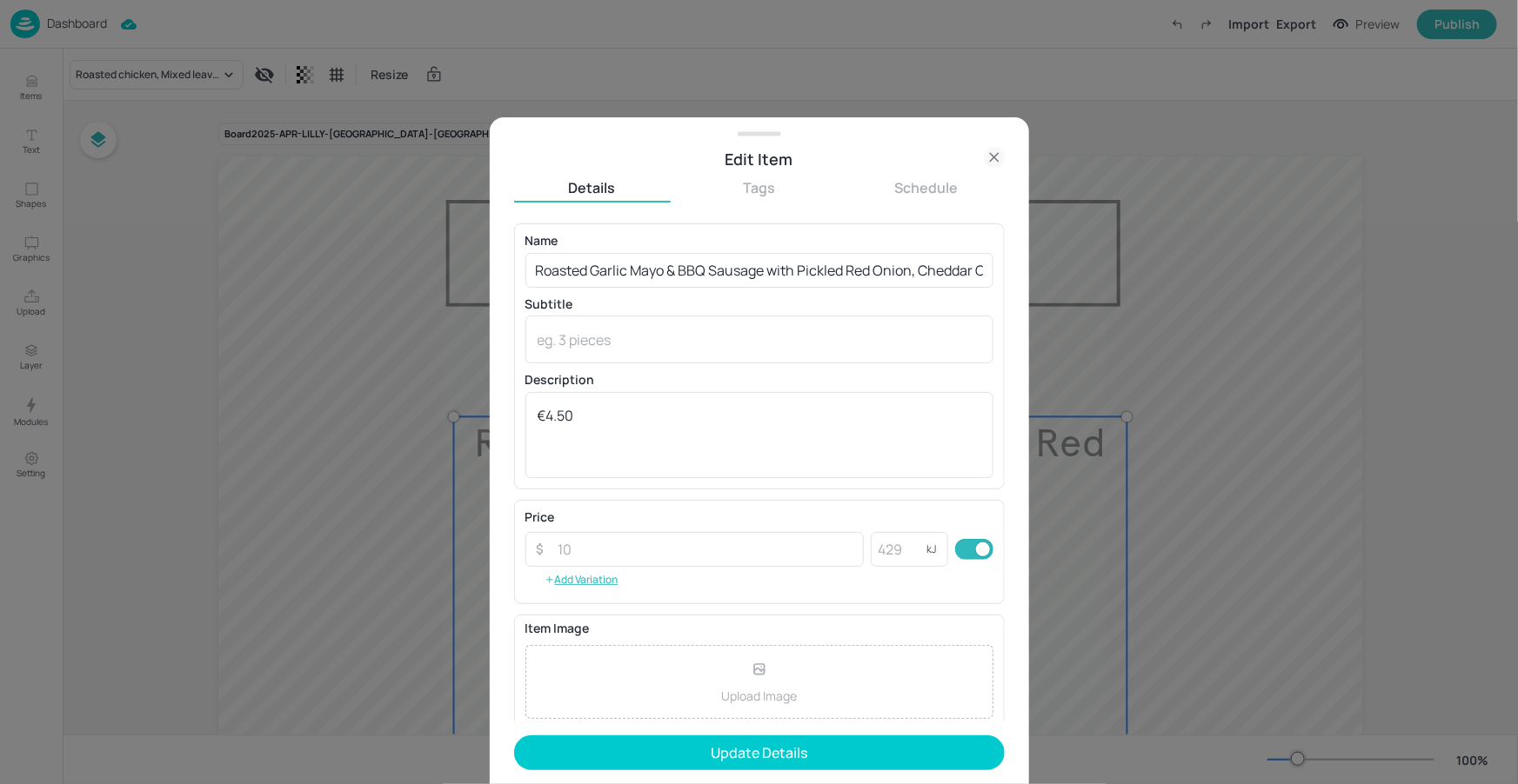
click at [775, 741] on button "Update Details" at bounding box center [760, 753] width 491 height 35
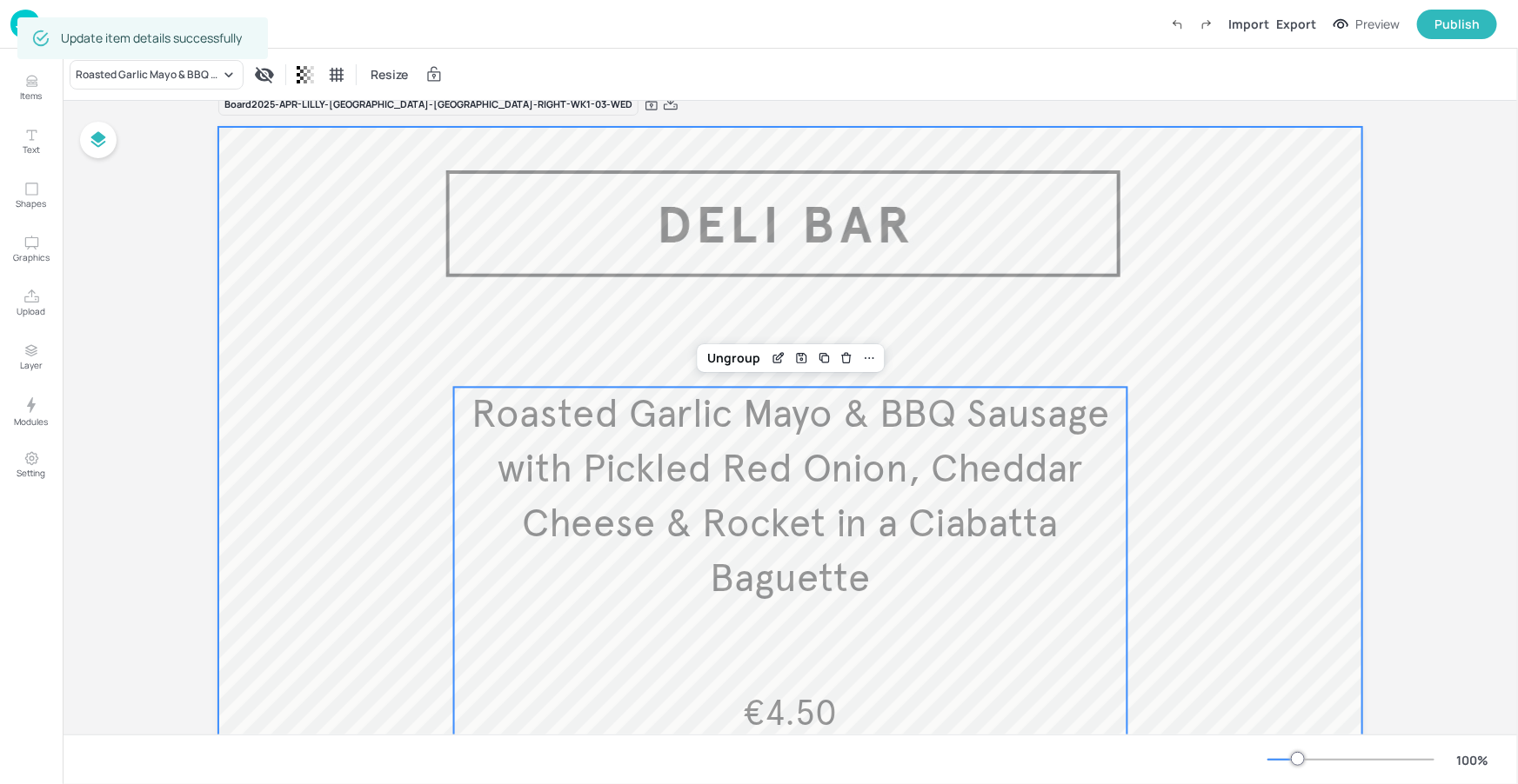
click at [1276, 555] on div at bounding box center [789, 596] width 1143 height 938
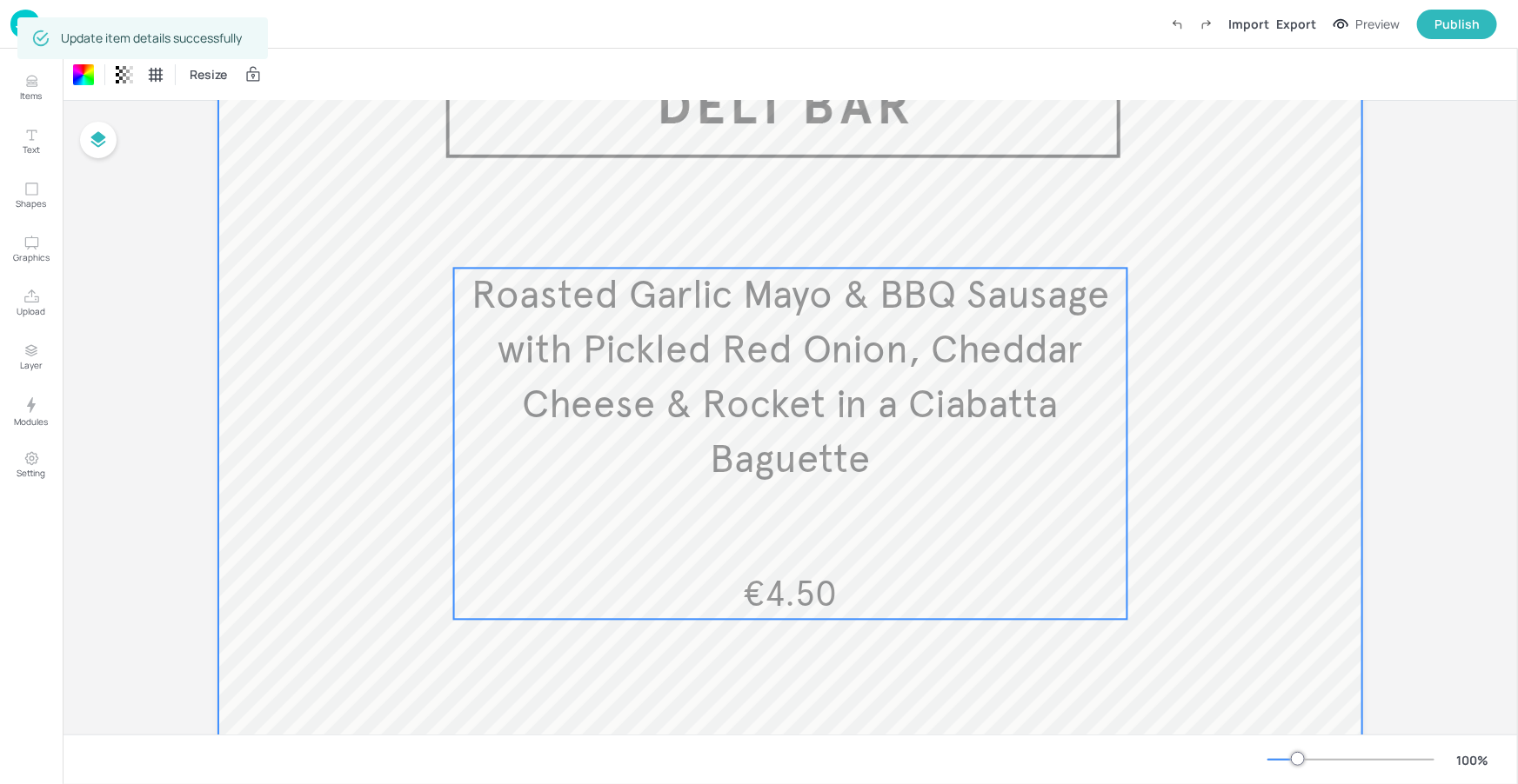
scroll to position [148, 0]
click at [784, 588] on span "€4.50" at bounding box center [789, 596] width 94 height 43
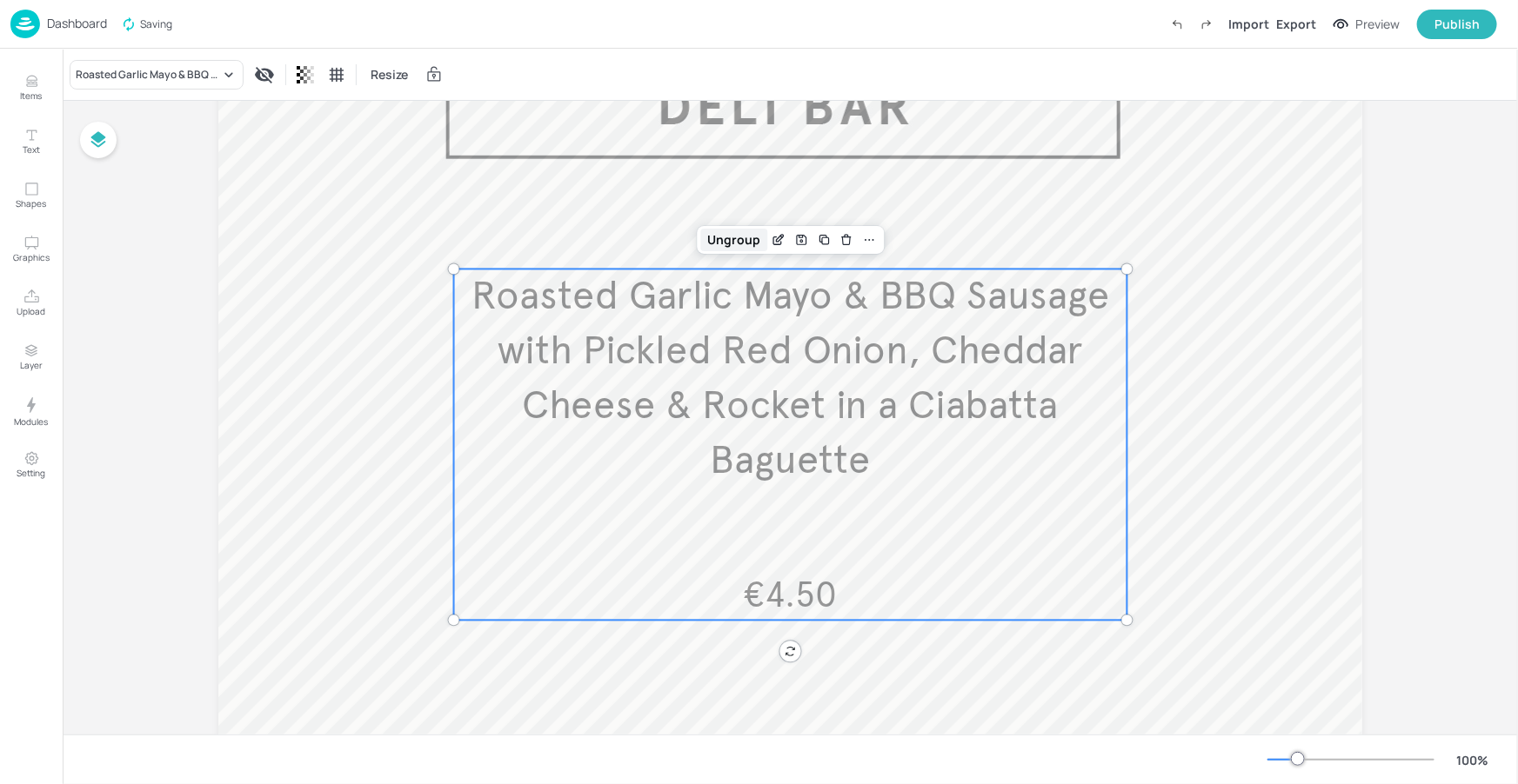
click at [738, 238] on div "Ungroup" at bounding box center [734, 240] width 67 height 22
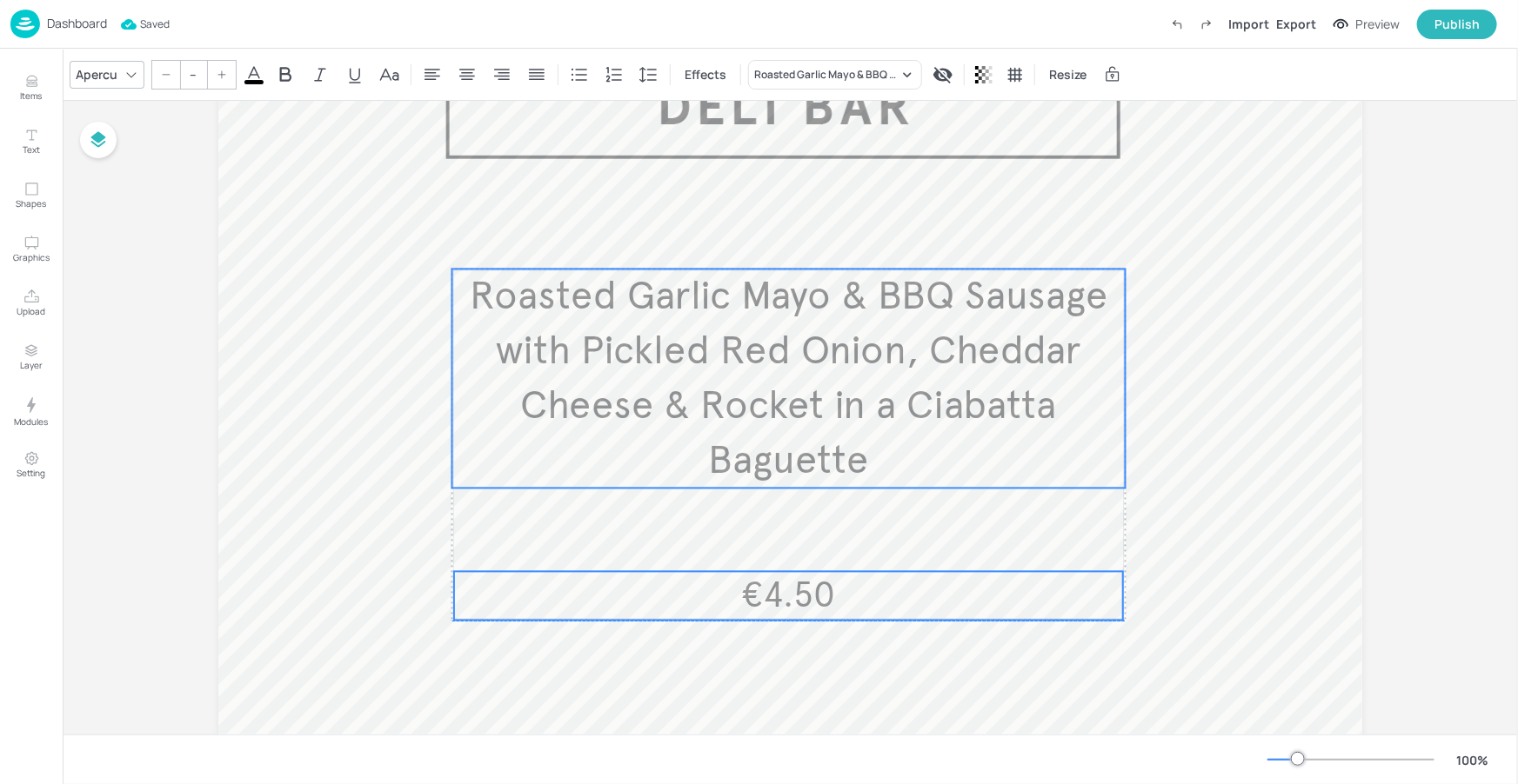
click at [824, 582] on span "€4.50" at bounding box center [788, 596] width 94 height 43
click at [822, 588] on span "€4.50" at bounding box center [788, 596] width 94 height 43
click at [826, 588] on span "€4.50" at bounding box center [789, 596] width 94 height 43
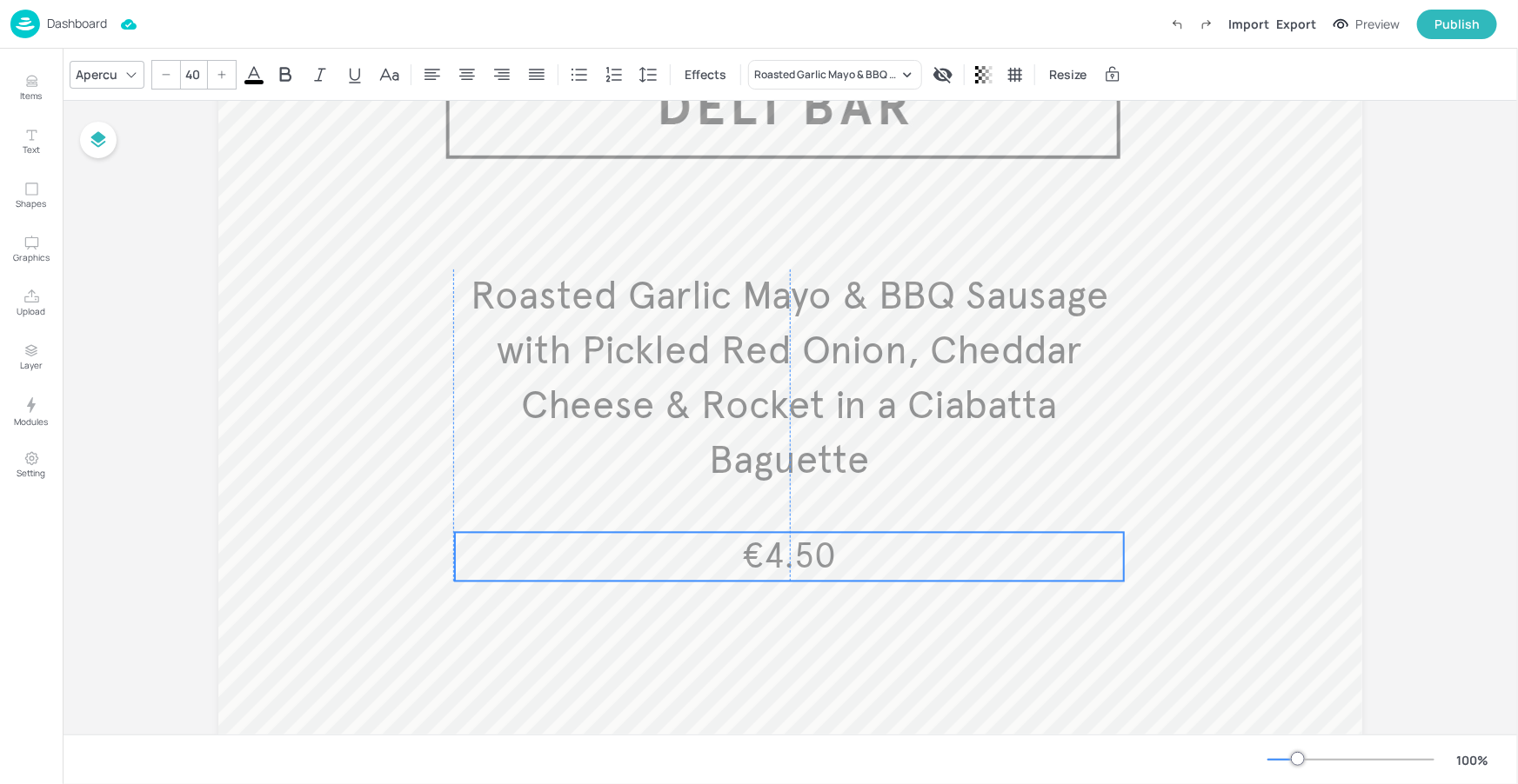
drag, startPoint x: 825, startPoint y: 588, endPoint x: 821, endPoint y: 549, distance: 39.2
click at [821, 549] on span "€4.50" at bounding box center [789, 557] width 94 height 43
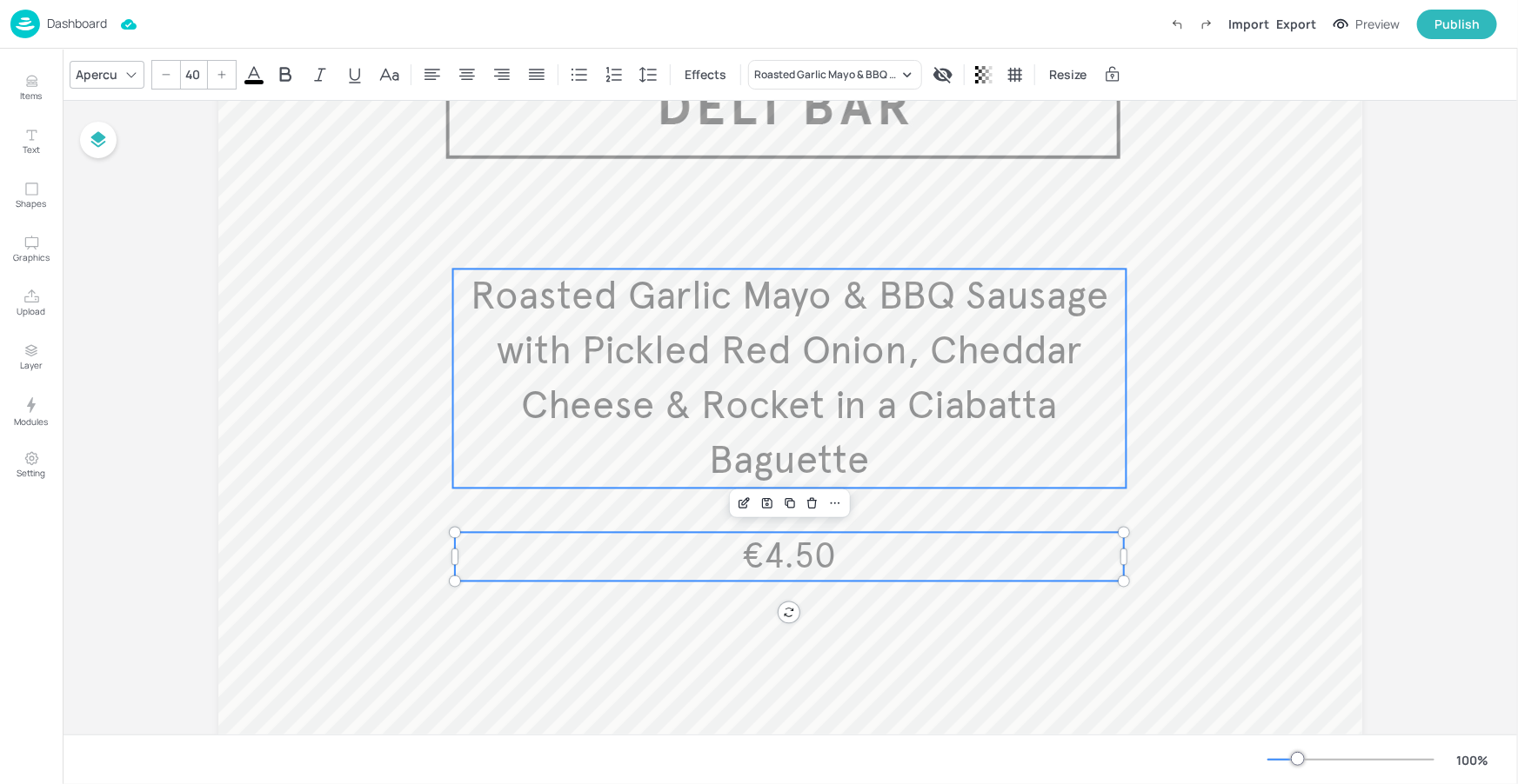
type input "--"
click at [835, 438] on span "Roasted Garlic Mayo & BBQ Sausage with Pickled Red Onion, Cheddar Cheese & Rock…" at bounding box center [789, 378] width 638 height 213
click at [738, 241] on div "Group" at bounding box center [733, 240] width 51 height 22
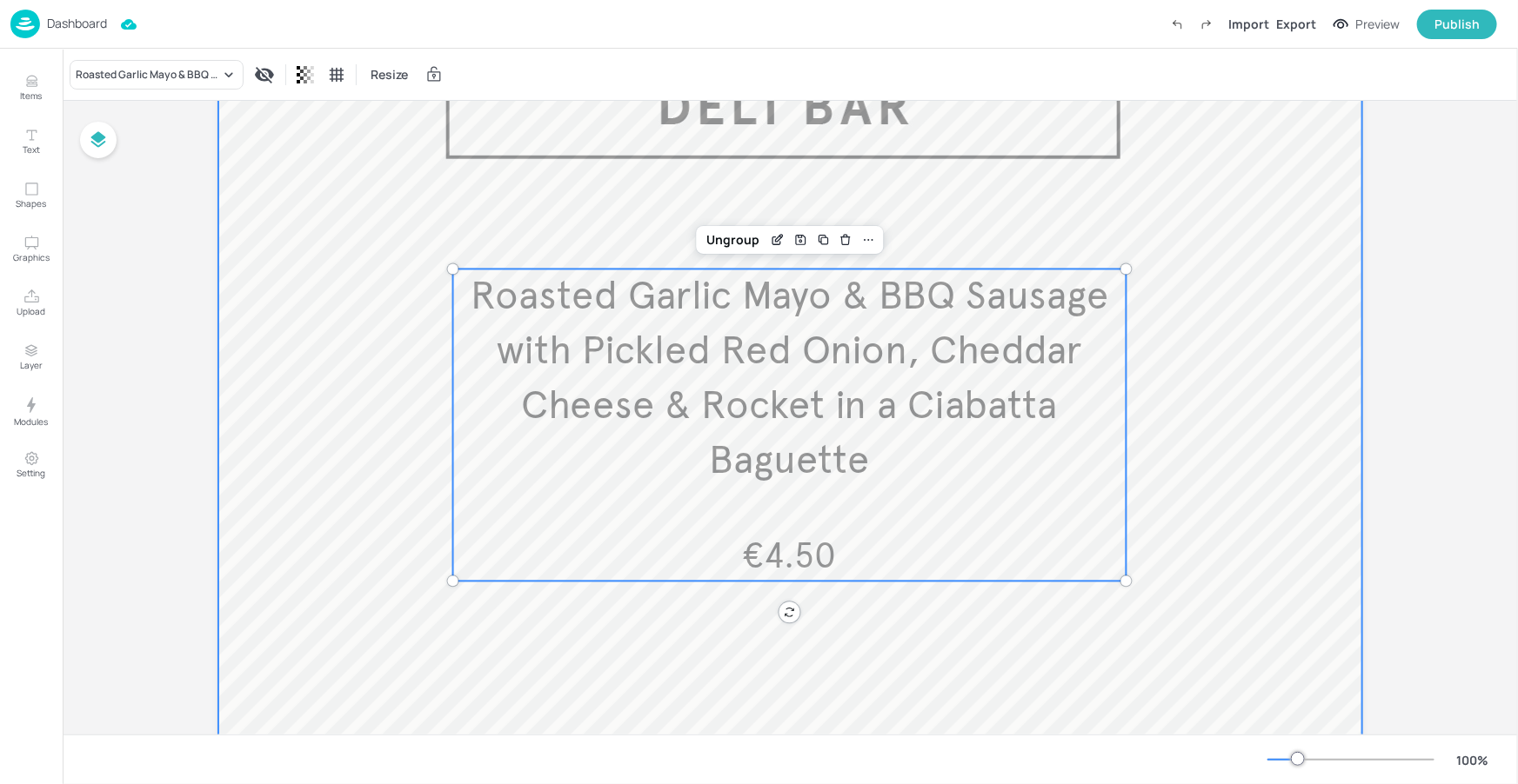
click at [855, 629] on div at bounding box center [789, 478] width 1143 height 938
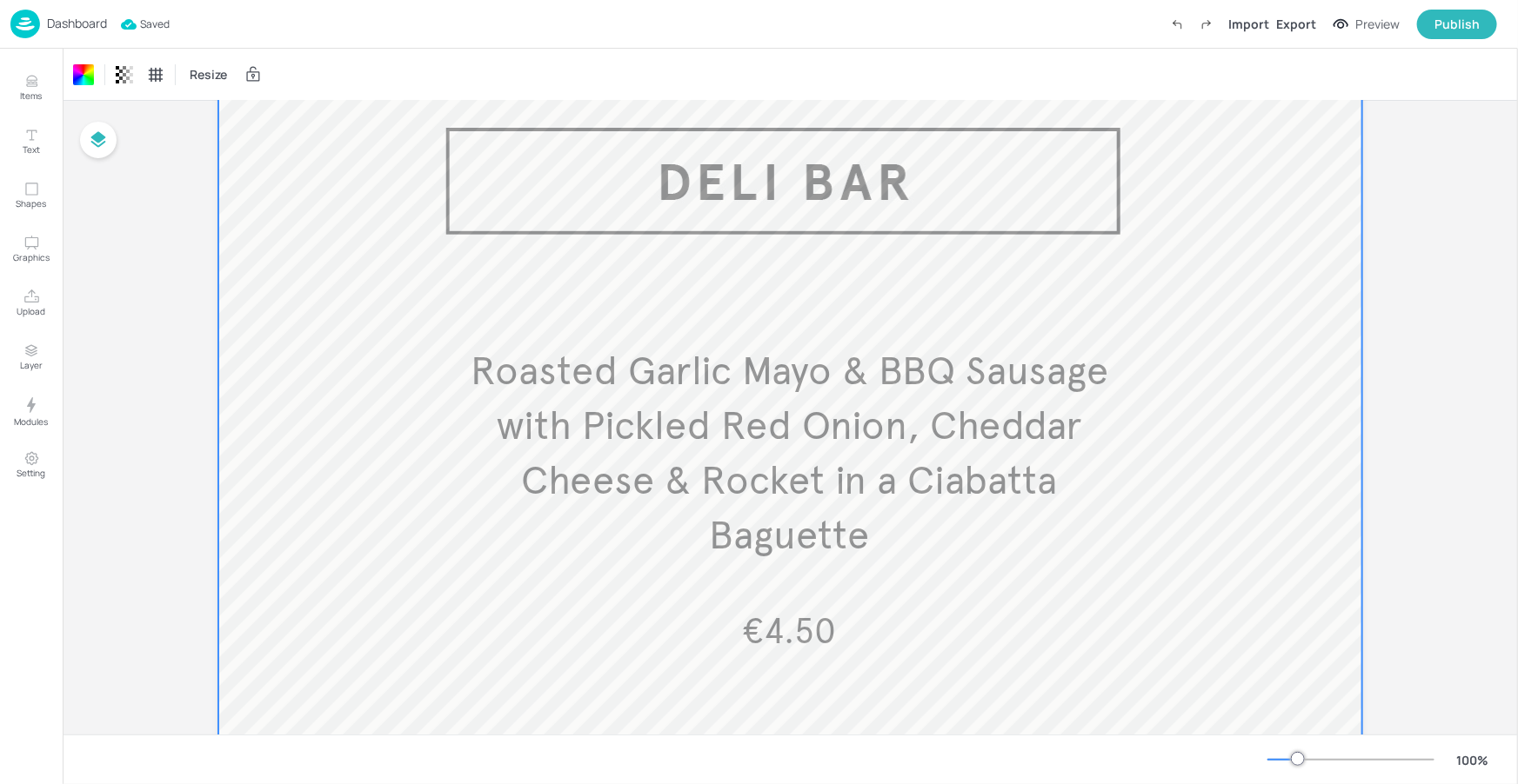
scroll to position [0, 0]
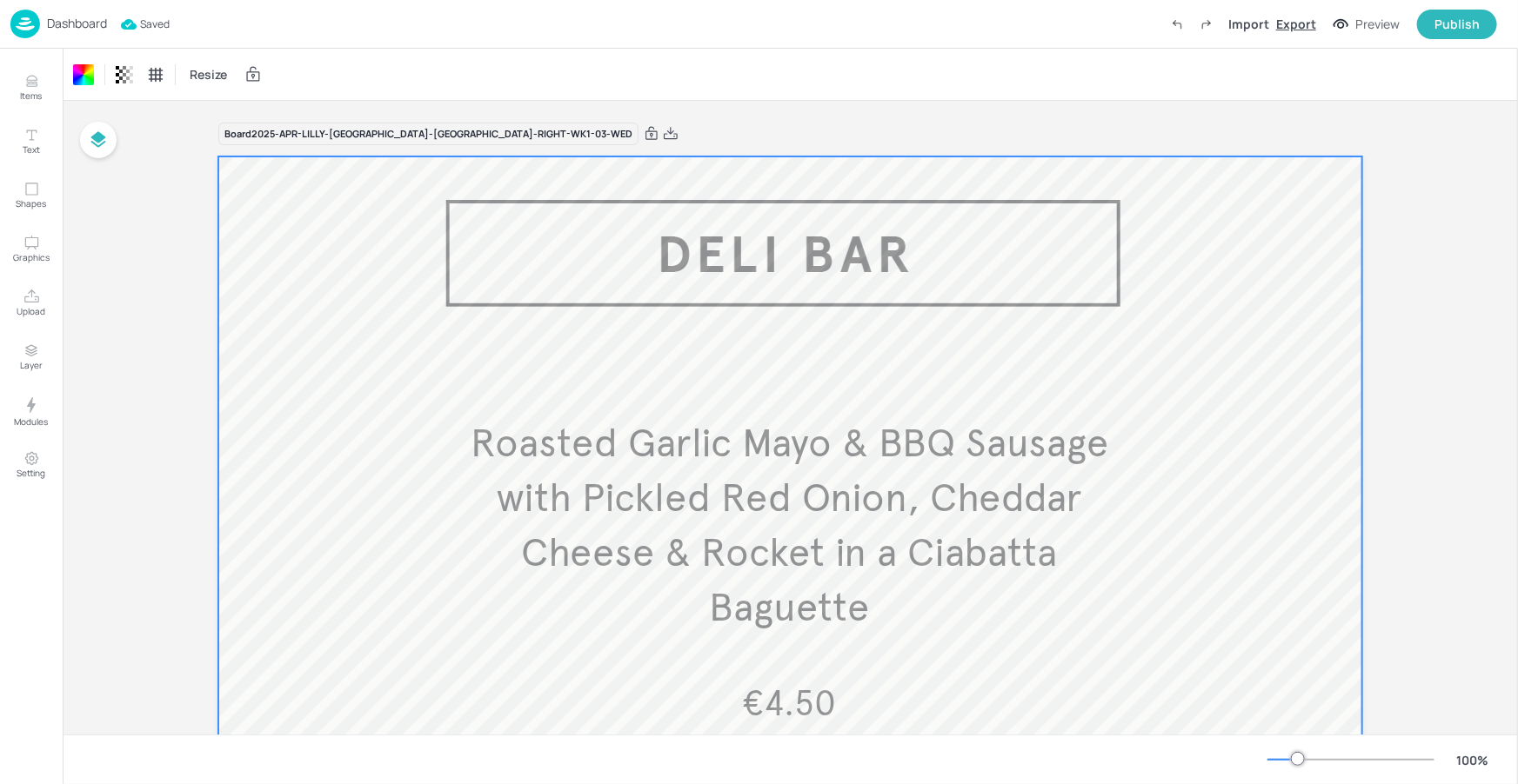
click at [1300, 27] on div "Export" at bounding box center [1296, 23] width 40 height 19
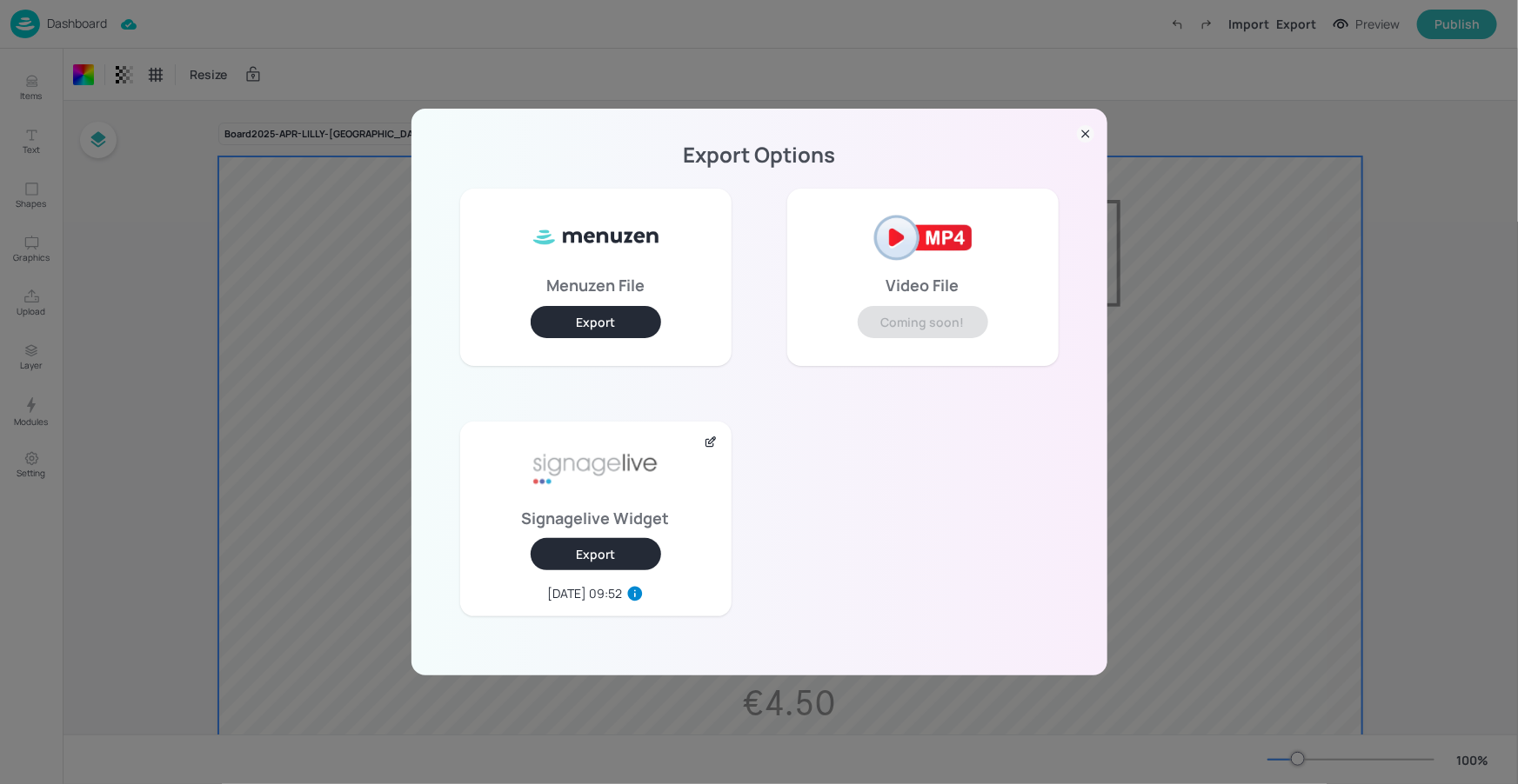
click at [603, 560] on button "Export" at bounding box center [595, 553] width 130 height 32
click at [1093, 130] on icon at bounding box center [1086, 134] width 18 height 18
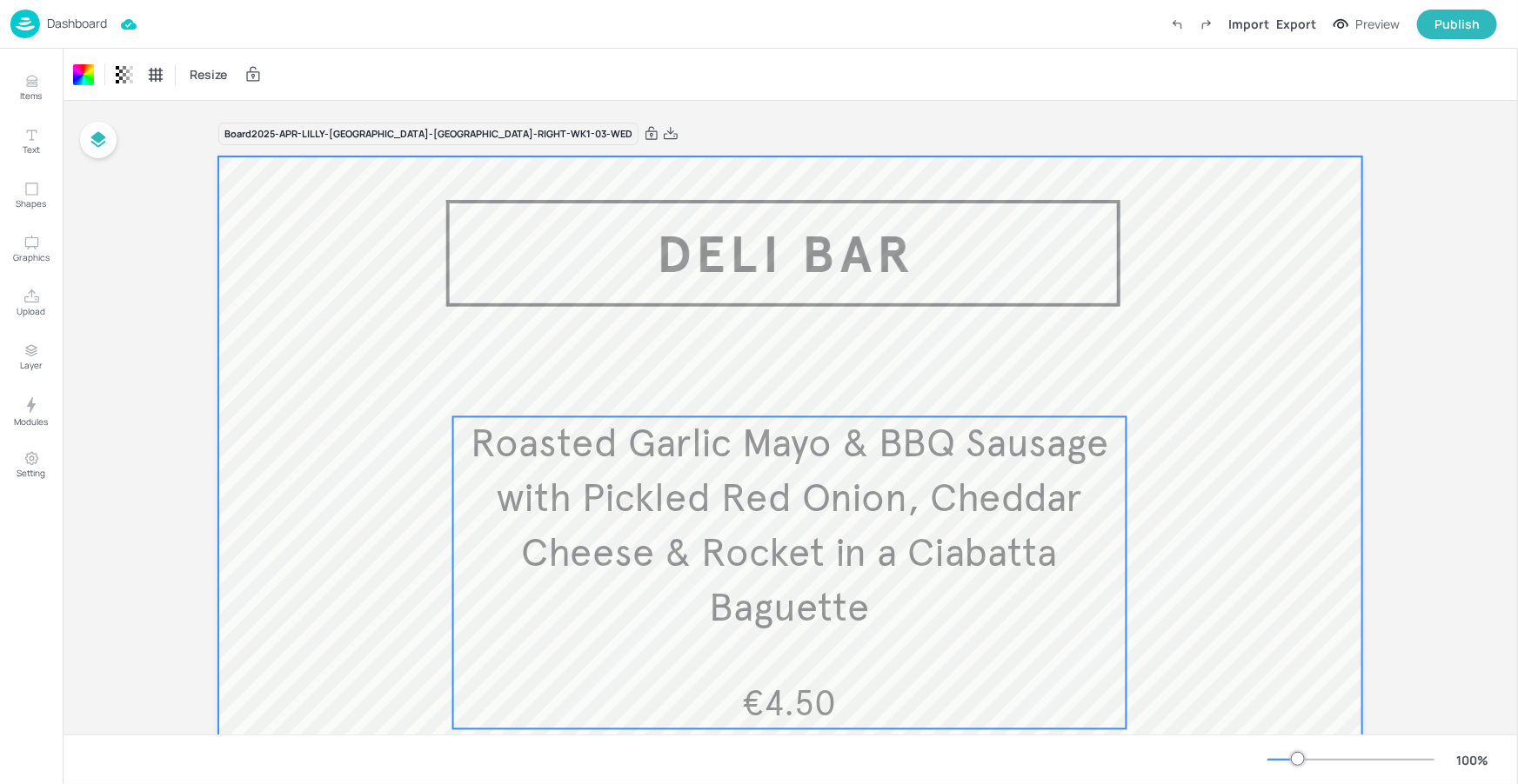
click at [713, 475] on span "Roasted Garlic Mayo & BBQ Sausage with Pickled Red Onion, Cheddar Cheese & Rock…" at bounding box center [789, 527] width 638 height 213
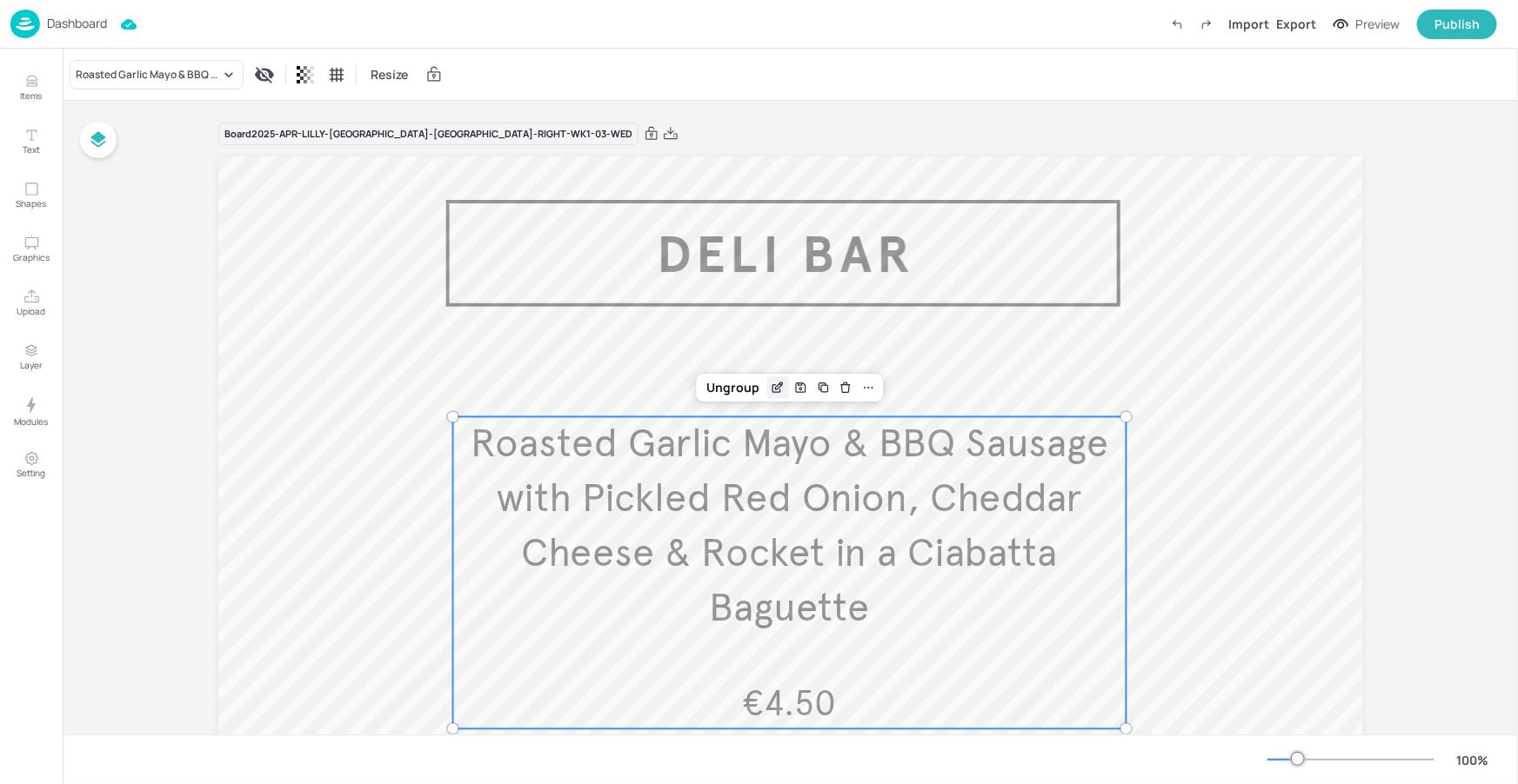
click at [776, 390] on icon "Edit Item" at bounding box center [777, 388] width 8 height 8
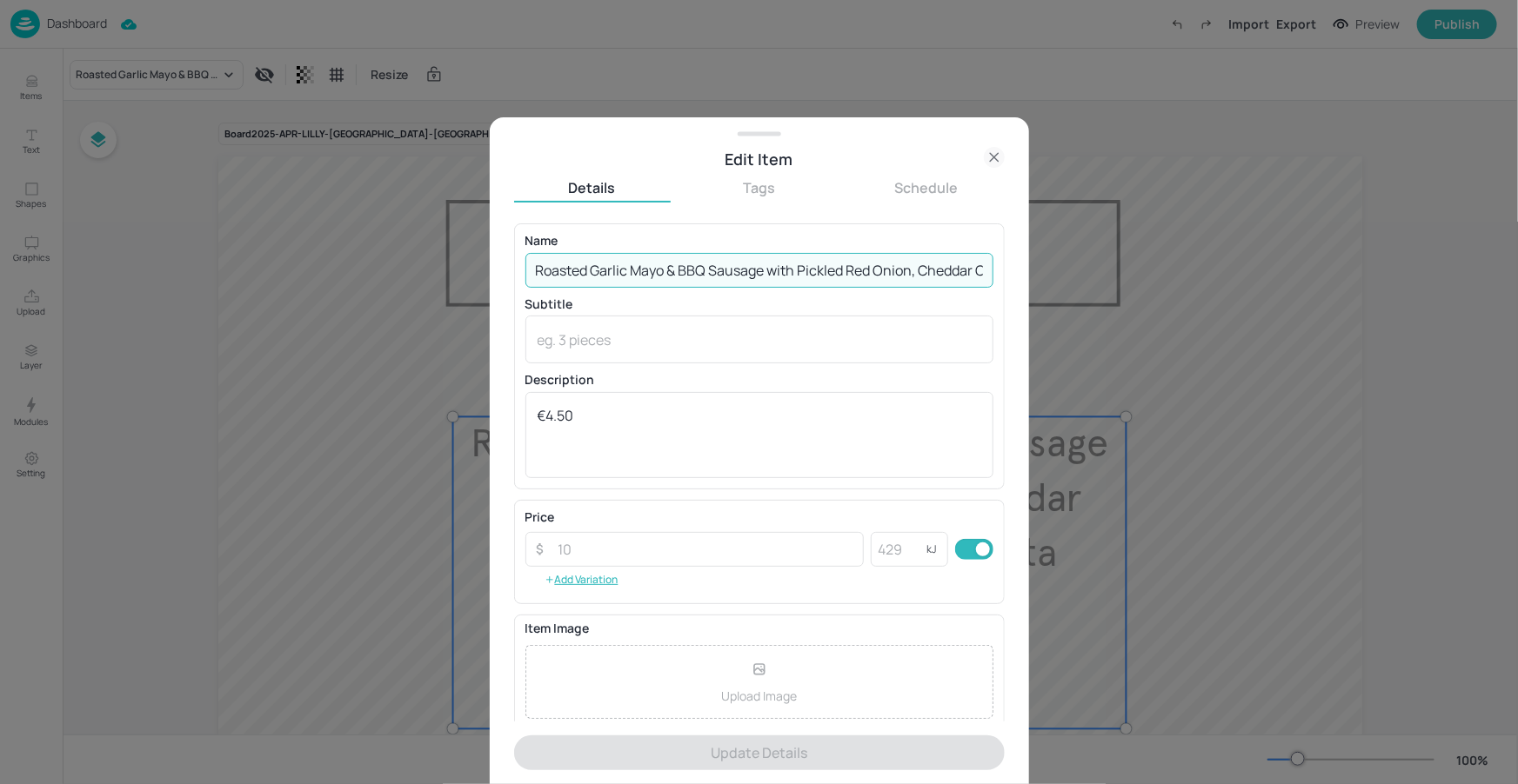
scroll to position [0, 255]
drag, startPoint x: 535, startPoint y: 271, endPoint x: 1009, endPoint y: 277, distance: 474.0
click at [1009, 277] on div "Edit Item Details Tags Schedule Name Roasted Garlic Mayo & BBQ Sausage with Pic…" at bounding box center [759, 451] width 539 height 667
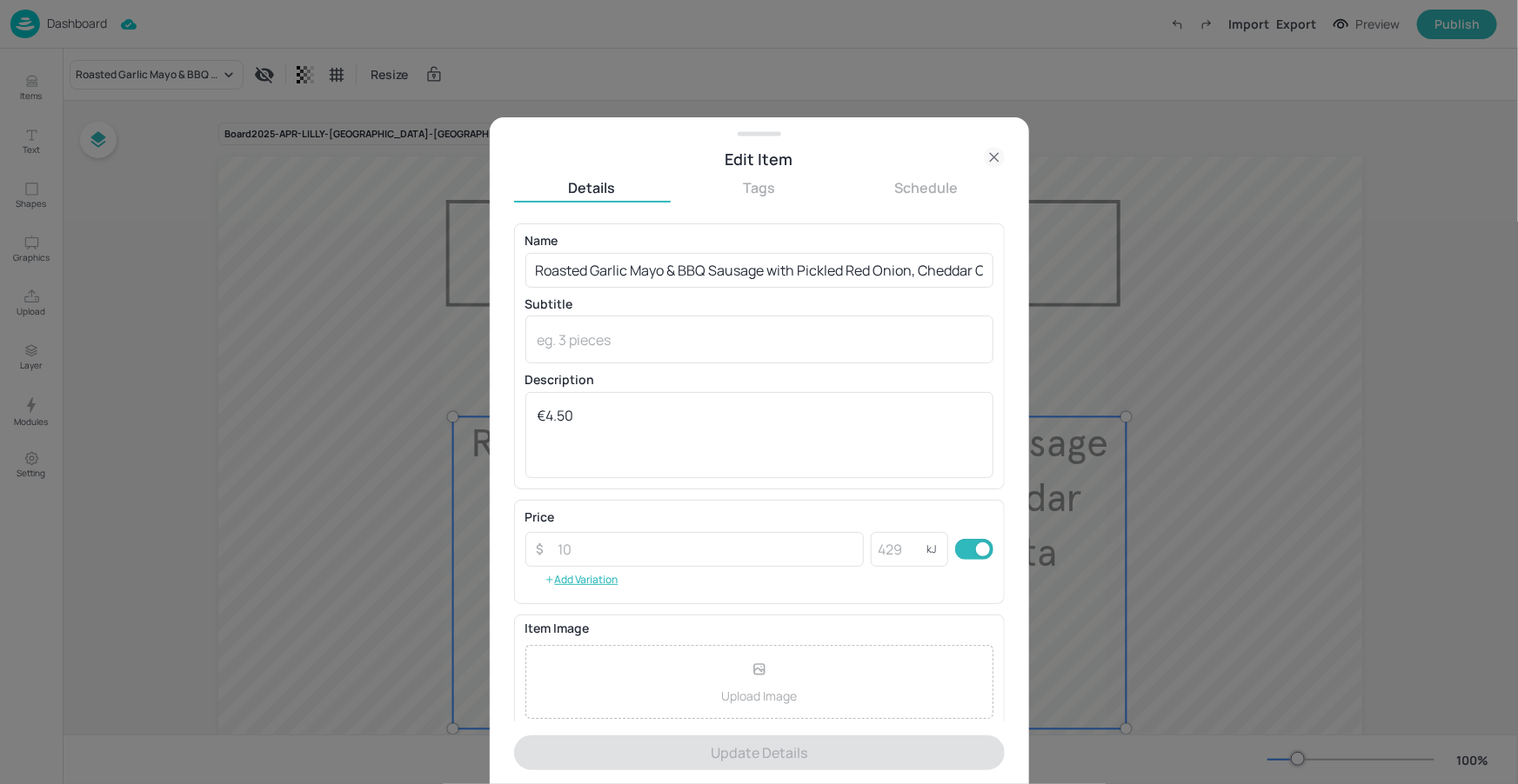
click at [923, 201] on div "Details Tags Schedule" at bounding box center [760, 190] width 491 height 24
click at [986, 155] on icon at bounding box center [994, 156] width 21 height 21
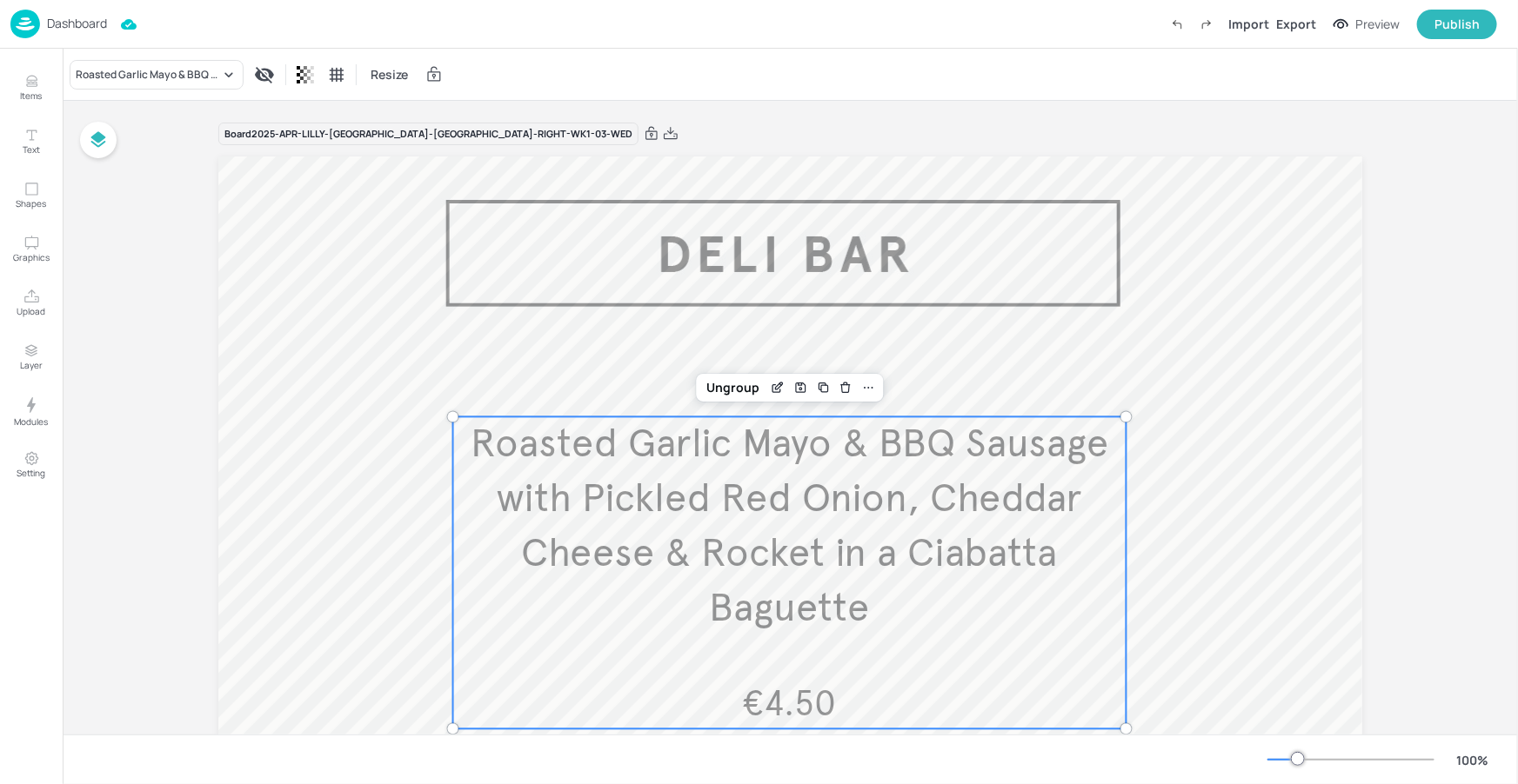
click at [106, 22] on p "Dashboard" at bounding box center [76, 23] width 60 height 12
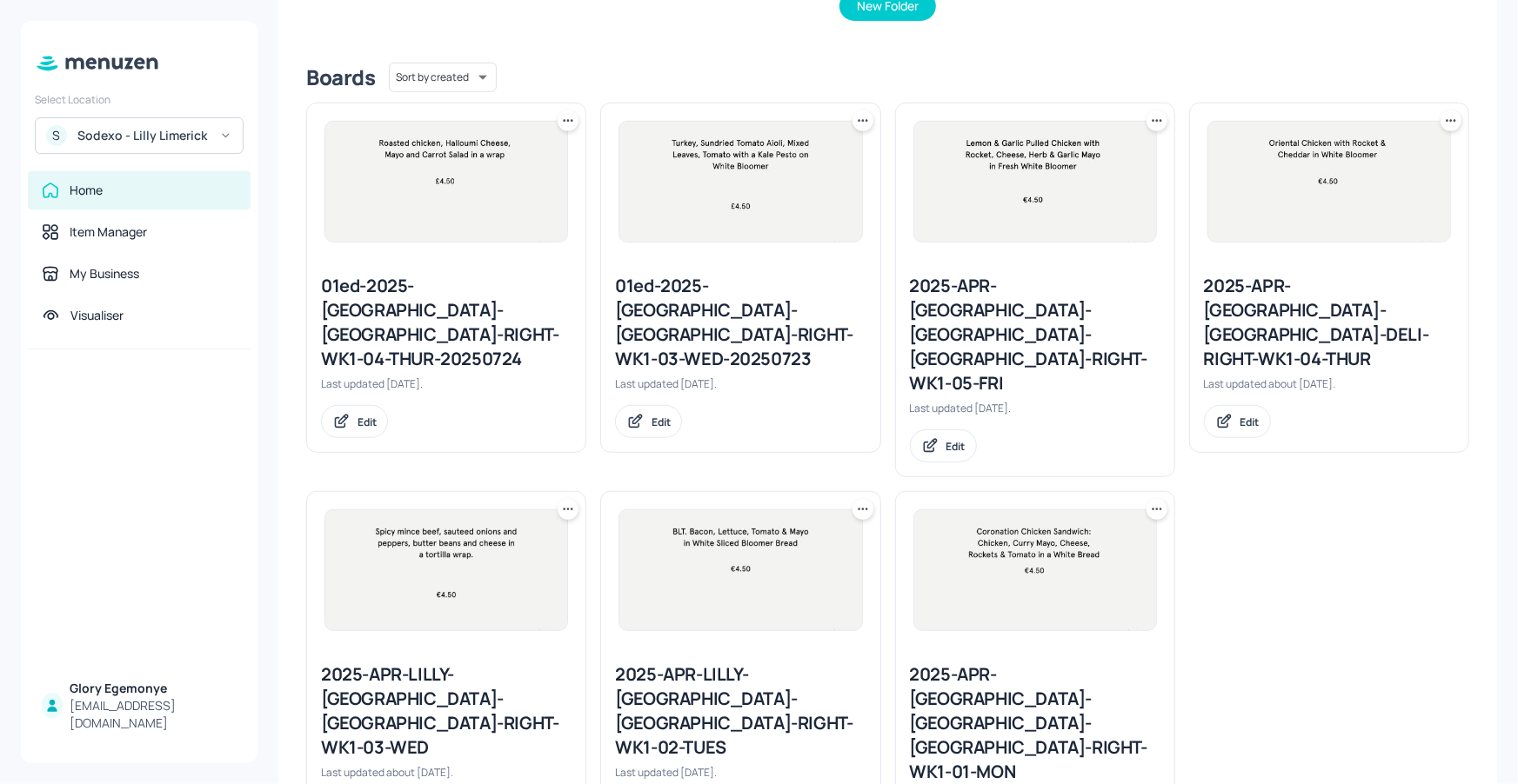
scroll to position [392, 0]
click at [712, 662] on div "2025-APR-LILLY-[GEOGRAPHIC_DATA]-[GEOGRAPHIC_DATA]-RIGHT-WK1-02-TUES" at bounding box center [740, 711] width 250 height 98
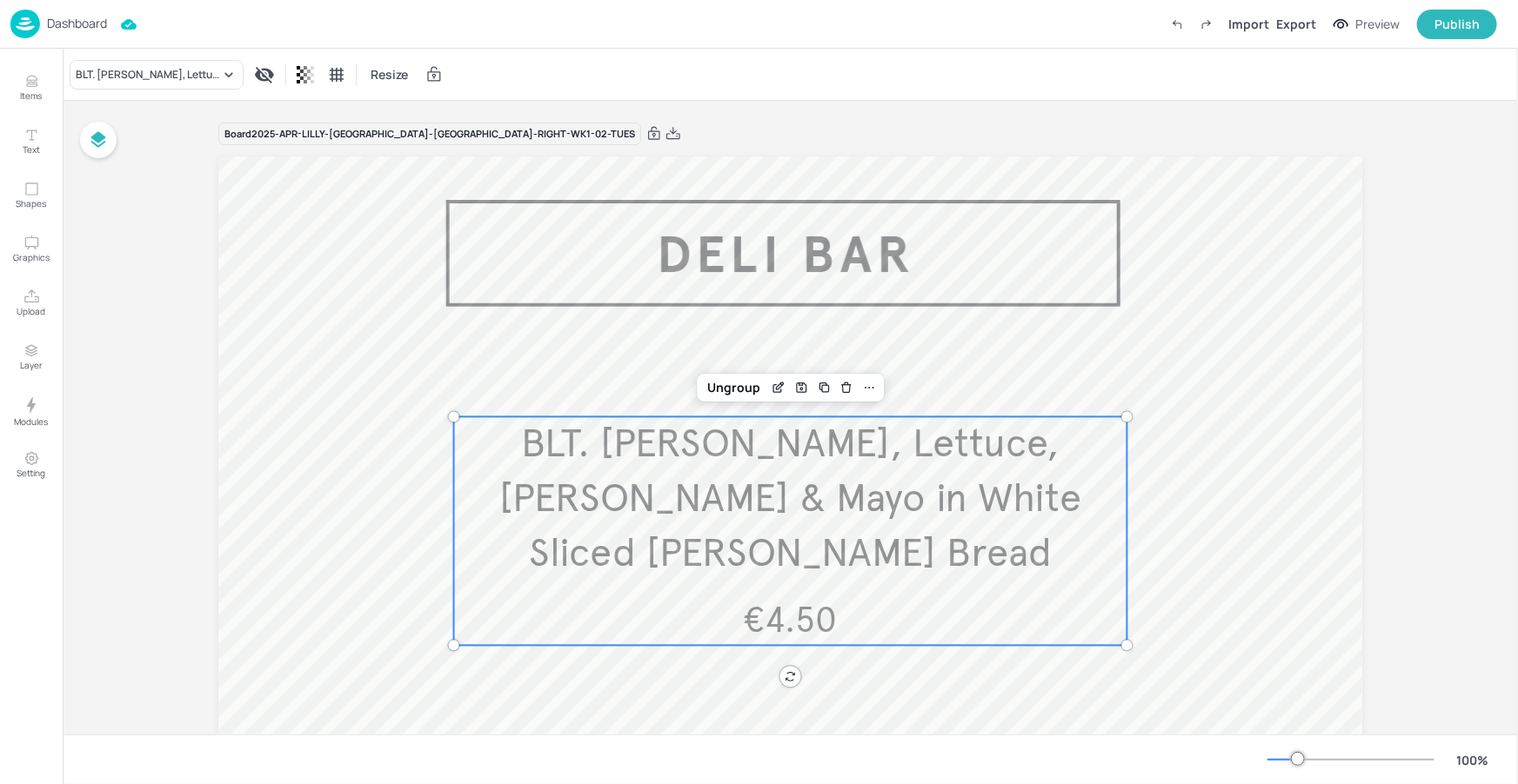
click at [803, 439] on span "BLT. [PERSON_NAME], Lettuce, [PERSON_NAME] & Mayo in White Sliced [PERSON_NAME]…" at bounding box center [789, 500] width 582 height 158
click at [773, 380] on icon "Edit Item" at bounding box center [779, 387] width 15 height 14
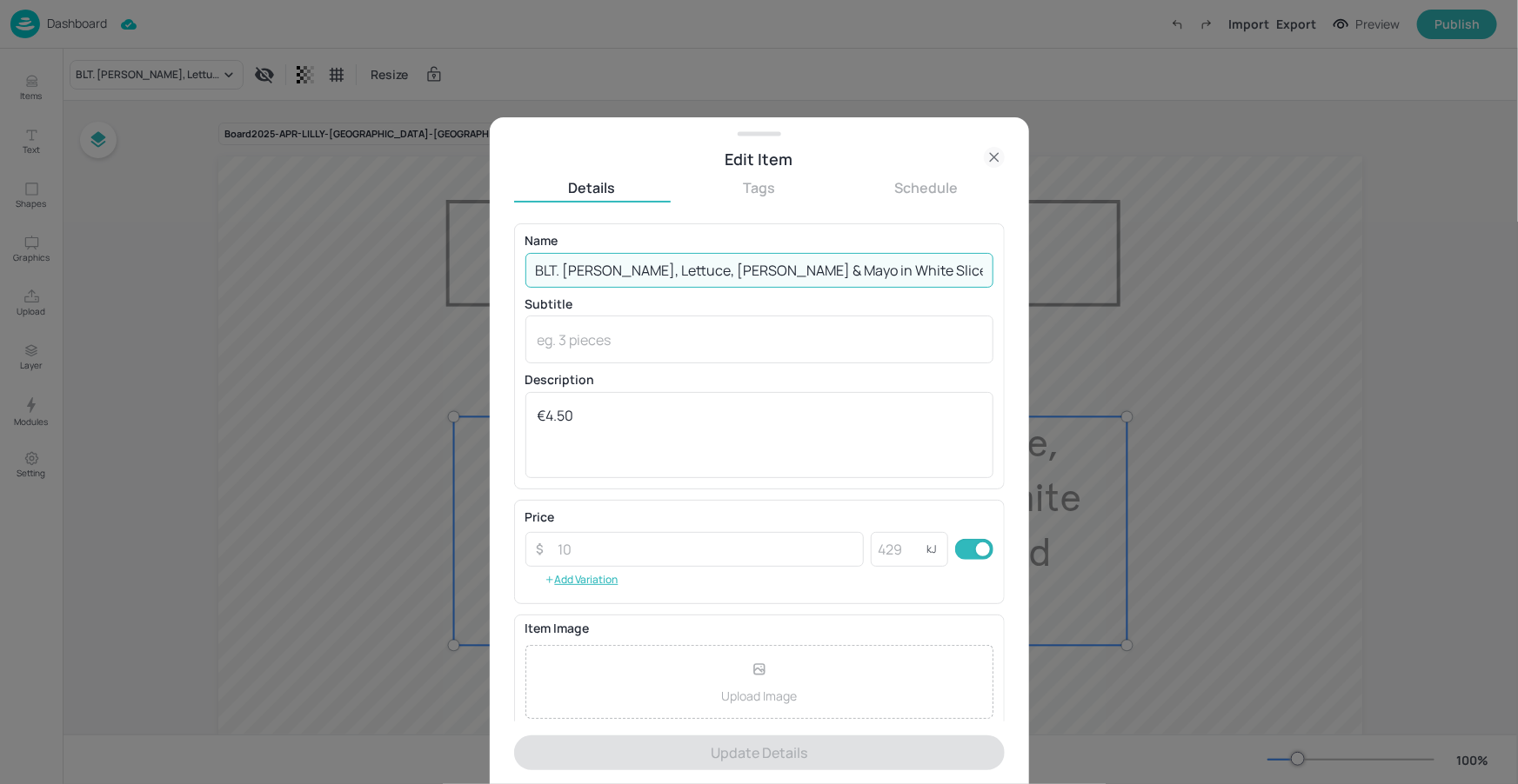
drag, startPoint x: 530, startPoint y: 266, endPoint x: 971, endPoint y: 278, distance: 441.2
click at [971, 278] on input "BLT. [PERSON_NAME], Lettuce, [PERSON_NAME] & Mayo in White Sliced [PERSON_NAME]…" at bounding box center [759, 271] width 468 height 35
paste input "Roasted Garlic Mayo & BBQ Sausage with Pickled Red Onion, Cheddar Cheese & Rock…"
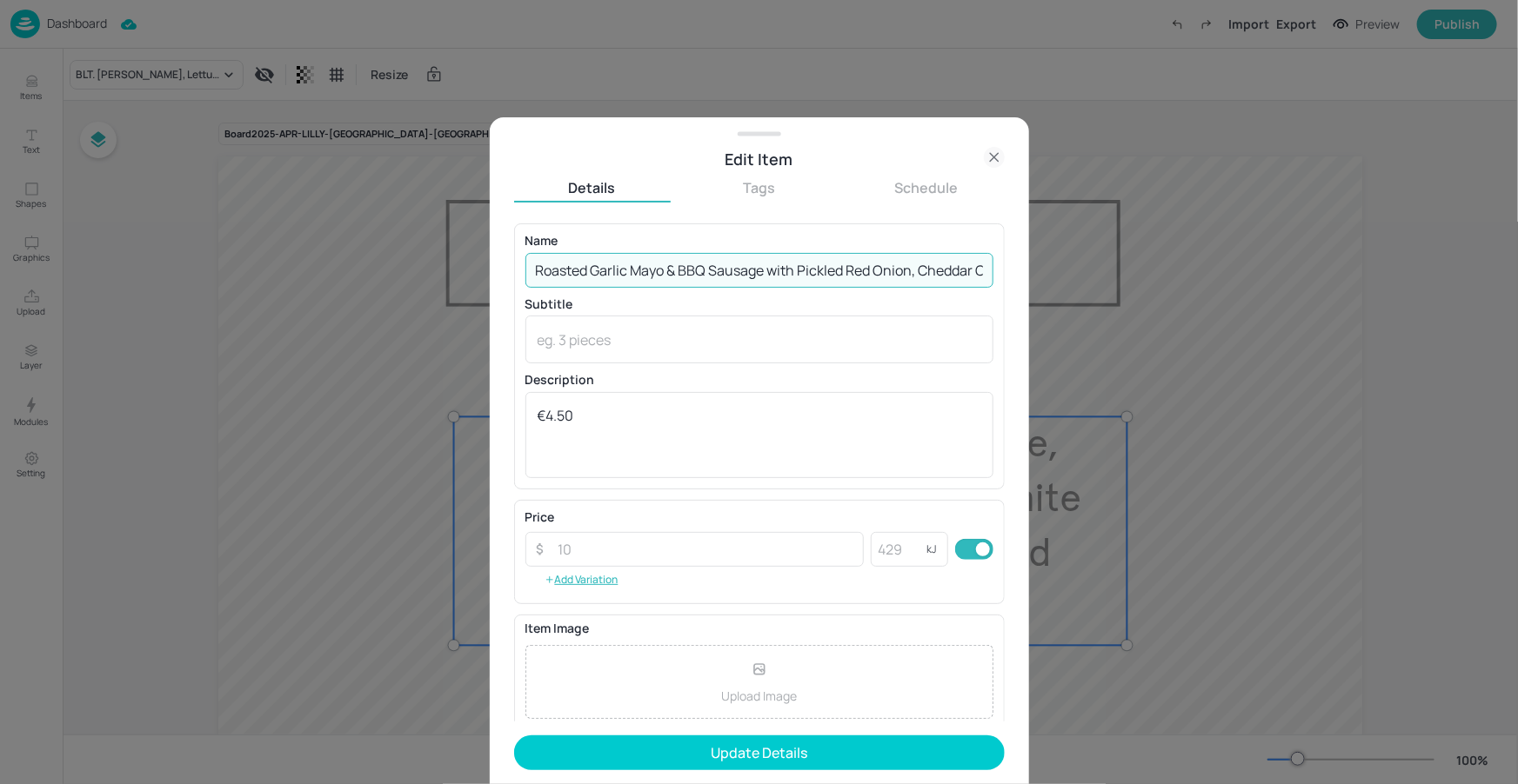
scroll to position [0, 255]
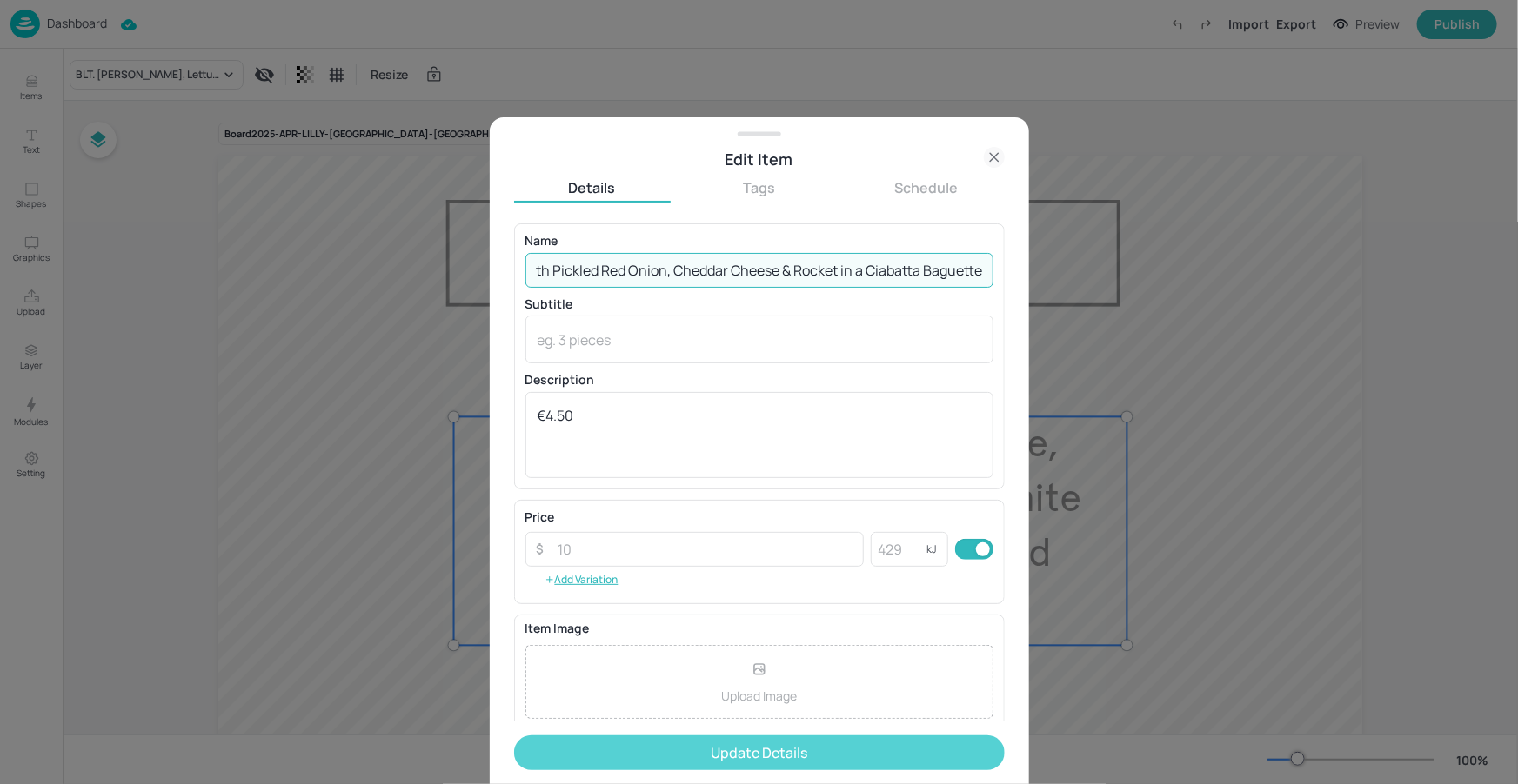
type input "Roasted Garlic Mayo & BBQ Sausage with Pickled Red Onion, Cheddar Cheese & Rock…"
click at [807, 743] on button "Update Details" at bounding box center [760, 753] width 491 height 35
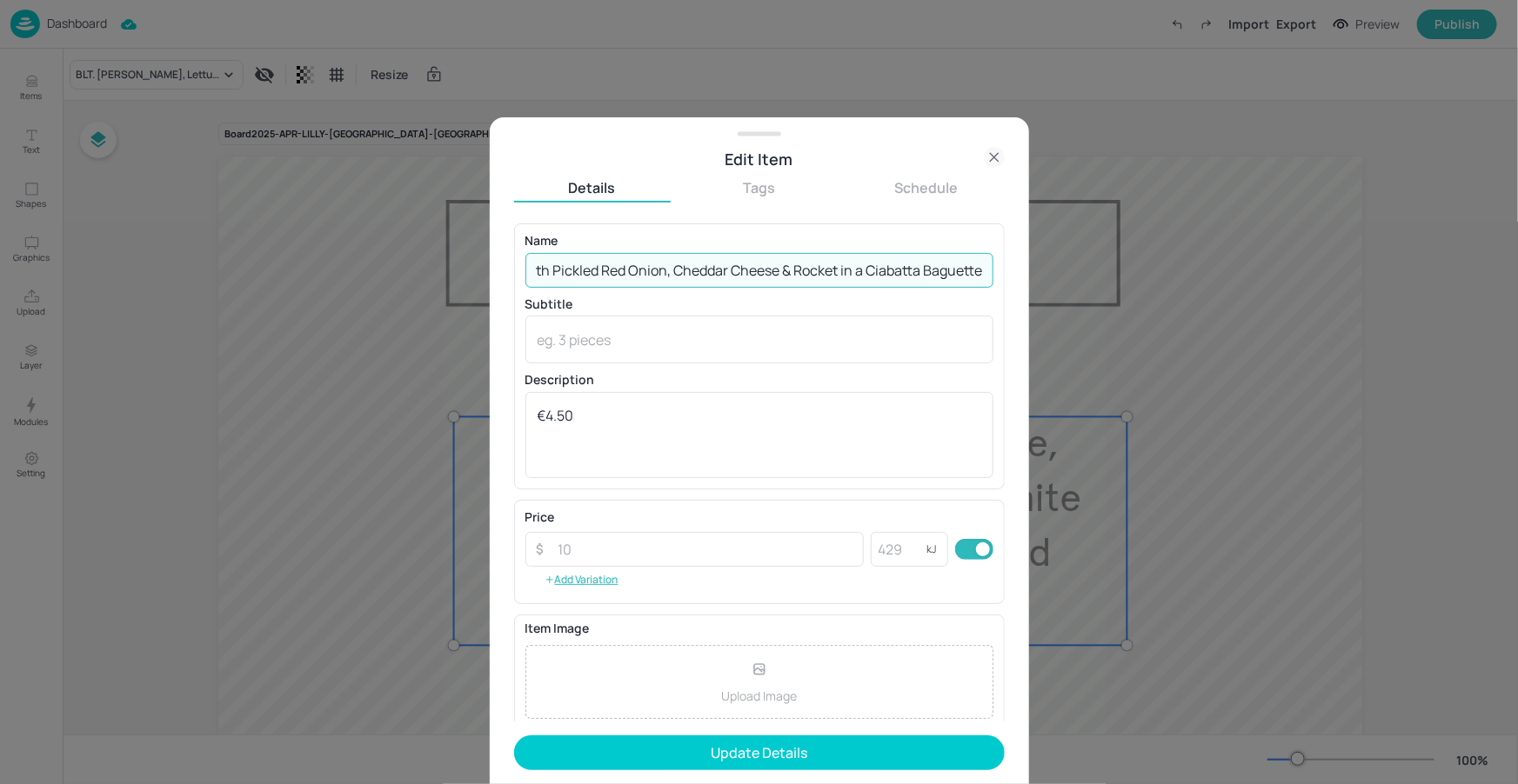
scroll to position [0, 0]
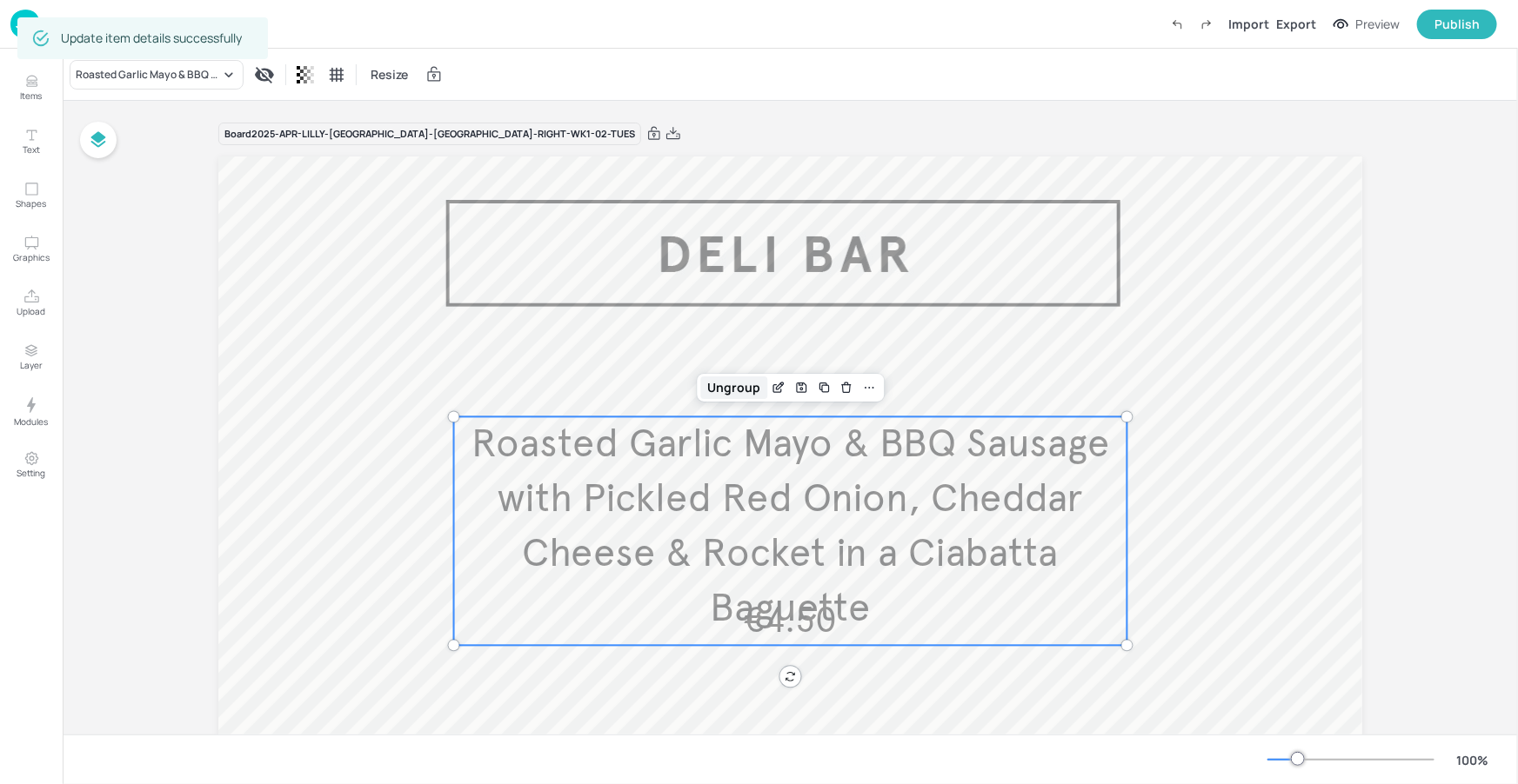
click at [726, 384] on div "Ungroup" at bounding box center [734, 387] width 67 height 22
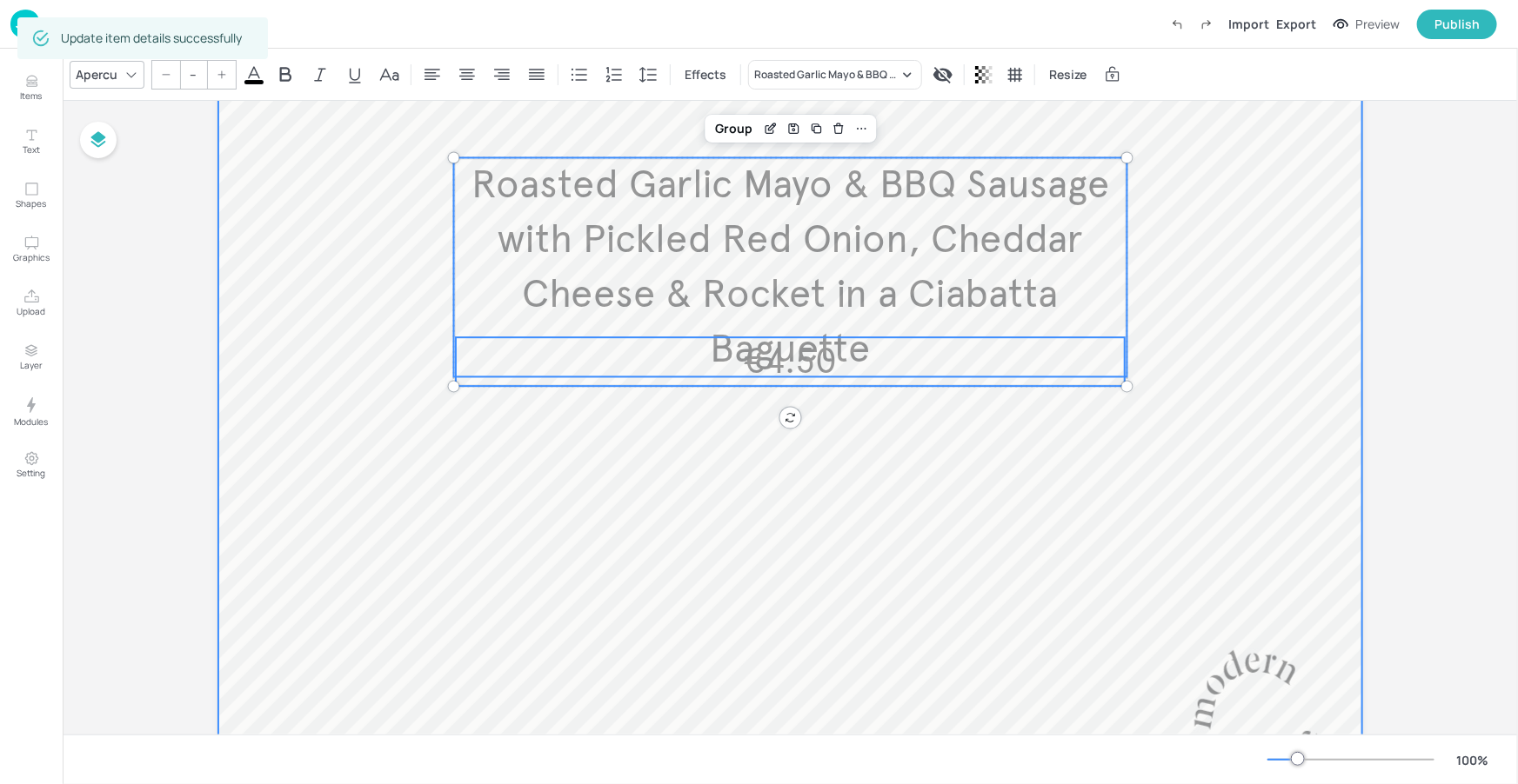
scroll to position [303, 0]
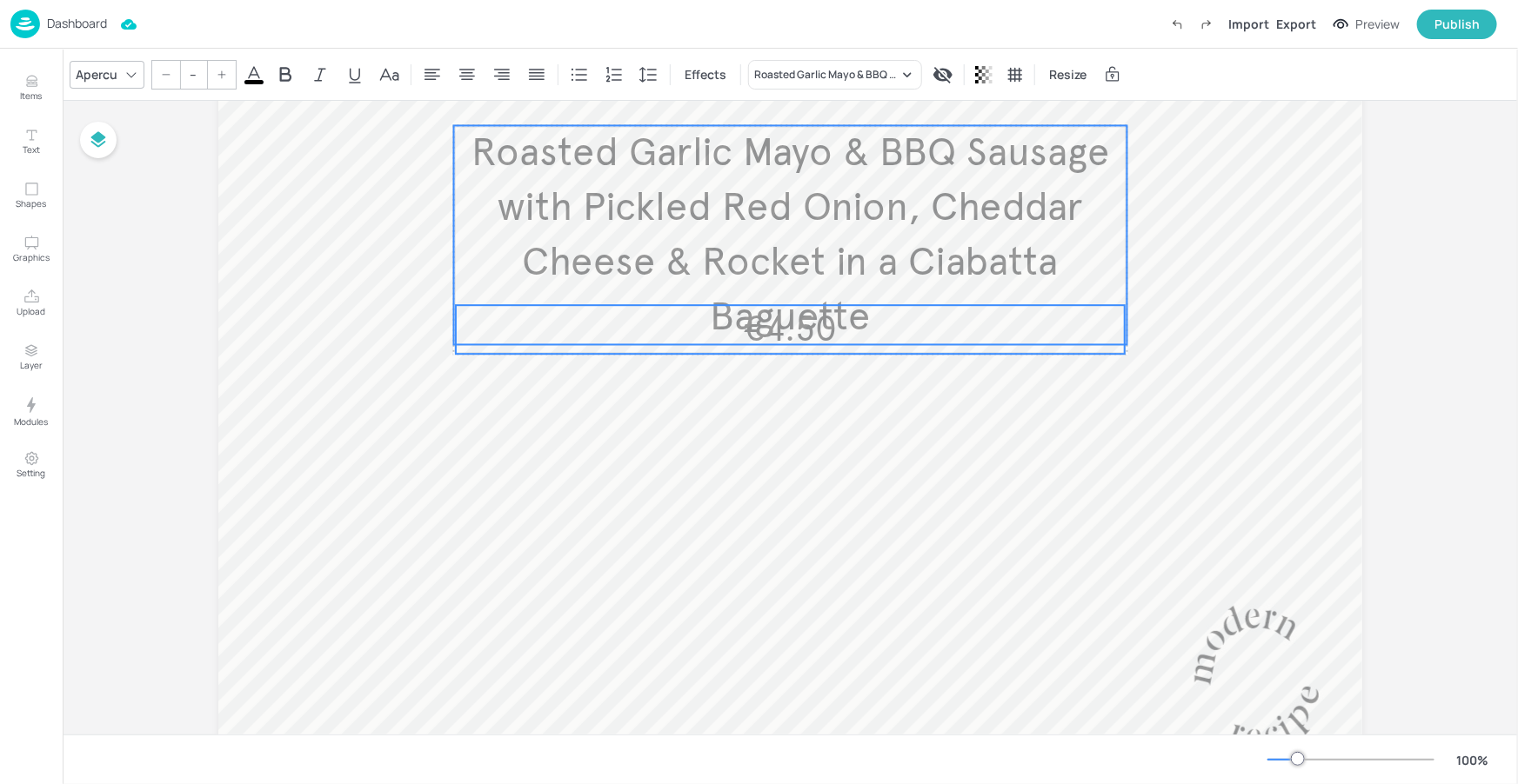
click at [828, 337] on span "€4.50" at bounding box center [789, 329] width 94 height 43
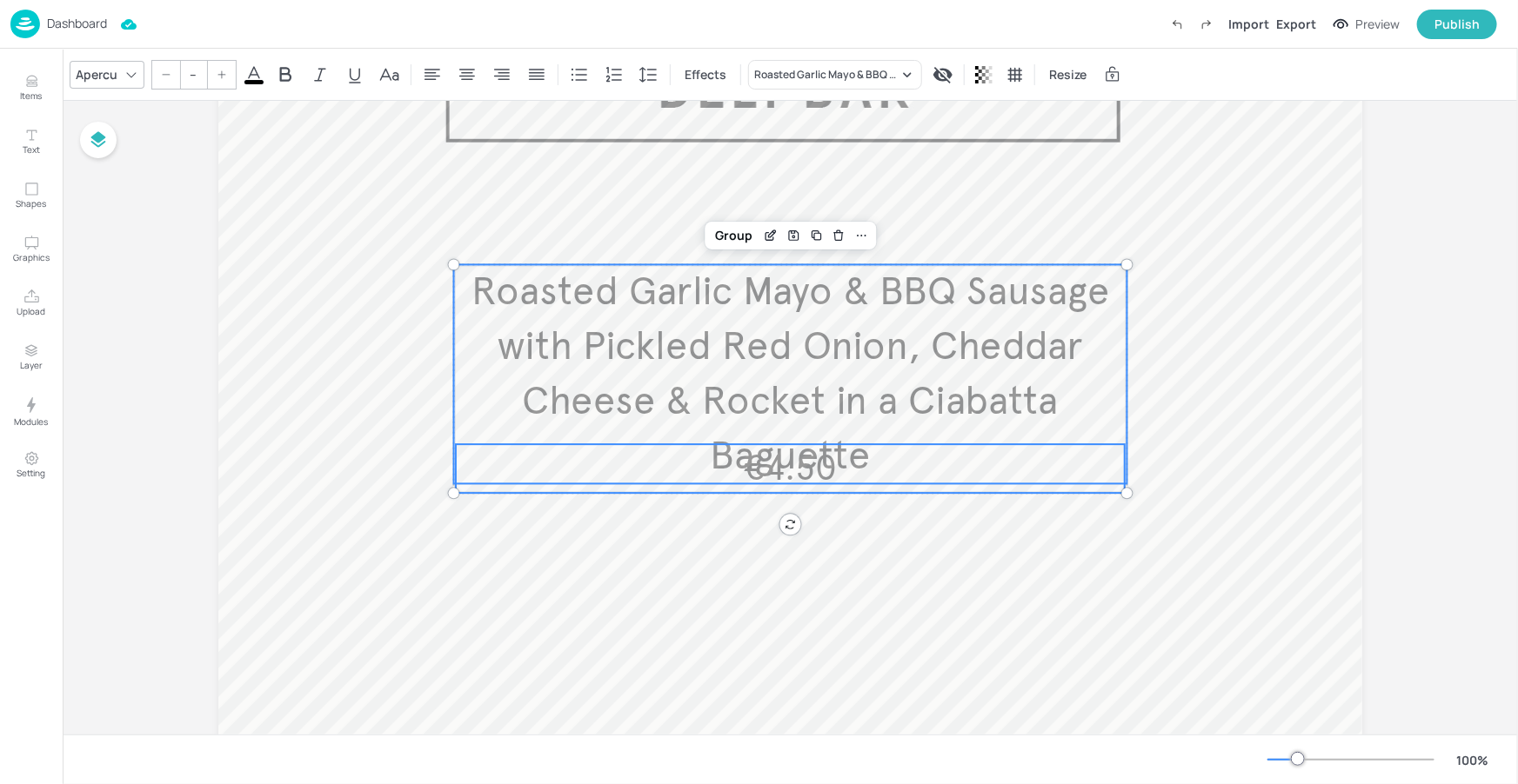
scroll to position [153, 0]
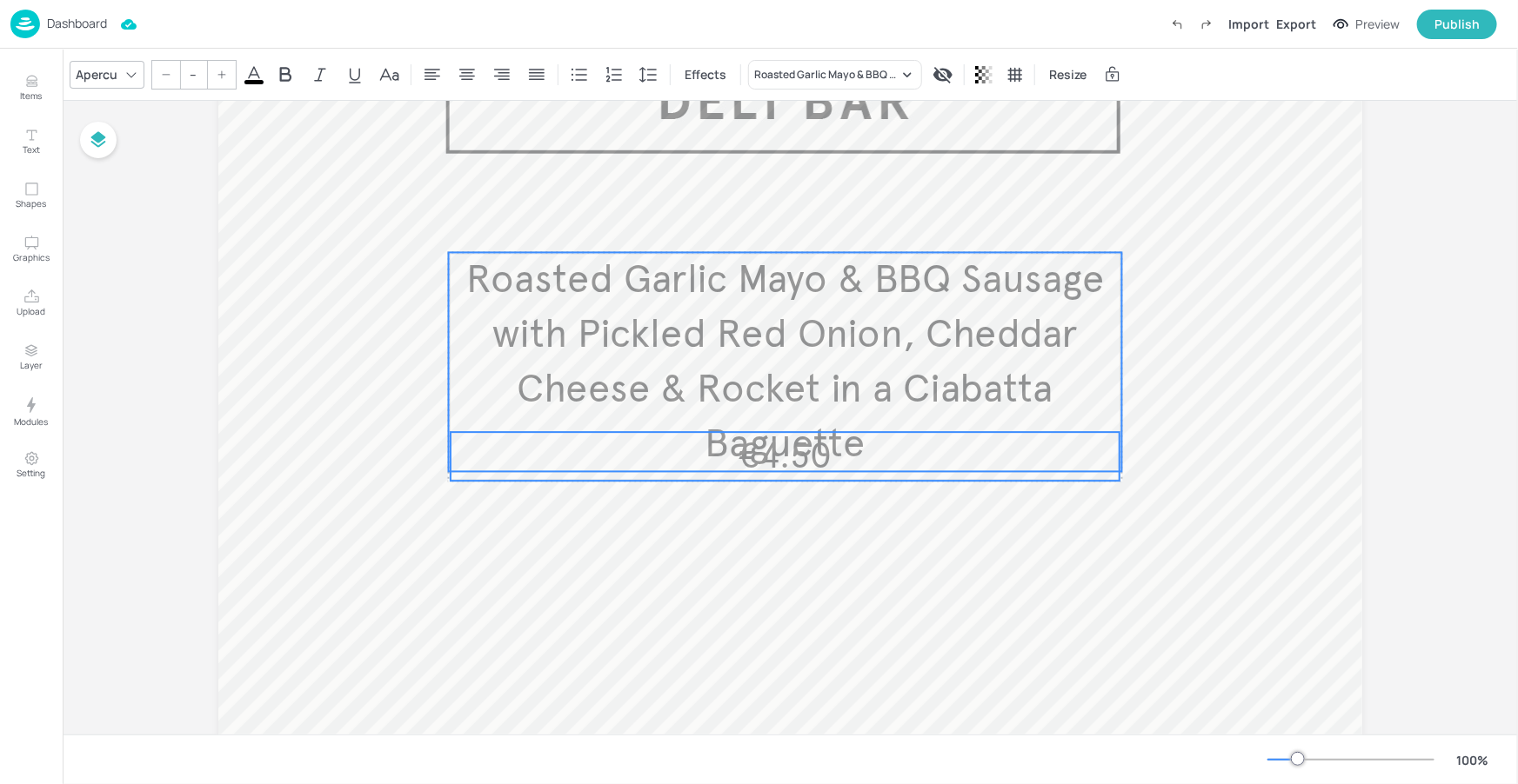
drag, startPoint x: 856, startPoint y: 336, endPoint x: 851, endPoint y: 313, distance: 23.5
click at [851, 313] on span "Roasted Garlic Mayo & BBQ Sausage with Pickled Red Onion, Cheddar Cheese & Rock…" at bounding box center [785, 362] width 638 height 213
click at [830, 470] on p "€4.50" at bounding box center [785, 457] width 669 height 49
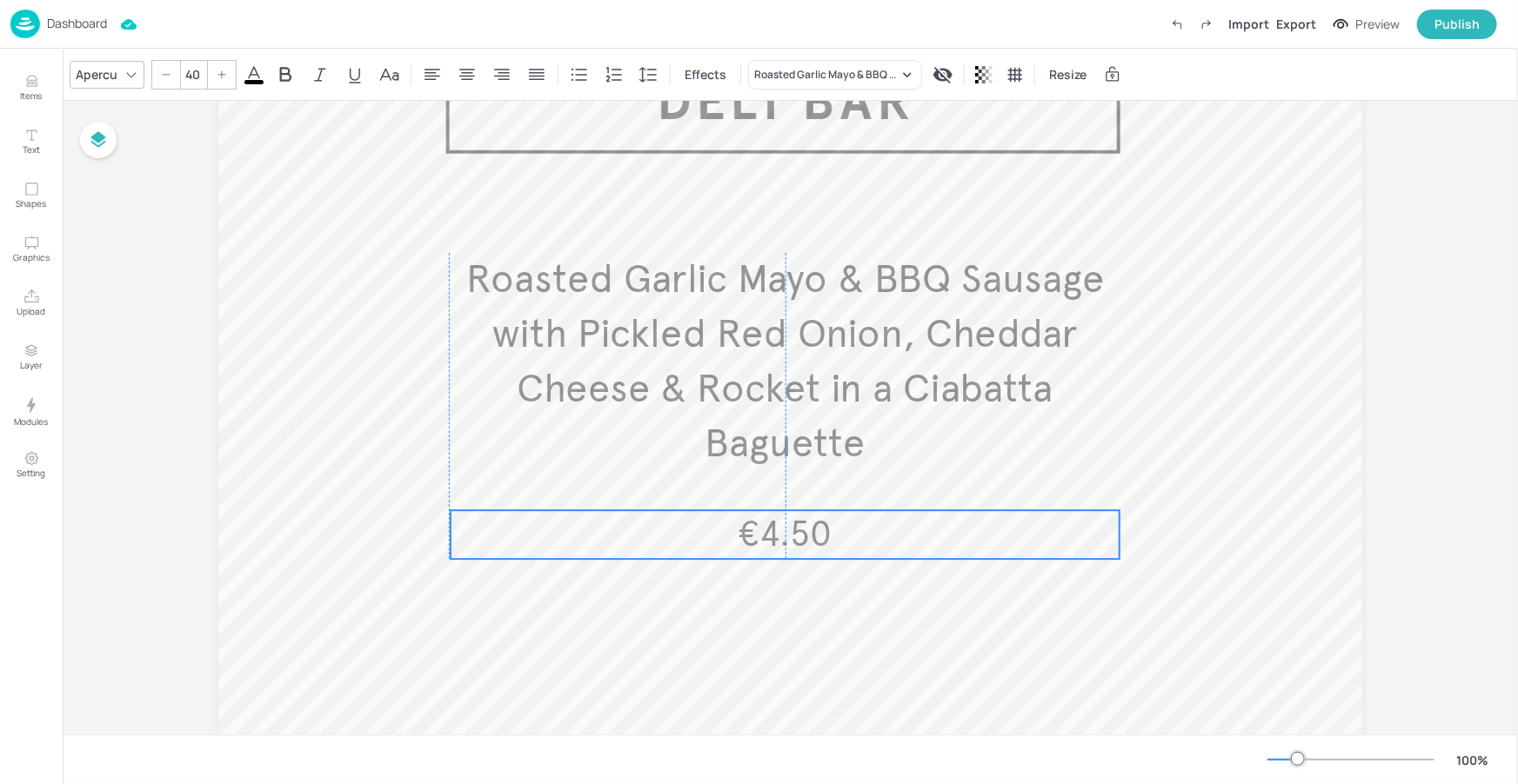
drag, startPoint x: 837, startPoint y: 464, endPoint x: 834, endPoint y: 544, distance: 80.1
click at [834, 544] on p "€4.50" at bounding box center [785, 535] width 669 height 49
click at [838, 529] on p "€4.50" at bounding box center [786, 531] width 669 height 49
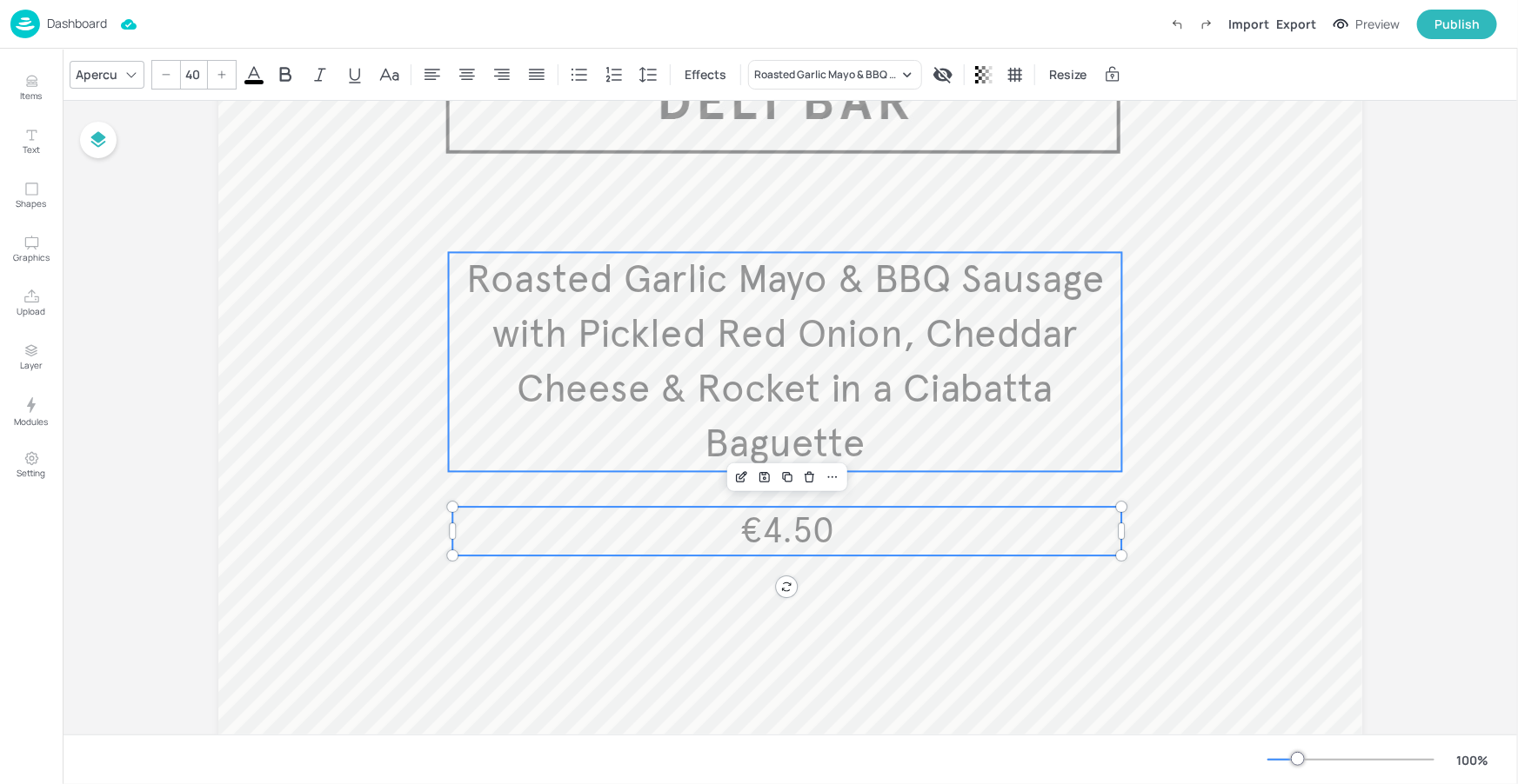
type input "--"
click at [875, 380] on span "Roasted Garlic Mayo & BBQ Sausage with Pickled Red Onion, Cheddar Cheese & Rock…" at bounding box center [785, 362] width 638 height 213
click at [737, 219] on div "Group" at bounding box center [729, 223] width 51 height 22
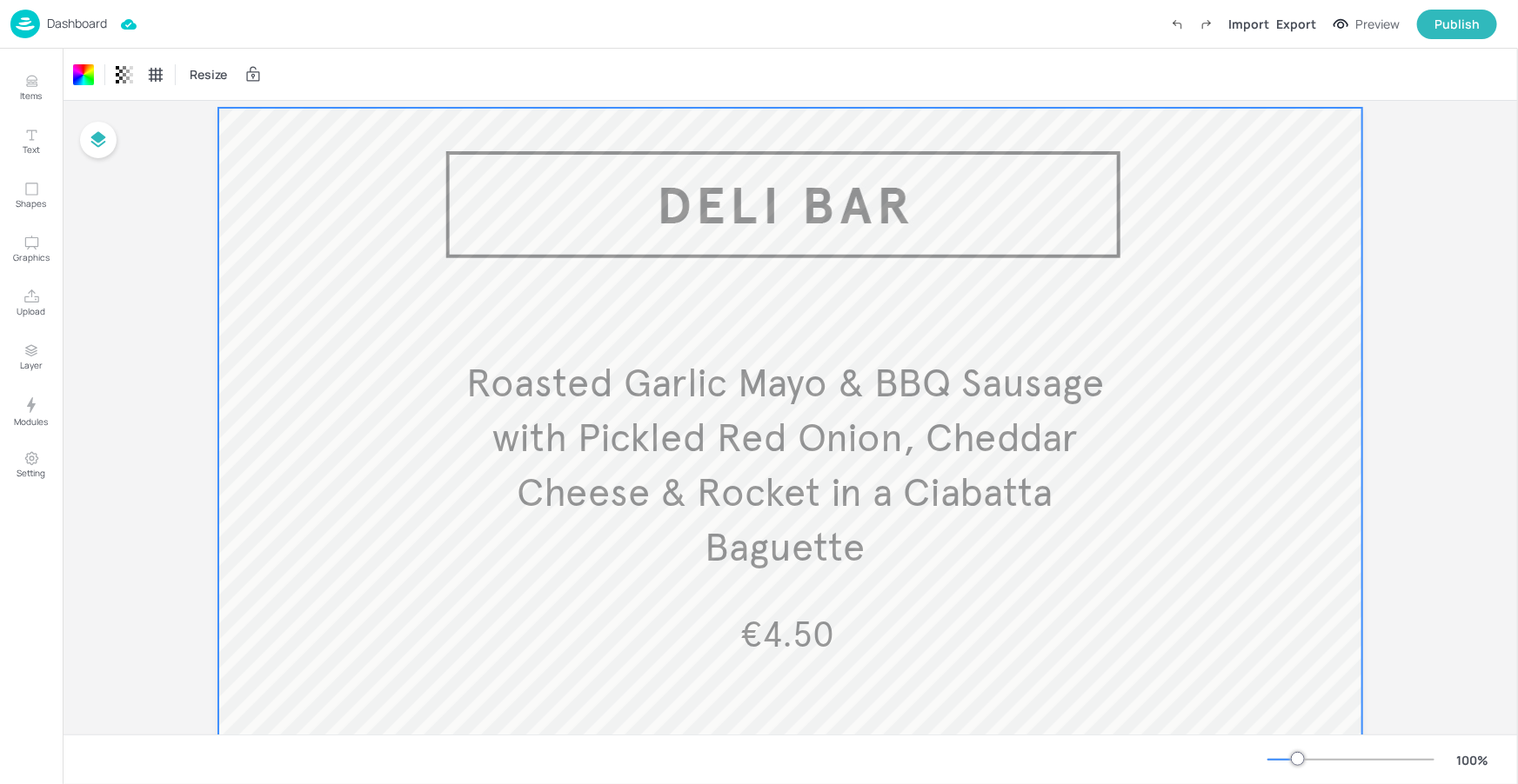
scroll to position [0, 0]
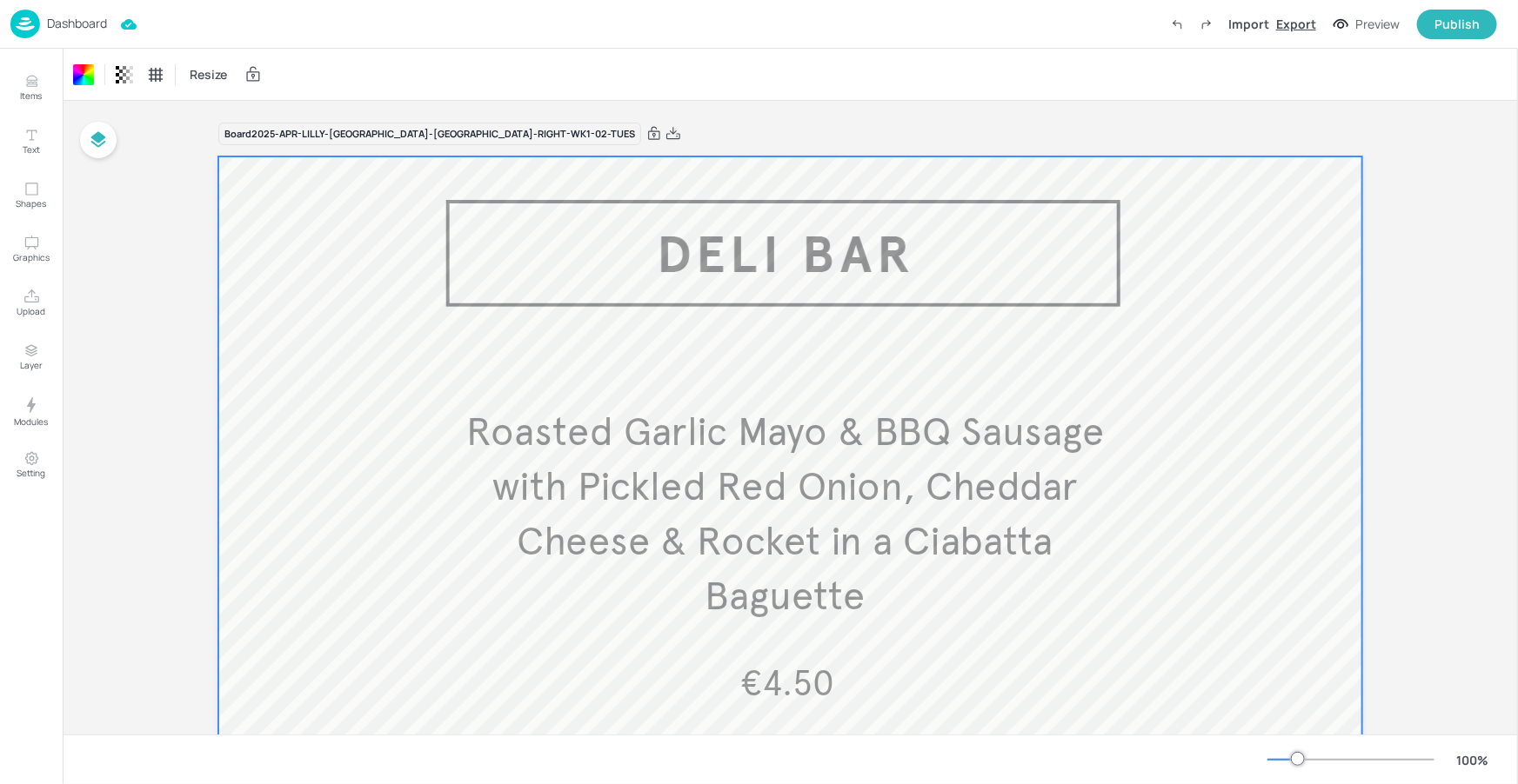
click at [1294, 27] on div "Export" at bounding box center [1296, 23] width 40 height 19
